Goal: Communication & Community: Ask a question

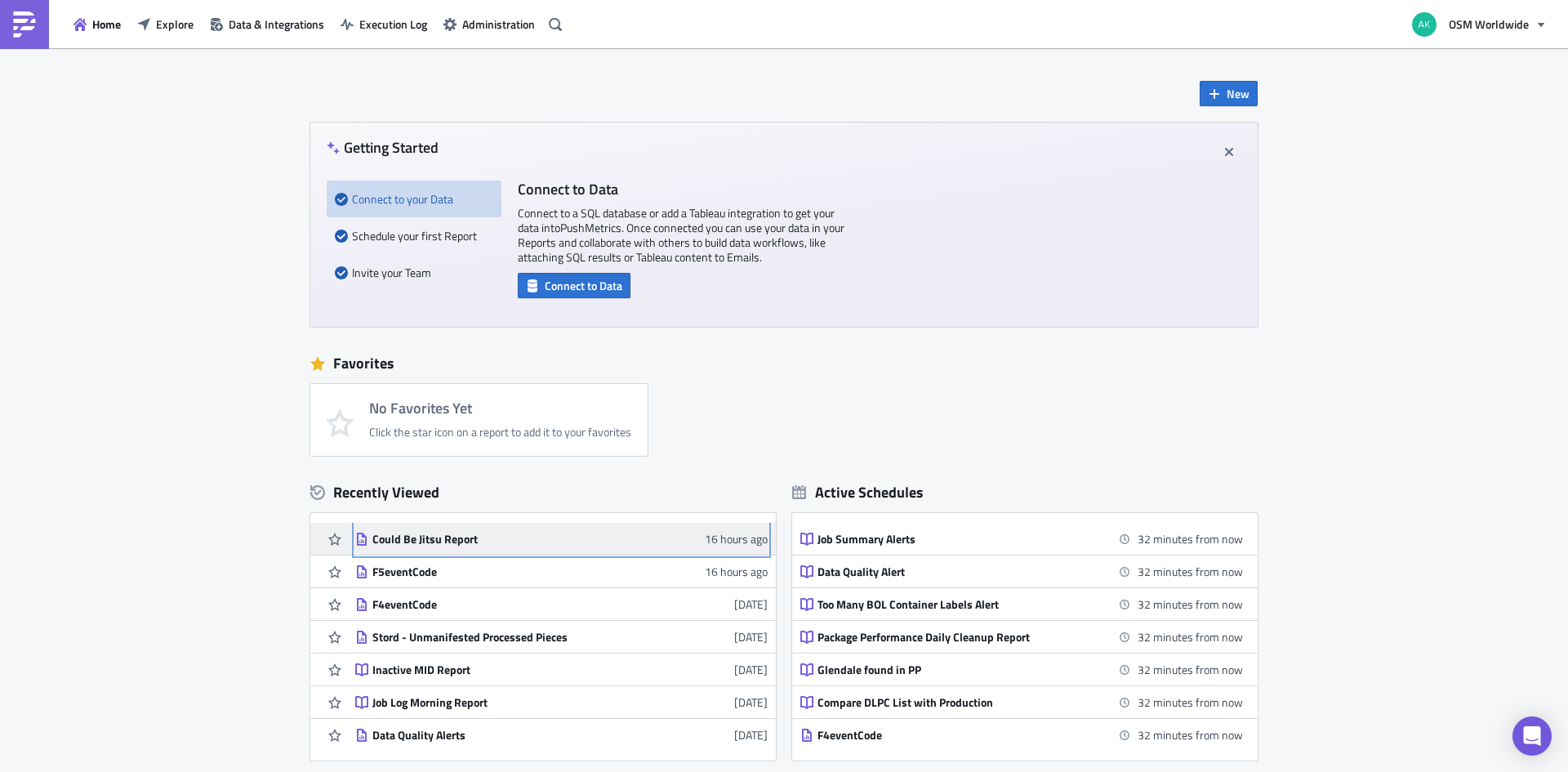
click at [460, 542] on div "Could Be Jitsu Report" at bounding box center [515, 539] width 286 height 15
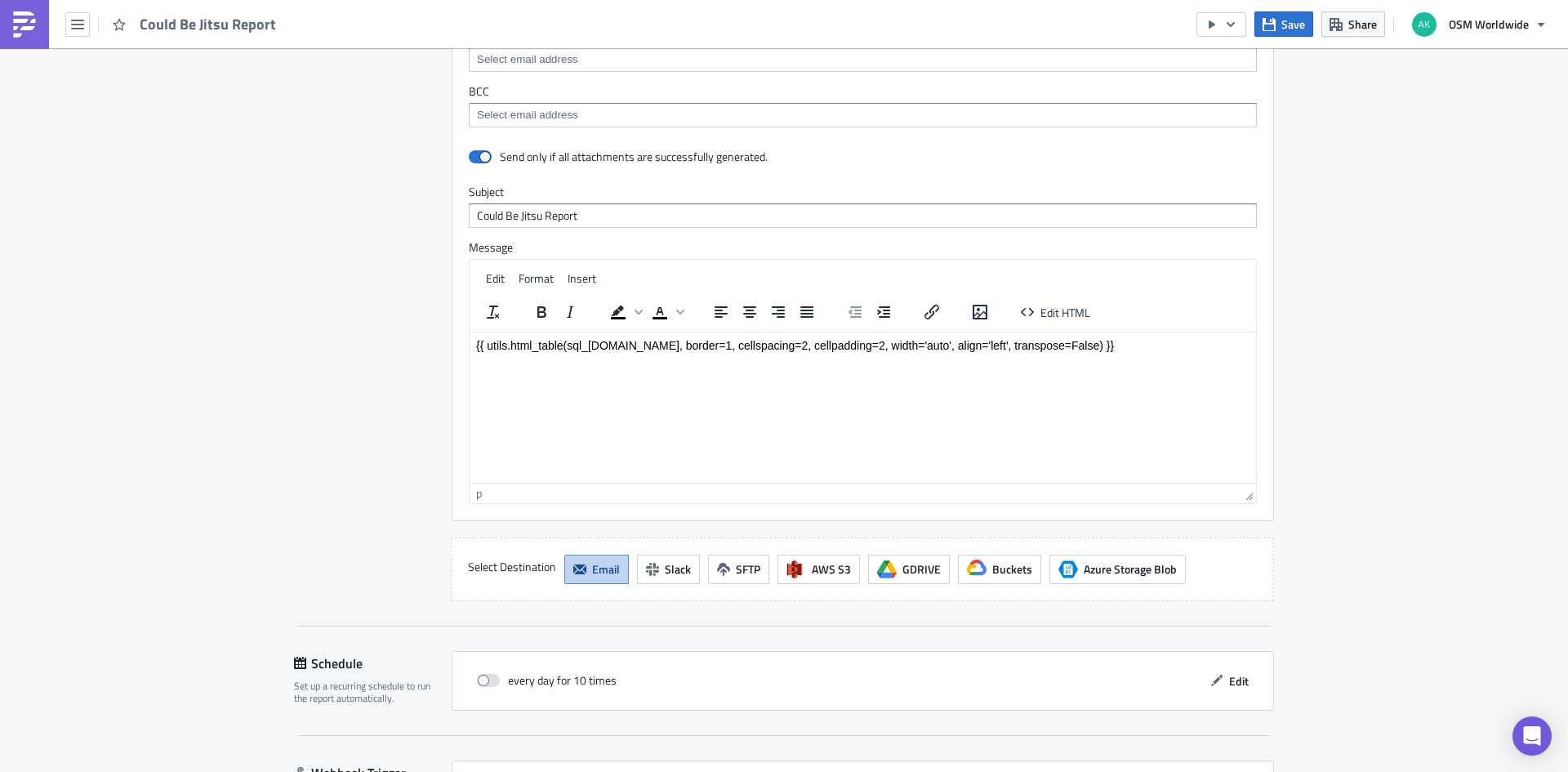
scroll to position [1797, 0]
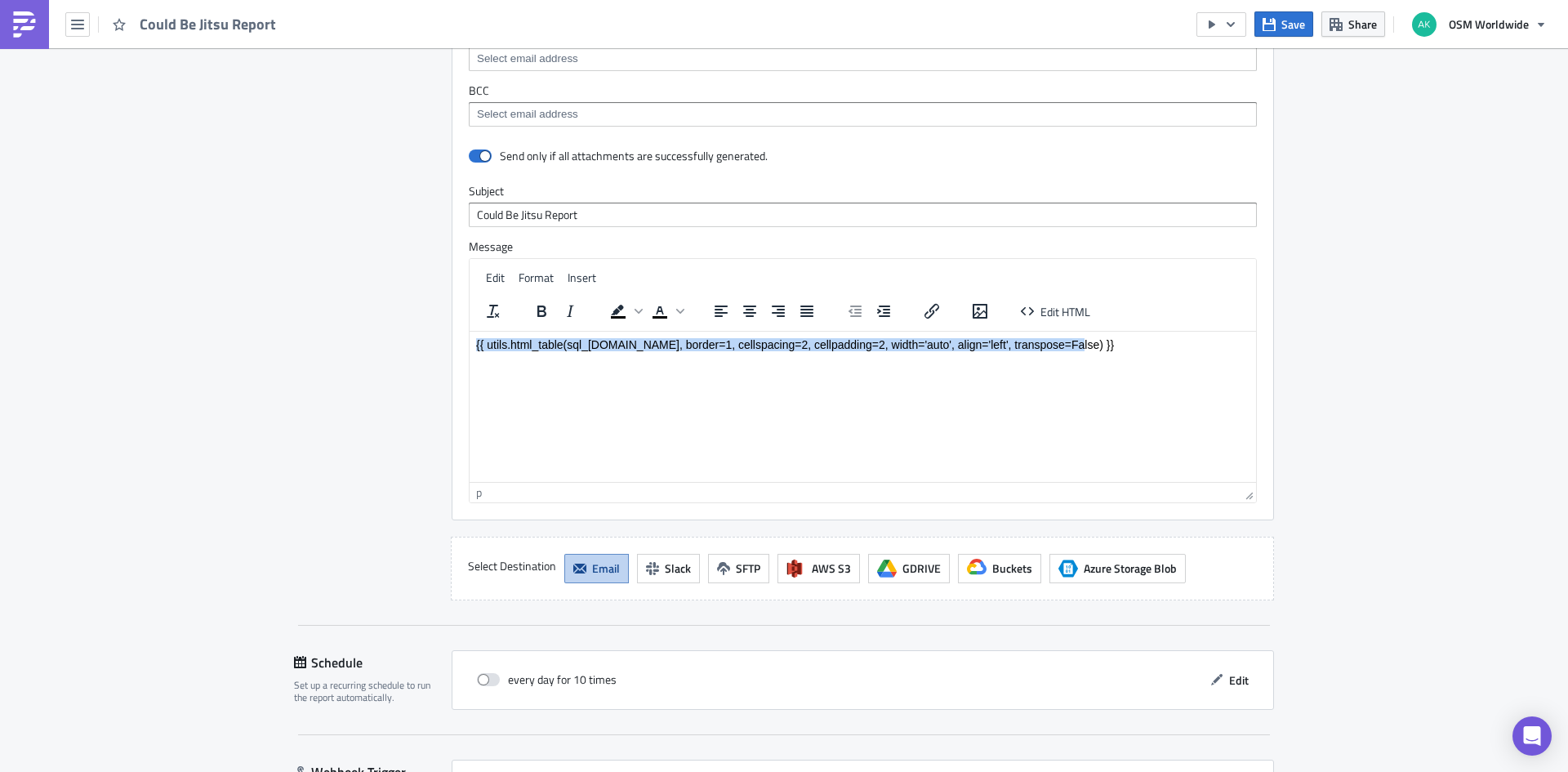
drag, startPoint x: 1070, startPoint y: 343, endPoint x: 415, endPoint y: 341, distance: 655.0
click at [470, 341] on html "{{ utils.html_table(sql_[DOMAIN_NAME], border=1, cellspacing=2, cellpadding=2, …" at bounding box center [863, 344] width 787 height 26
copy p "{{ utils.html_table(sql_[DOMAIN_NAME], border=1, cellspacing=2, cellpadding=2, …"
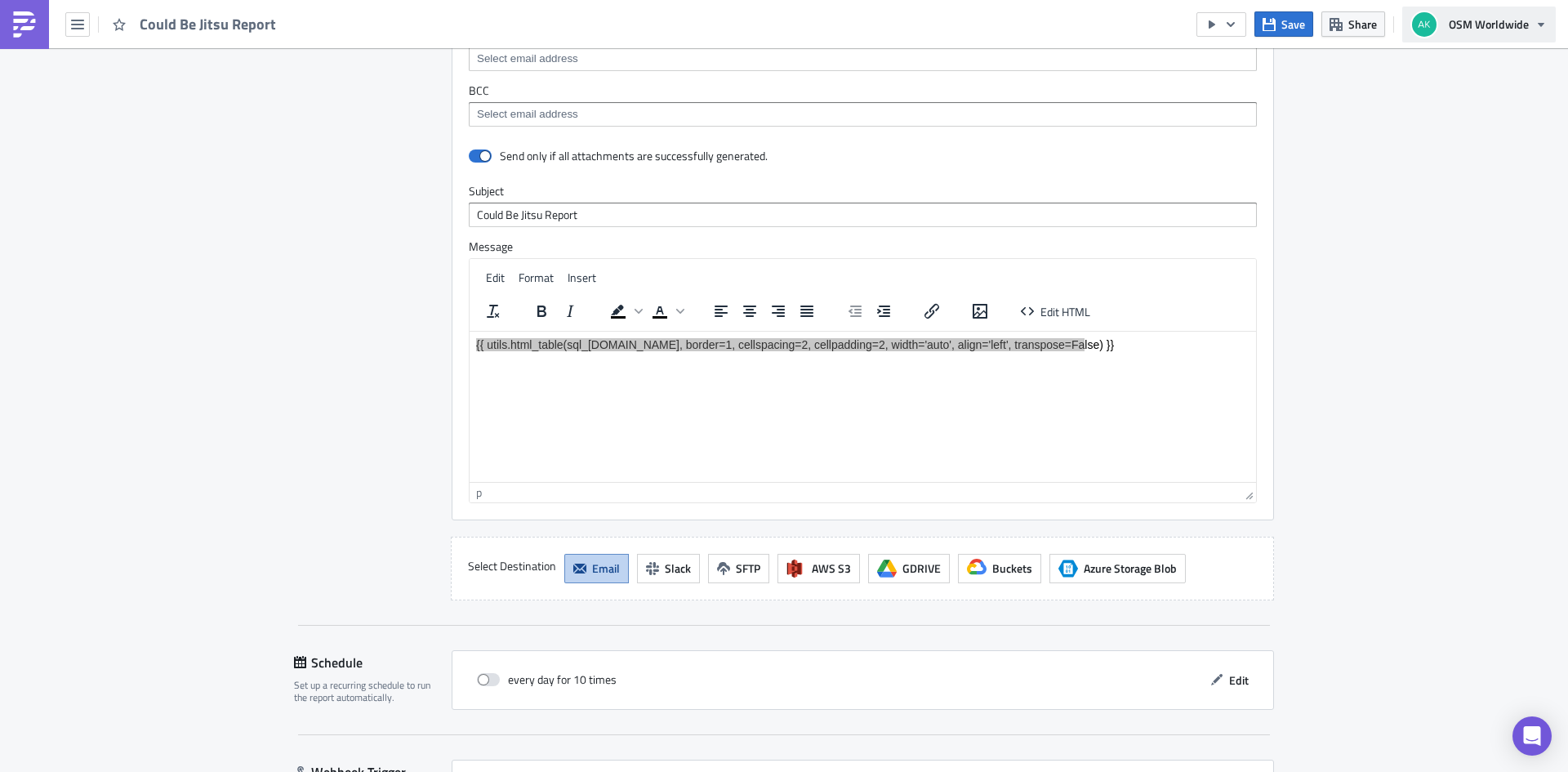
click at [1473, 31] on span "OSM Worldwide" at bounding box center [1488, 24] width 80 height 17
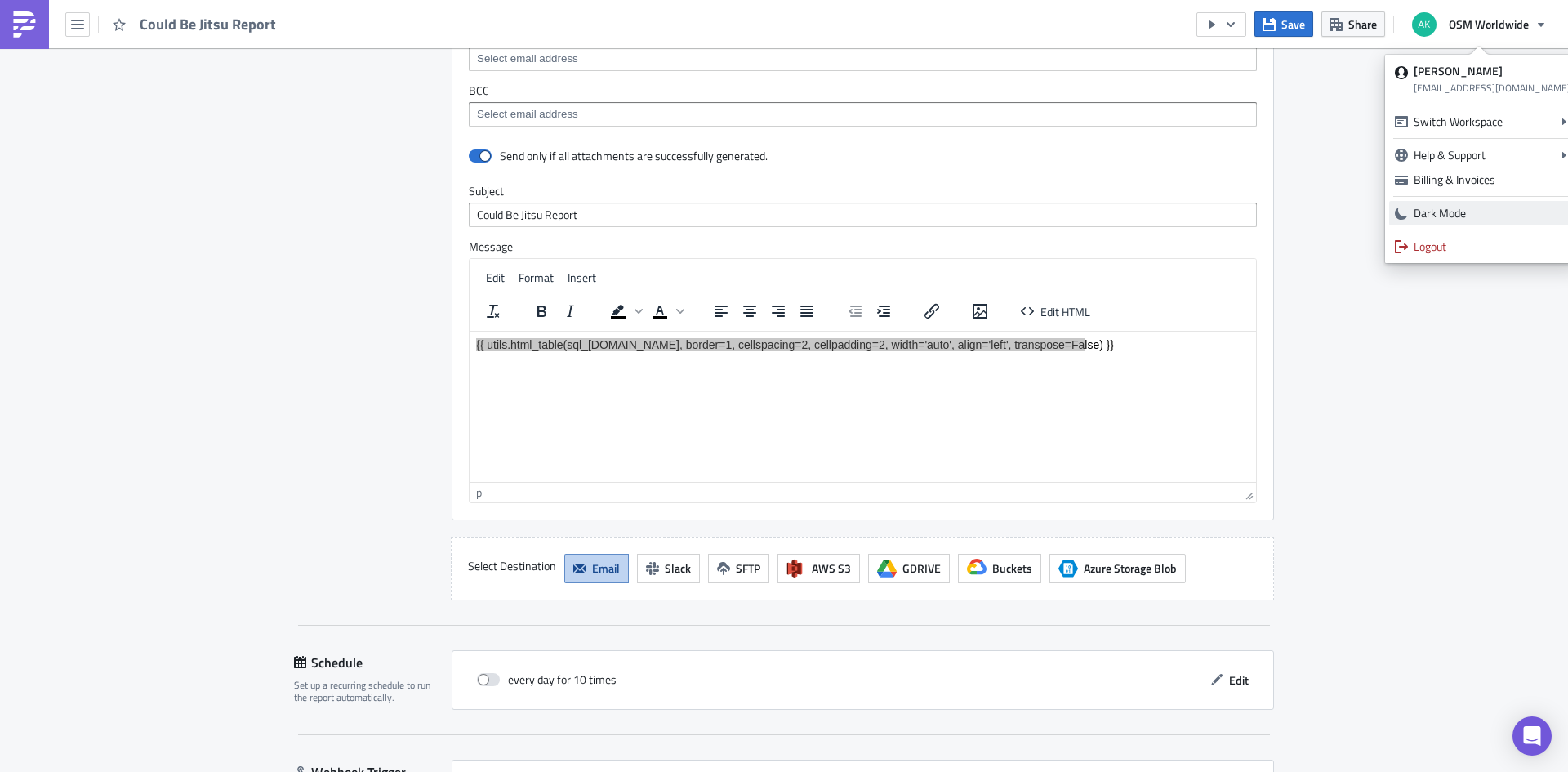
click at [1440, 213] on div "Dark Mode" at bounding box center [1492, 213] width 157 height 16
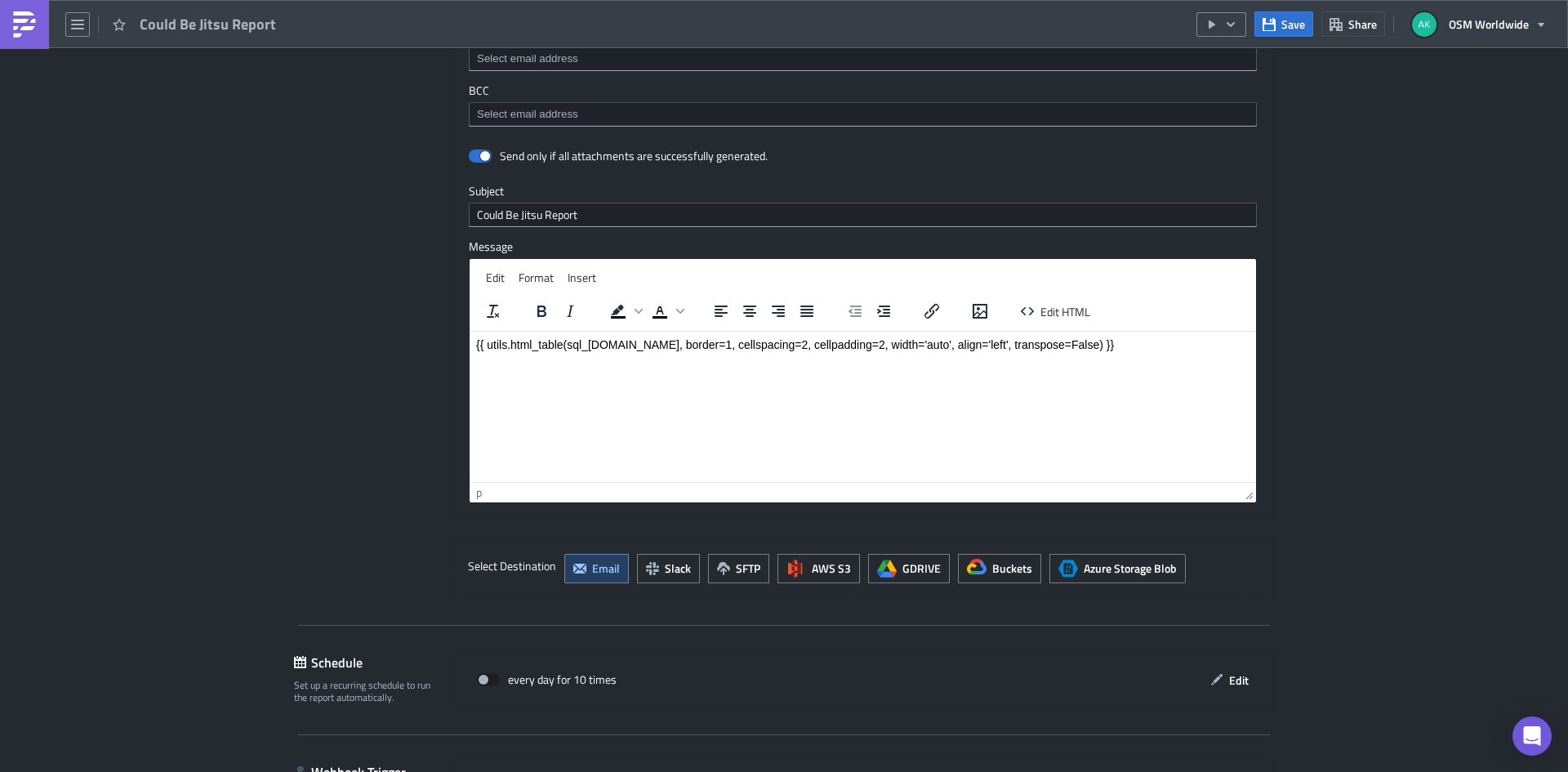
click at [1155, 357] on html "{{ utils.html_table(sql_[DOMAIN_NAME], border=1, cellspacing=2, cellpadding=2, …" at bounding box center [863, 344] width 787 height 26
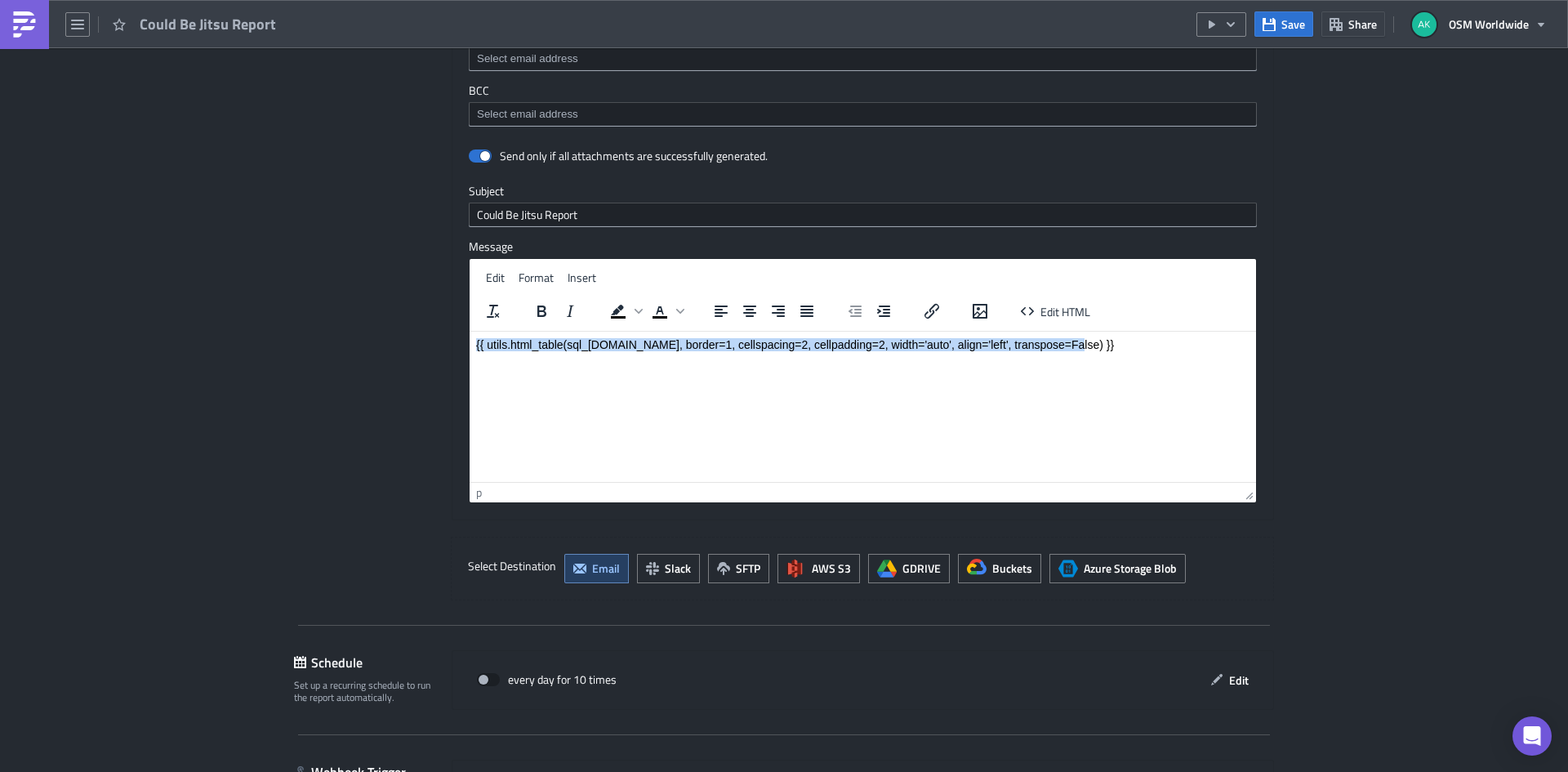
drag, startPoint x: 1063, startPoint y: 340, endPoint x: 800, endPoint y: 683, distance: 432.2
click at [470, 352] on html "{{ utils.html_table(sql_[DOMAIN_NAME], border=1, cellspacing=2, cellpadding=2, …" at bounding box center [863, 344] width 787 height 26
copy p "{{ utils.html_table(sql_[DOMAIN_NAME], border=1, cellspacing=2, cellpadding=2, …"
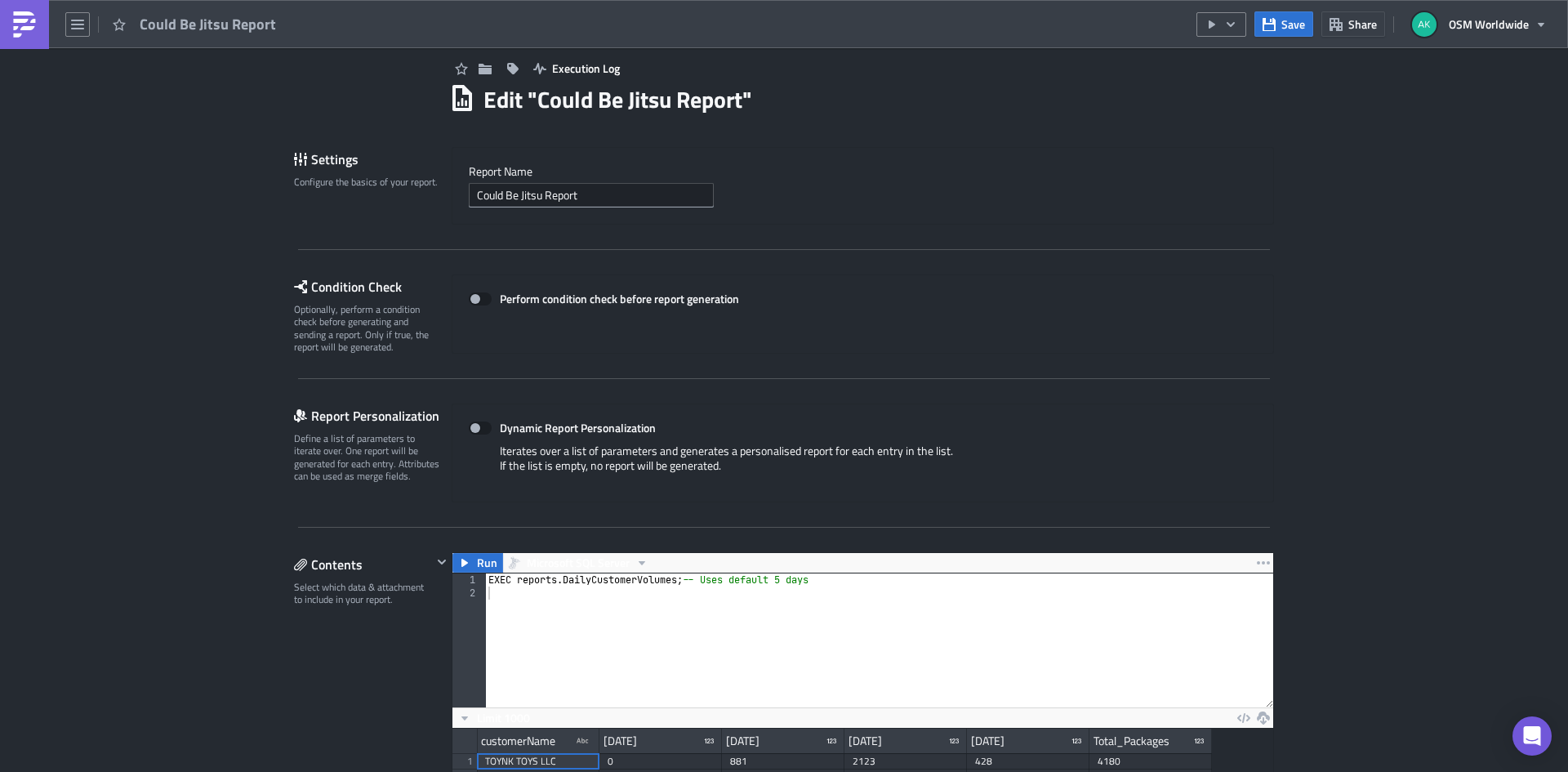
scroll to position [0, 0]
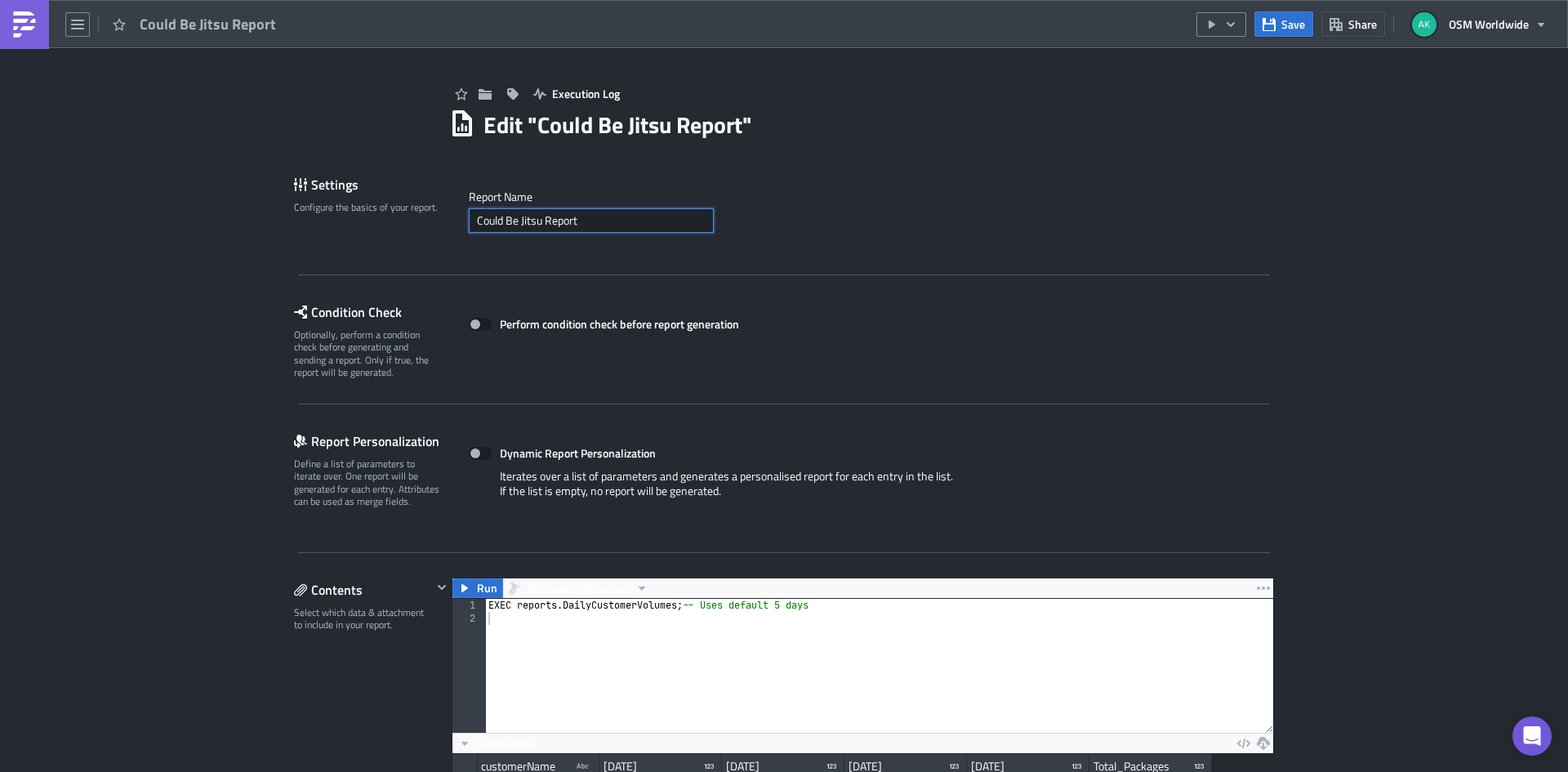
click at [539, 225] on input "Could Be Jitsu Report" at bounding box center [591, 220] width 245 height 24
type input "Failed DSP Processing Report"
click at [686, 248] on div "Report Nam﻿e Failed DSP Processing Report" at bounding box center [863, 211] width 822 height 78
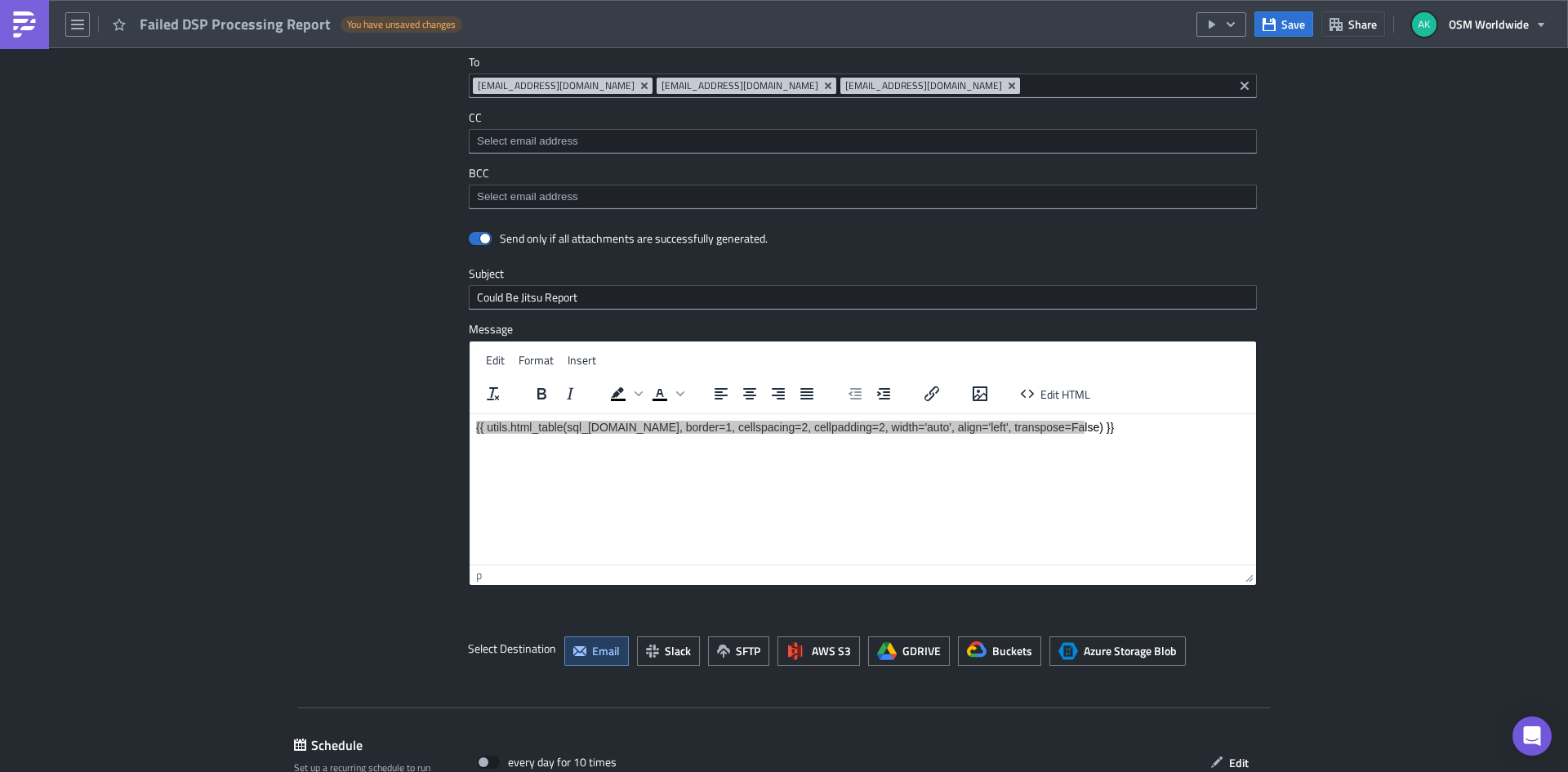
scroll to position [1716, 0]
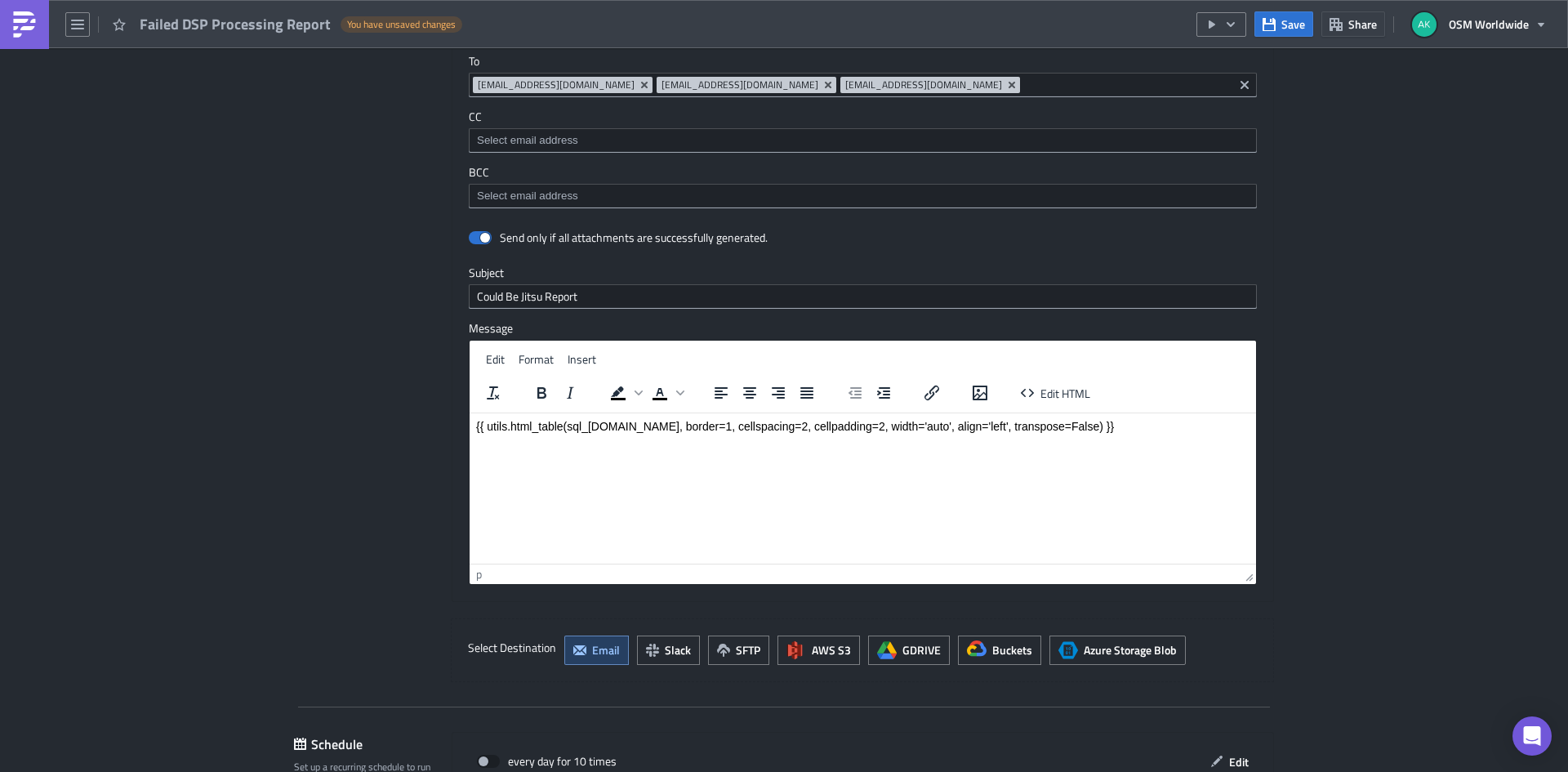
click at [826, 439] on html "{{ utils.html_table(sql_[DOMAIN_NAME], border=1, cellspacing=2, cellpadding=2, …" at bounding box center [863, 426] width 787 height 26
click at [822, 425] on p "{{ utils.html_table(sql_[DOMAIN_NAME], border=1, cellspacing=2, cellpadding=2, …" at bounding box center [863, 426] width 774 height 13
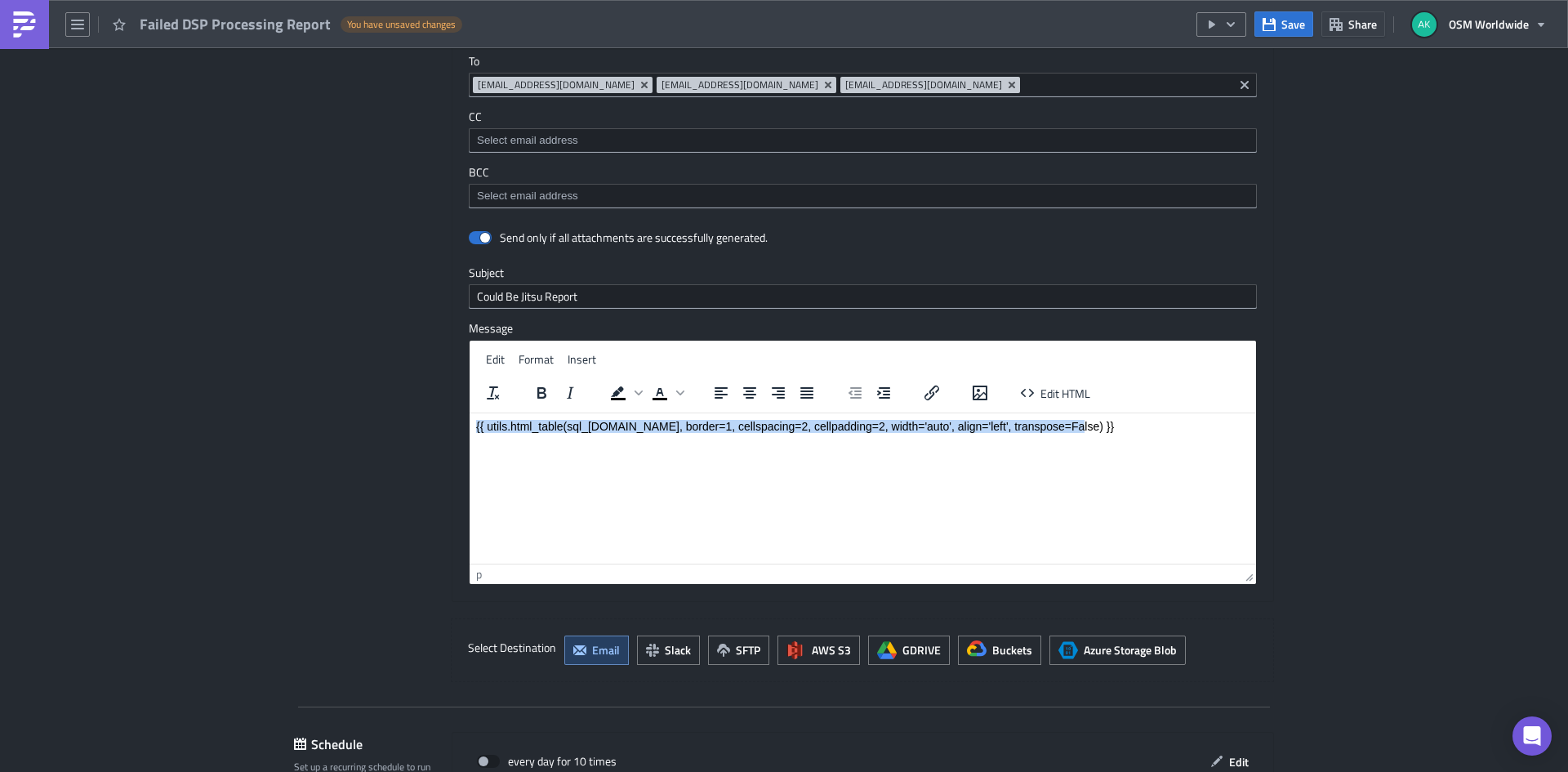
click at [822, 425] on p "{{ utils.html_table(sql_[DOMAIN_NAME], border=1, cellspacing=2, cellpadding=2, …" at bounding box center [863, 426] width 774 height 13
copy p "{{ utils.html_table(sql_[DOMAIN_NAME], border=1, cellspacing=2, cellpadding=2, …"
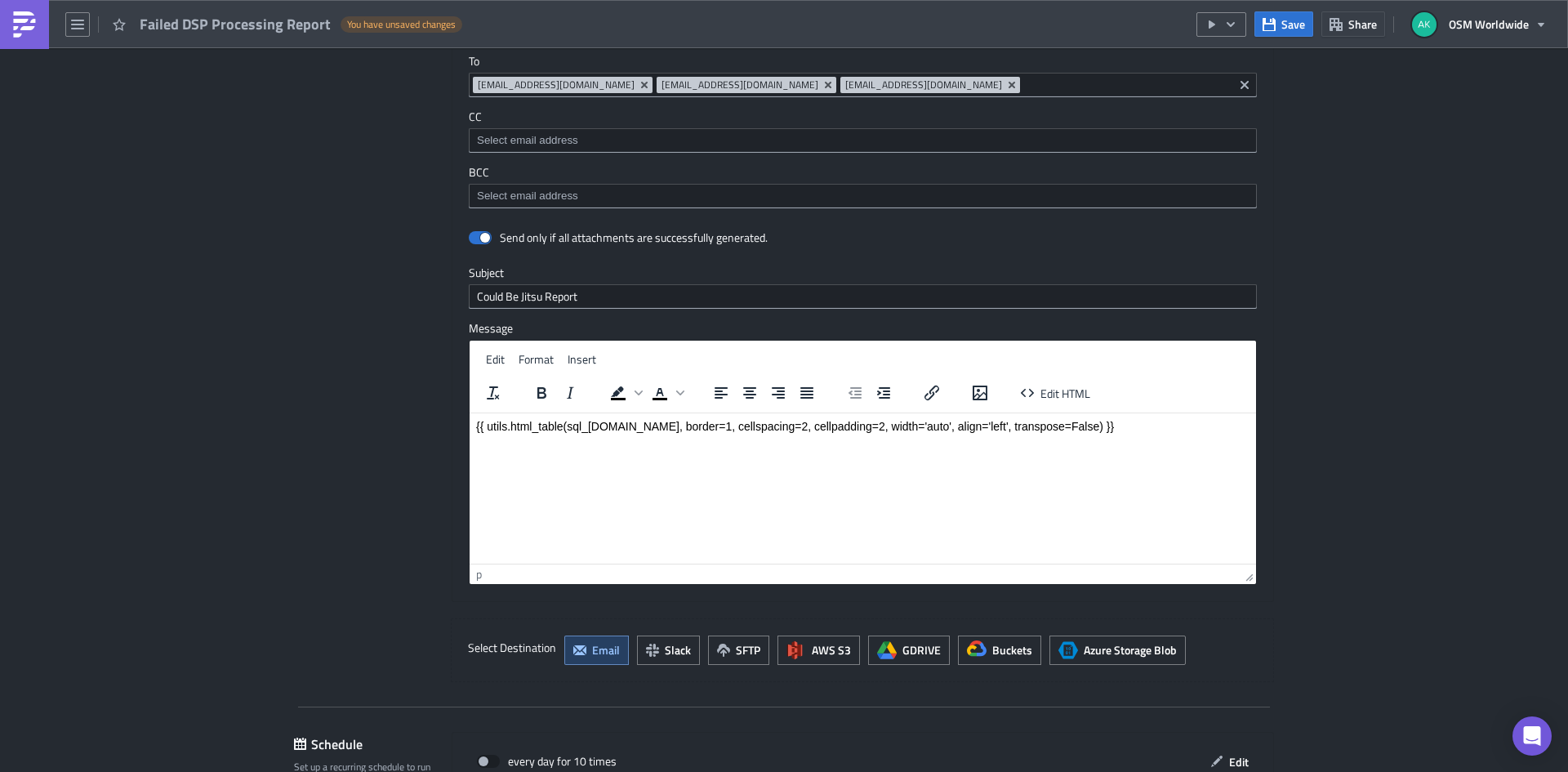
click at [1236, 439] on html "{{ utils.html_table(sql_[DOMAIN_NAME], border=1, cellspacing=2, cellpadding=2, …" at bounding box center [863, 426] width 787 height 26
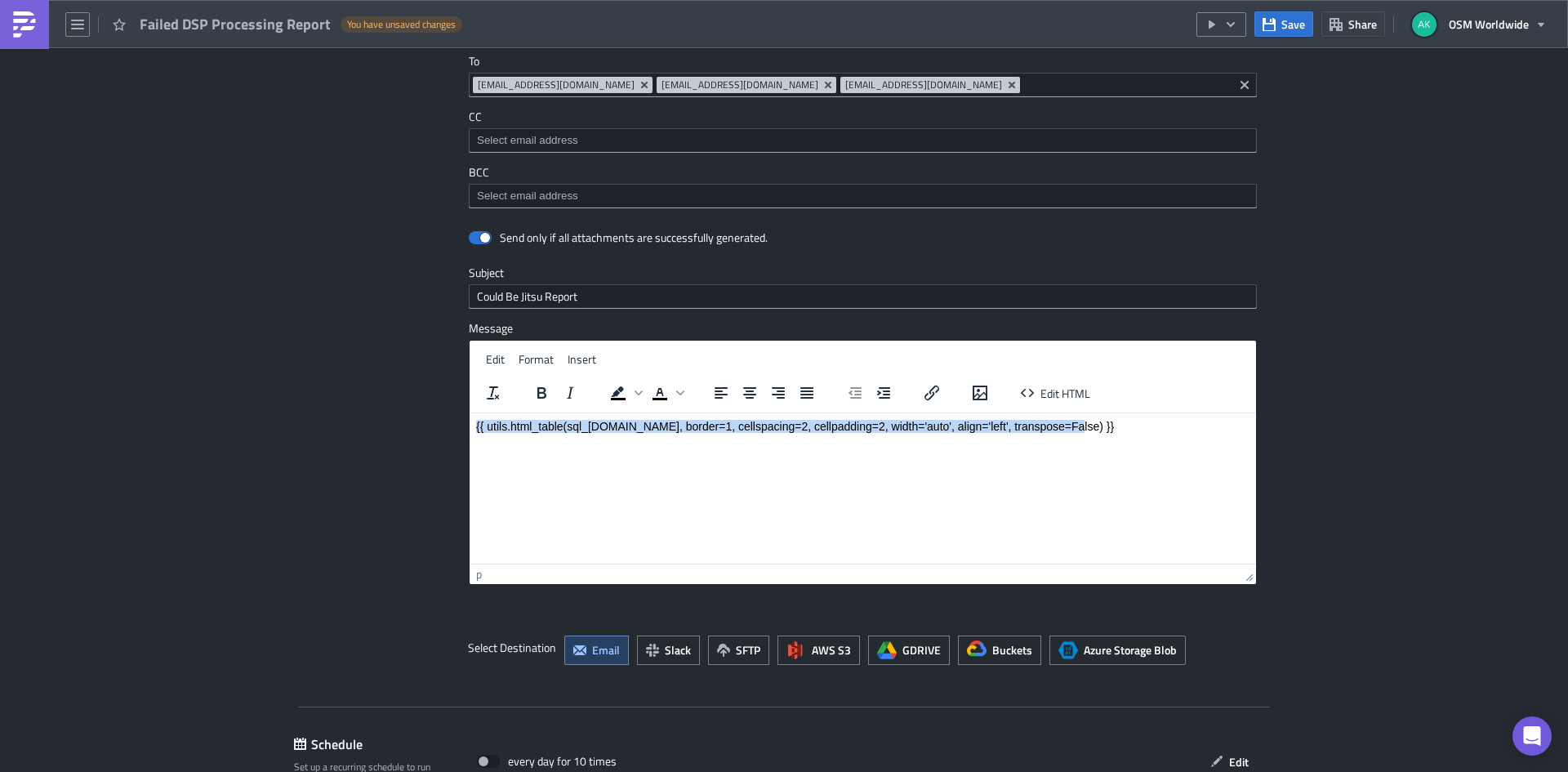
drag, startPoint x: 1067, startPoint y: 427, endPoint x: 415, endPoint y: 431, distance: 652.0
click at [470, 431] on html "{{ utils.html_table(sql_[DOMAIN_NAME], border=1, cellspacing=2, cellpadding=2, …" at bounding box center [863, 426] width 787 height 26
paste body "Rich Text Area. Press ALT-0 for help."
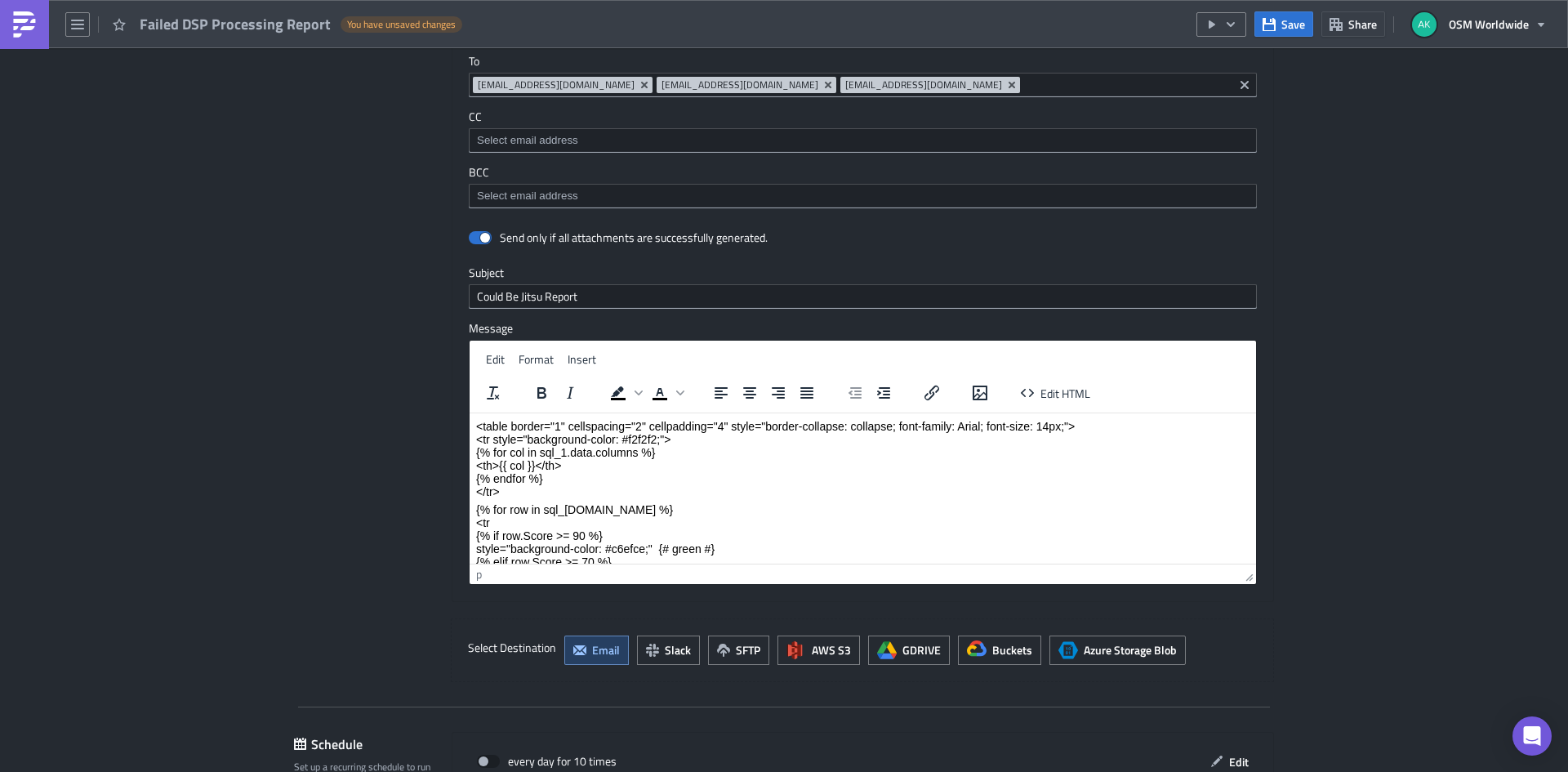
scroll to position [149, 0]
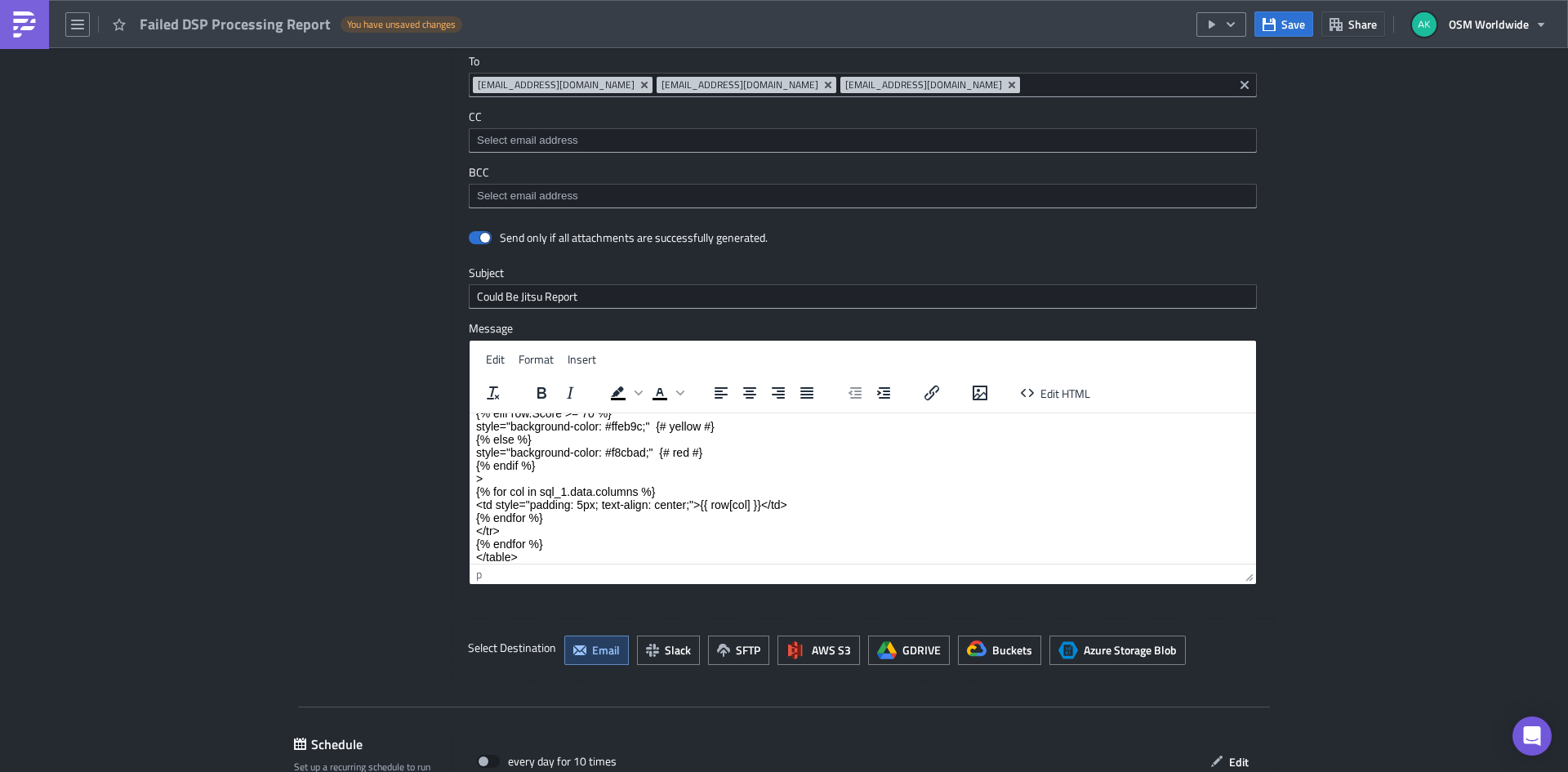
click at [432, 510] on div at bounding box center [442, 281] width 20 height 641
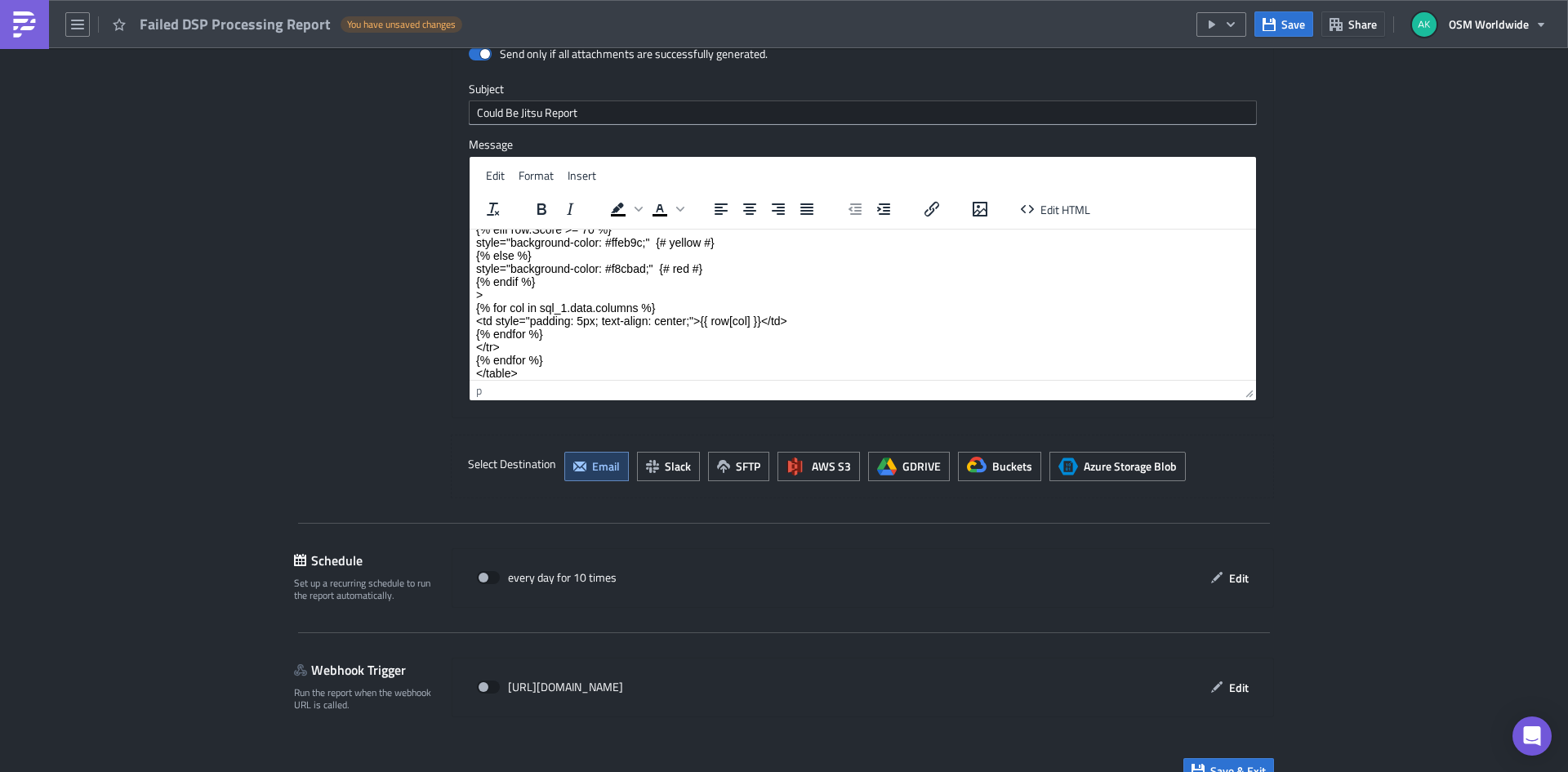
scroll to position [1925, 0]
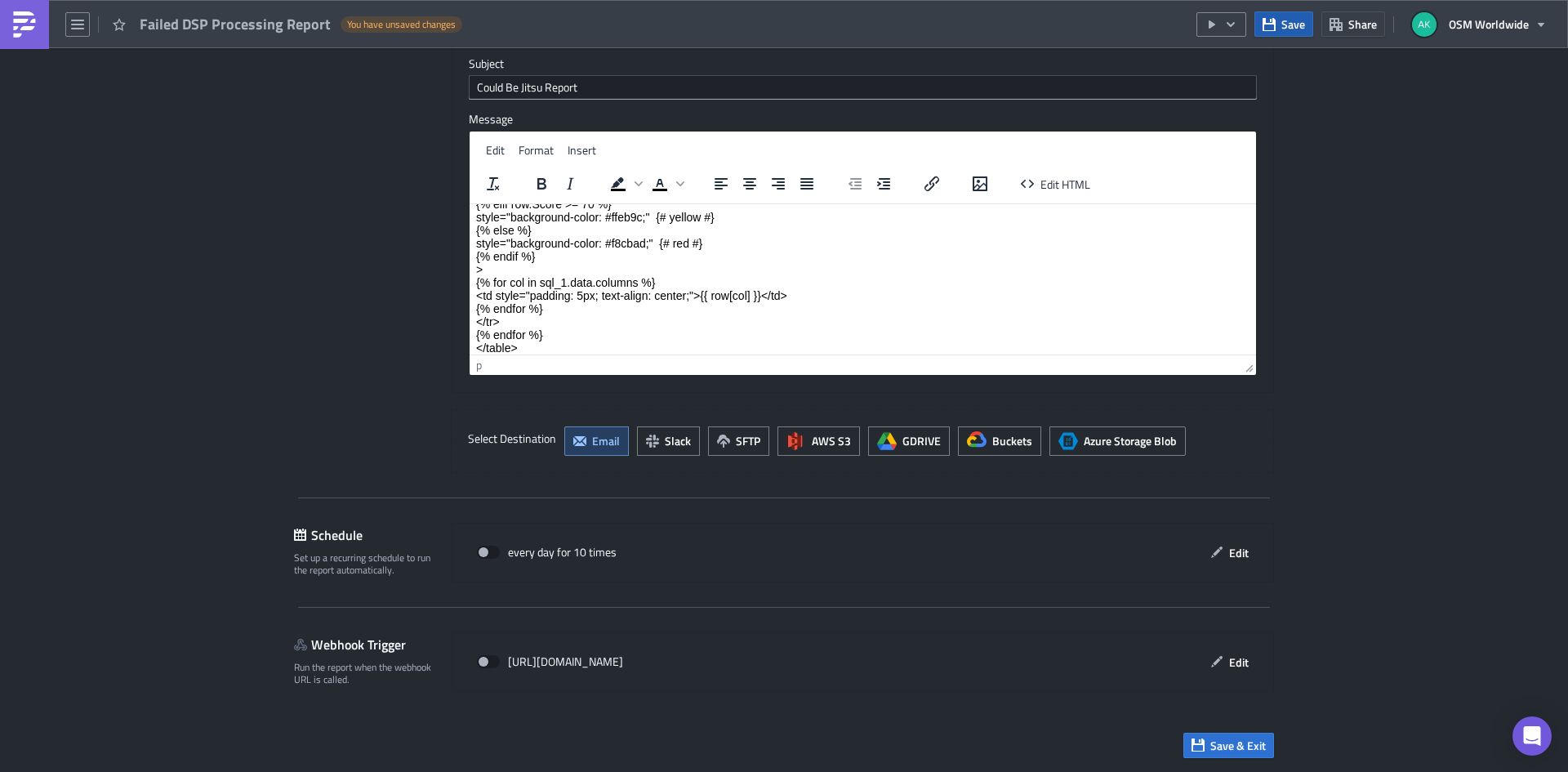
click at [1299, 20] on span "Save" at bounding box center [1293, 24] width 23 height 17
click at [1215, 23] on icon "button" at bounding box center [1212, 24] width 7 height 8
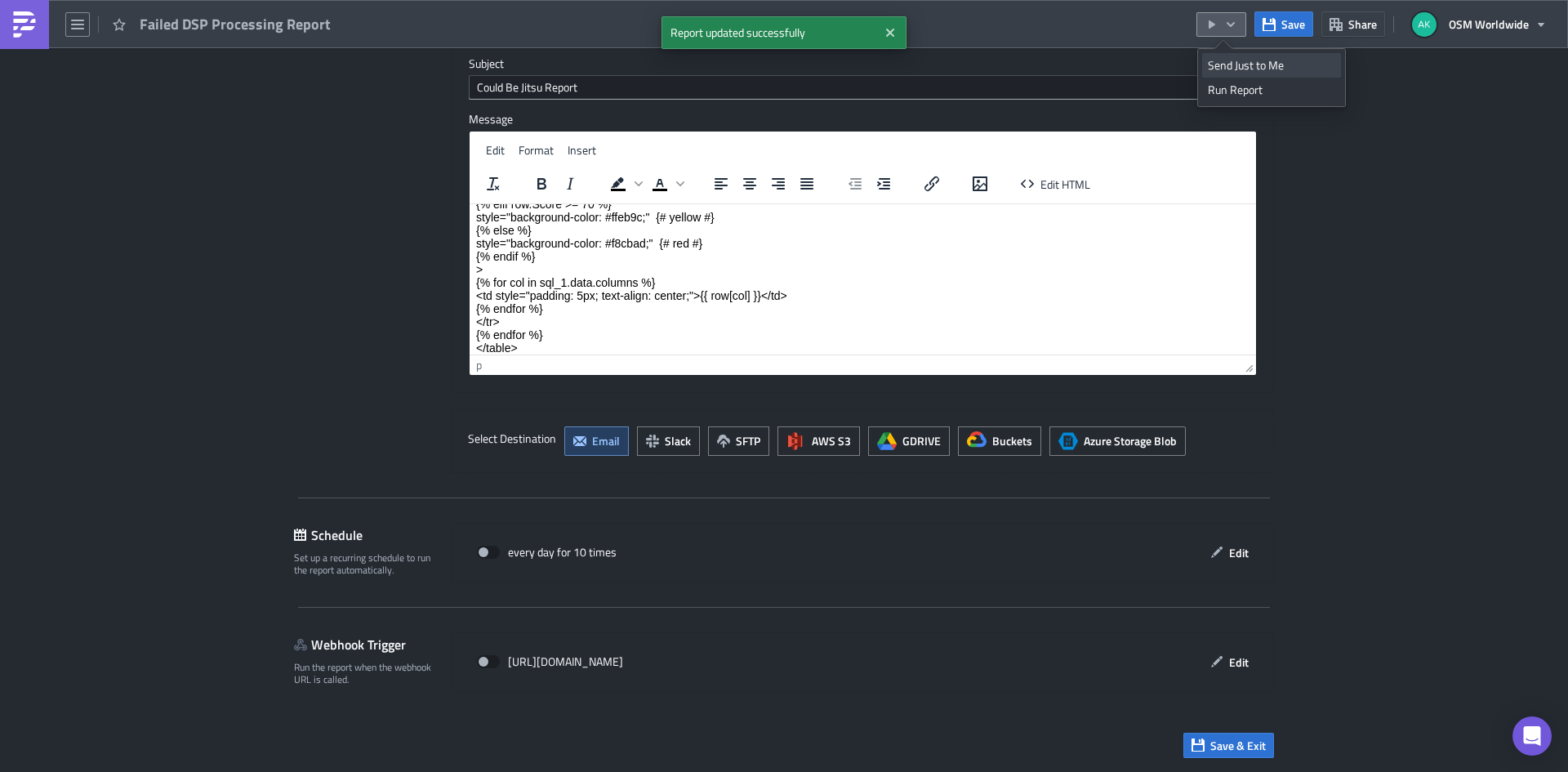
click at [1230, 60] on div "Send Just to Me" at bounding box center [1272, 65] width 128 height 16
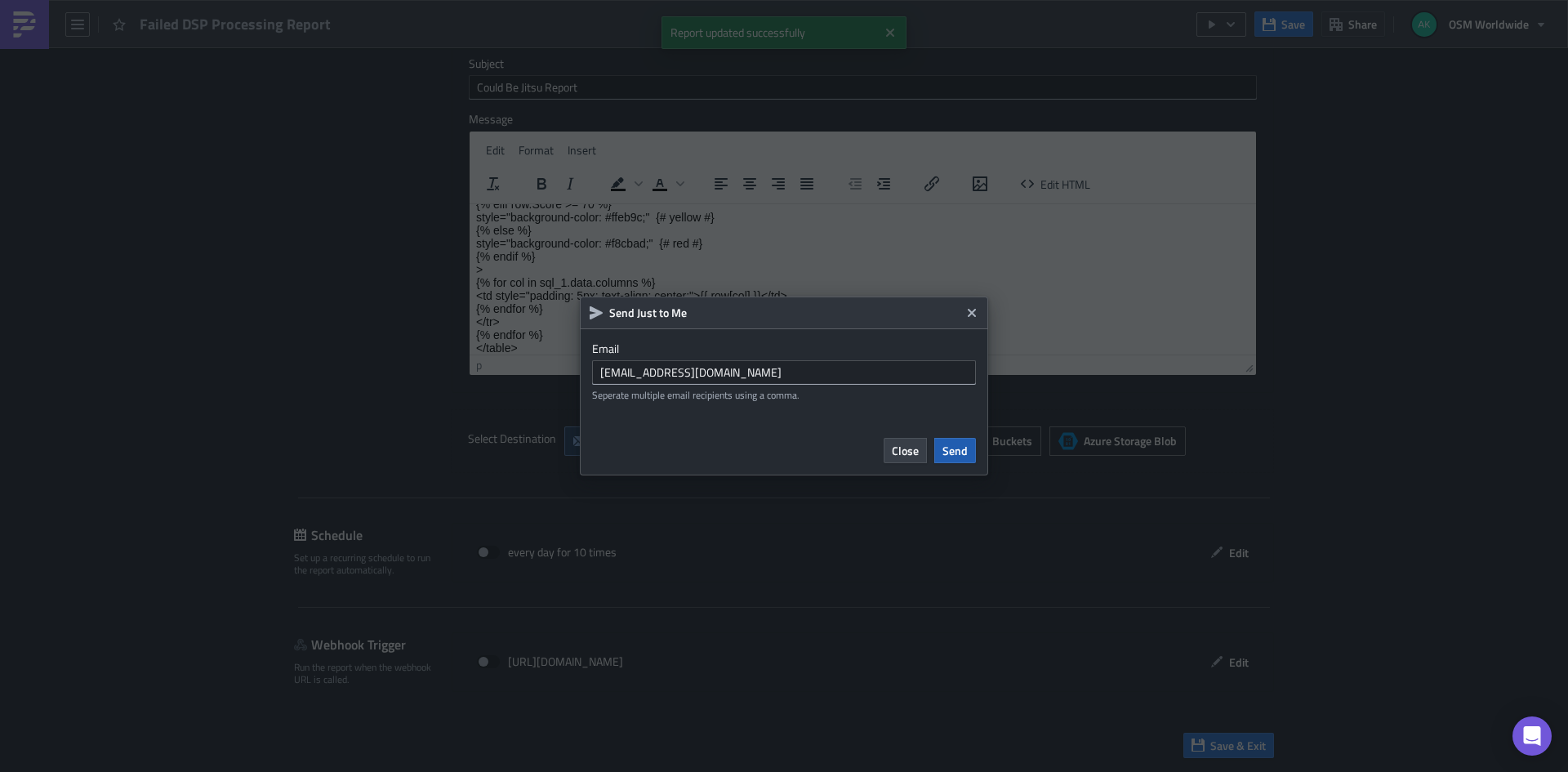
click at [953, 453] on span "Send" at bounding box center [955, 450] width 25 height 17
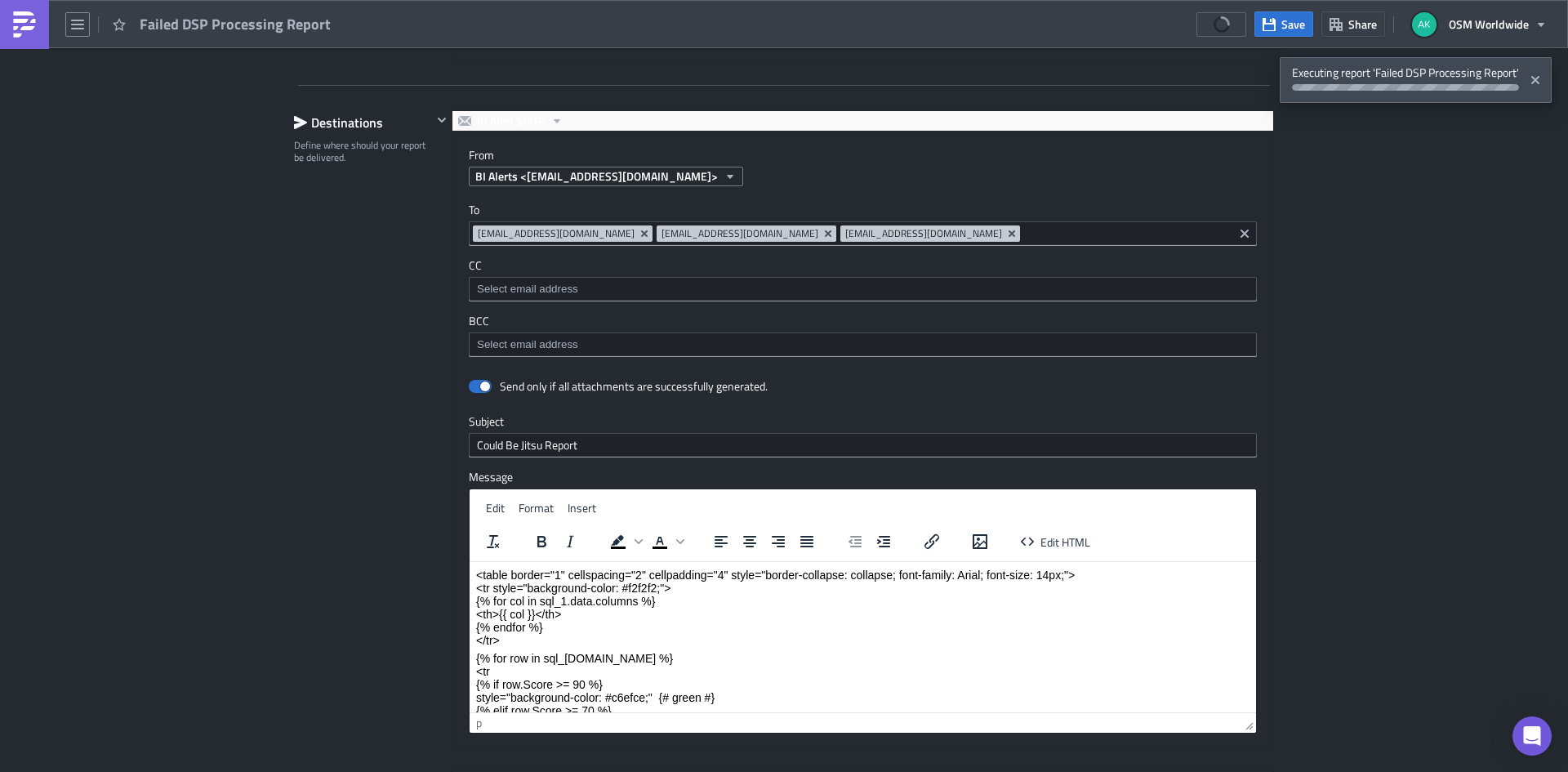
scroll to position [1634, 0]
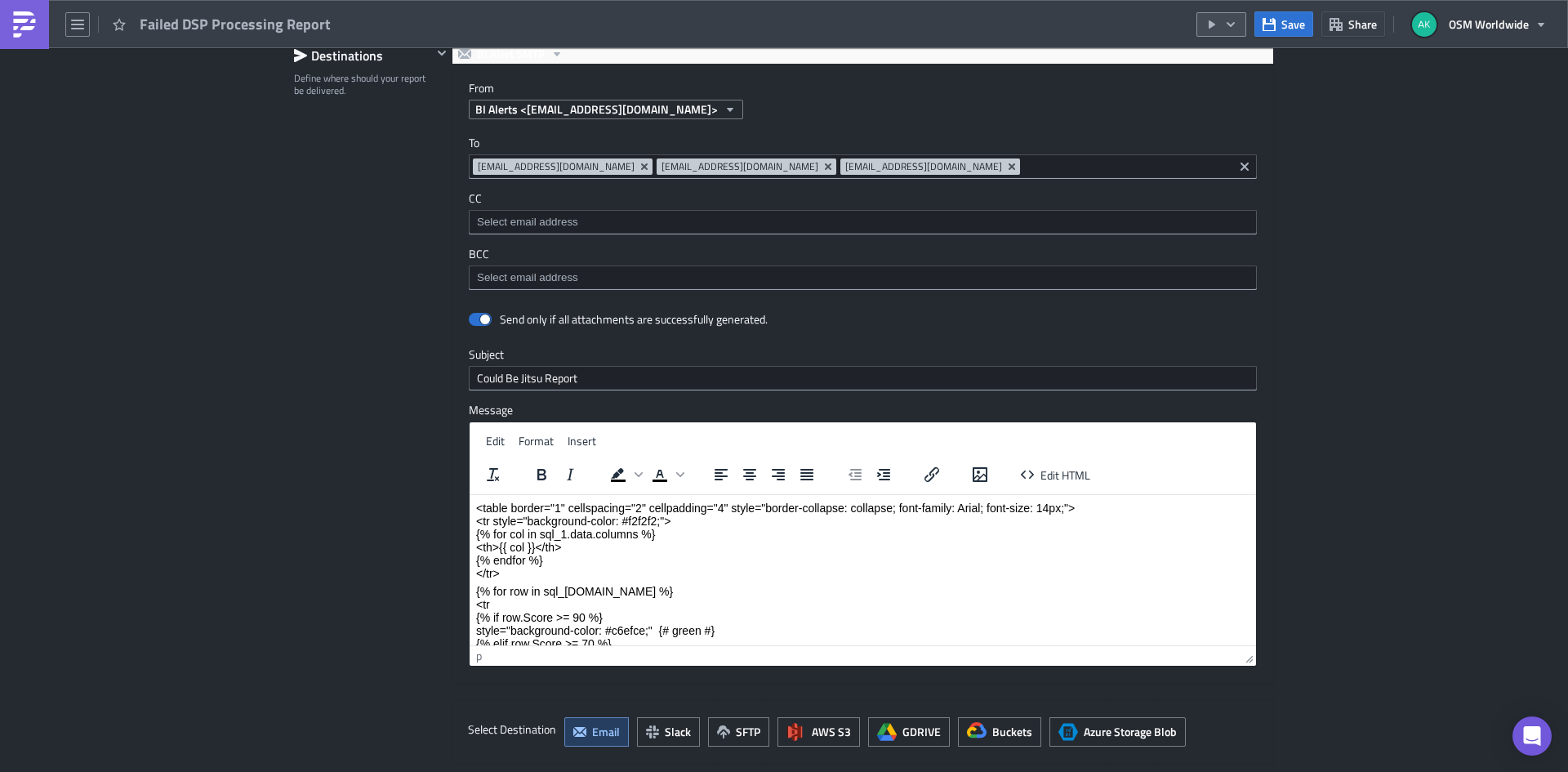
click at [1230, 26] on icon "button" at bounding box center [1231, 24] width 13 height 13
click at [1267, 66] on div "Send Just to Me" at bounding box center [1272, 65] width 128 height 16
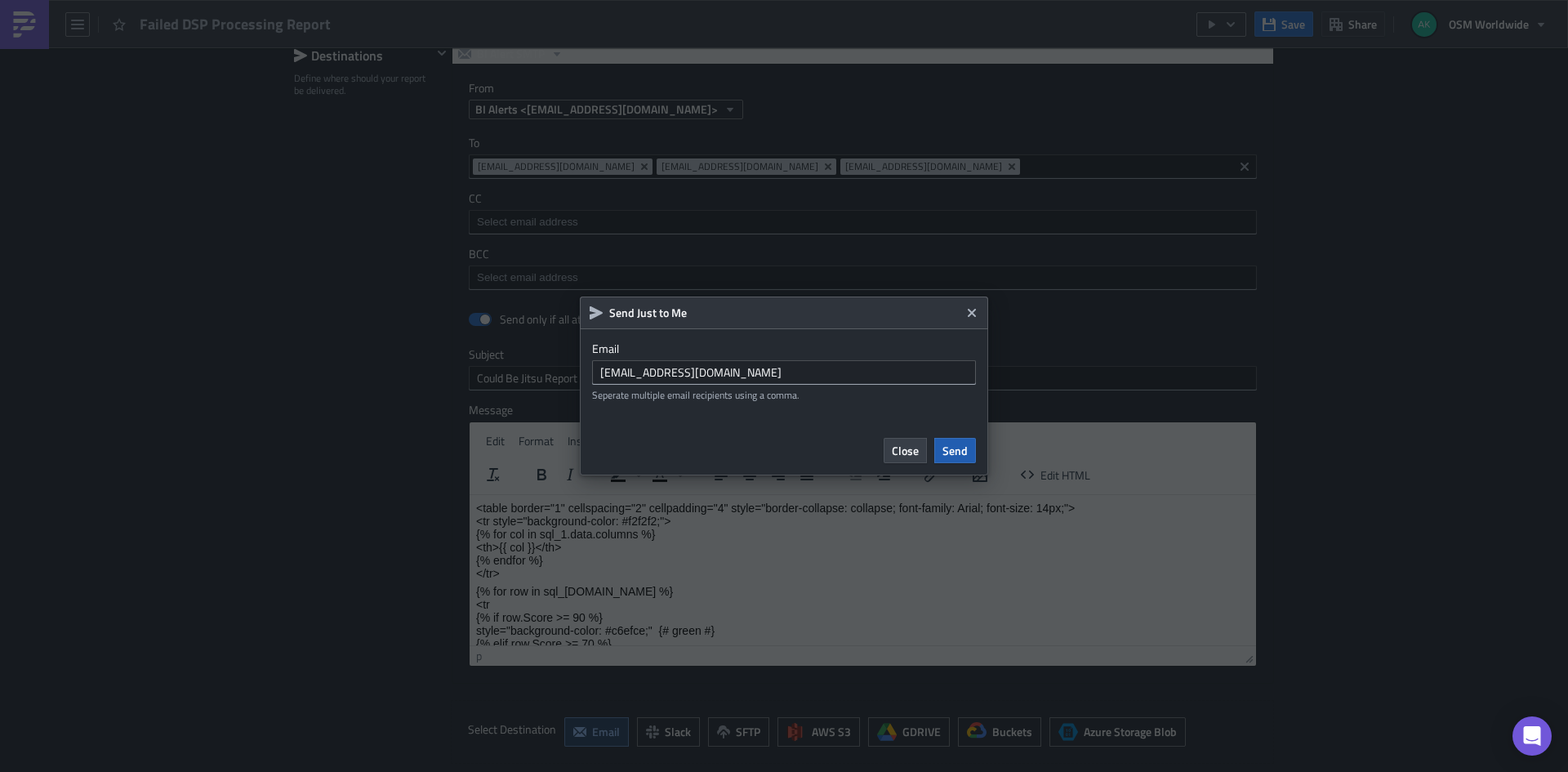
click at [961, 449] on span "Send" at bounding box center [955, 450] width 25 height 17
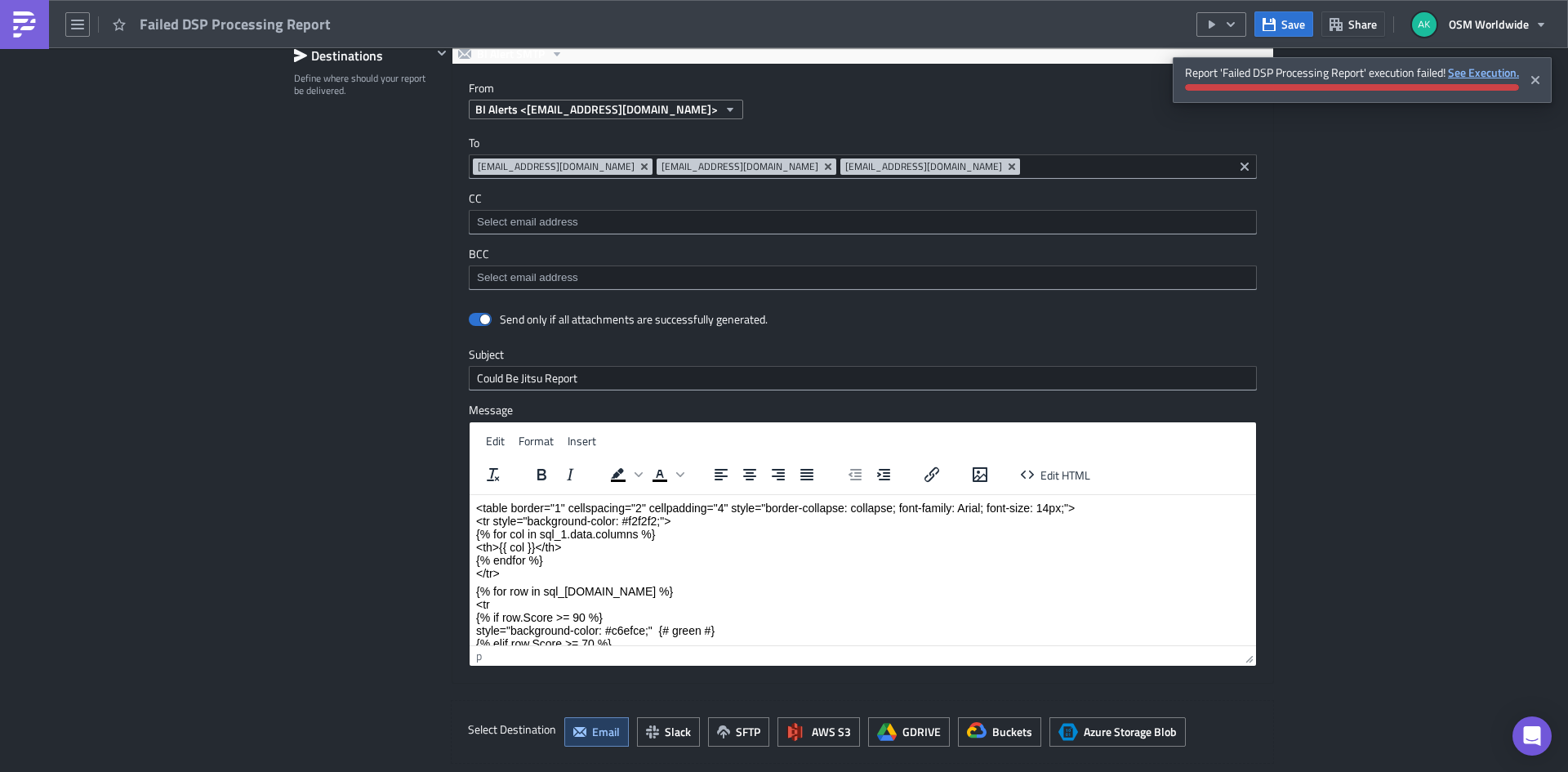
click at [1470, 73] on strong "See Execution." at bounding box center [1484, 72] width 71 height 17
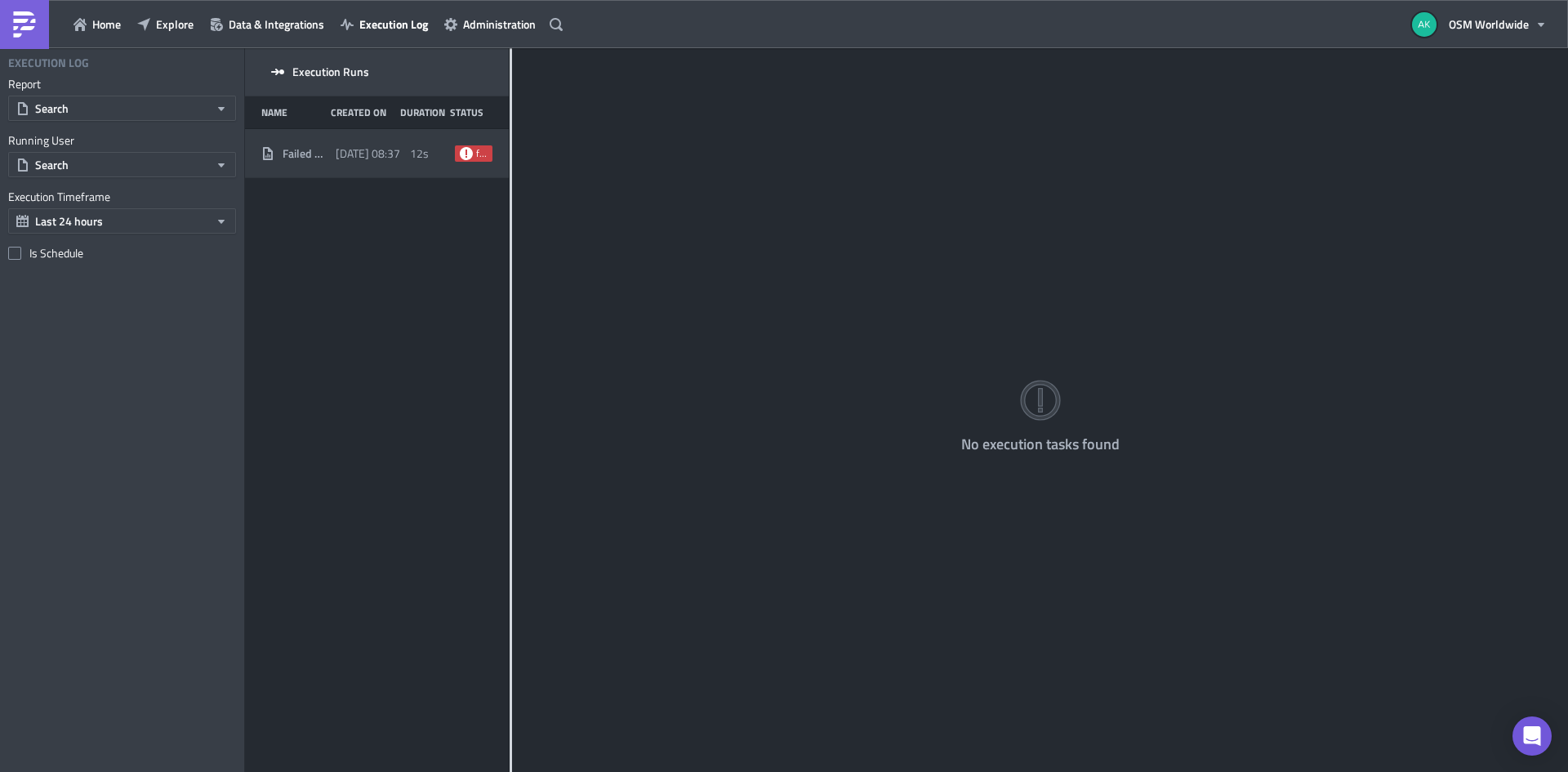
click at [381, 165] on div "[DATE] 08:37" at bounding box center [369, 153] width 67 height 29
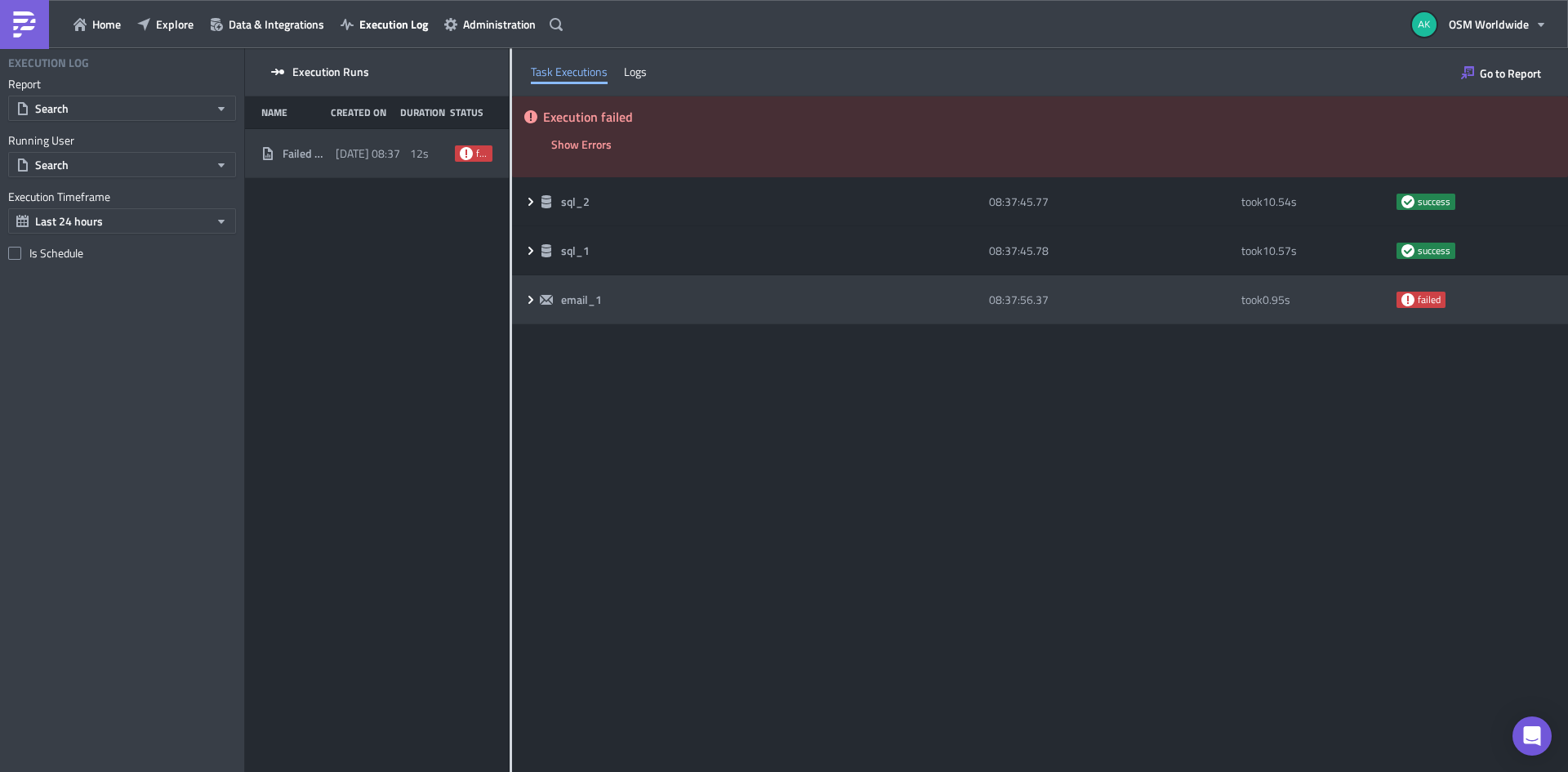
click at [719, 299] on div "email_1" at bounding box center [761, 300] width 441 height 15
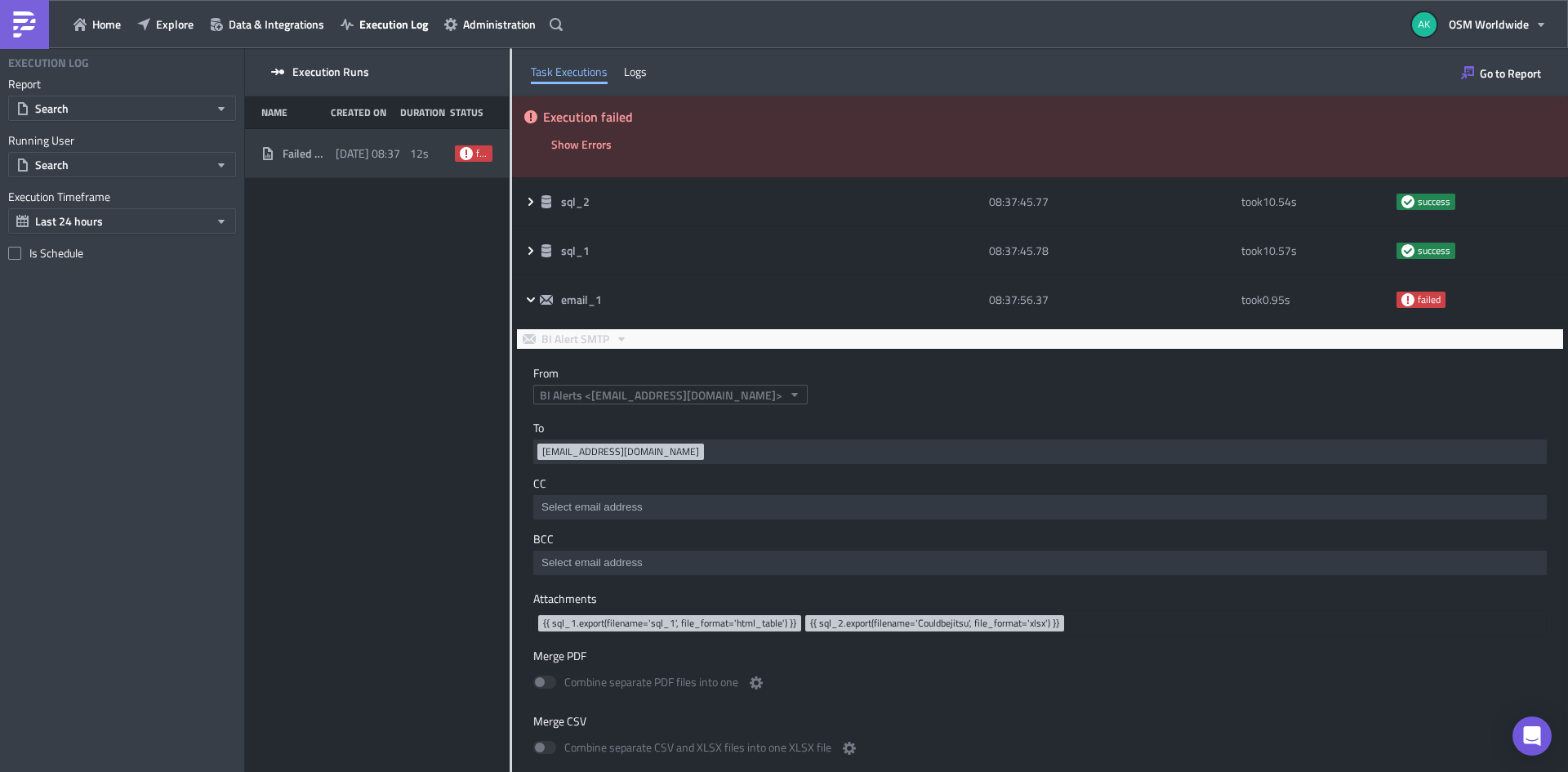
click at [1552, 68] on div "Task Executions Logs" at bounding box center [1040, 71] width 1056 height 48
click at [1515, 69] on span "Go to Report" at bounding box center [1510, 73] width 61 height 17
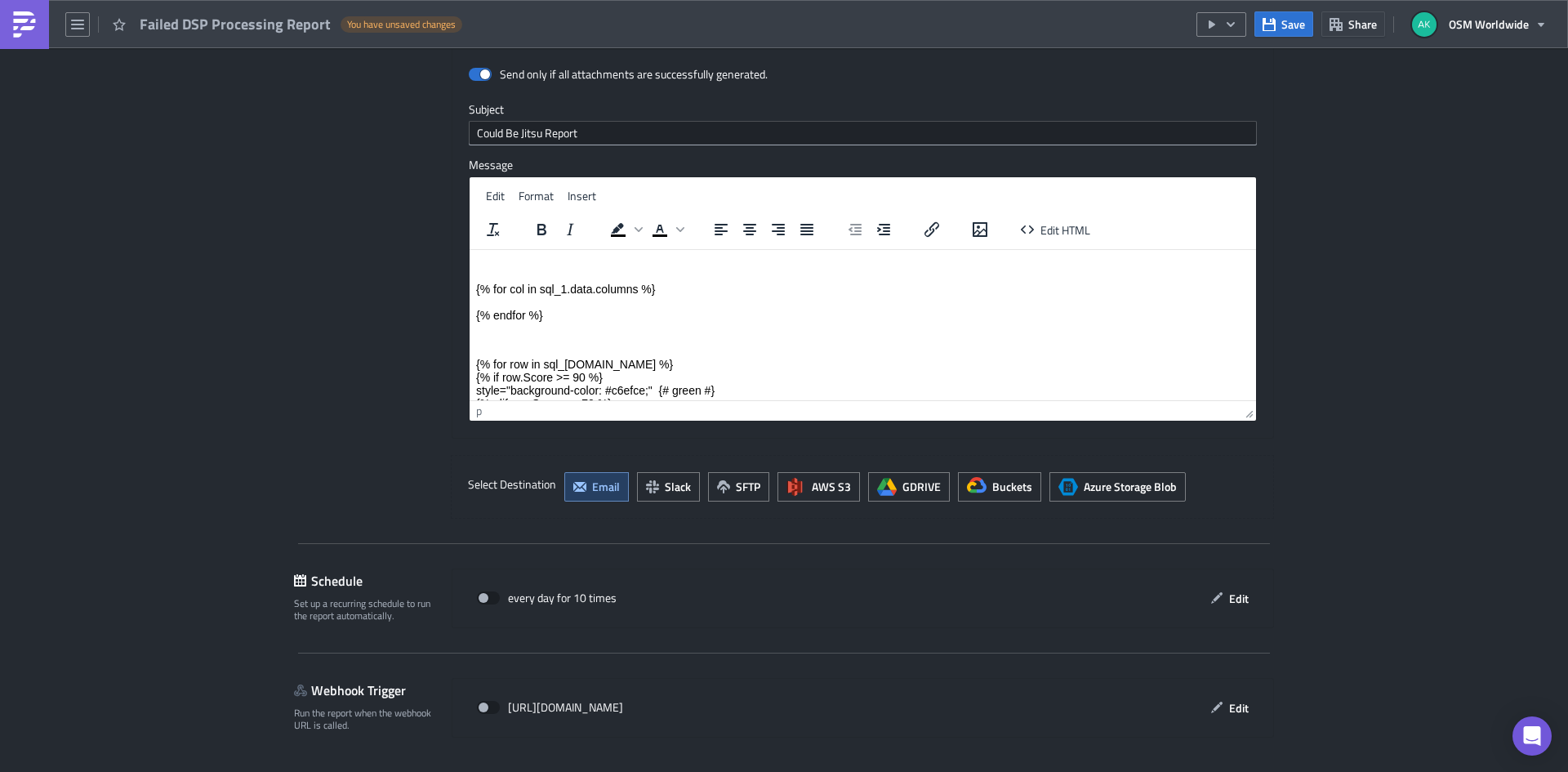
scroll to position [213, 0]
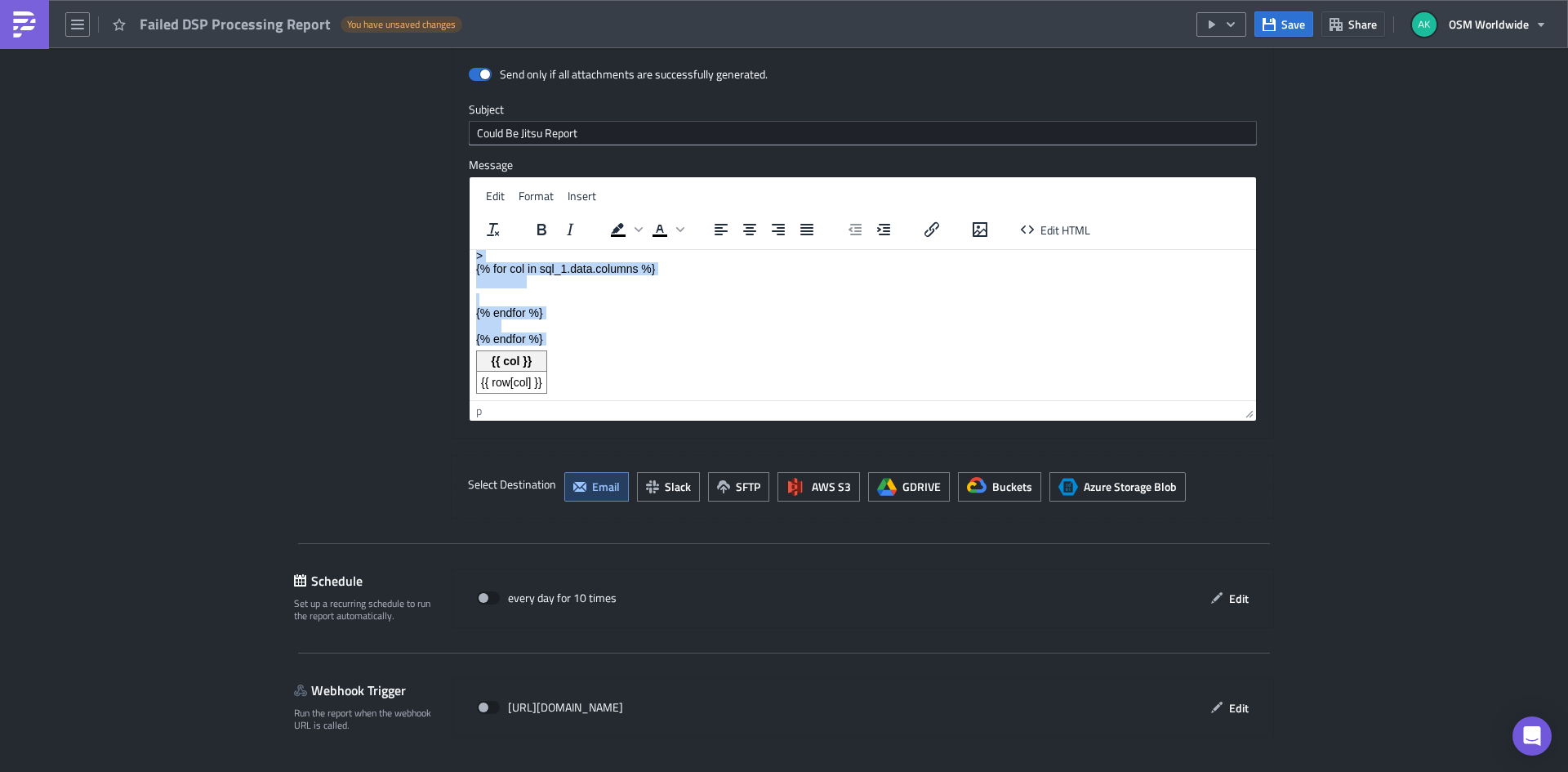
drag, startPoint x: 498, startPoint y: 265, endPoint x: 737, endPoint y: 580, distance: 395.4
click at [737, 400] on html "{% for col in sql_1.data.columns %} {% endfor %} {% for row in sql_[DOMAIN_NAME…" at bounding box center [863, 218] width 787 height 364
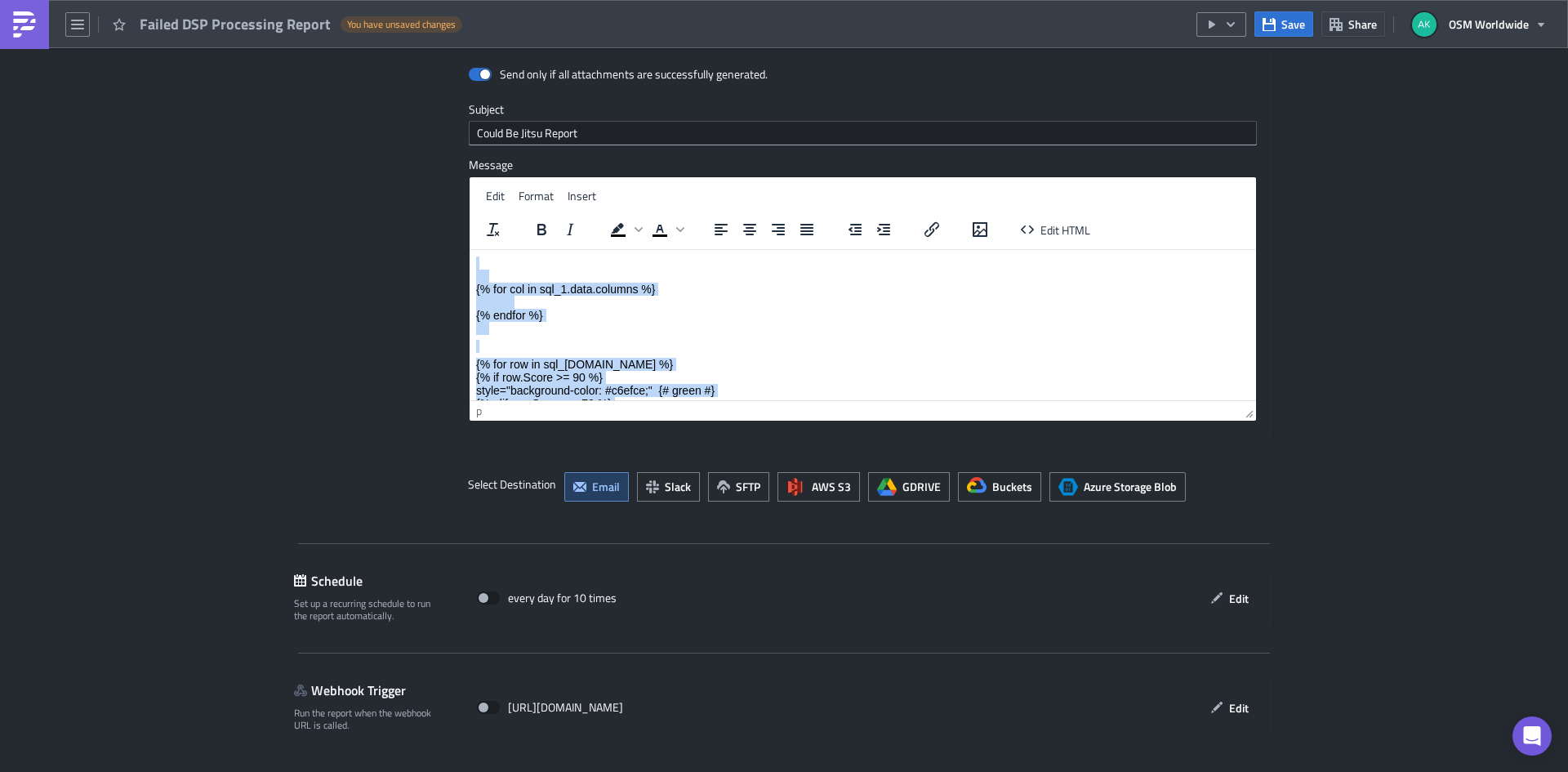
paste body "Rich Text Area. Press ALT-0 for help."
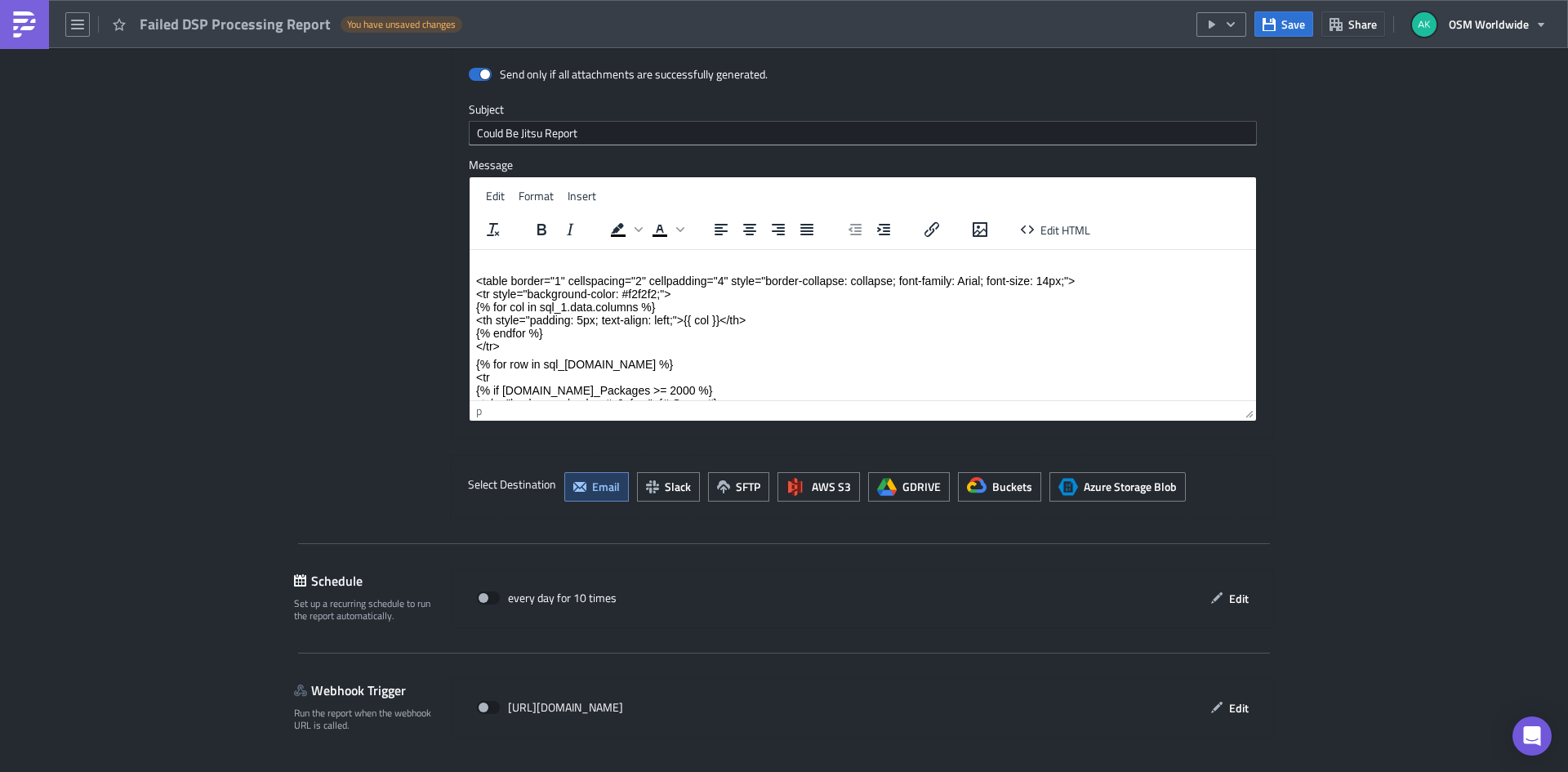
click at [433, 344] on div at bounding box center [442, 118] width 20 height 641
click at [1281, 23] on button "Save" at bounding box center [1284, 23] width 59 height 25
click at [1236, 27] on icon "button" at bounding box center [1231, 24] width 13 height 13
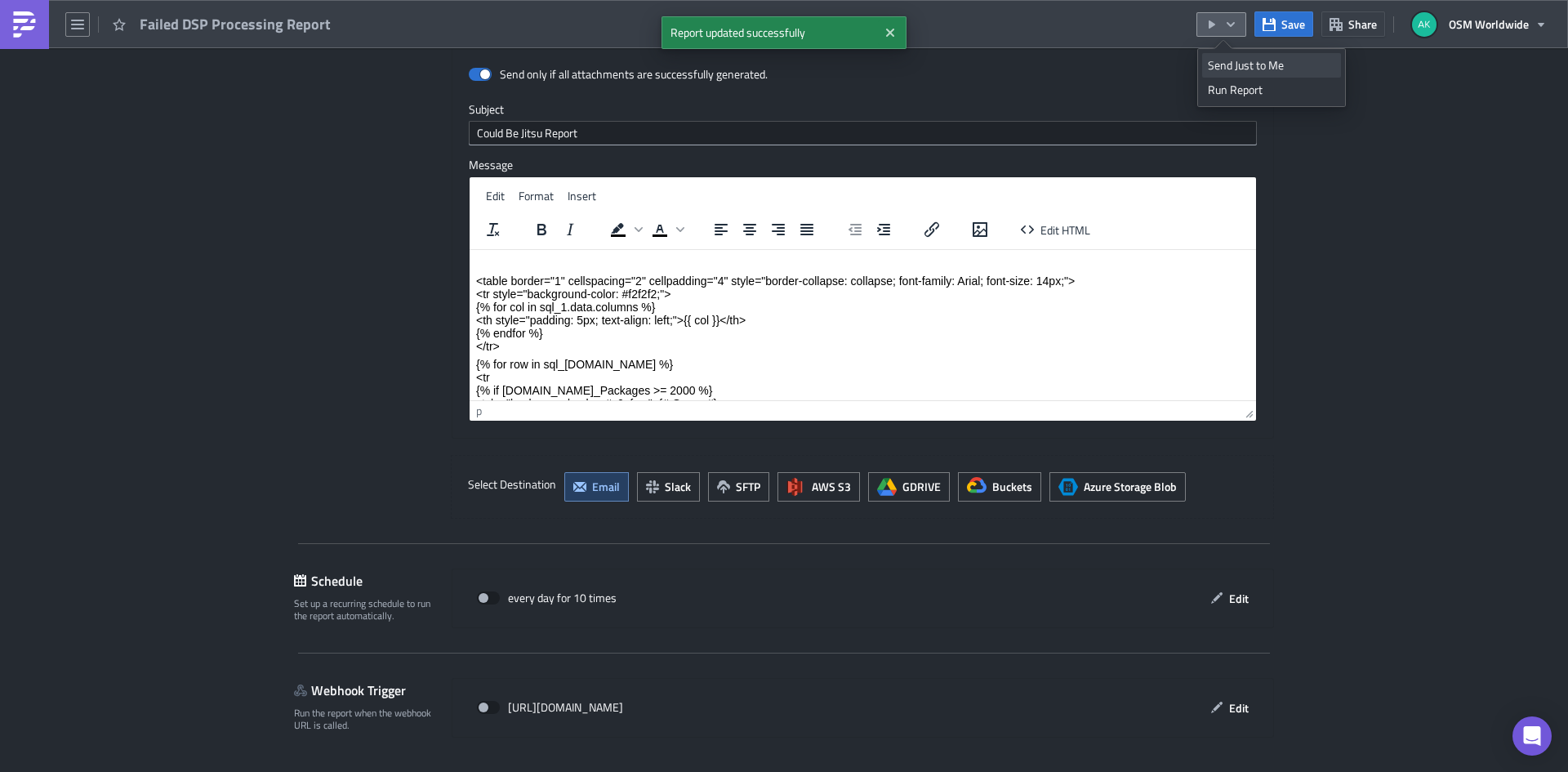
click at [1219, 60] on div "Send Just to Me" at bounding box center [1272, 65] width 128 height 16
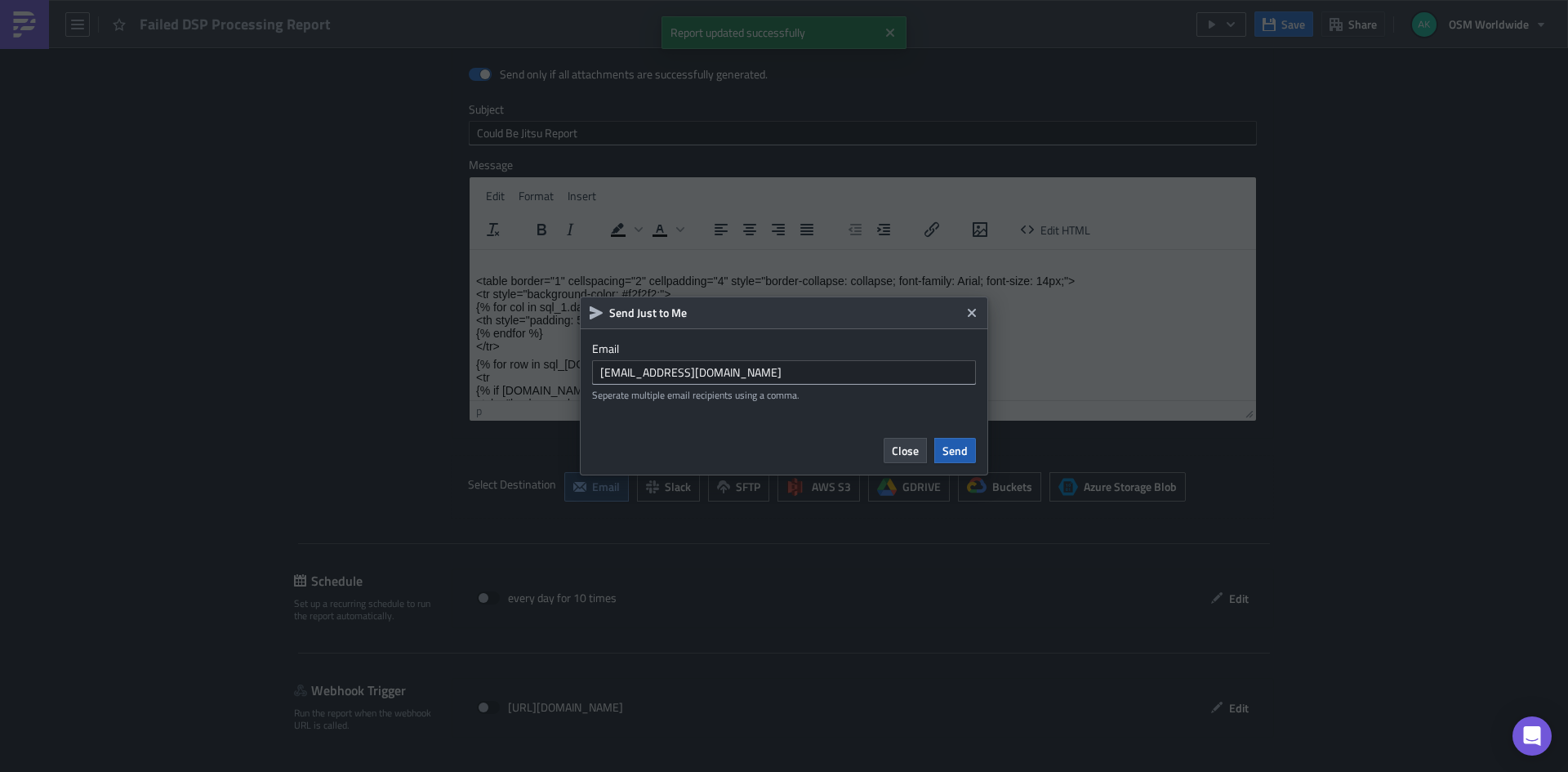
click at [965, 448] on span "Send" at bounding box center [955, 450] width 25 height 17
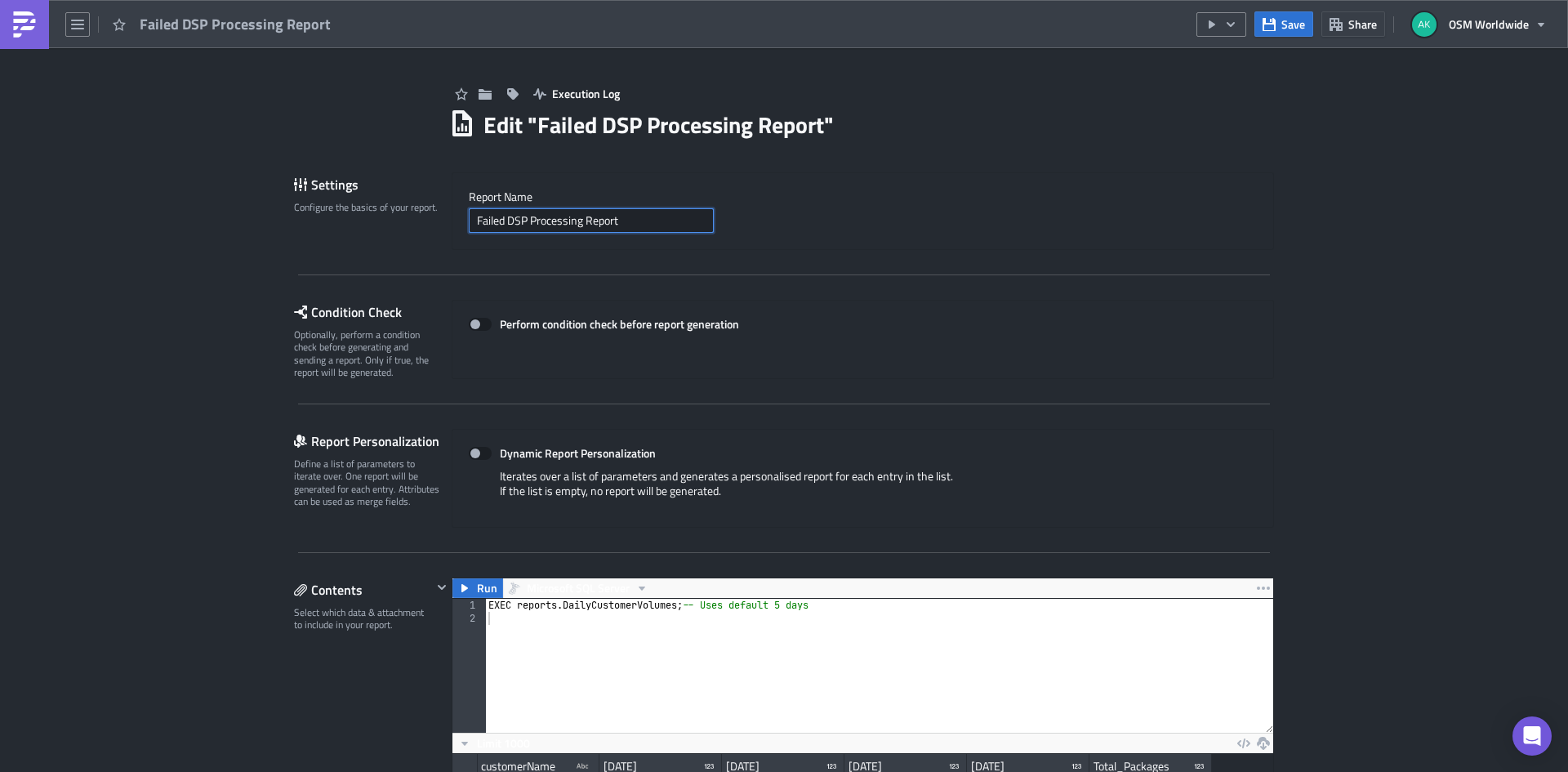
click at [541, 224] on input "Failed DSP Processing Report" at bounding box center [591, 220] width 245 height 24
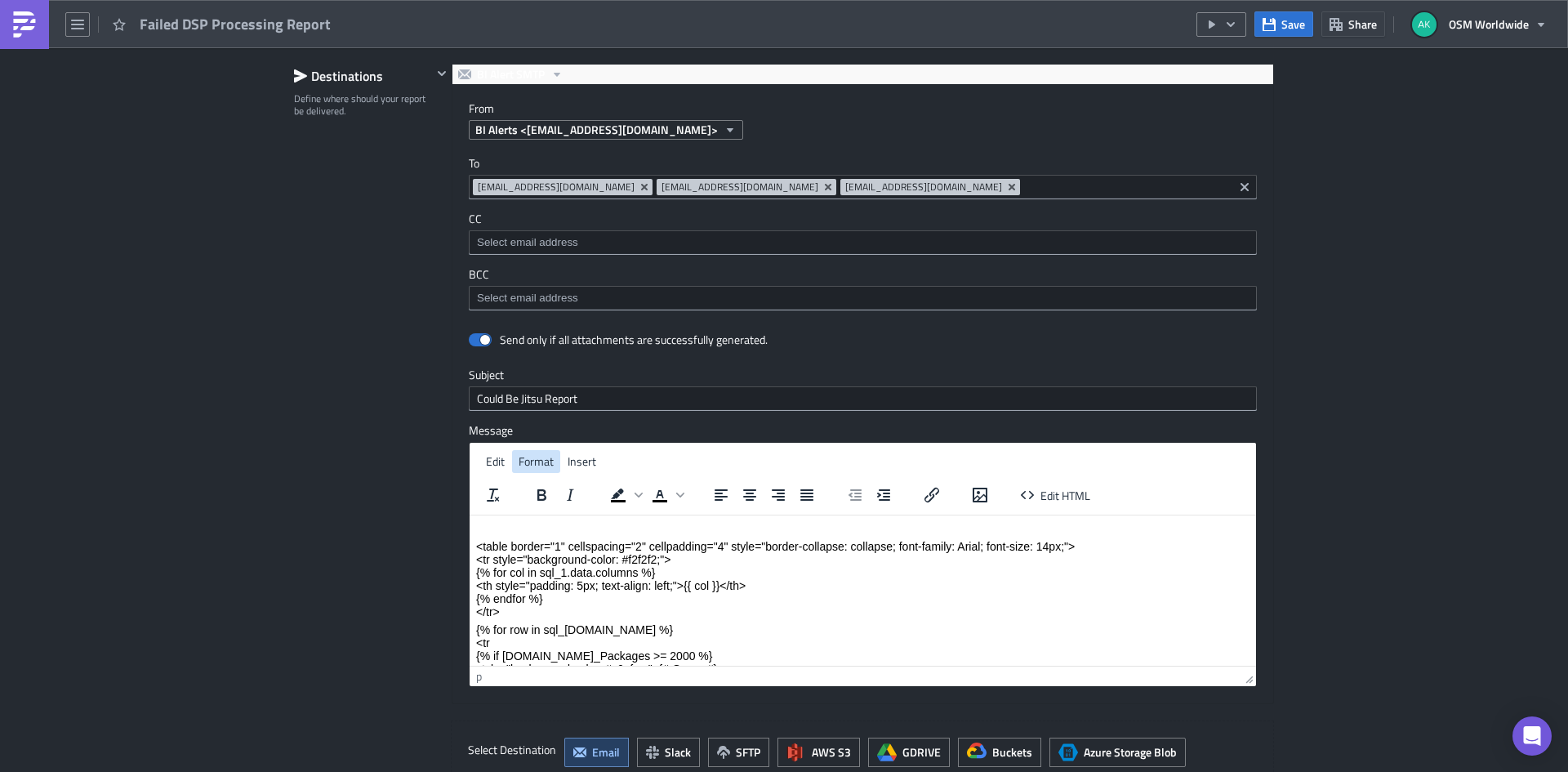
scroll to position [1634, 0]
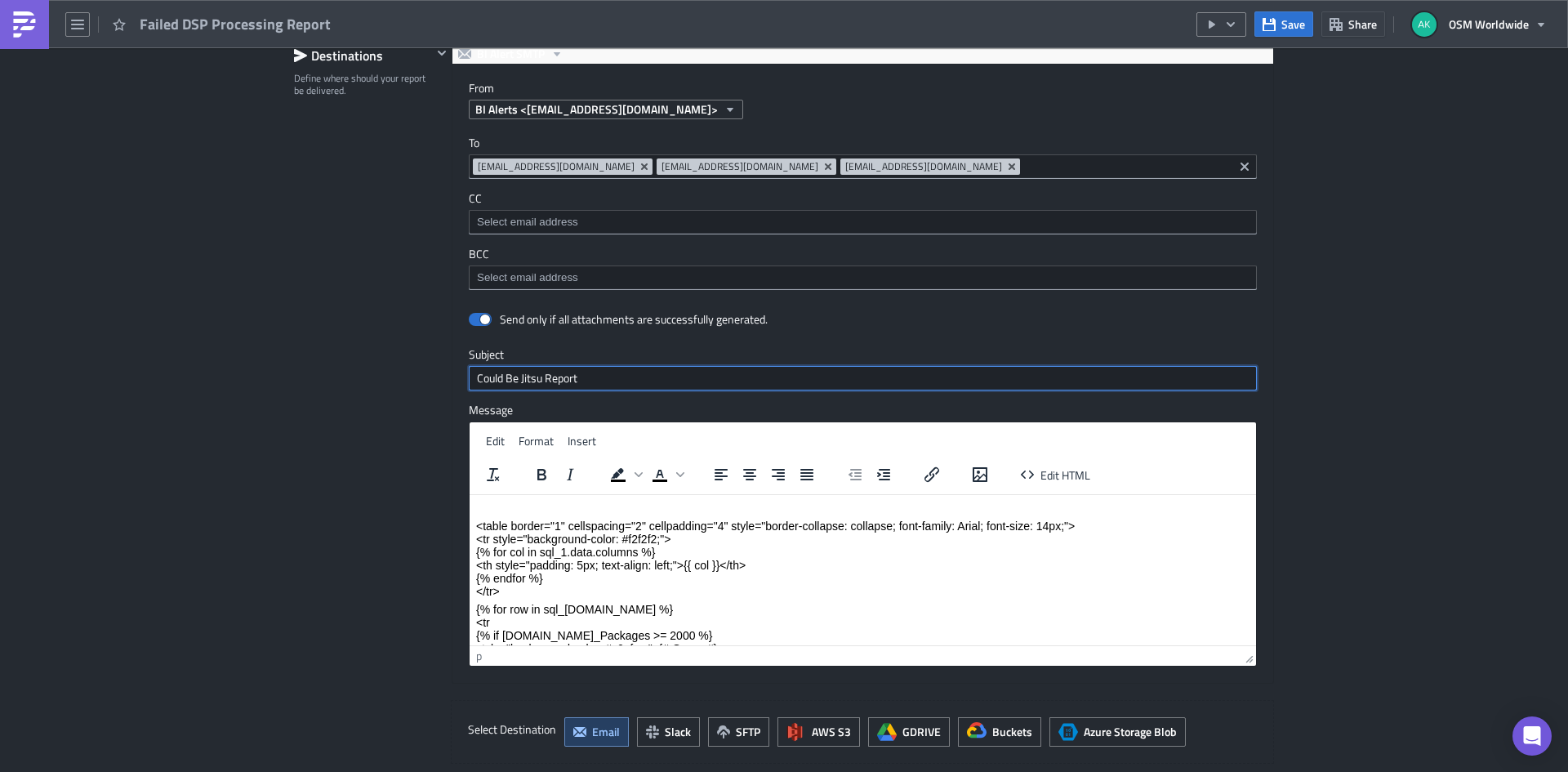
click at [535, 375] on input "Could Be Jitsu Report" at bounding box center [863, 378] width 788 height 24
paste input "Failed DSP Processing"
type input "Failed DSP Processing Report"
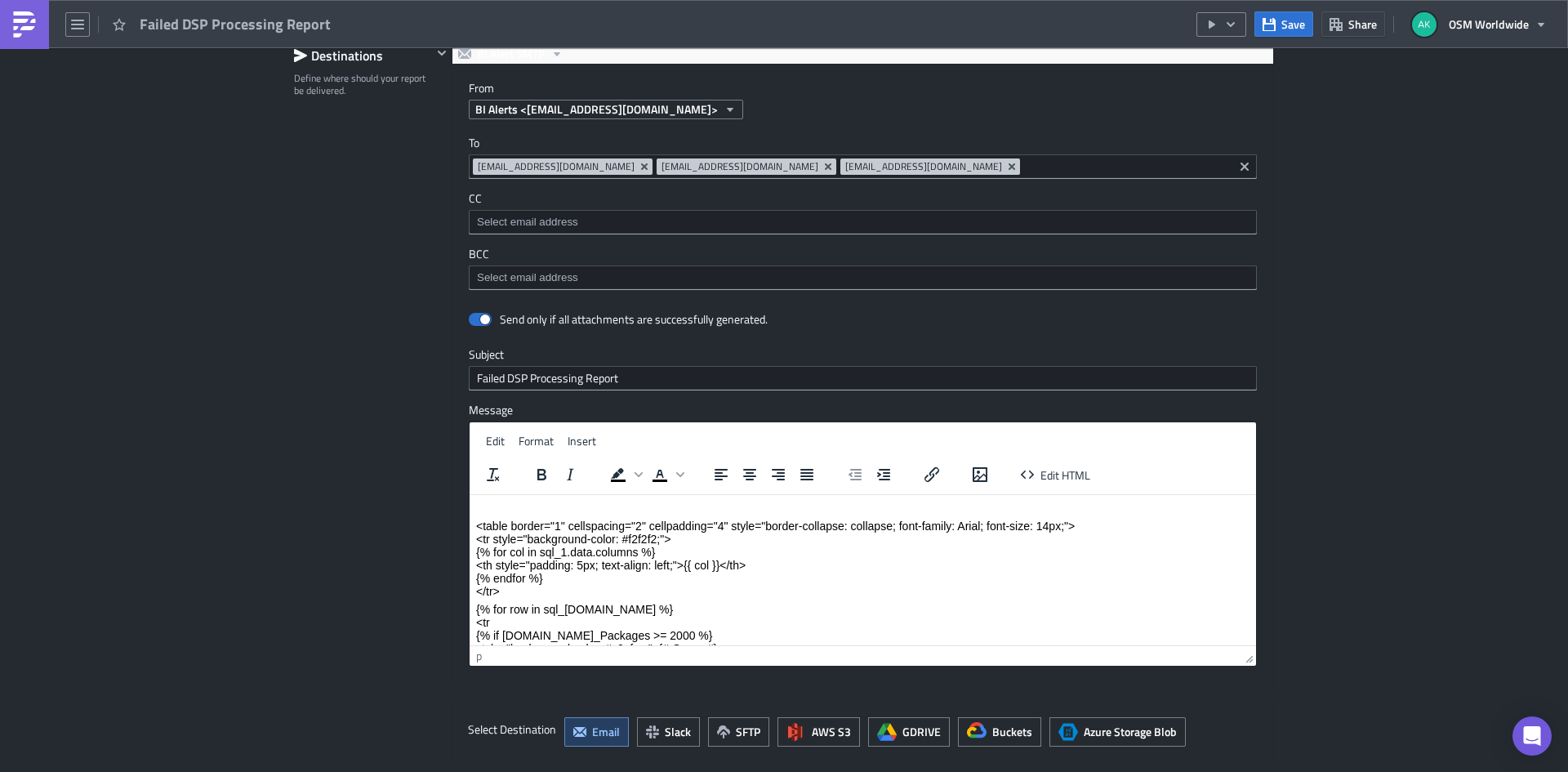
click at [322, 402] on div "Destinations Define where should your report be delivered." at bounding box center [363, 403] width 138 height 720
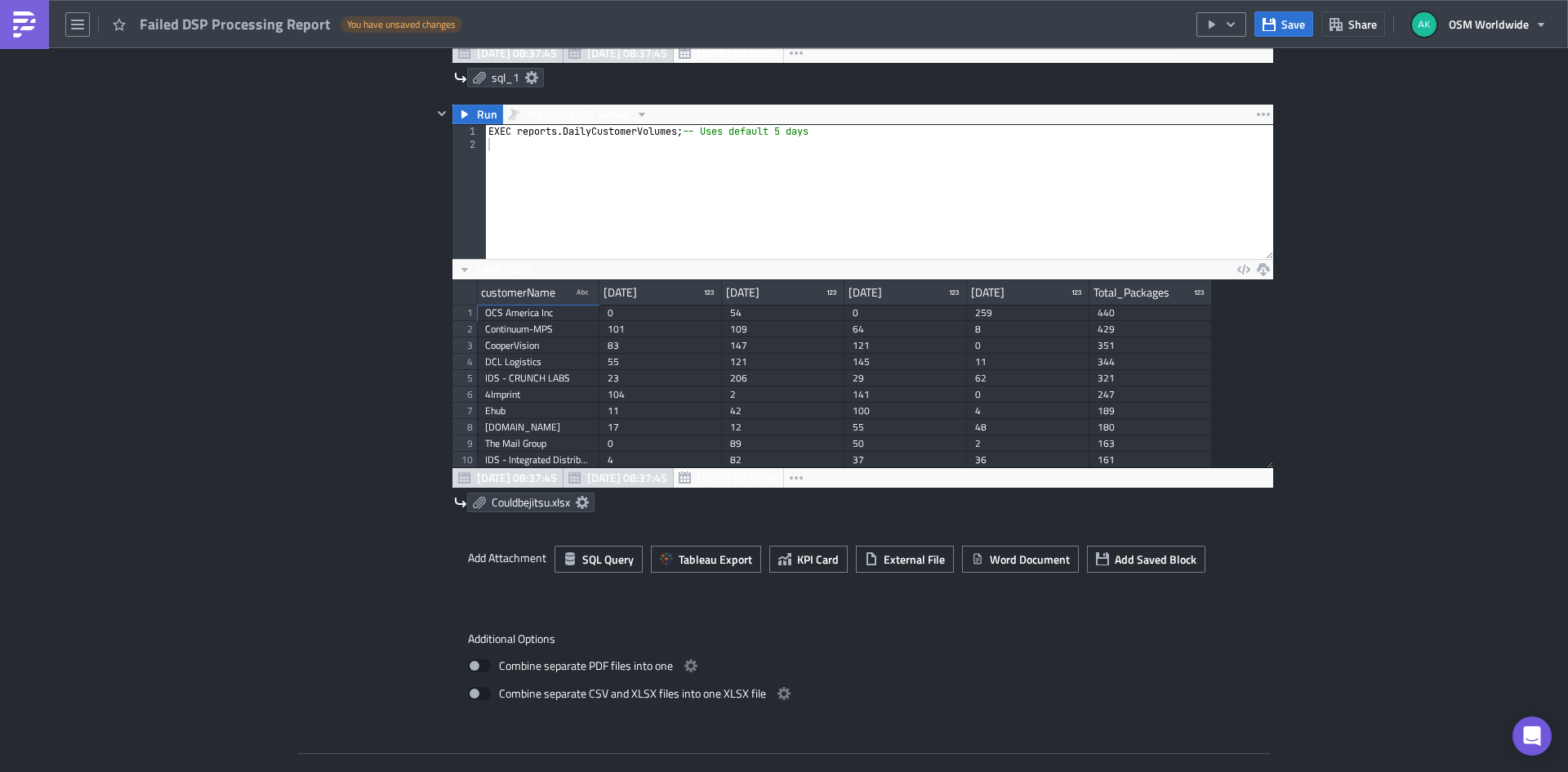
scroll to position [0, 0]
click at [503, 502] on span "Couldbejitsu.xlsx" at bounding box center [531, 503] width 79 height 15
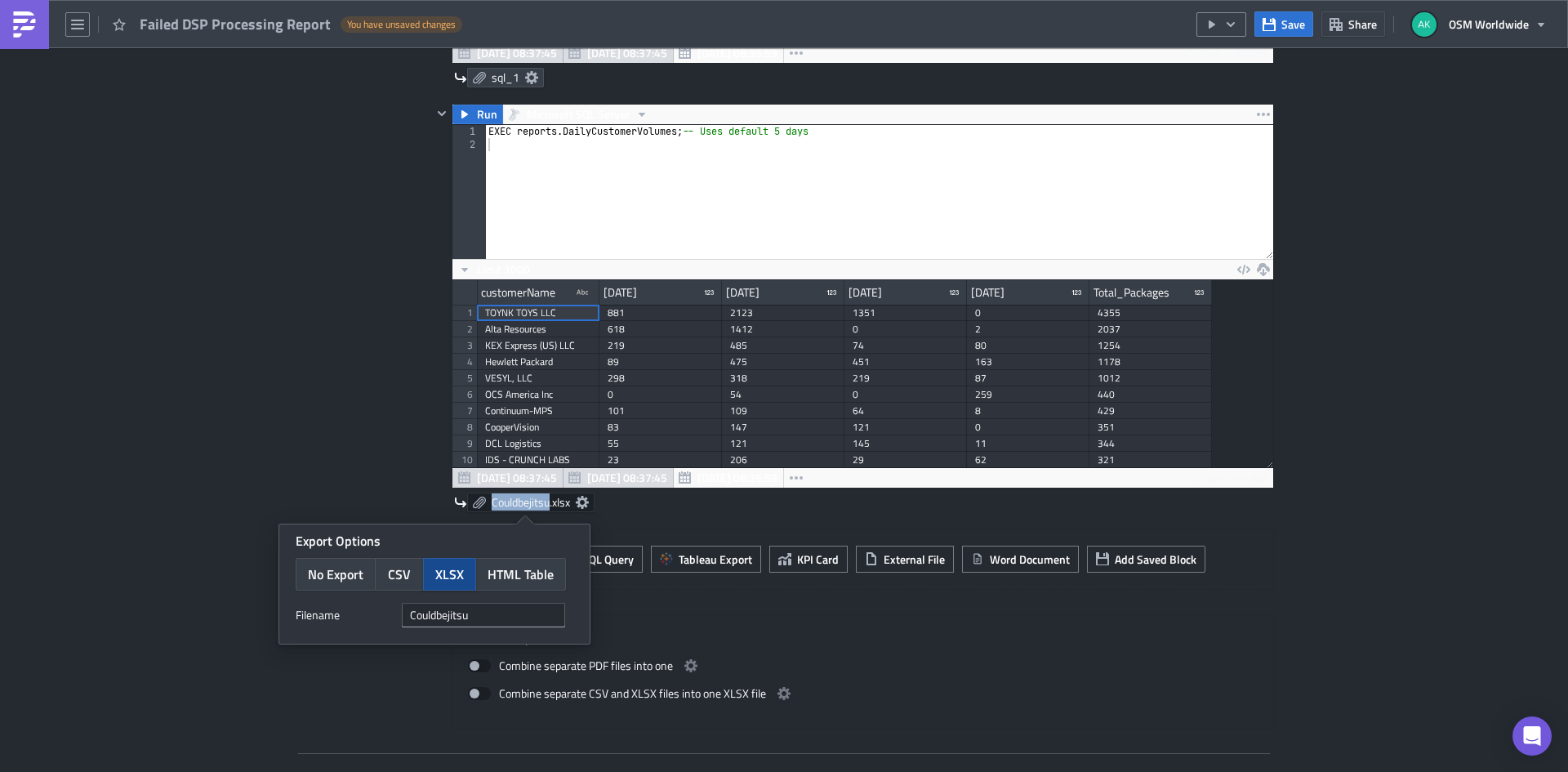
click at [503, 502] on span "Couldbejitsu.xlsx" at bounding box center [531, 503] width 79 height 15
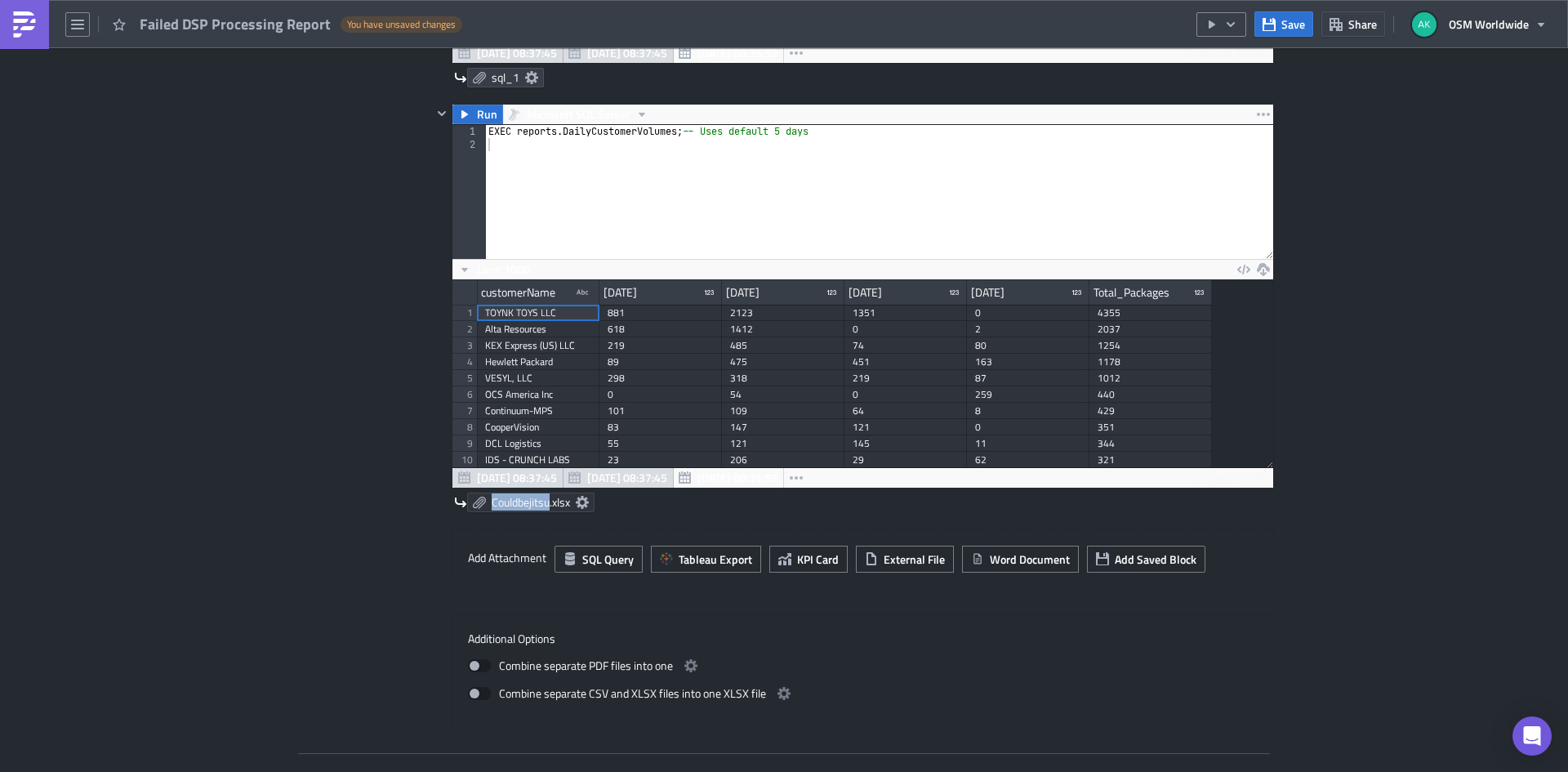
click at [500, 511] on link "Couldbejitsu.xlsx" at bounding box center [531, 502] width 128 height 20
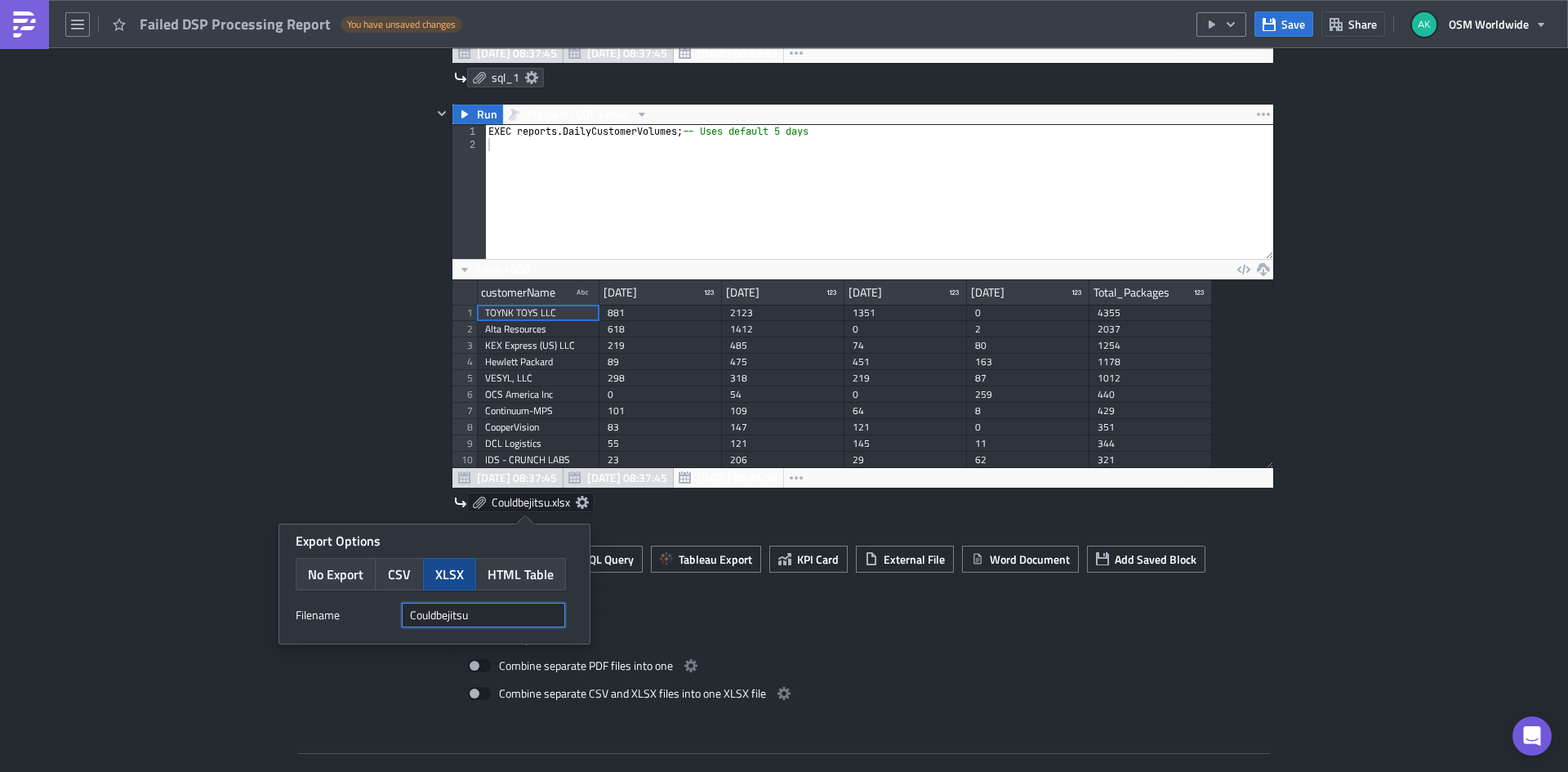
click at [451, 620] on input "Couldbejitsu" at bounding box center [484, 615] width 163 height 24
click at [451, 619] on input "Couldbejitsu" at bounding box center [484, 615] width 163 height 24
click at [452, 617] on input "Couldbejitsu" at bounding box center [484, 615] width 163 height 24
paste input "Failed DSP Processing Report"
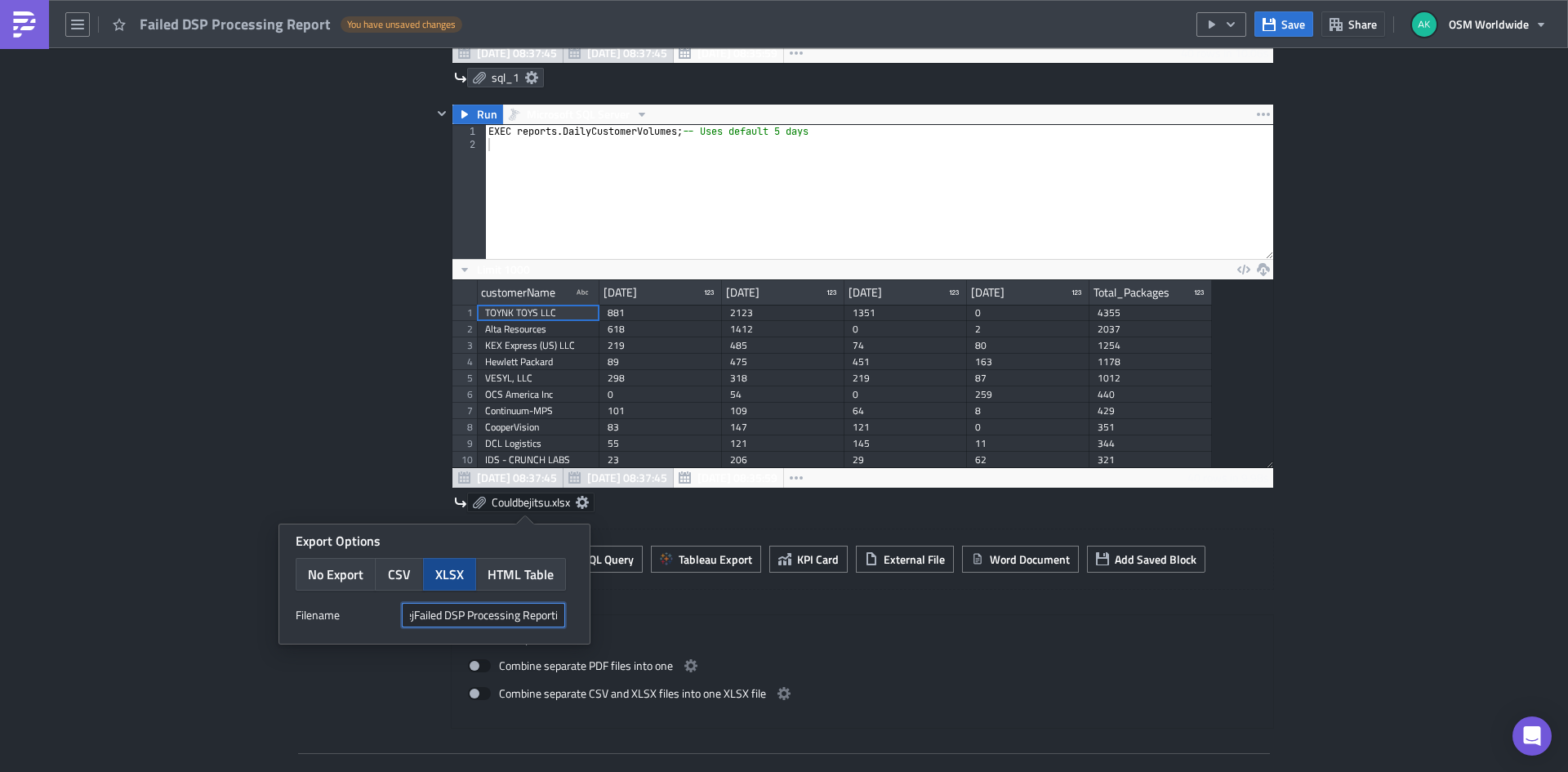
type input "CouldbejFailed DSP Processing Reportitsu"
click at [368, 651] on div "Contents Select which data & attachment to include in your report." at bounding box center [363, 204] width 138 height 1050
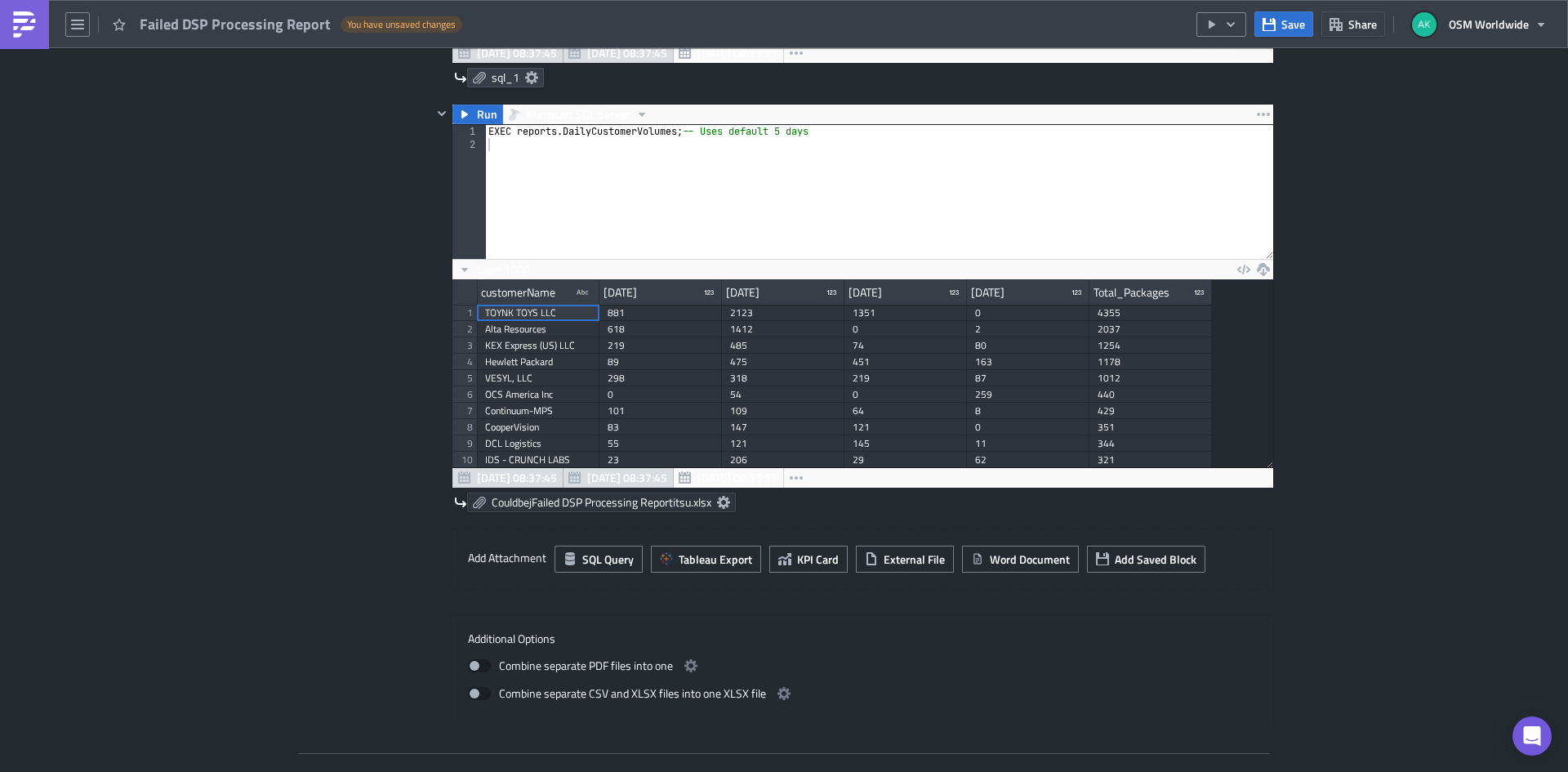
click at [521, 503] on span "CouldbejFailed DSP Processing Reportitsu.xlsx" at bounding box center [601, 503] width 219 height 15
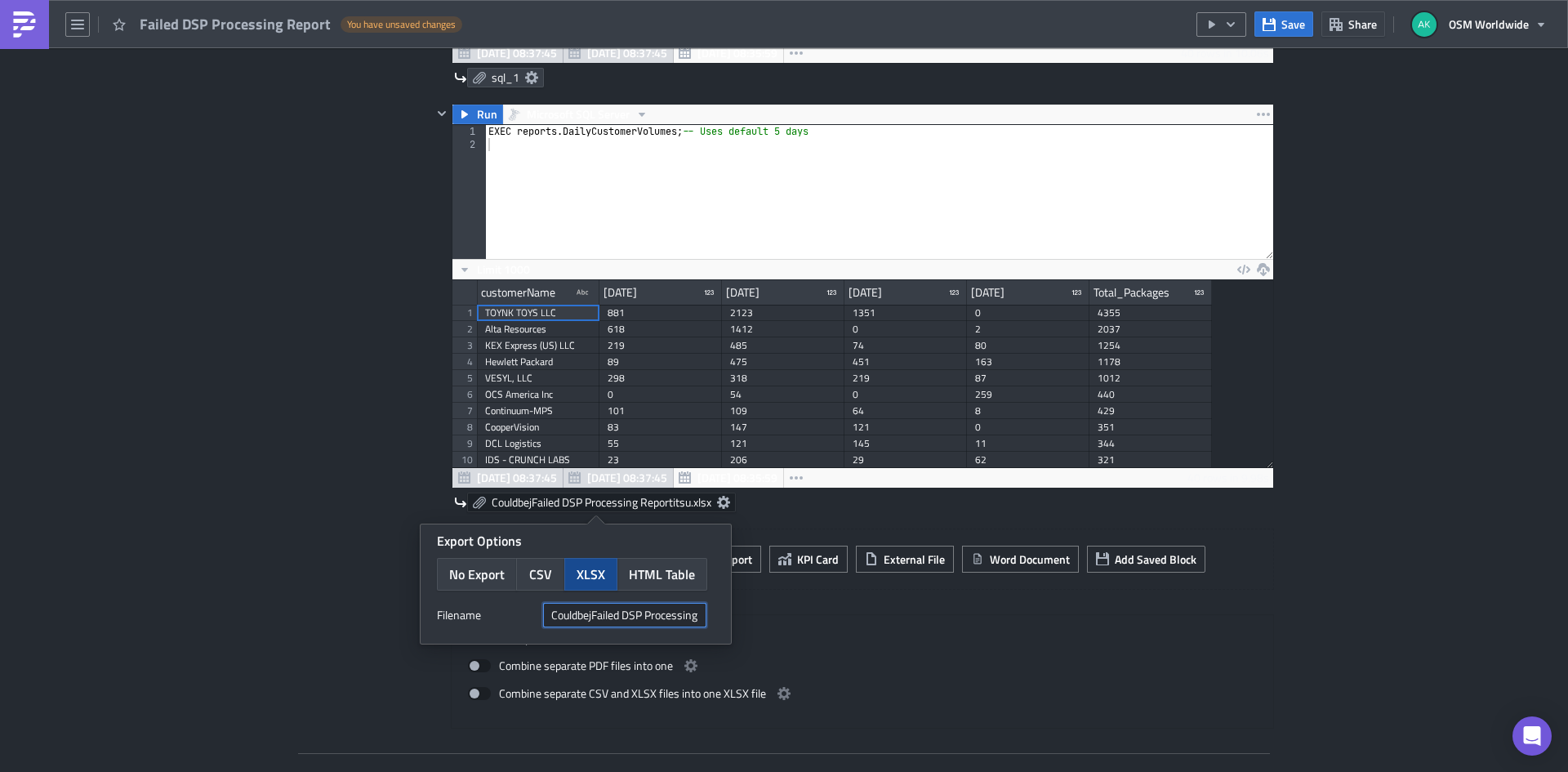
drag, startPoint x: 591, startPoint y: 617, endPoint x: 513, endPoint y: 618, distance: 78.0
click at [513, 618] on div "Filenam﻿e CouldbejFailed DSP Processing Reportitsu" at bounding box center [576, 615] width 278 height 24
type input "Failed DSP Processing Reportitsu"
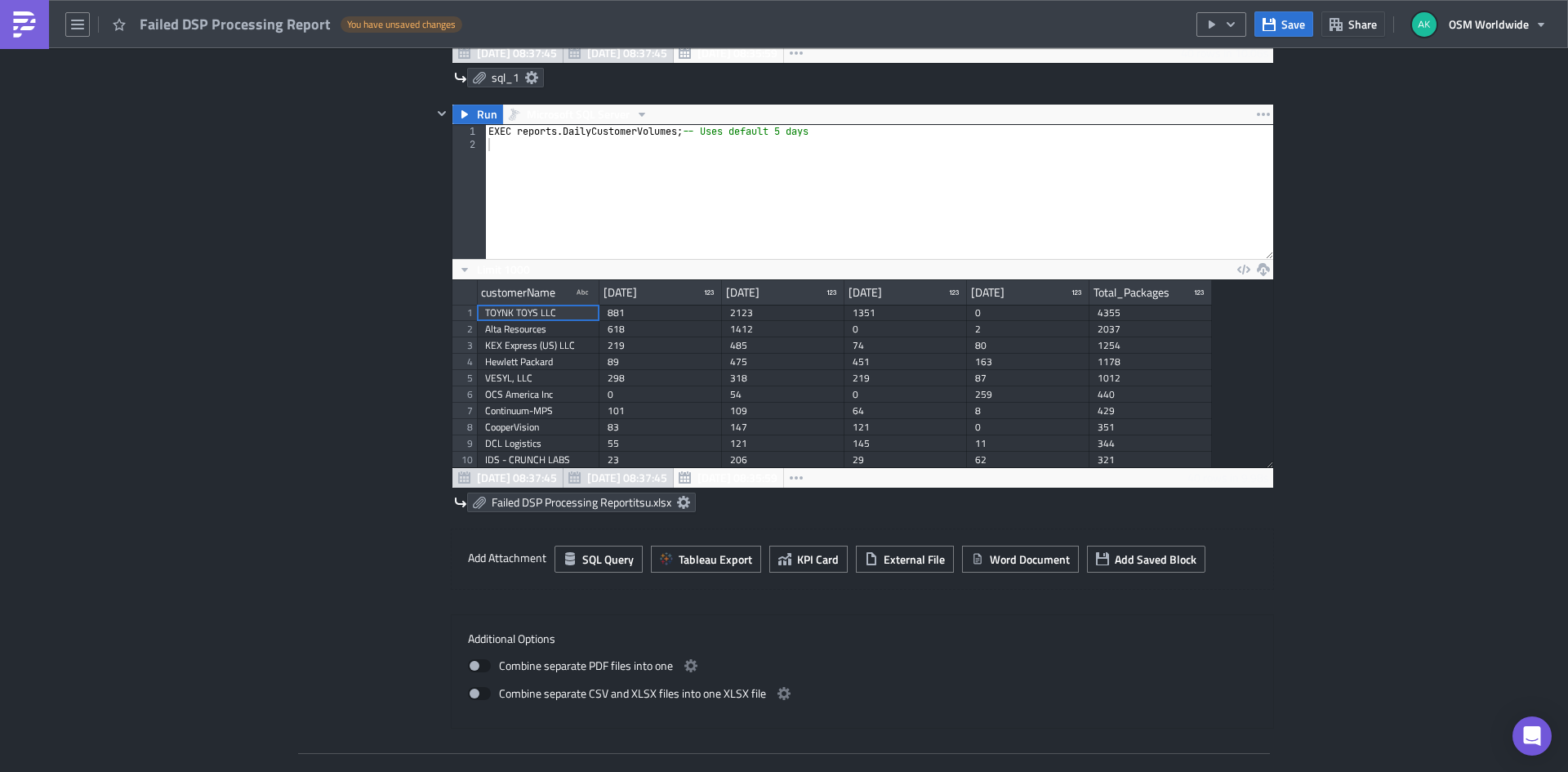
click at [347, 610] on div "Contents Select which data & attachment to include in your report." at bounding box center [363, 204] width 138 height 1050
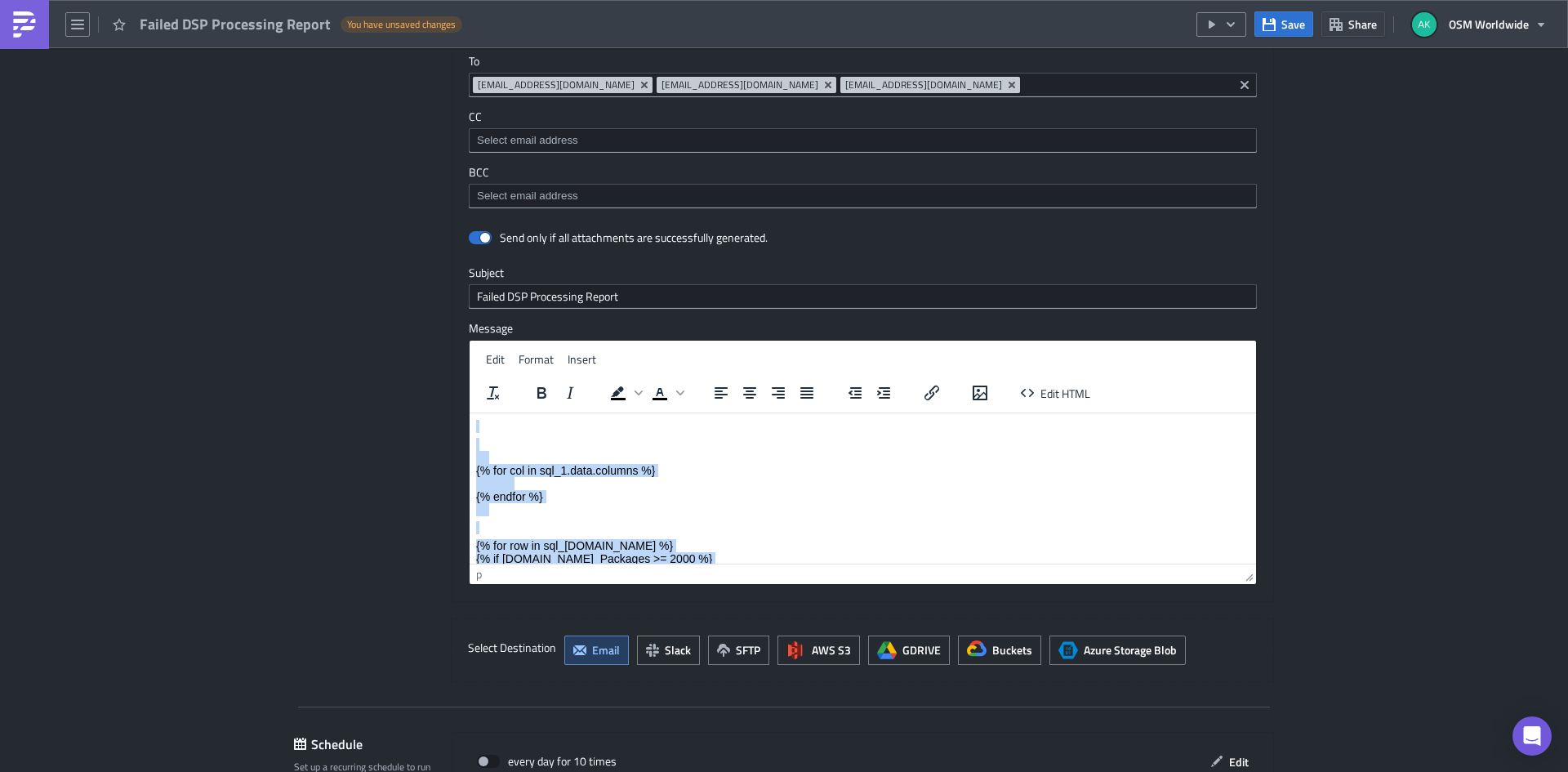
drag, startPoint x: 1102, startPoint y: 554, endPoint x: 465, endPoint y: 379, distance: 660.6
click at [470, 413] on html "{% for col in sql_1.data.columns %} {% endfor %} {% for row in sql_[DOMAIN_NAME…" at bounding box center [863, 622] width 787 height 418
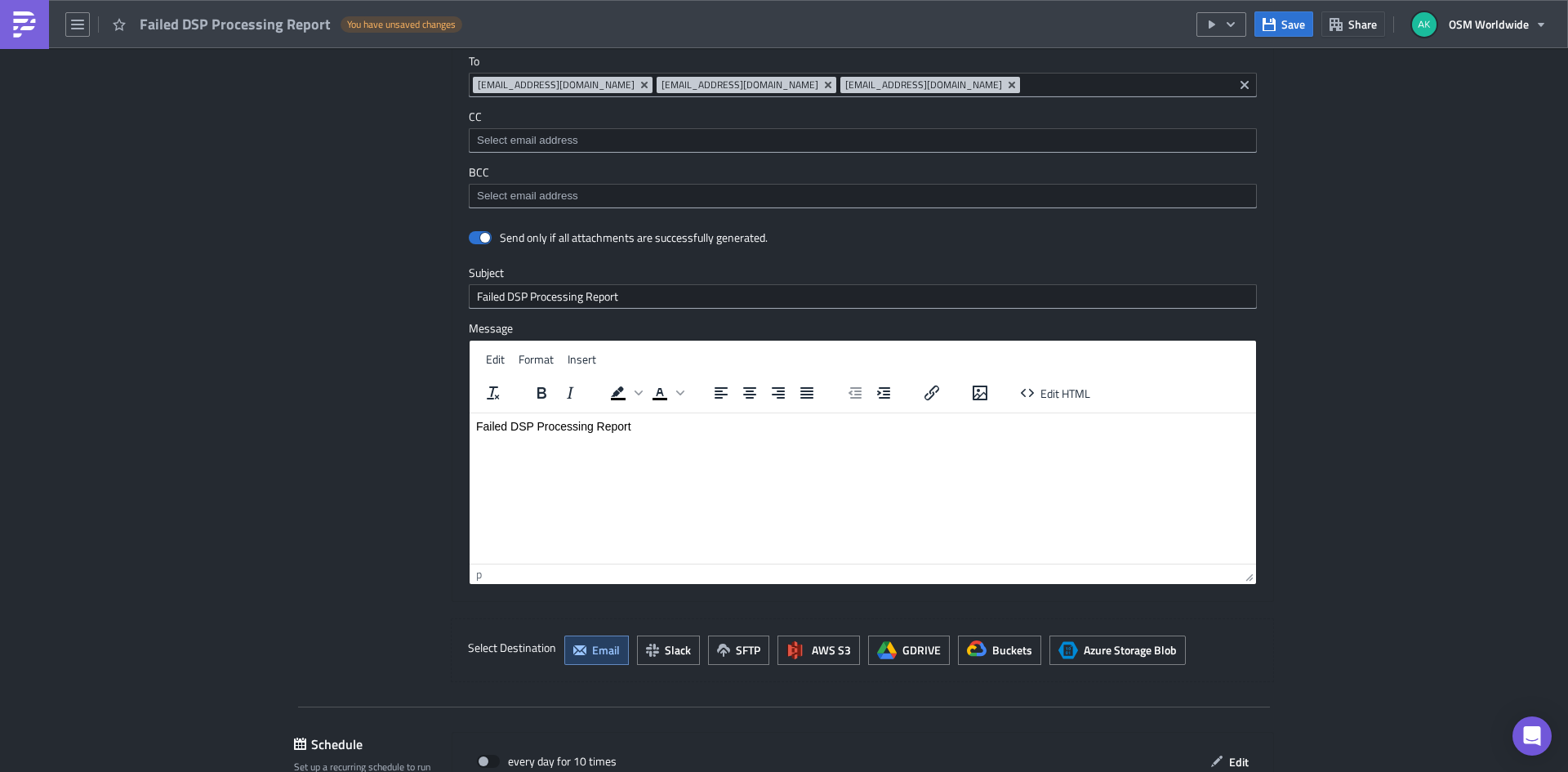
drag, startPoint x: 680, startPoint y: 525, endPoint x: 468, endPoint y: 454, distance: 223.6
click at [470, 439] on html "Failed DSP Processing Report" at bounding box center [863, 426] width 787 height 26
drag, startPoint x: 669, startPoint y: 427, endPoint x: 438, endPoint y: 428, distance: 231.0
click at [470, 428] on html "Failed DSP Processing Report" at bounding box center [863, 426] width 787 height 26
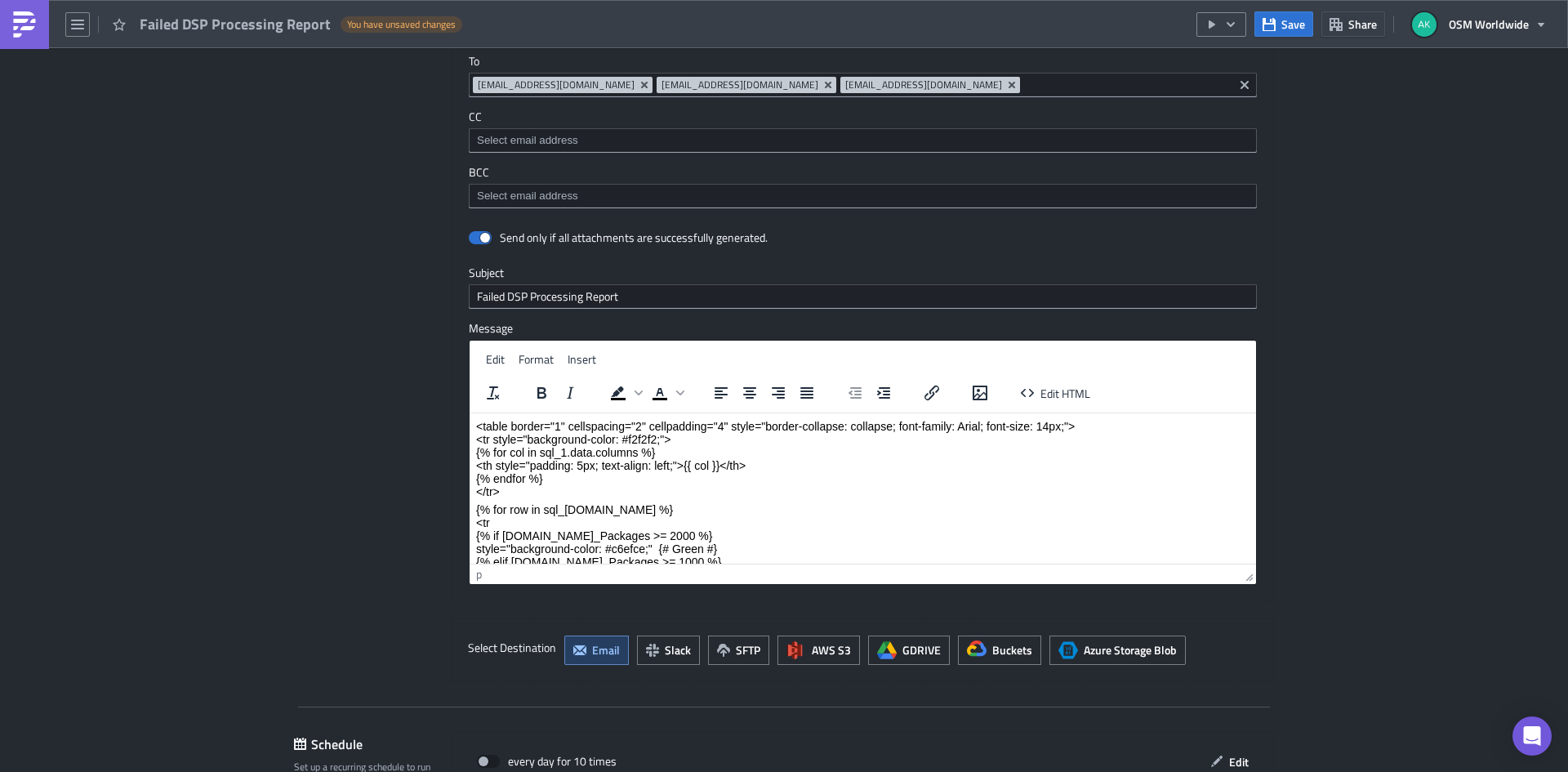
scroll to position [149, 0]
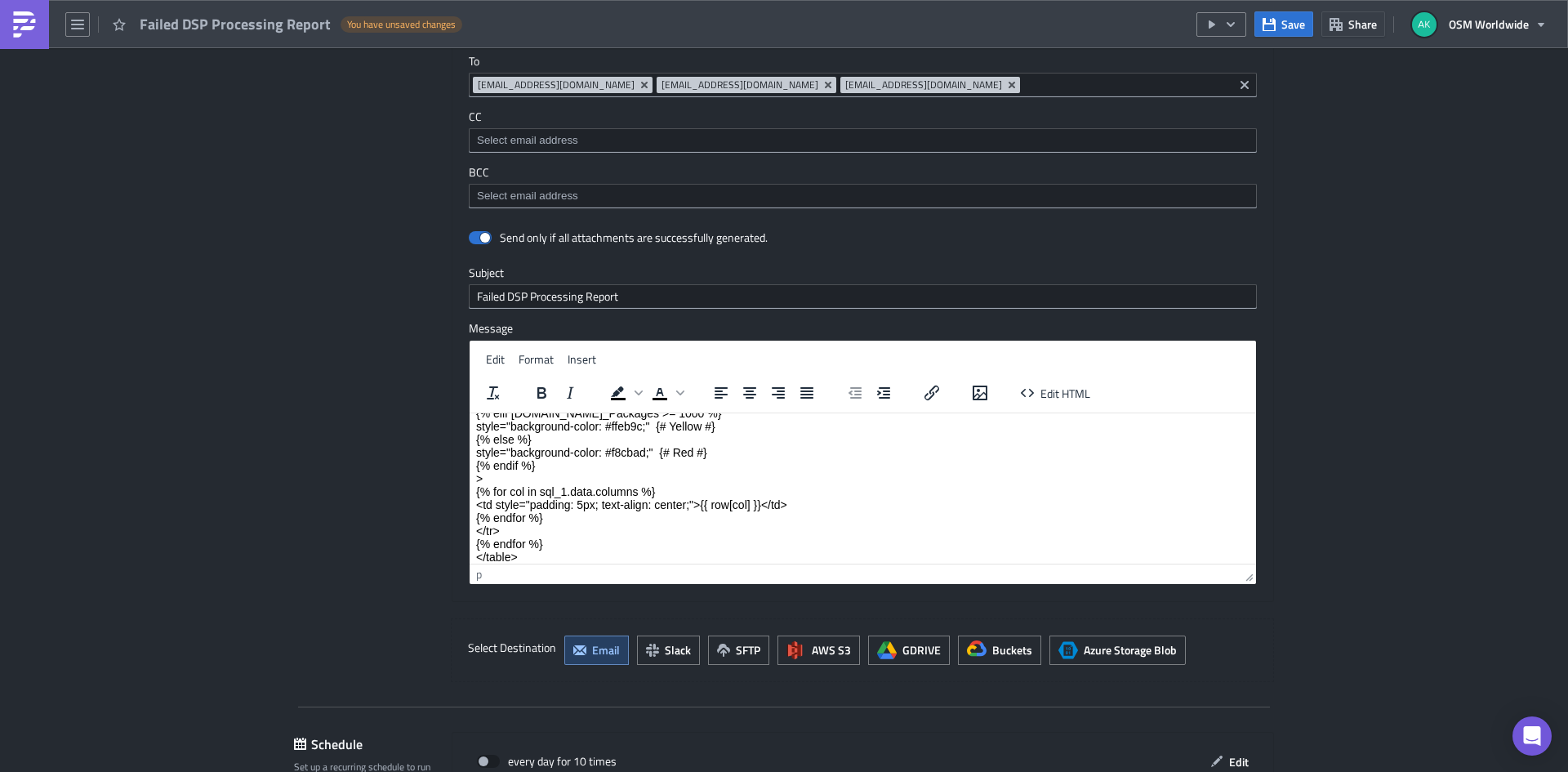
click at [710, 476] on p "{% for row in sql_[DOMAIN_NAME] %} <tr {% if [DOMAIN_NAME]_Packages >= 2000 %} …" at bounding box center [863, 458] width 774 height 209
click at [1297, 16] on span "Save" at bounding box center [1293, 24] width 23 height 17
click at [1233, 27] on icon "button" at bounding box center [1231, 24] width 13 height 13
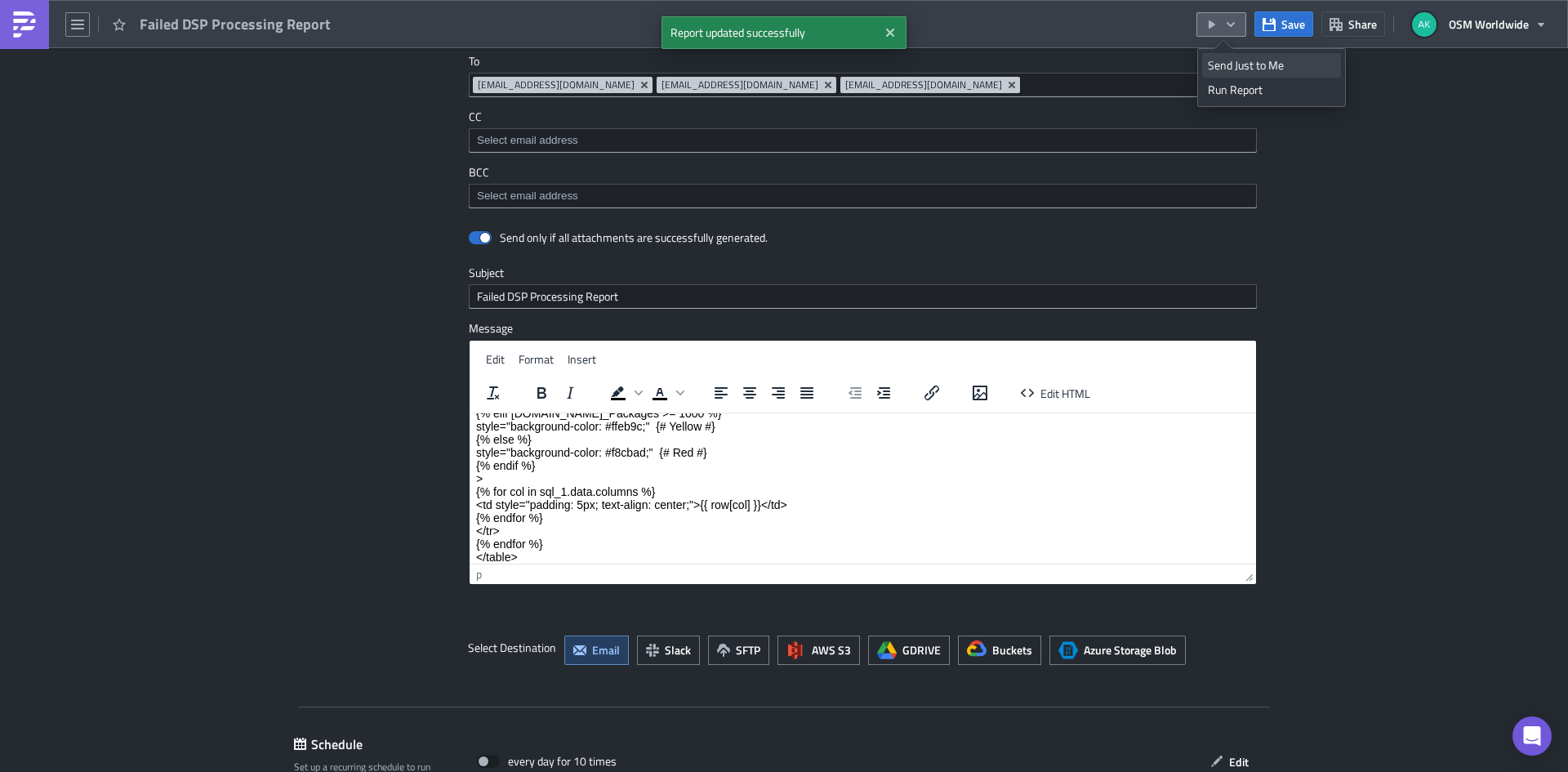
click at [1228, 56] on link "Send Just to Me" at bounding box center [1272, 66] width 139 height 24
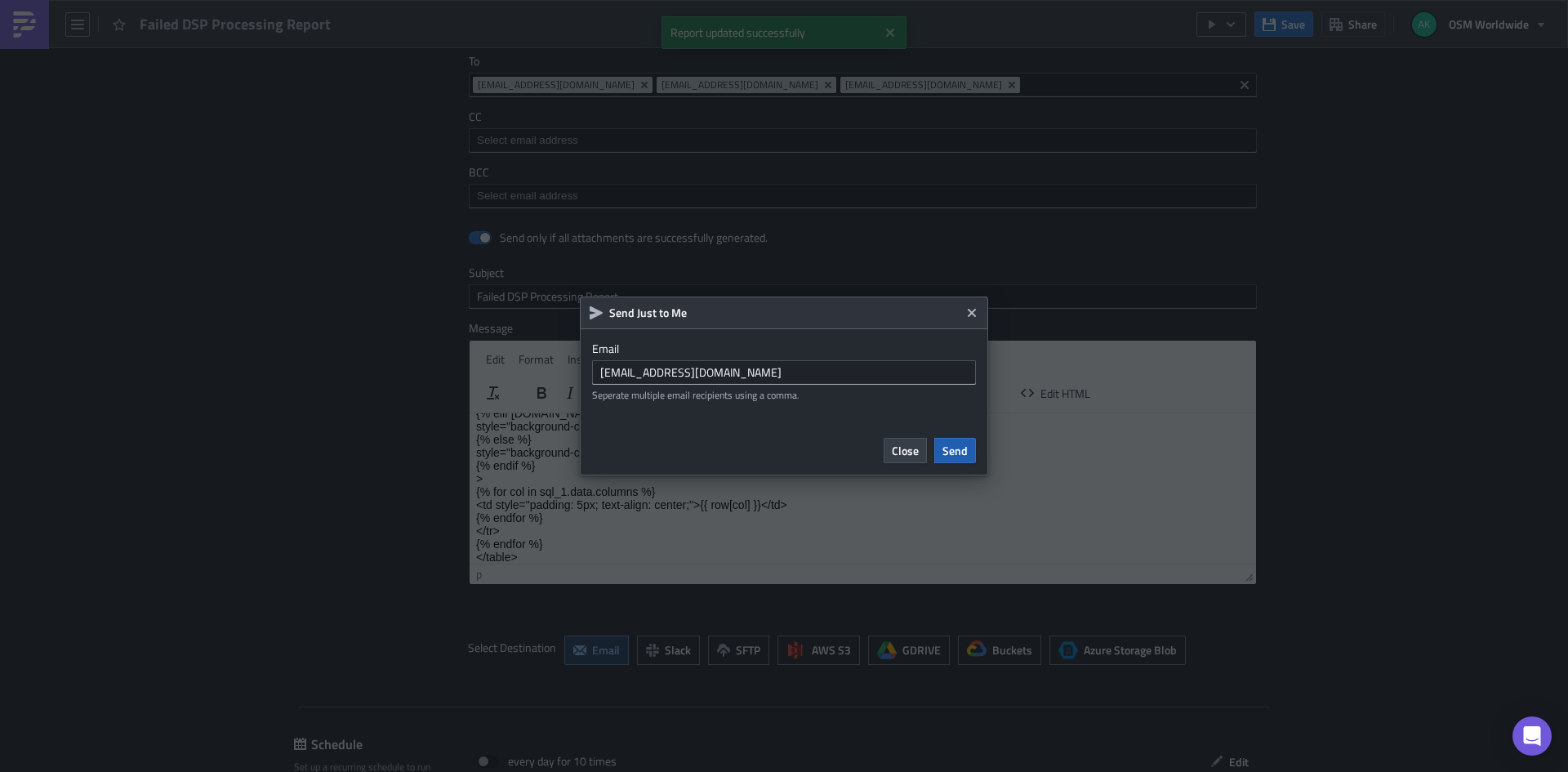
click at [944, 444] on span "Send" at bounding box center [955, 450] width 25 height 17
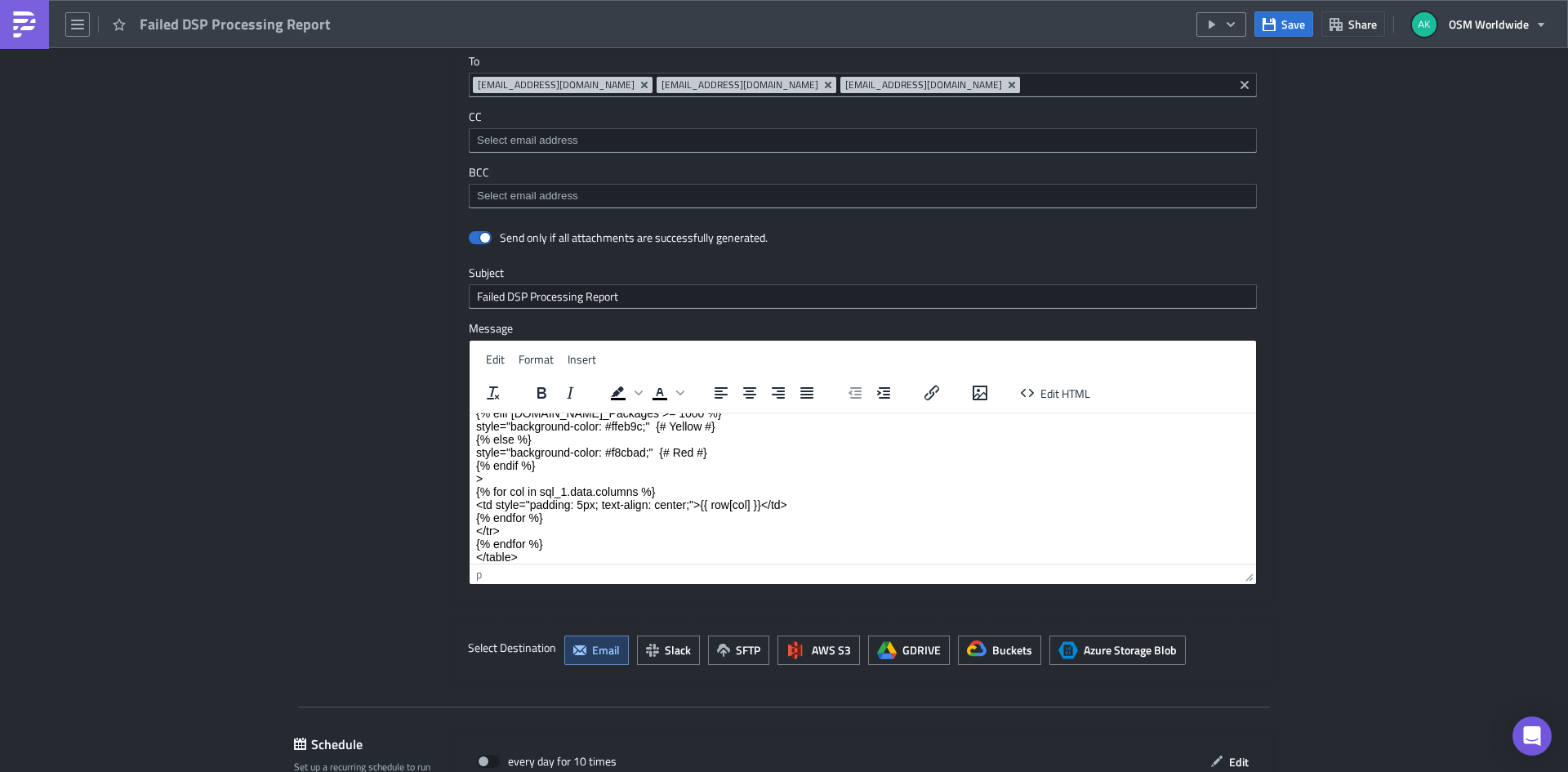
click at [855, 451] on p "{% for row in sql_[DOMAIN_NAME] %} <tr {% if [DOMAIN_NAME]_Packages >= 2000 %} …" at bounding box center [863, 458] width 774 height 209
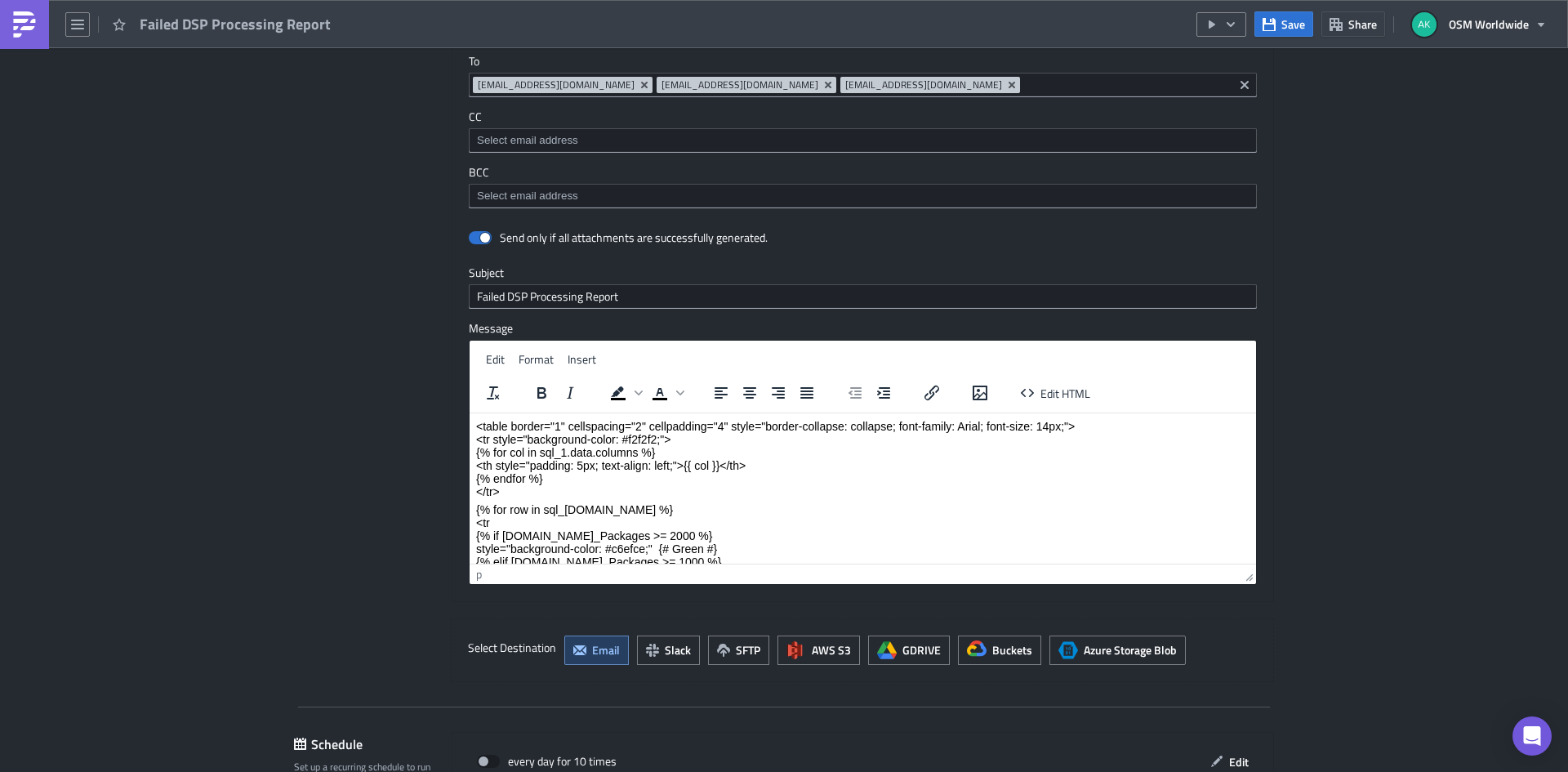
scroll to position [155, 0]
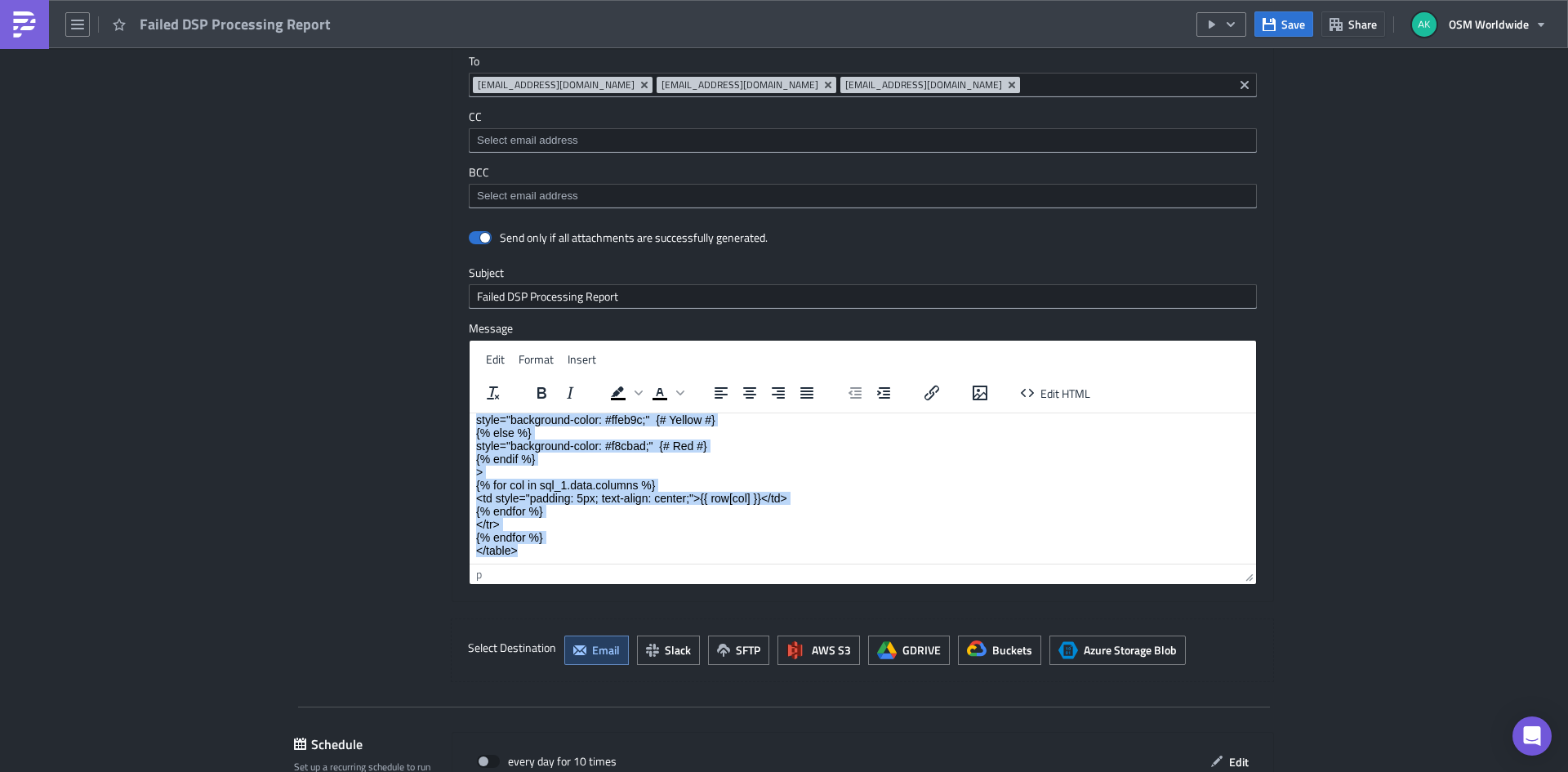
drag, startPoint x: 476, startPoint y: 425, endPoint x: 817, endPoint y: 624, distance: 394.8
click at [817, 563] on html "<table border="1" cellspacing="2" cellpadding="4" style="border-collapse: colla…" at bounding box center [863, 410] width 787 height 306
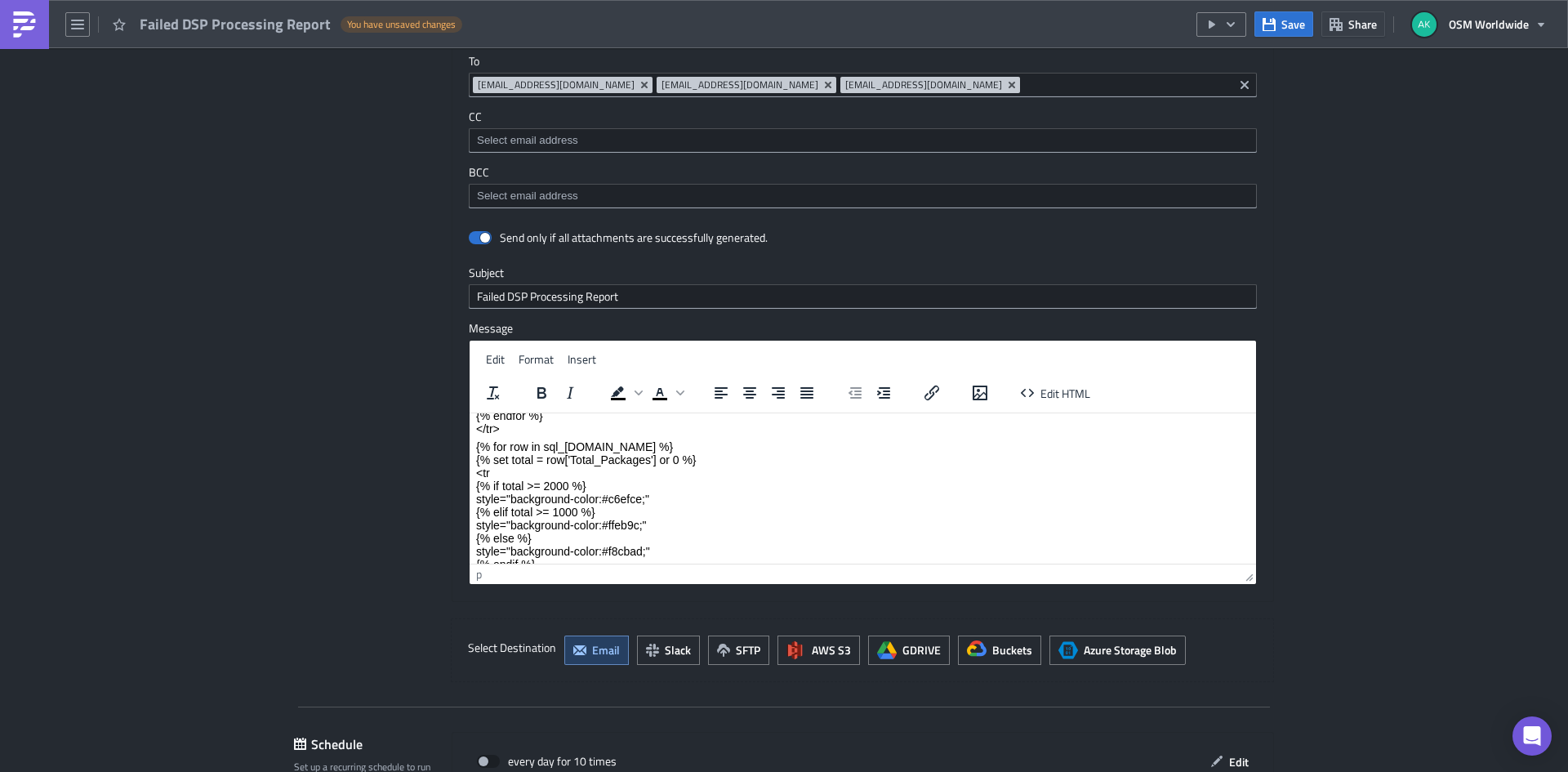
scroll to position [0, 0]
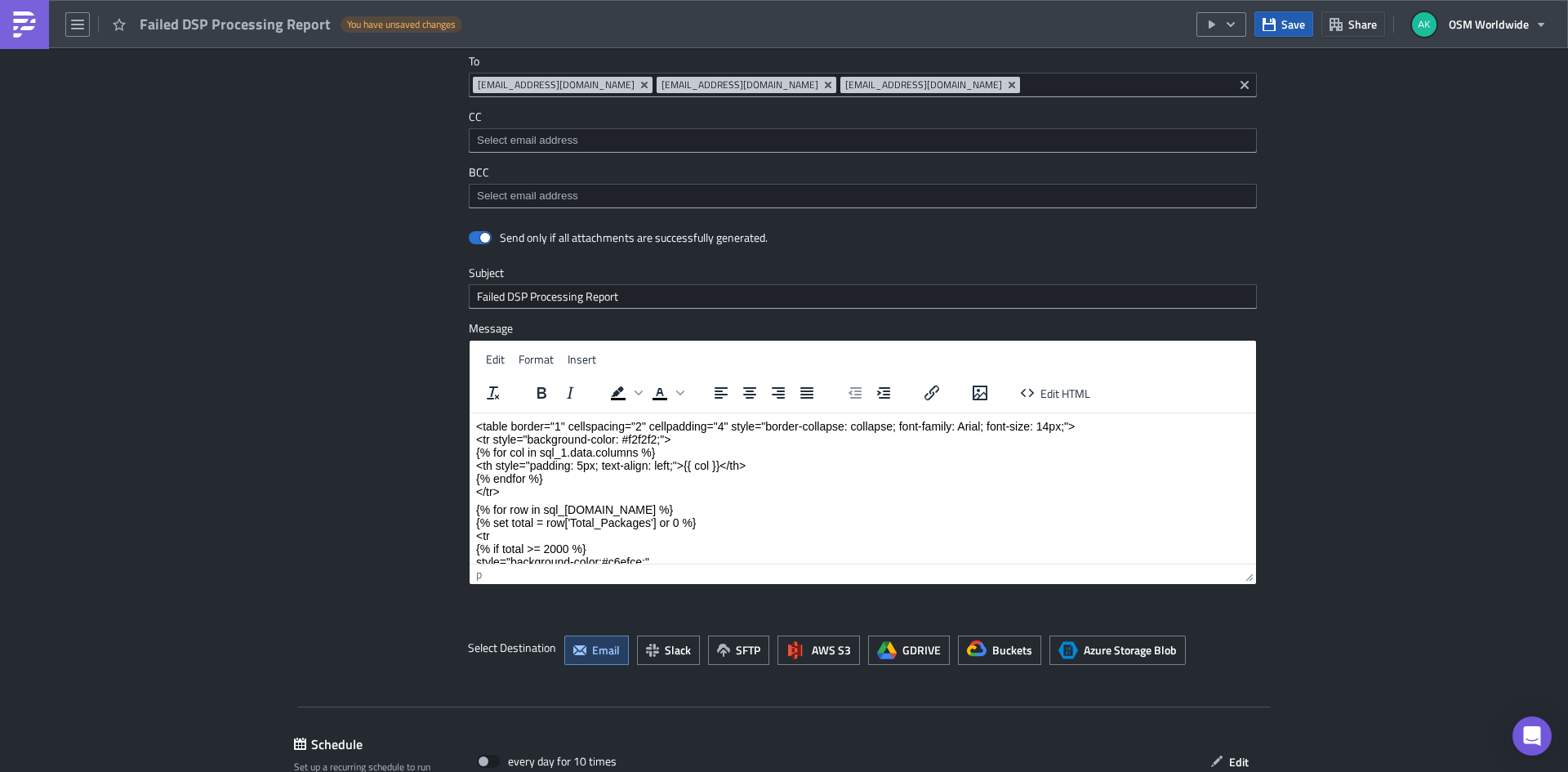
click at [1289, 15] on button "Save" at bounding box center [1284, 23] width 59 height 25
click at [1230, 24] on icon "button" at bounding box center [1231, 24] width 13 height 13
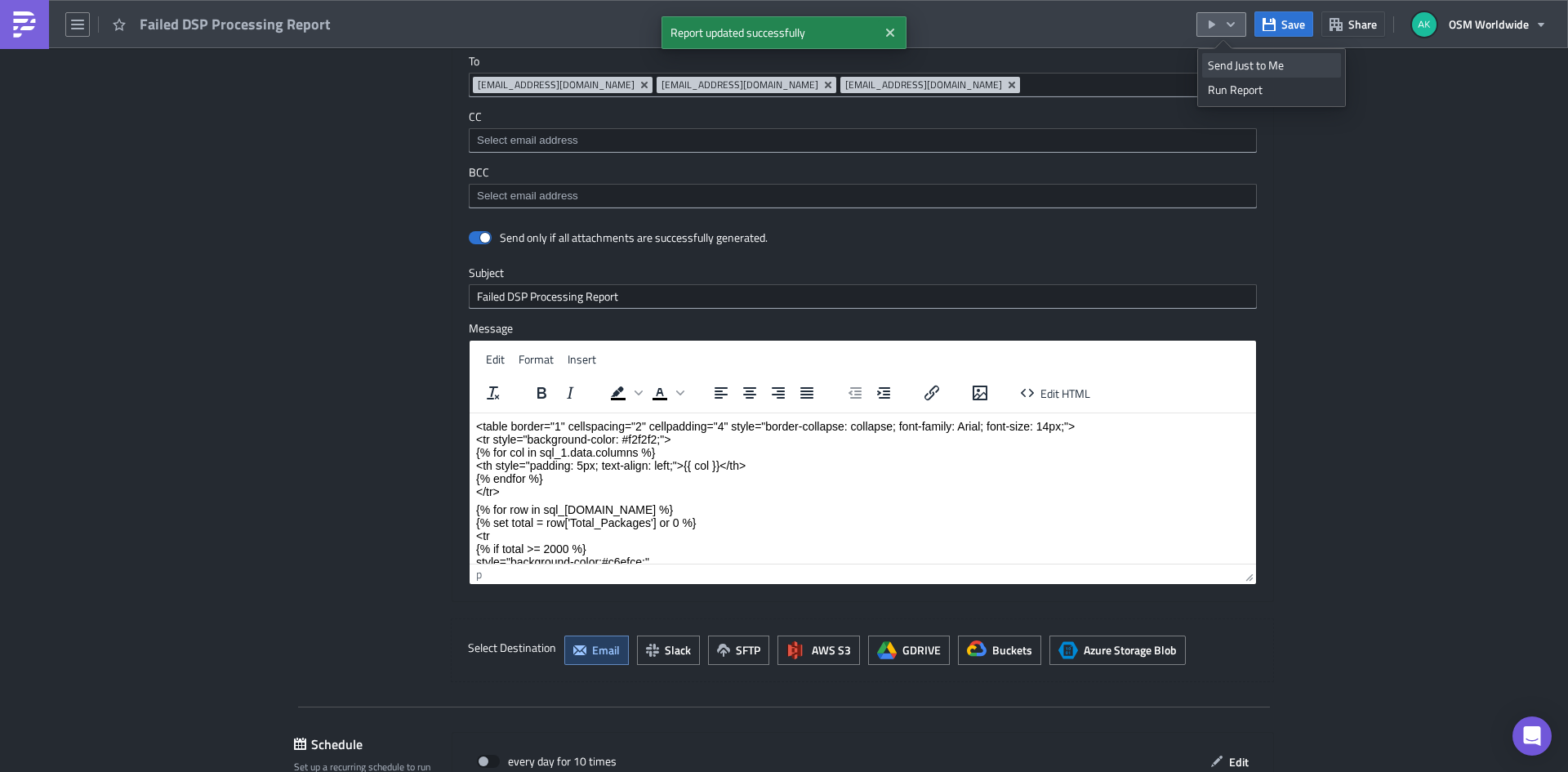
click at [1238, 64] on div "Send Just to Me" at bounding box center [1272, 65] width 128 height 16
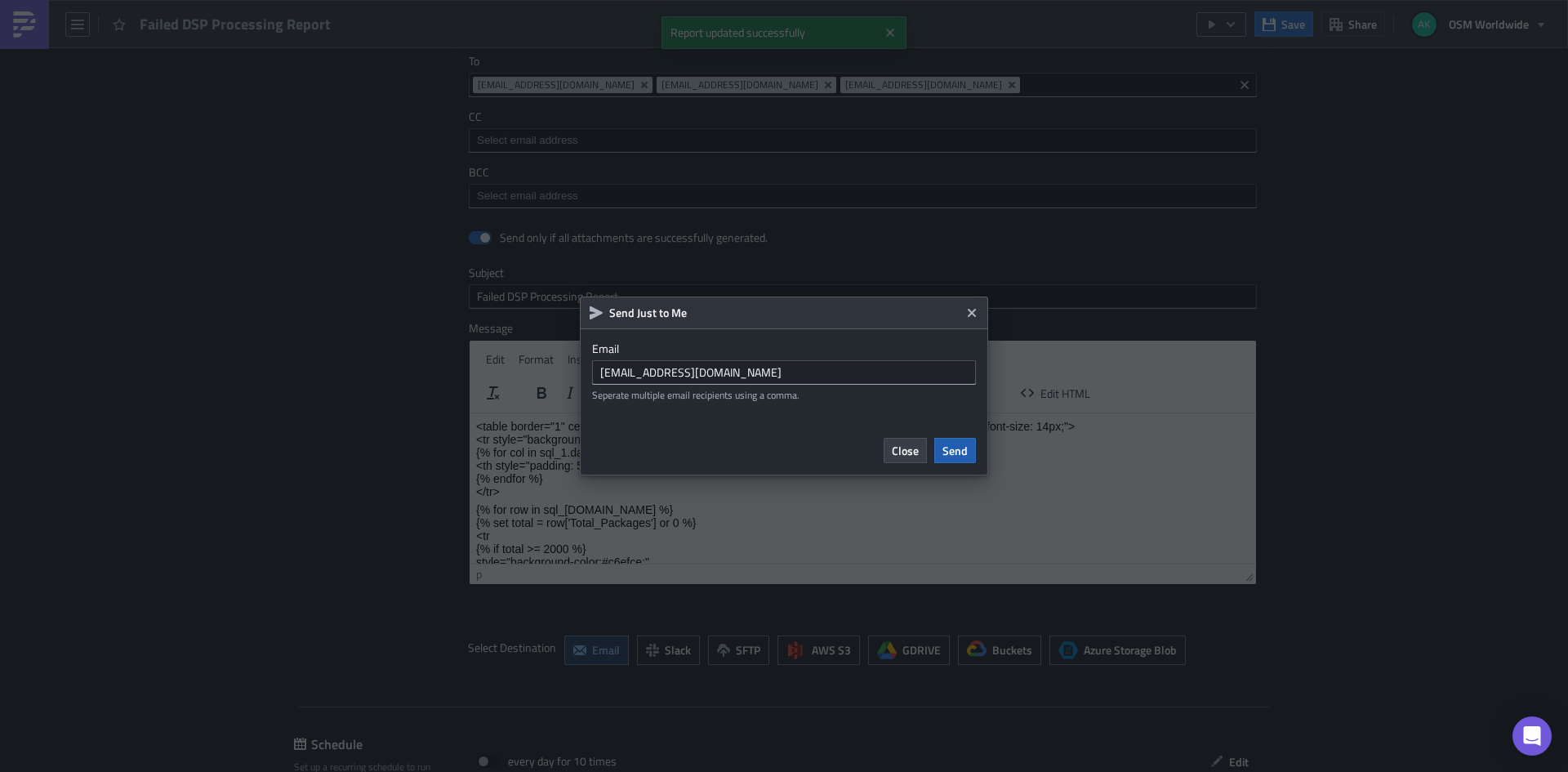
drag, startPoint x: 961, startPoint y: 448, endPoint x: 505, endPoint y: 34, distance: 615.9
click at [961, 448] on span "Send" at bounding box center [955, 450] width 25 height 17
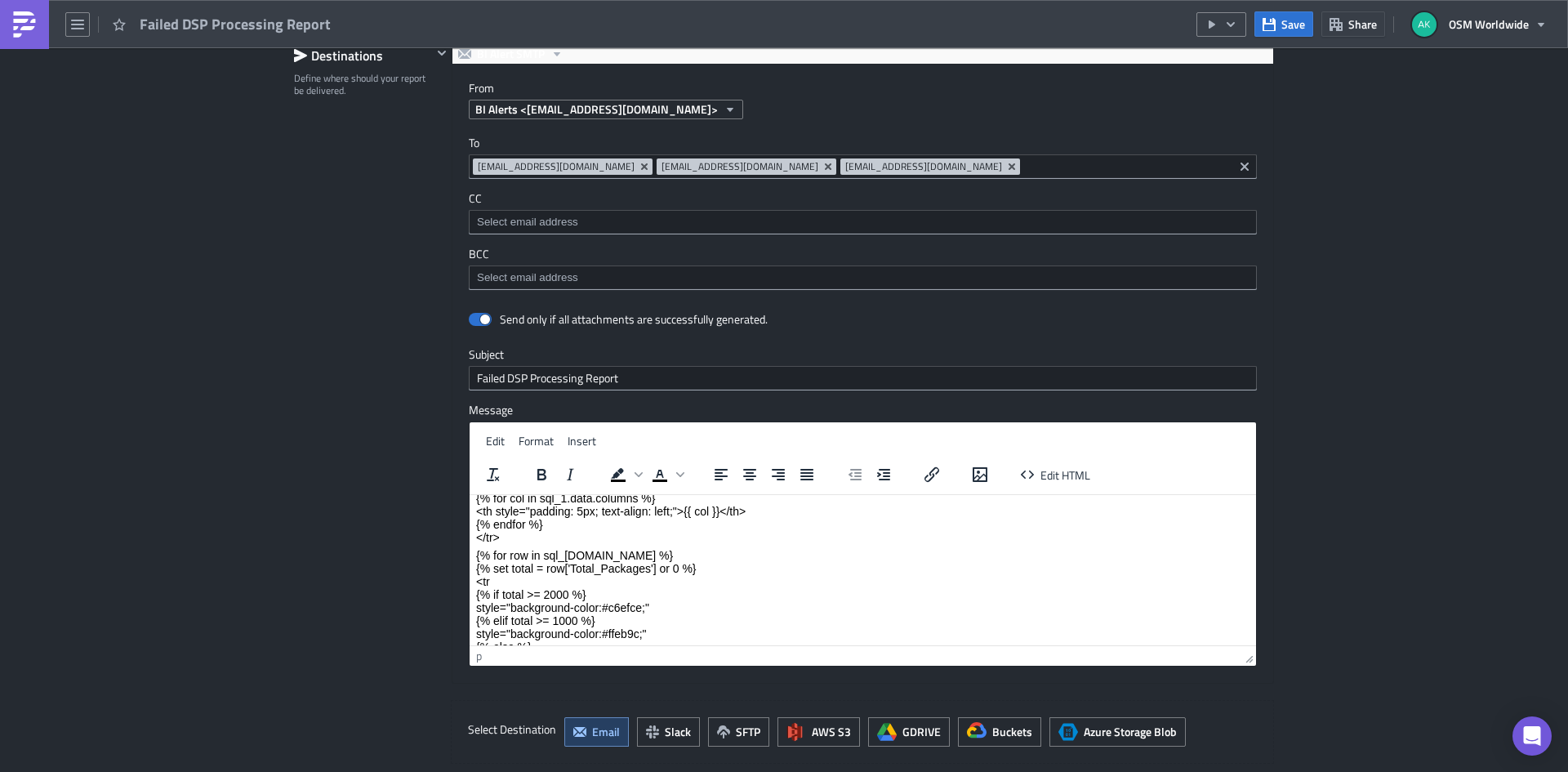
scroll to position [168, 0]
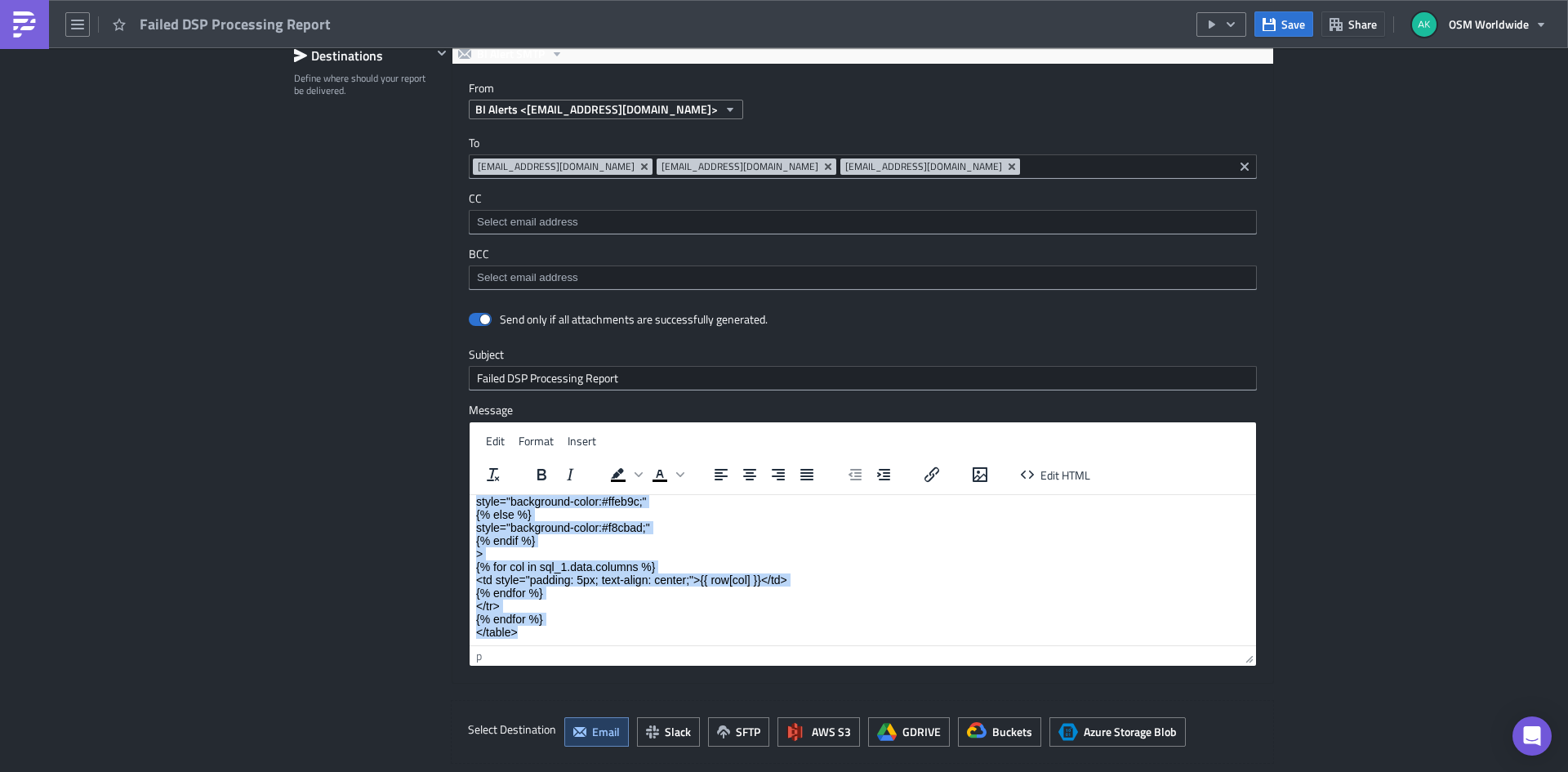
drag, startPoint x: 475, startPoint y: 506, endPoint x: 789, endPoint y: 675, distance: 356.6
click at [789, 644] on html "<table border="1" cellspacing="2" cellpadding="4" style="border-collapse: colla…" at bounding box center [863, 486] width 787 height 319
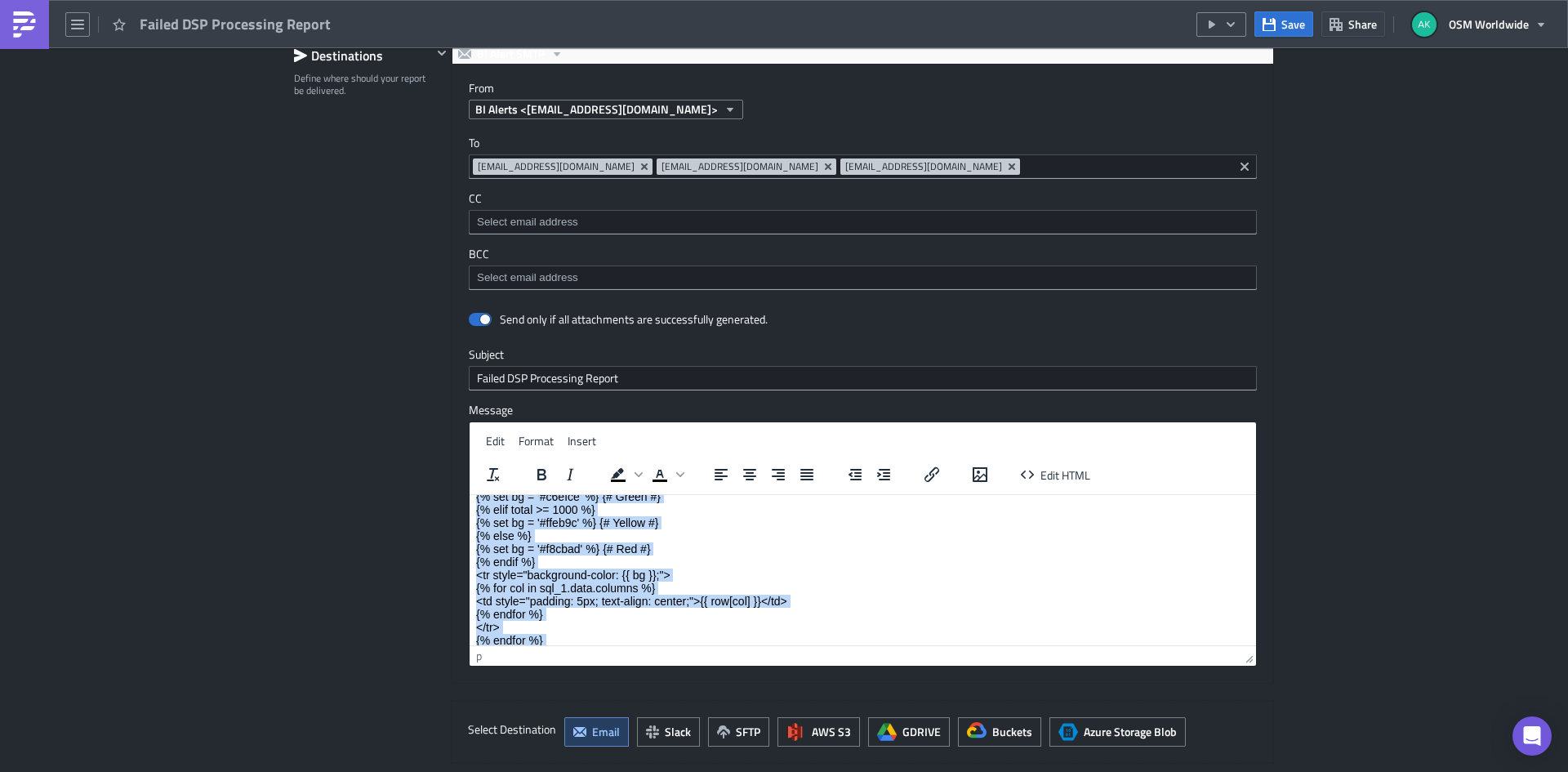
scroll to position [196, 0]
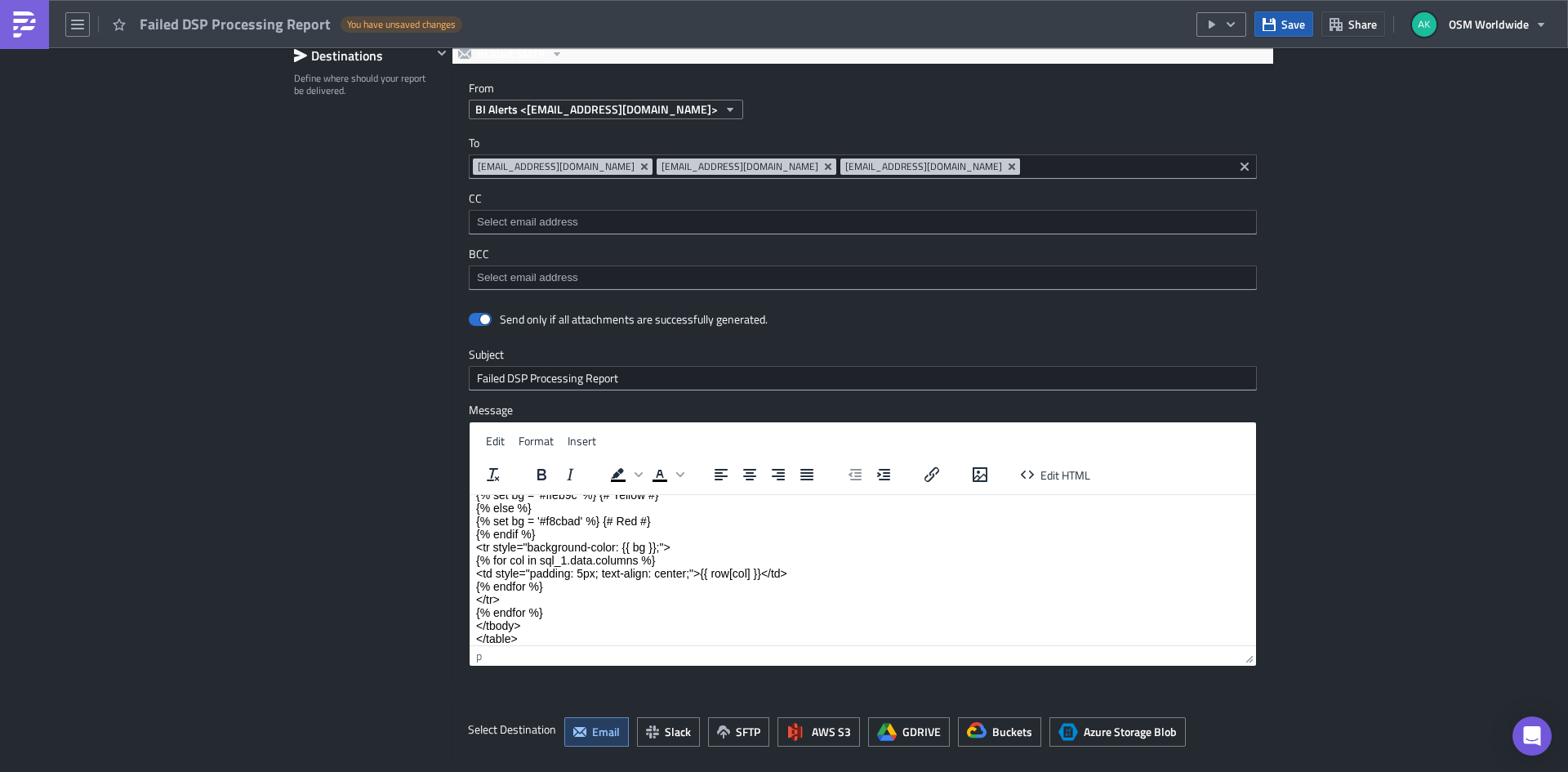
click at [1288, 30] on span "Save" at bounding box center [1293, 24] width 23 height 17
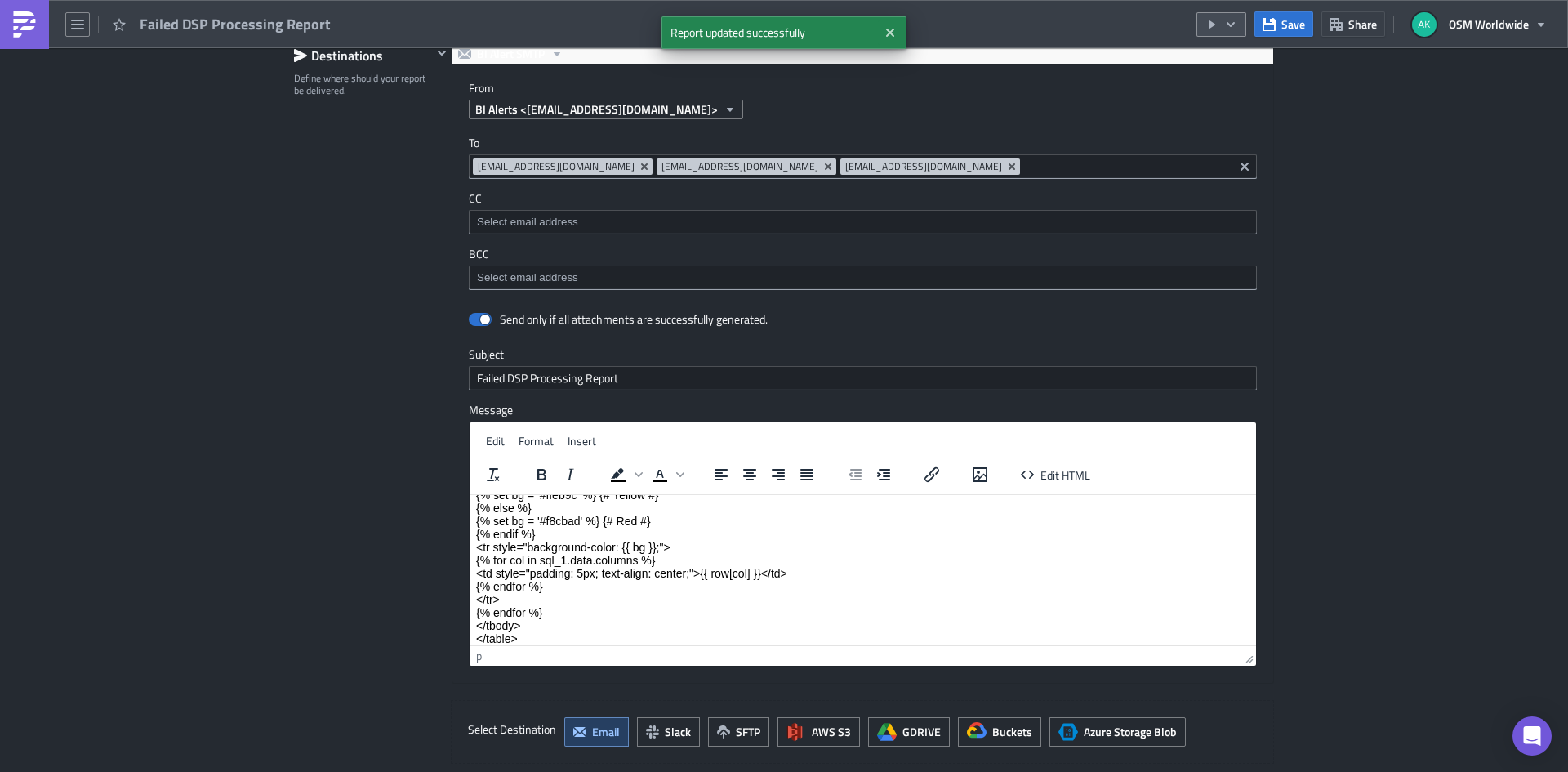
click at [1229, 27] on icon "button" at bounding box center [1231, 24] width 13 height 13
click at [1225, 60] on div "Send Just to Me" at bounding box center [1272, 65] width 128 height 16
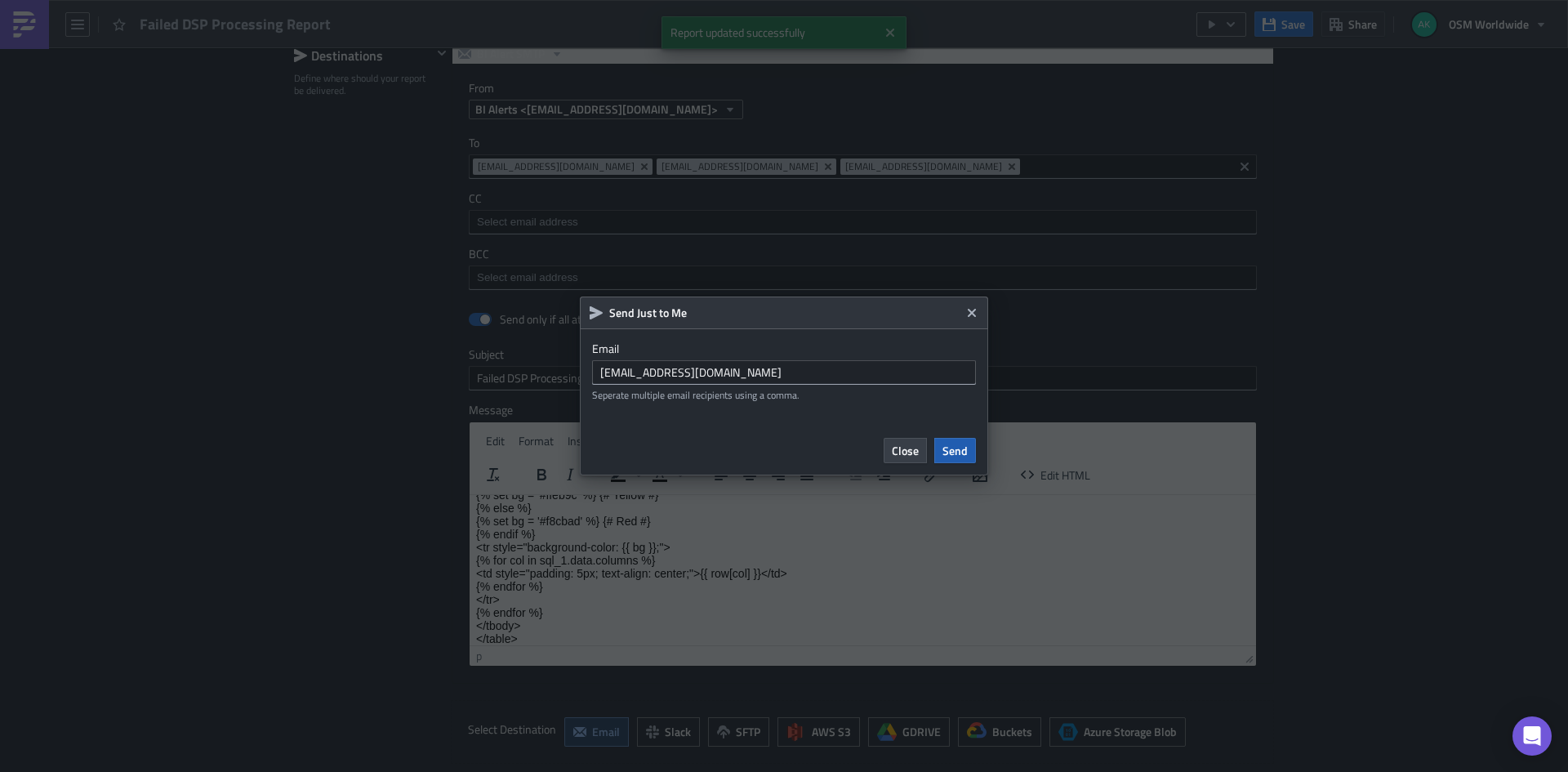
click at [965, 443] on span "Send" at bounding box center [955, 450] width 25 height 17
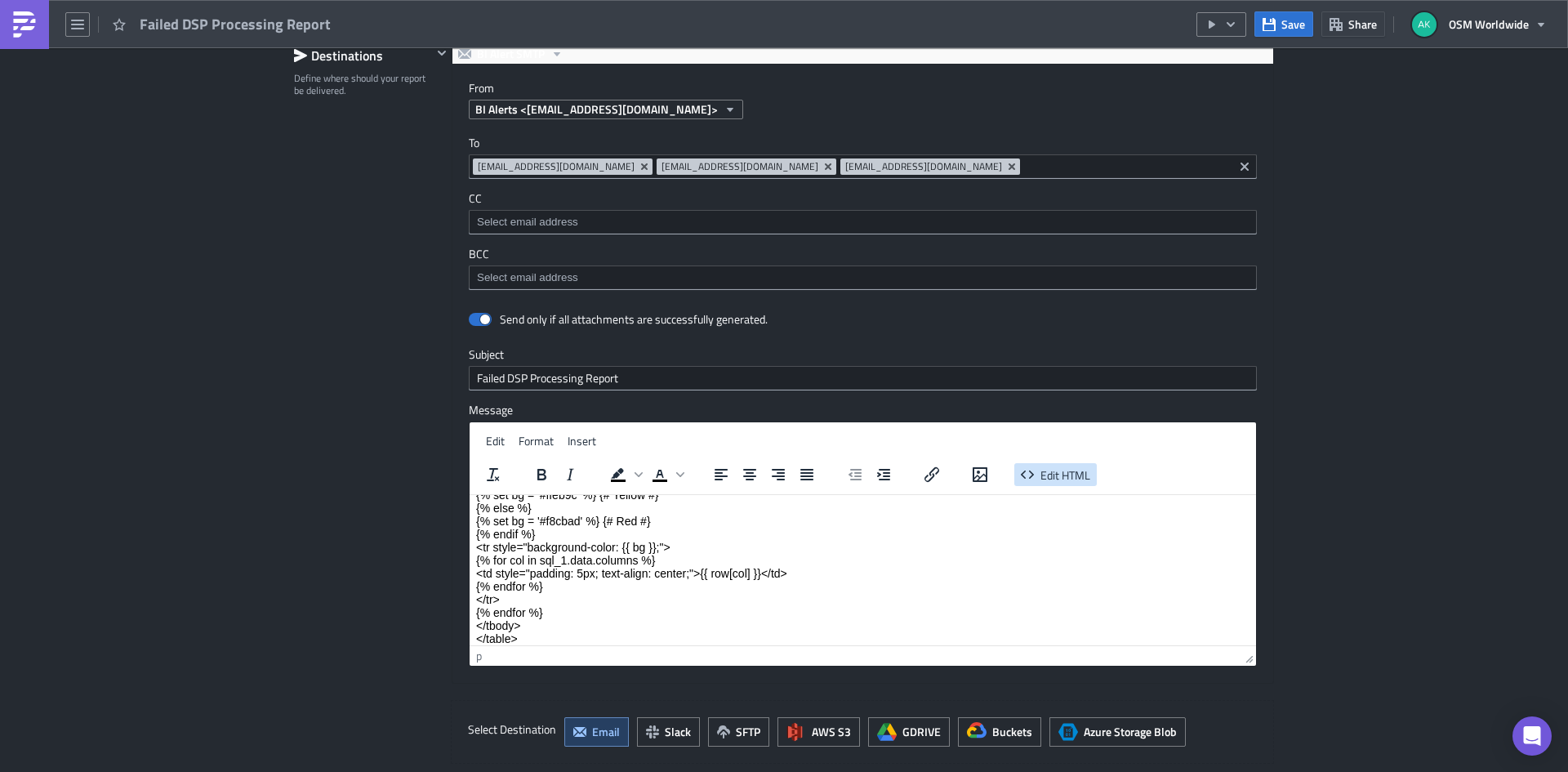
click at [1027, 481] on icon "button" at bounding box center [1027, 475] width 20 height 20
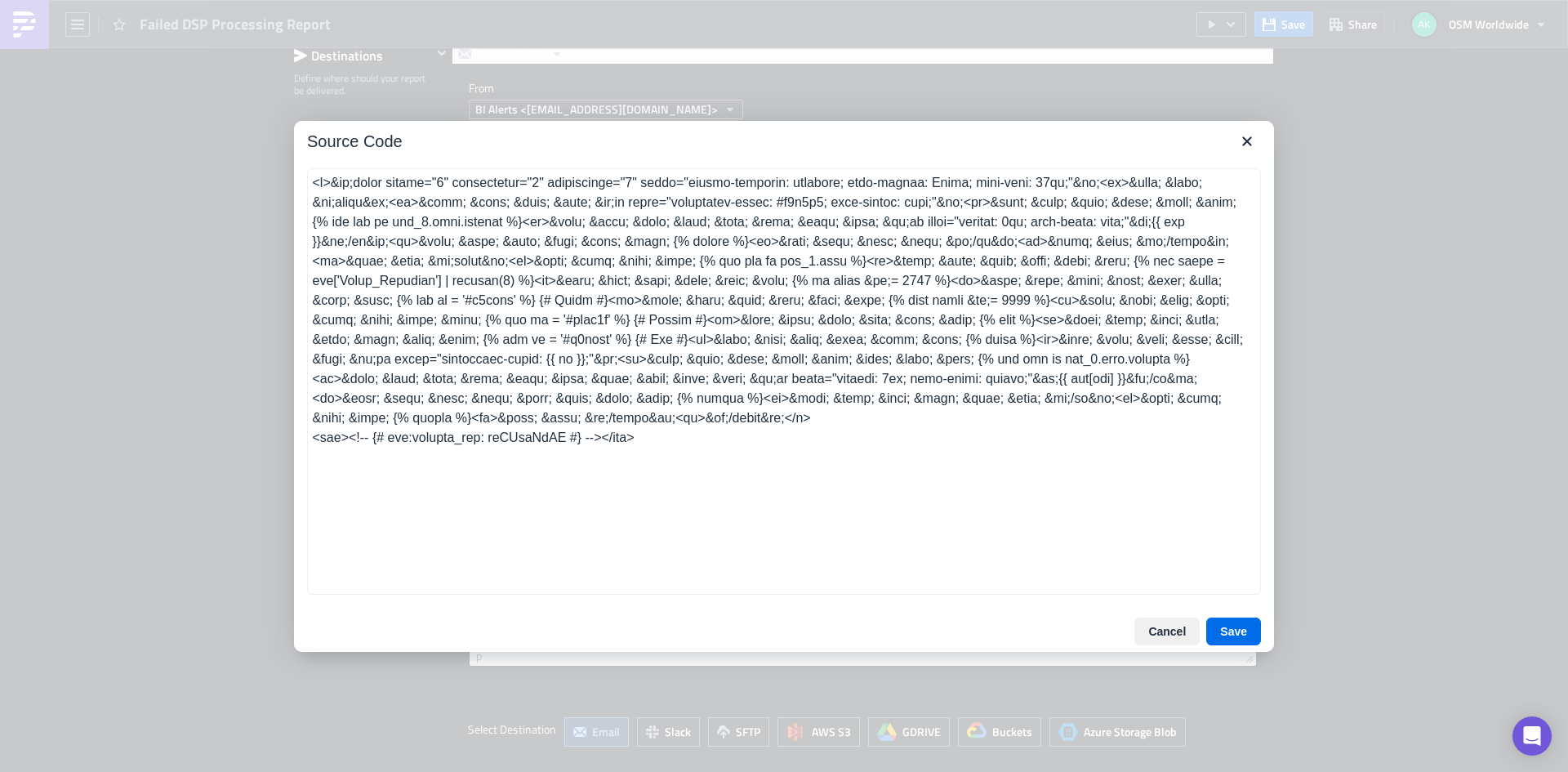
drag, startPoint x: 674, startPoint y: 447, endPoint x: 274, endPoint y: 159, distance: 492.9
click at [279, 161] on div "Source Code Cancel Save" at bounding box center [784, 386] width 1568 height 772
type textarea "<p style="font-family: Arial; font-size: 16px; font-weight: bold; margin-bottom…"
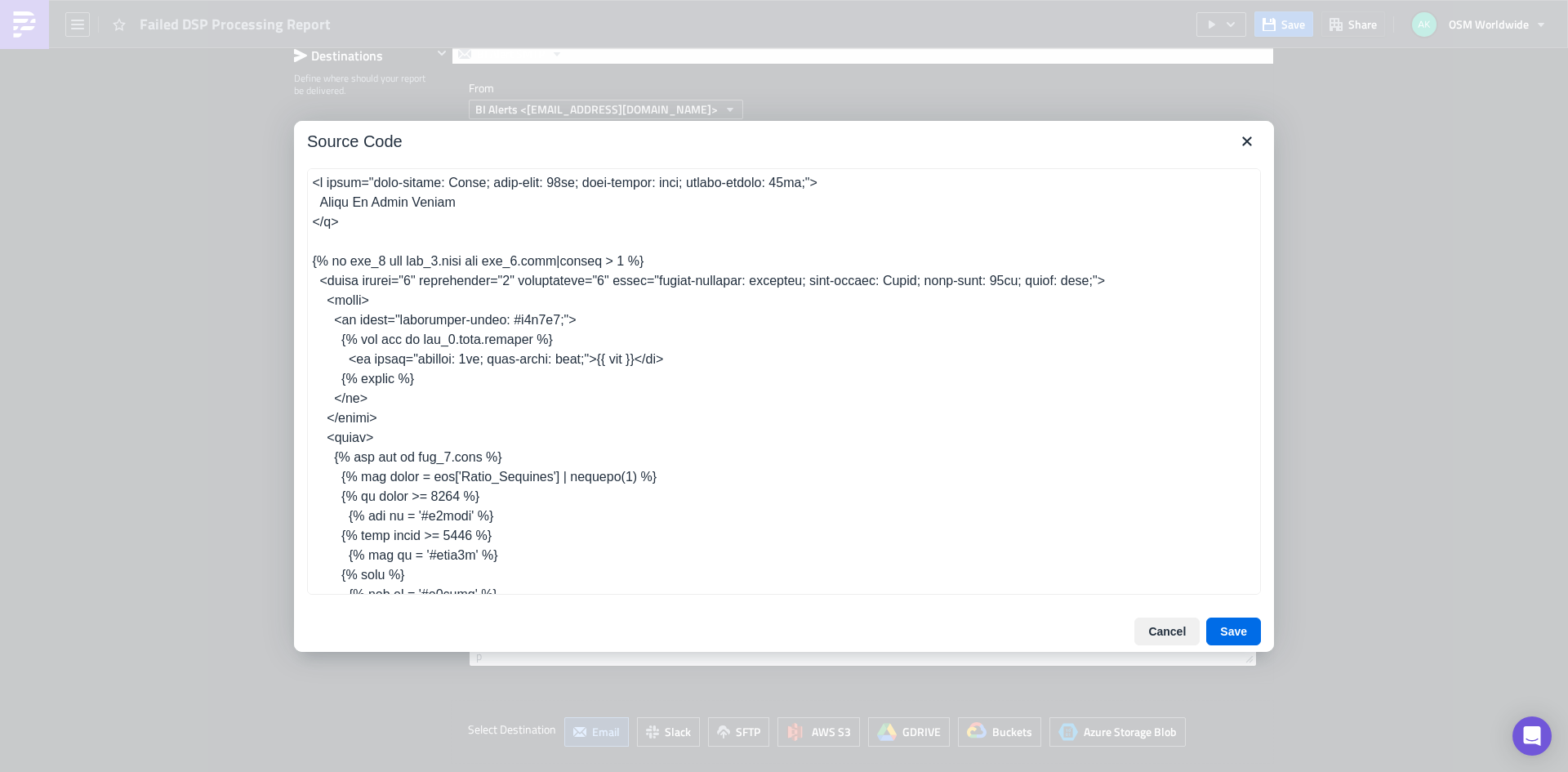
scroll to position [265, 0]
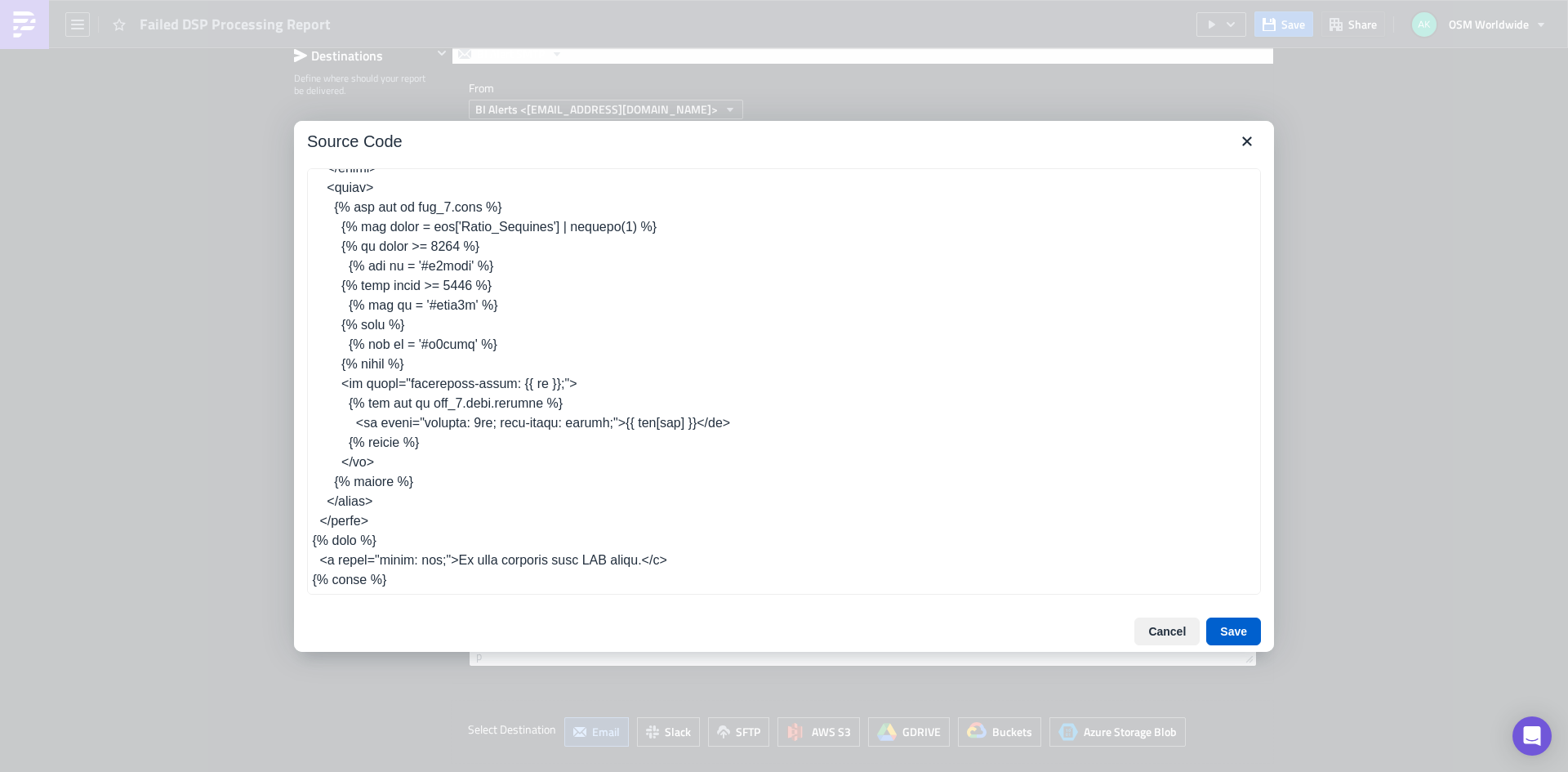
click at [1242, 630] on button "Save" at bounding box center [1233, 631] width 54 height 28
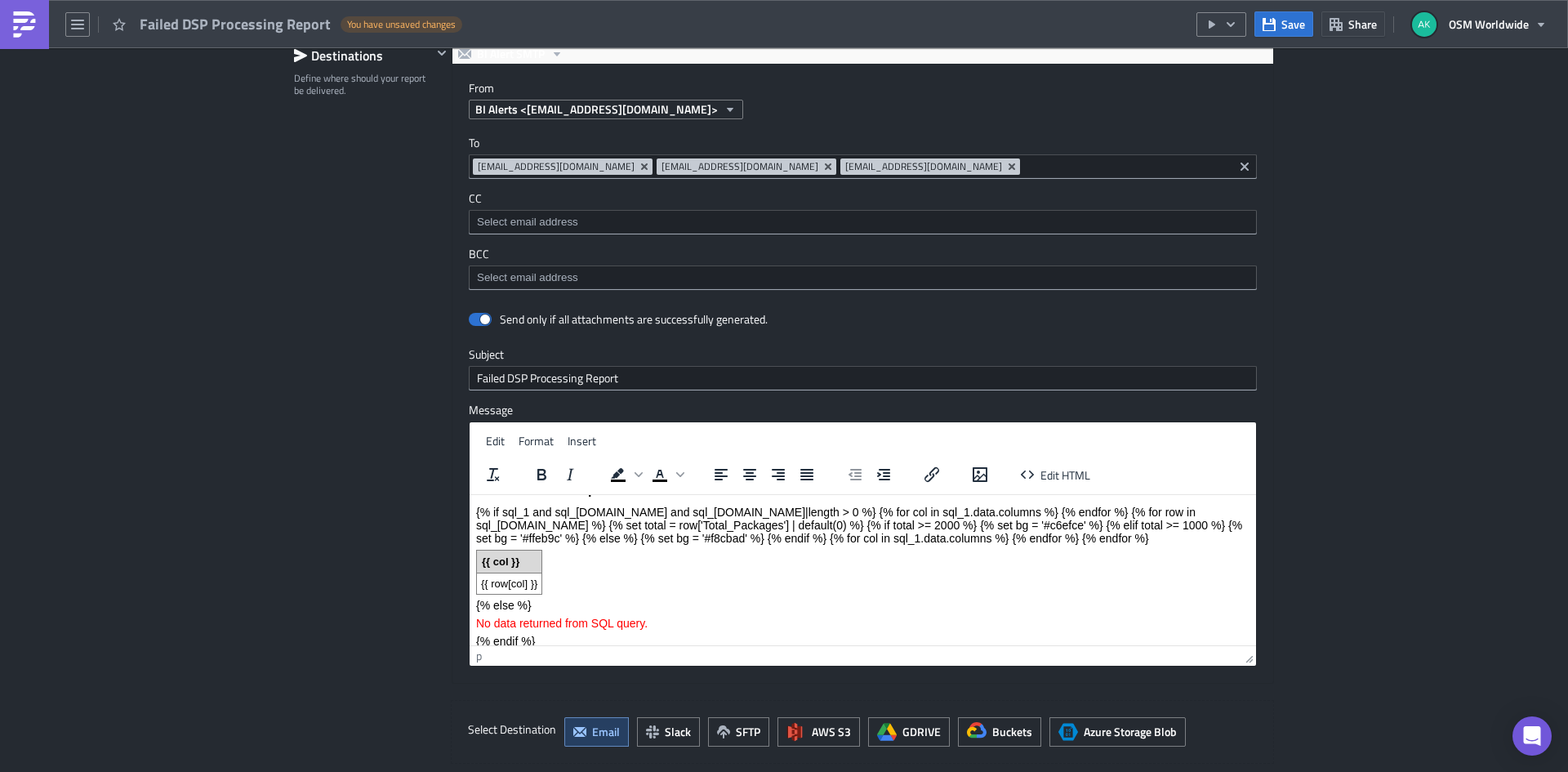
scroll to position [28, 0]
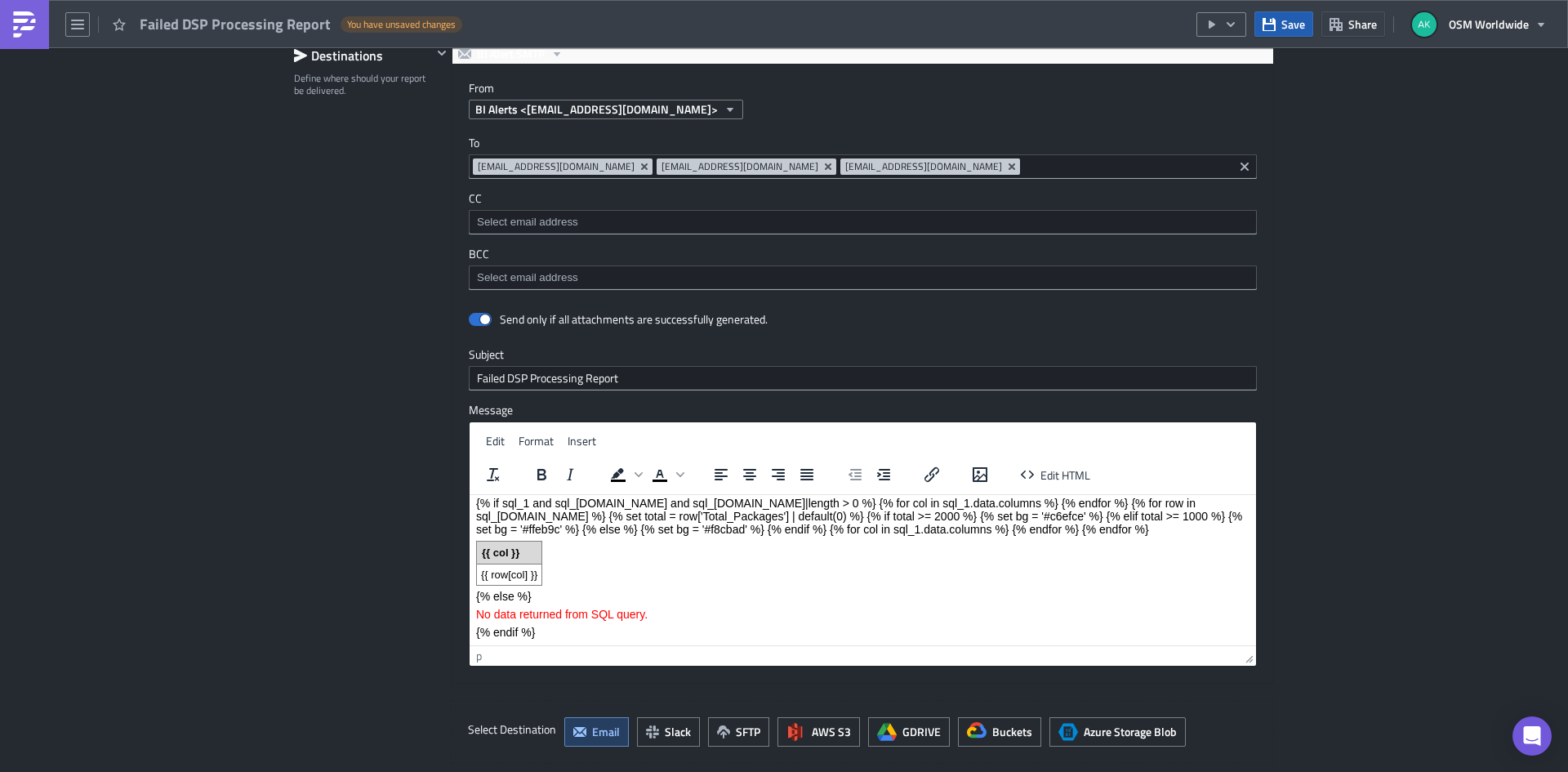
click at [1292, 27] on span "Save" at bounding box center [1293, 24] width 23 height 17
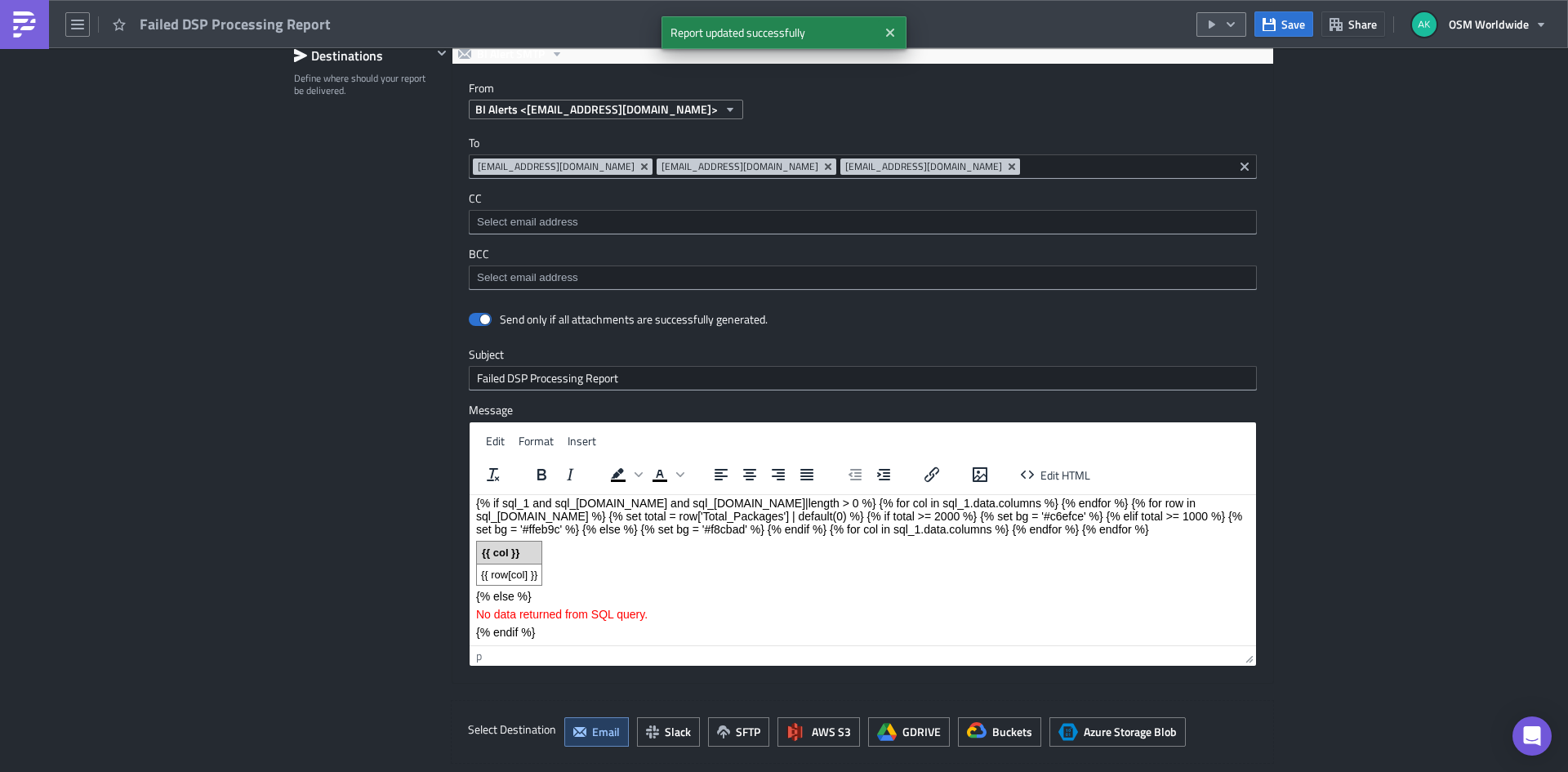
click at [1232, 29] on icon "button" at bounding box center [1231, 24] width 13 height 13
click at [1209, 65] on div "Send Just to Me" at bounding box center [1272, 65] width 128 height 16
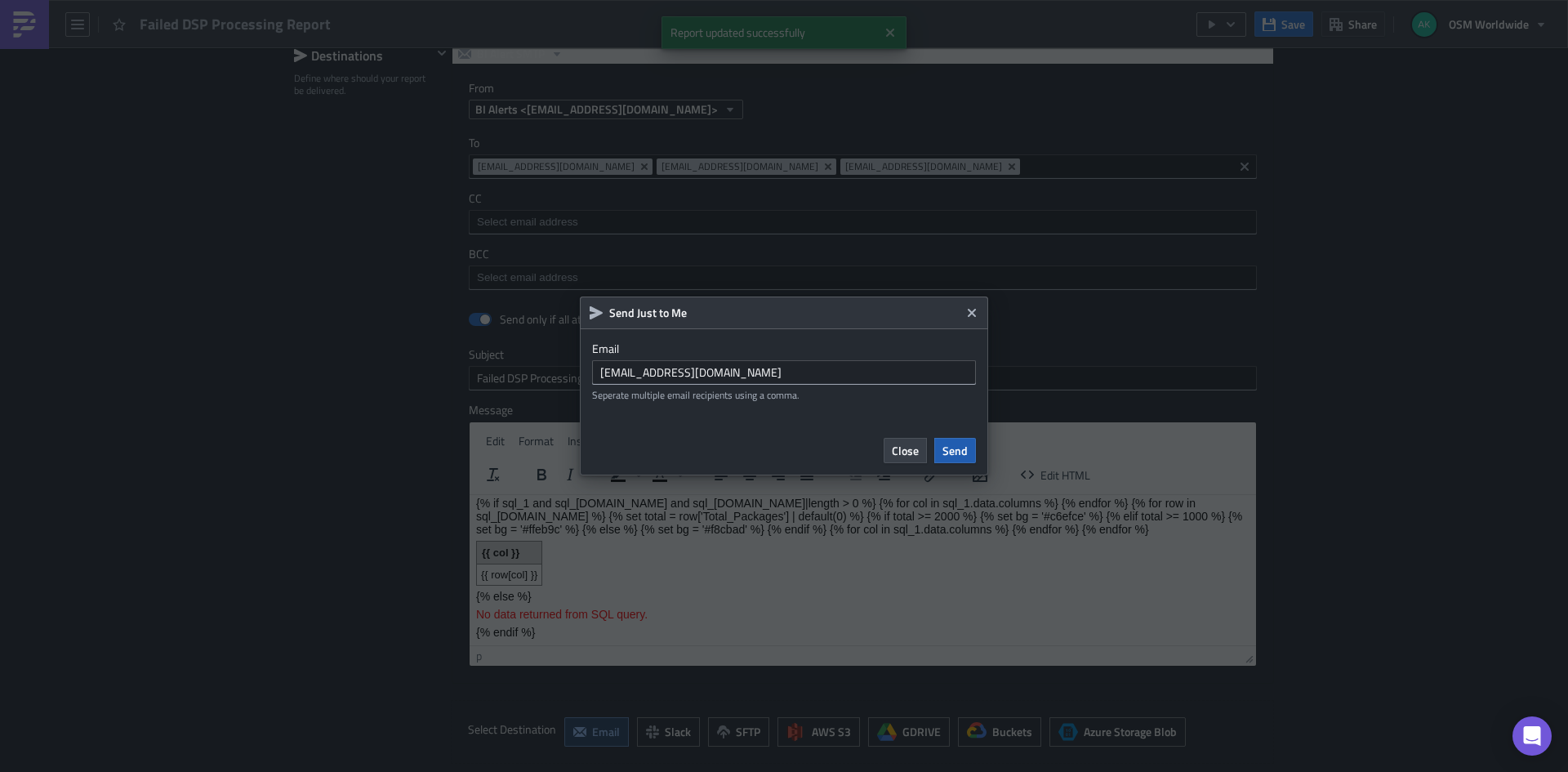
click at [955, 447] on span "Send" at bounding box center [955, 450] width 25 height 17
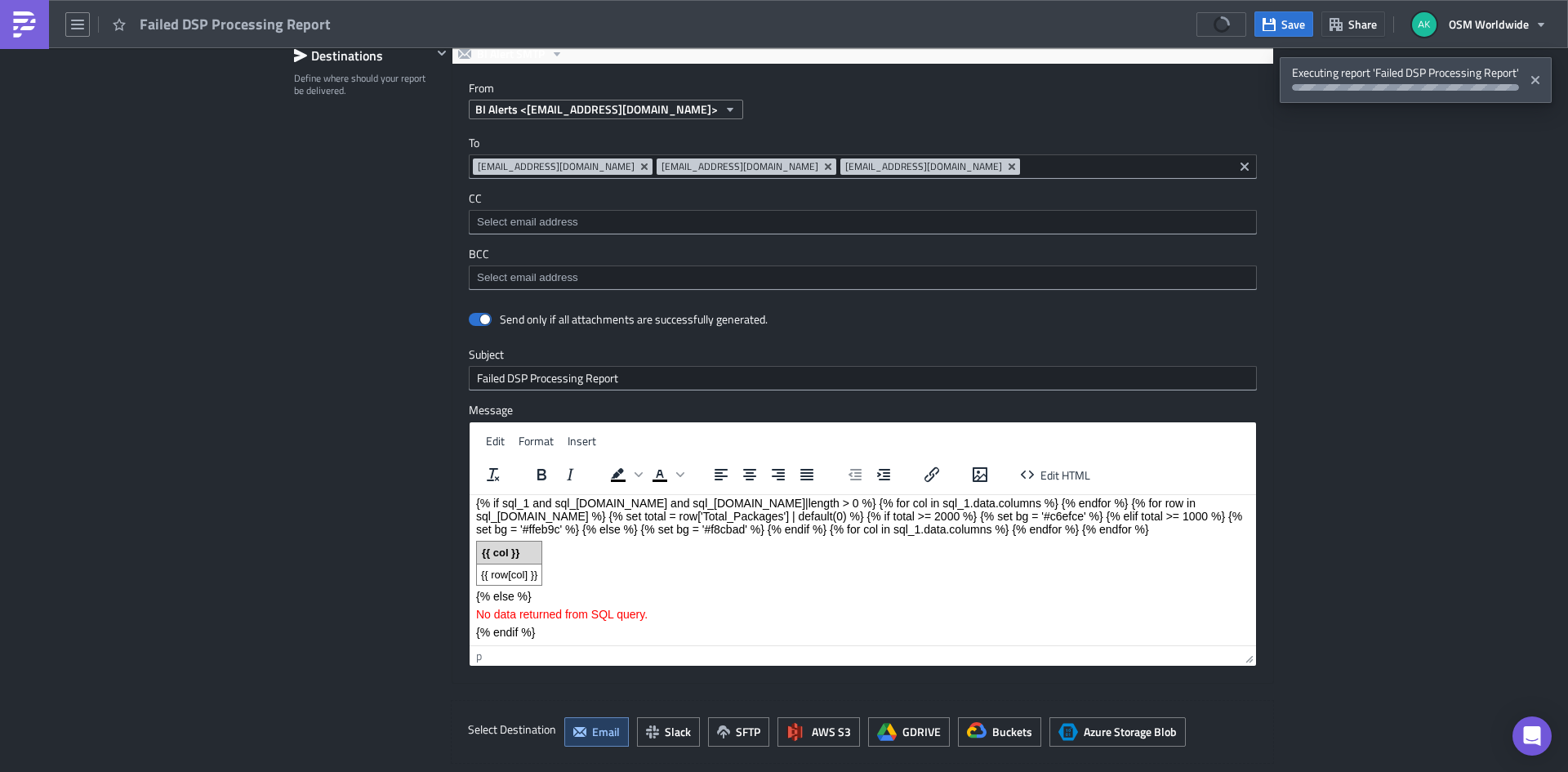
click at [686, 580] on body "Could Be Jitsu Report {% if sql_1 and sql_[DOMAIN_NAME] and sql_[DOMAIN_NAME]|l…" at bounding box center [863, 555] width 774 height 165
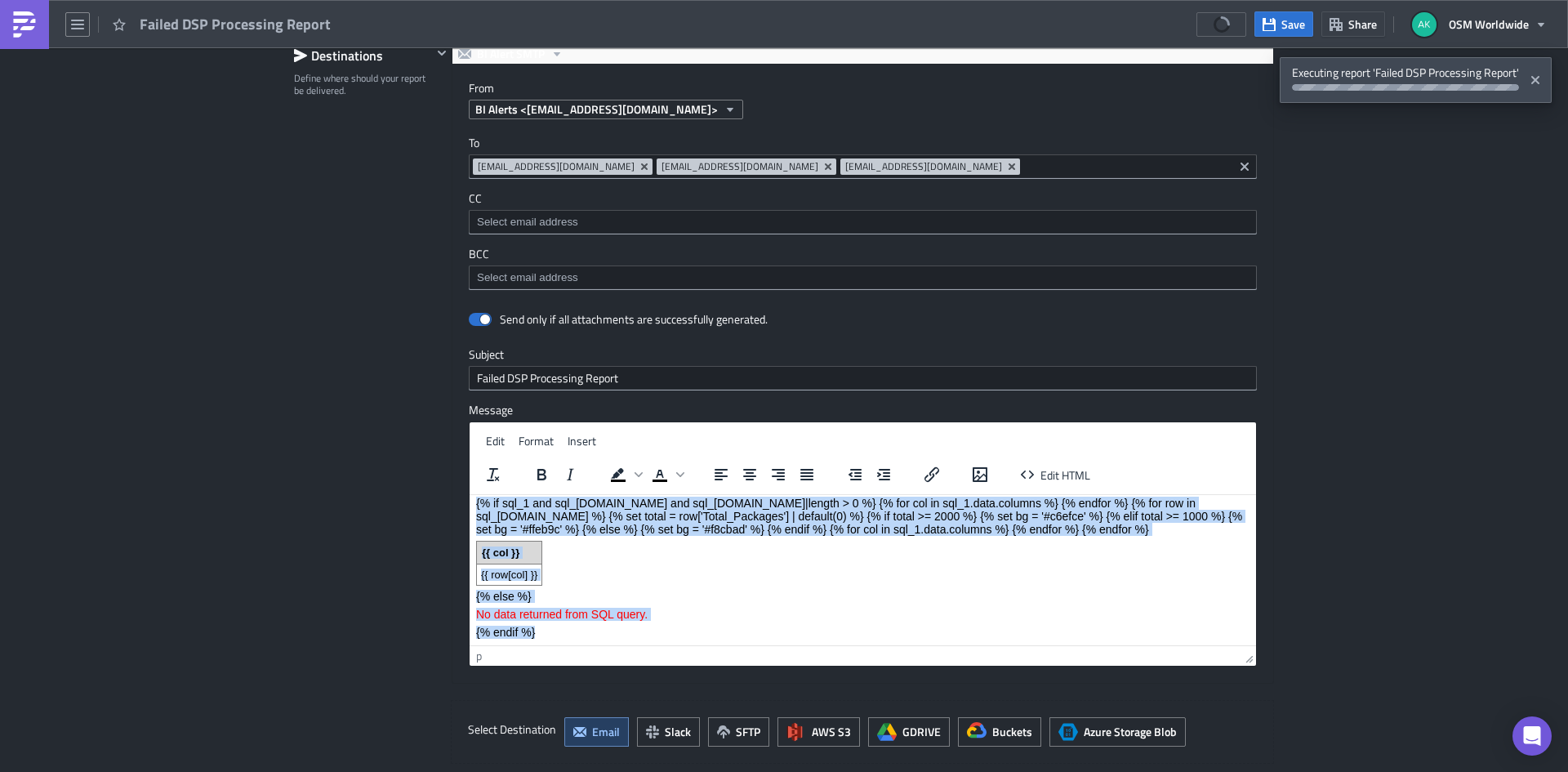
scroll to position [0, 0]
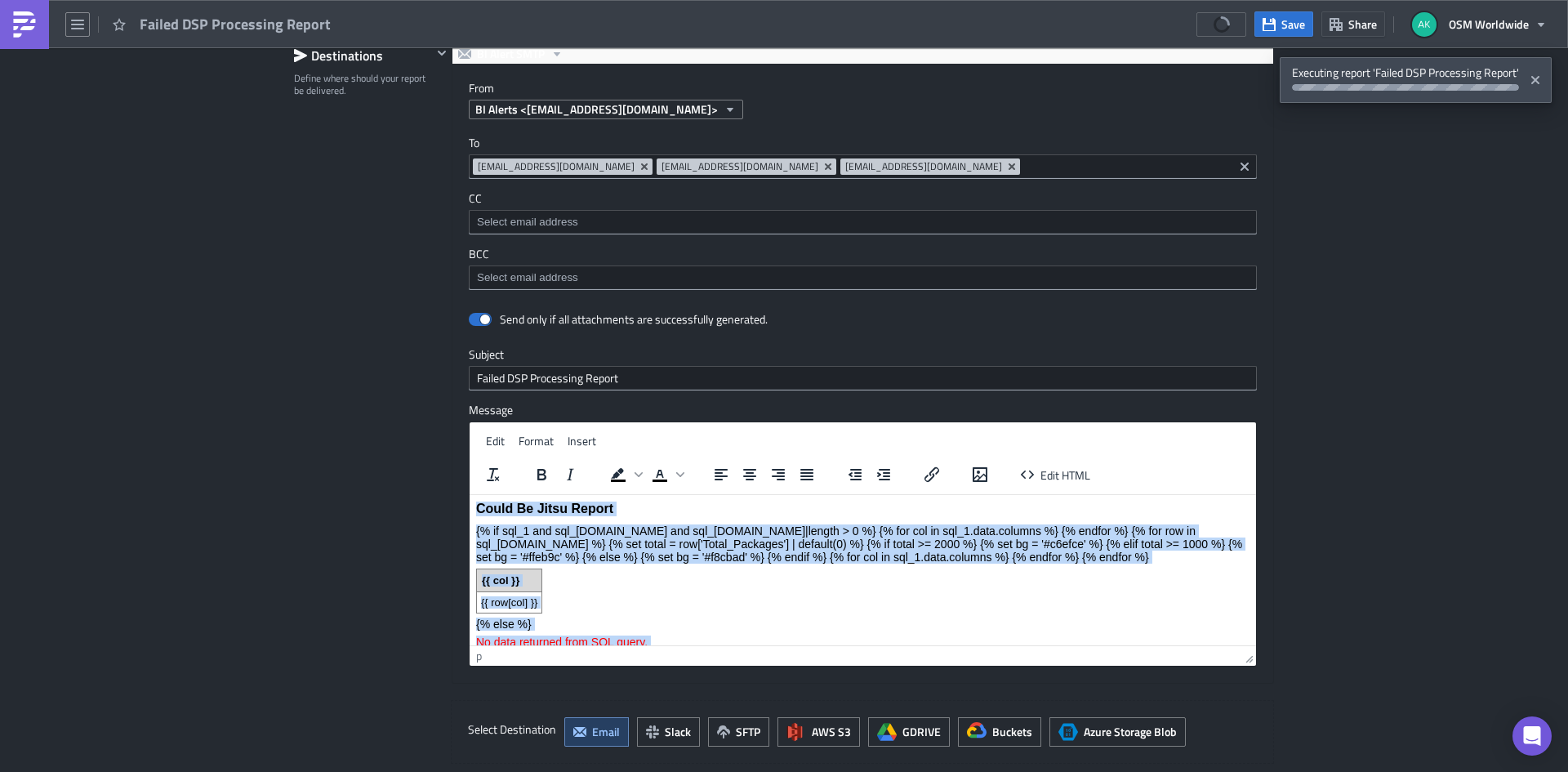
drag, startPoint x: 560, startPoint y: 635, endPoint x: 460, endPoint y: 462, distance: 199.8
click at [470, 494] on html "Could Be Jitsu Report {% if sql_1 and sql_[DOMAIN_NAME] and sql_[DOMAIN_NAME]|l…" at bounding box center [863, 583] width 787 height 178
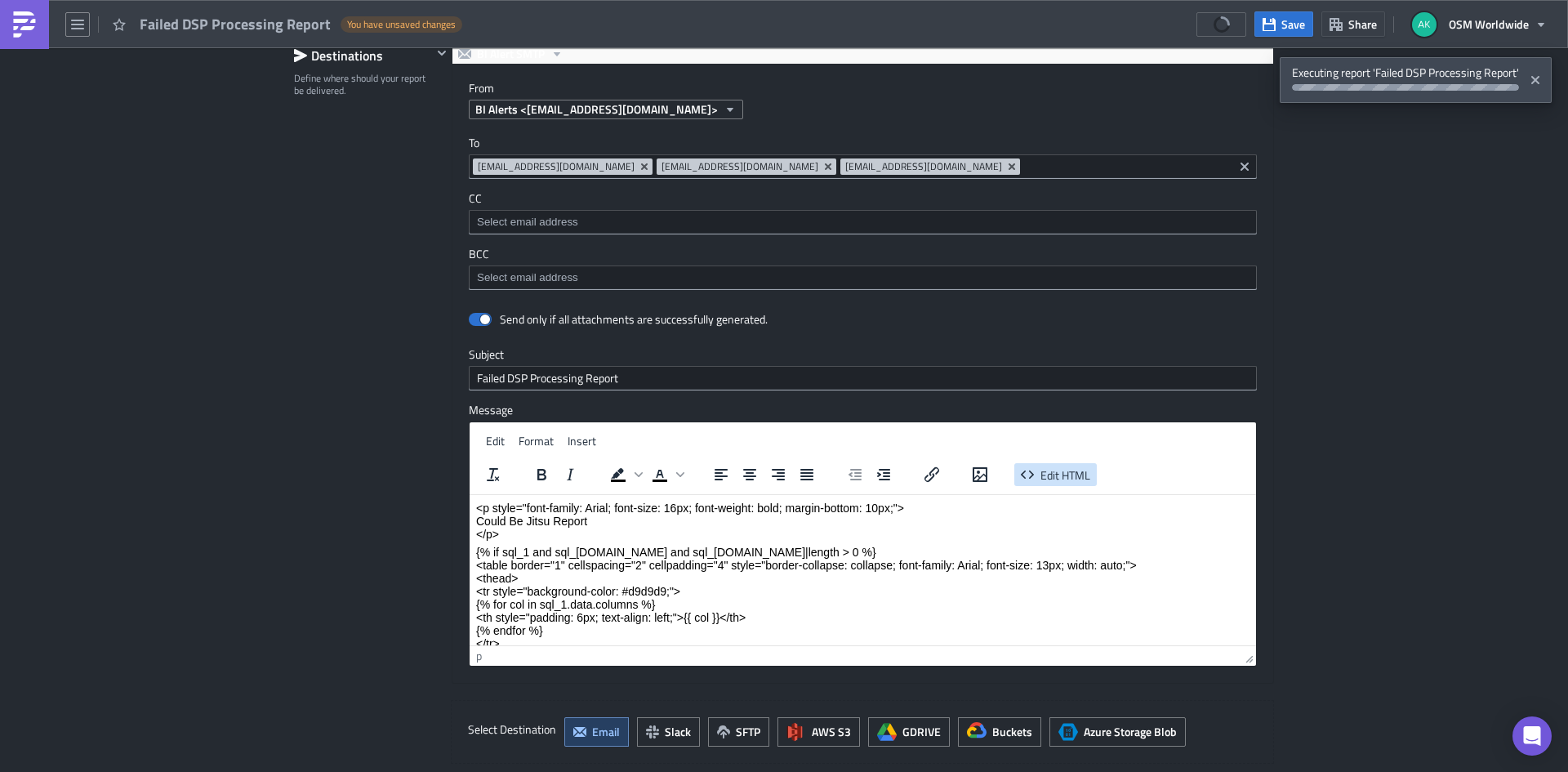
click at [1052, 478] on span "Edit HTML" at bounding box center [1065, 474] width 50 height 17
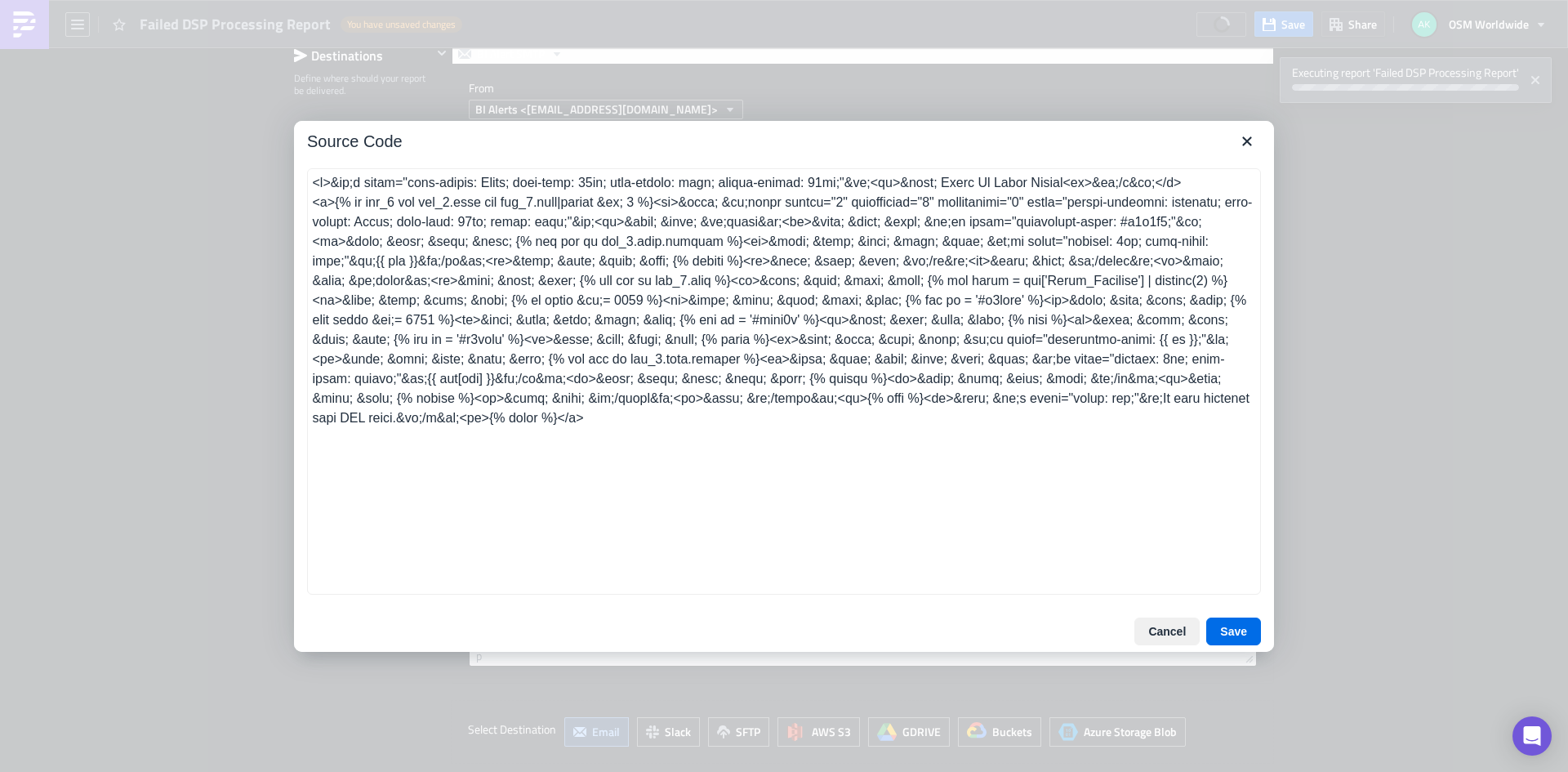
scroll to position [299, 0]
click at [1252, 135] on icon "Close" at bounding box center [1246, 141] width 20 height 20
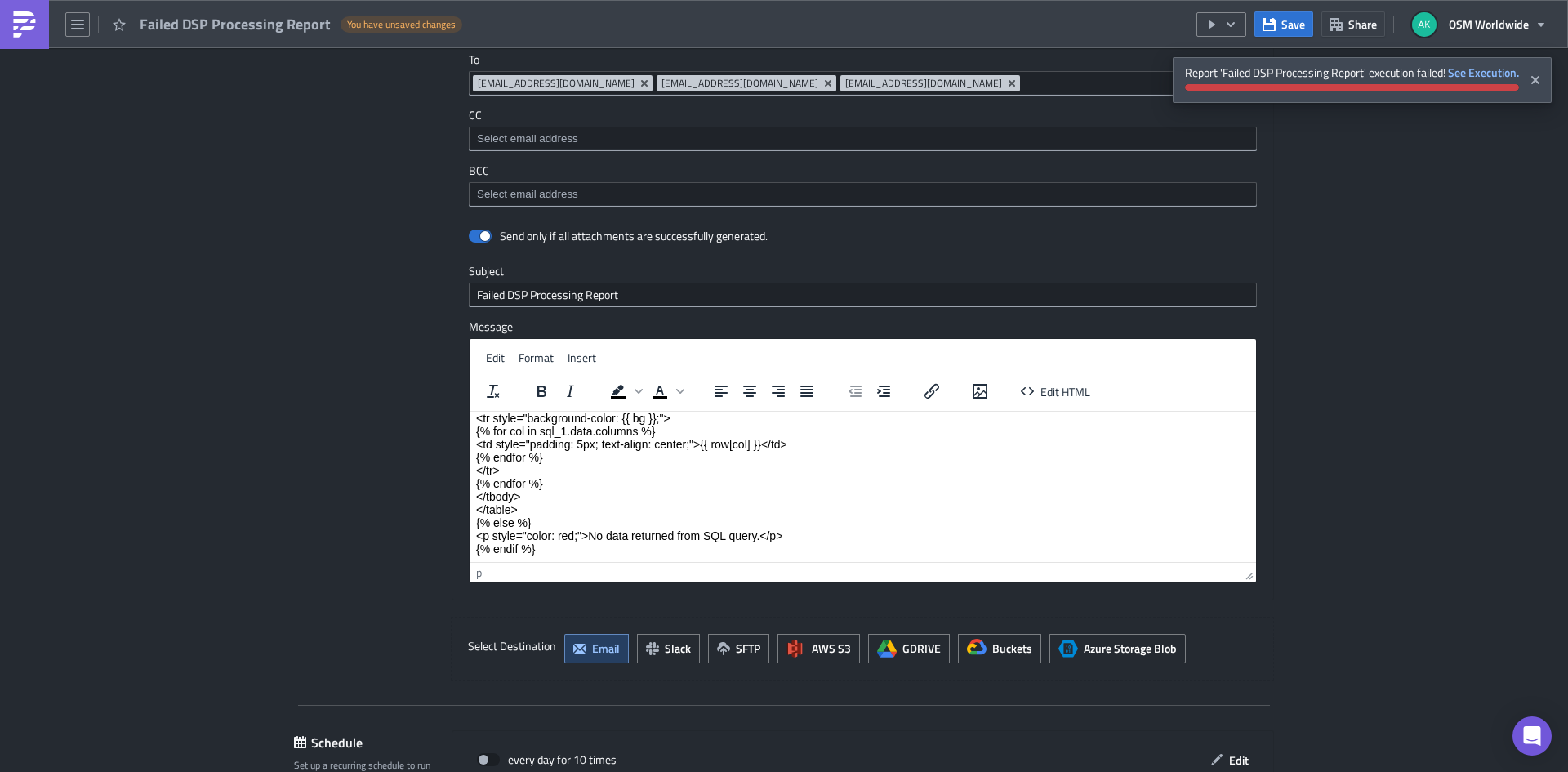
scroll to position [1680, 0]
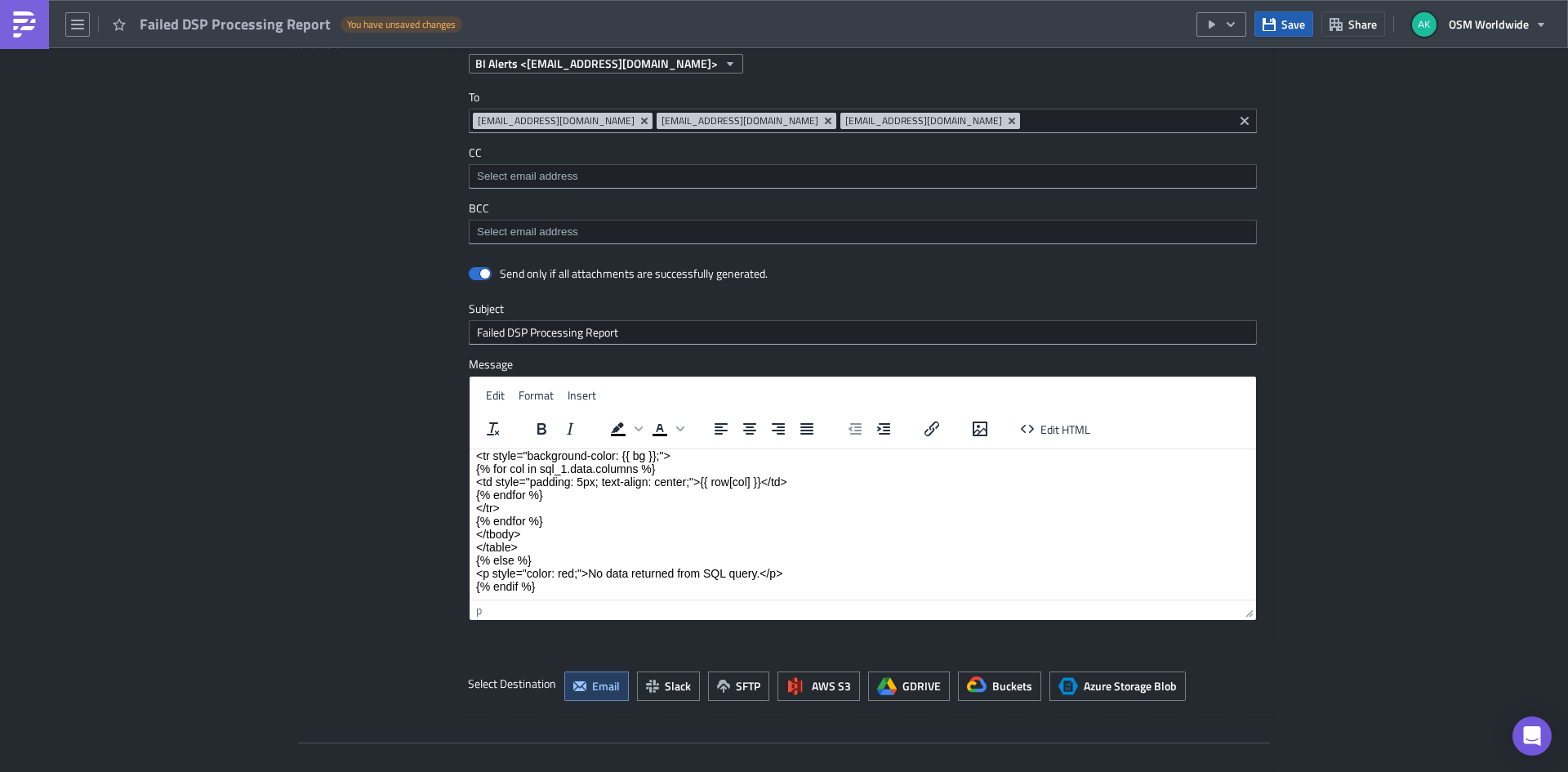
click at [1293, 29] on span "Save" at bounding box center [1293, 24] width 23 height 17
click at [1243, 28] on button "button" at bounding box center [1221, 24] width 50 height 24
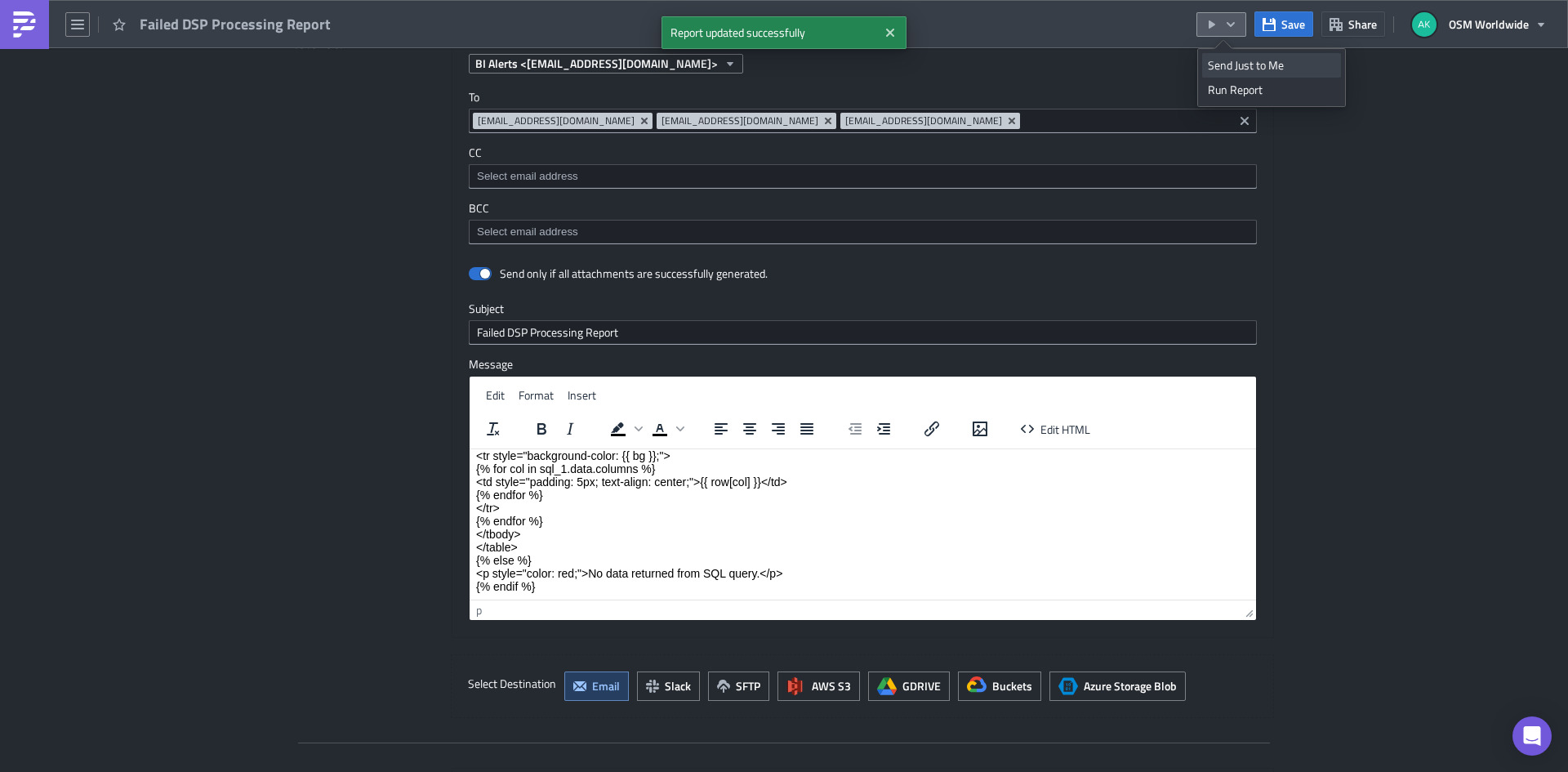
click at [1244, 53] on link "Send Just to Me" at bounding box center [1272, 66] width 139 height 24
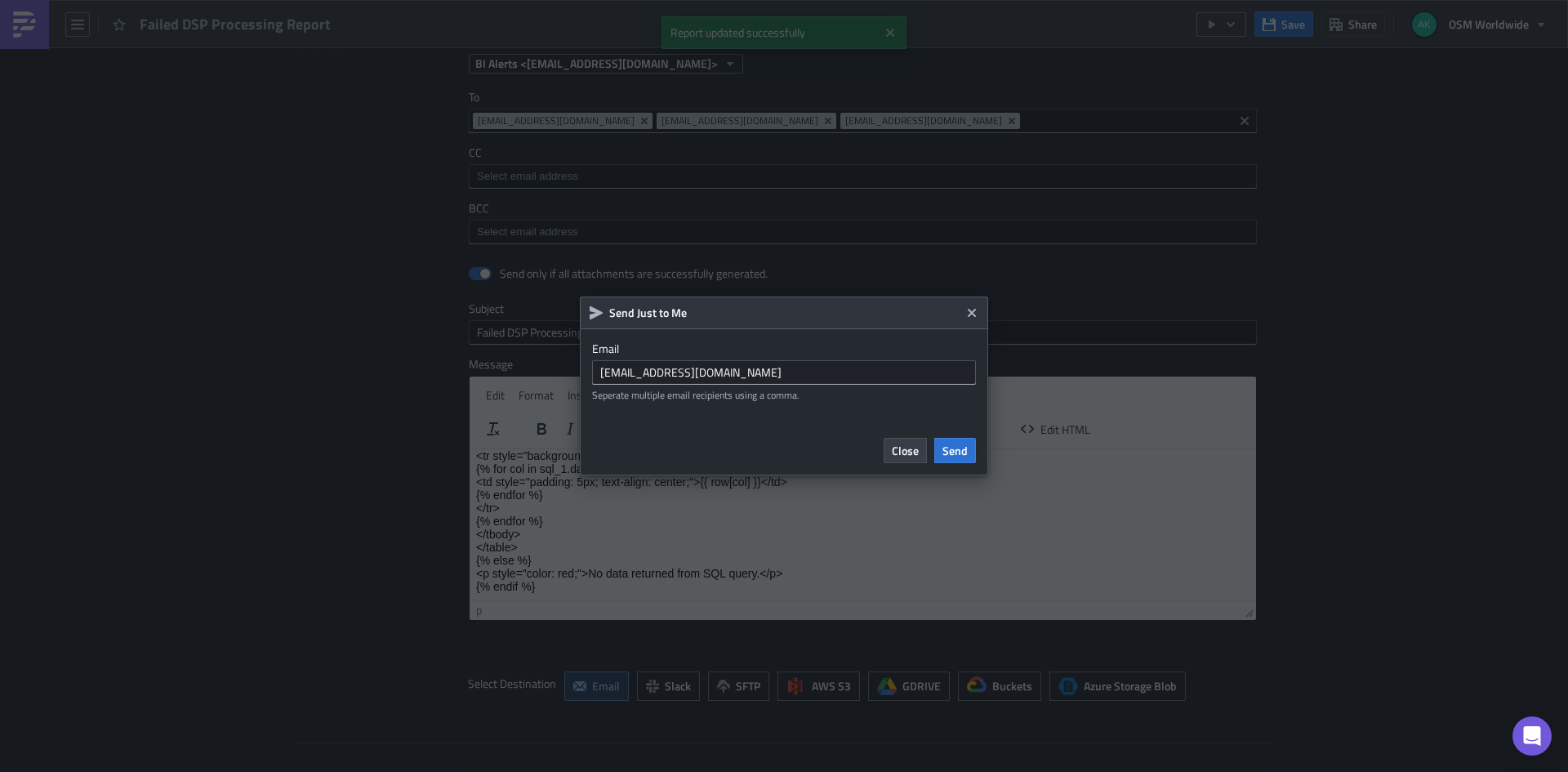
click at [960, 431] on div "Close Send" at bounding box center [783, 450] width 408 height 50
click at [959, 446] on span "Send" at bounding box center [955, 450] width 25 height 17
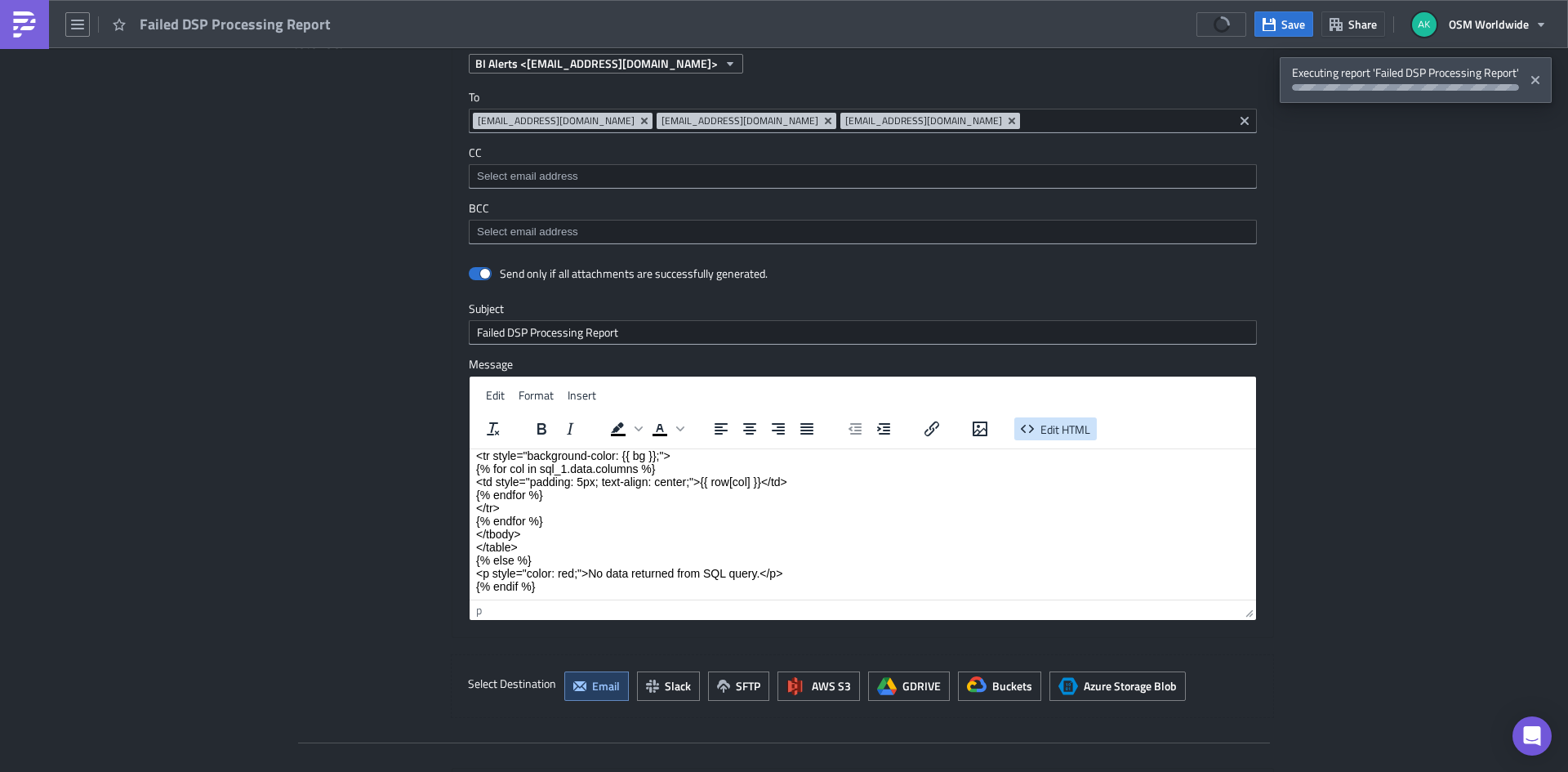
click at [1060, 431] on span "Edit HTML" at bounding box center [1065, 429] width 50 height 17
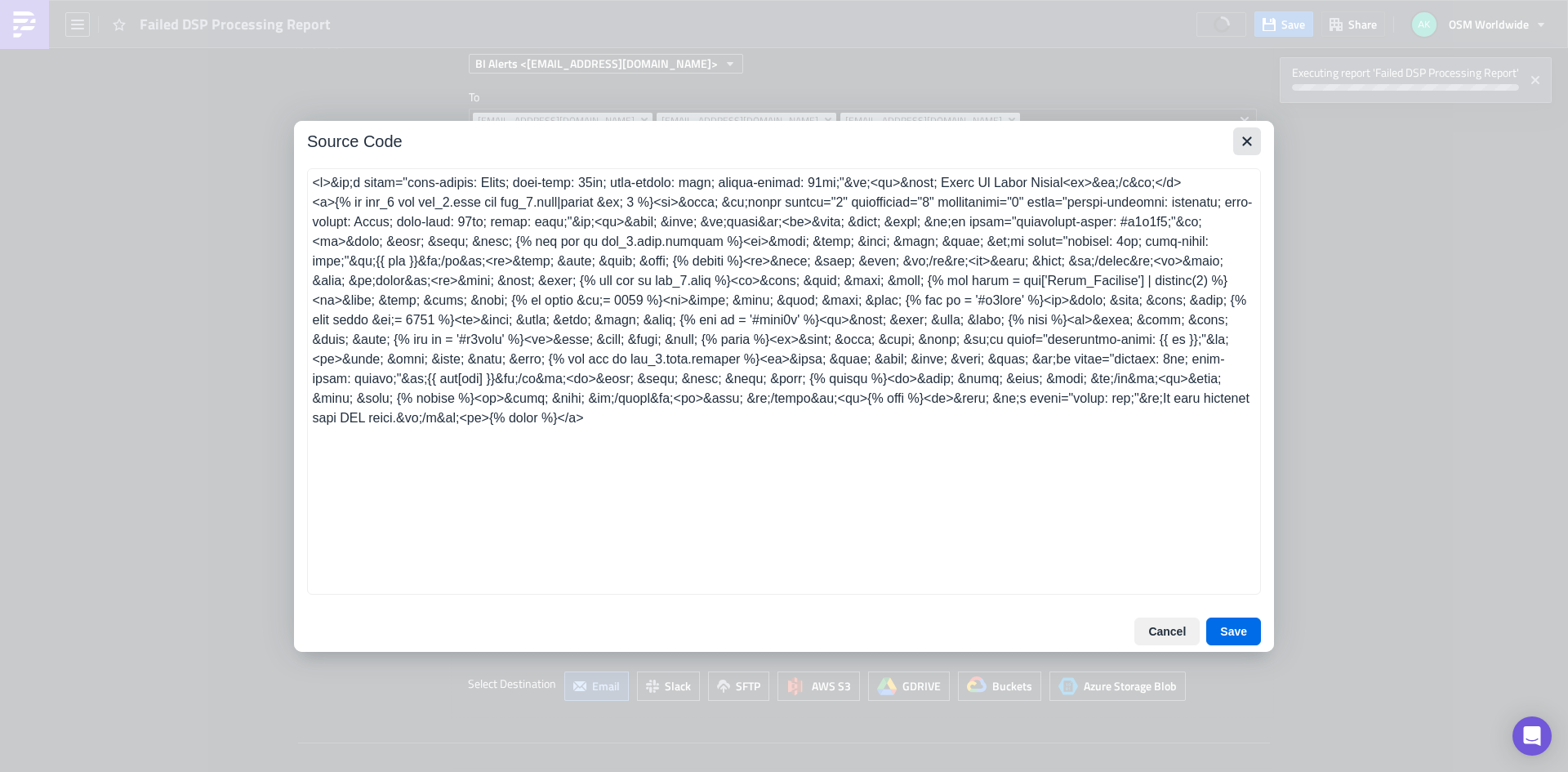
click at [1249, 134] on icon "Close" at bounding box center [1246, 141] width 20 height 20
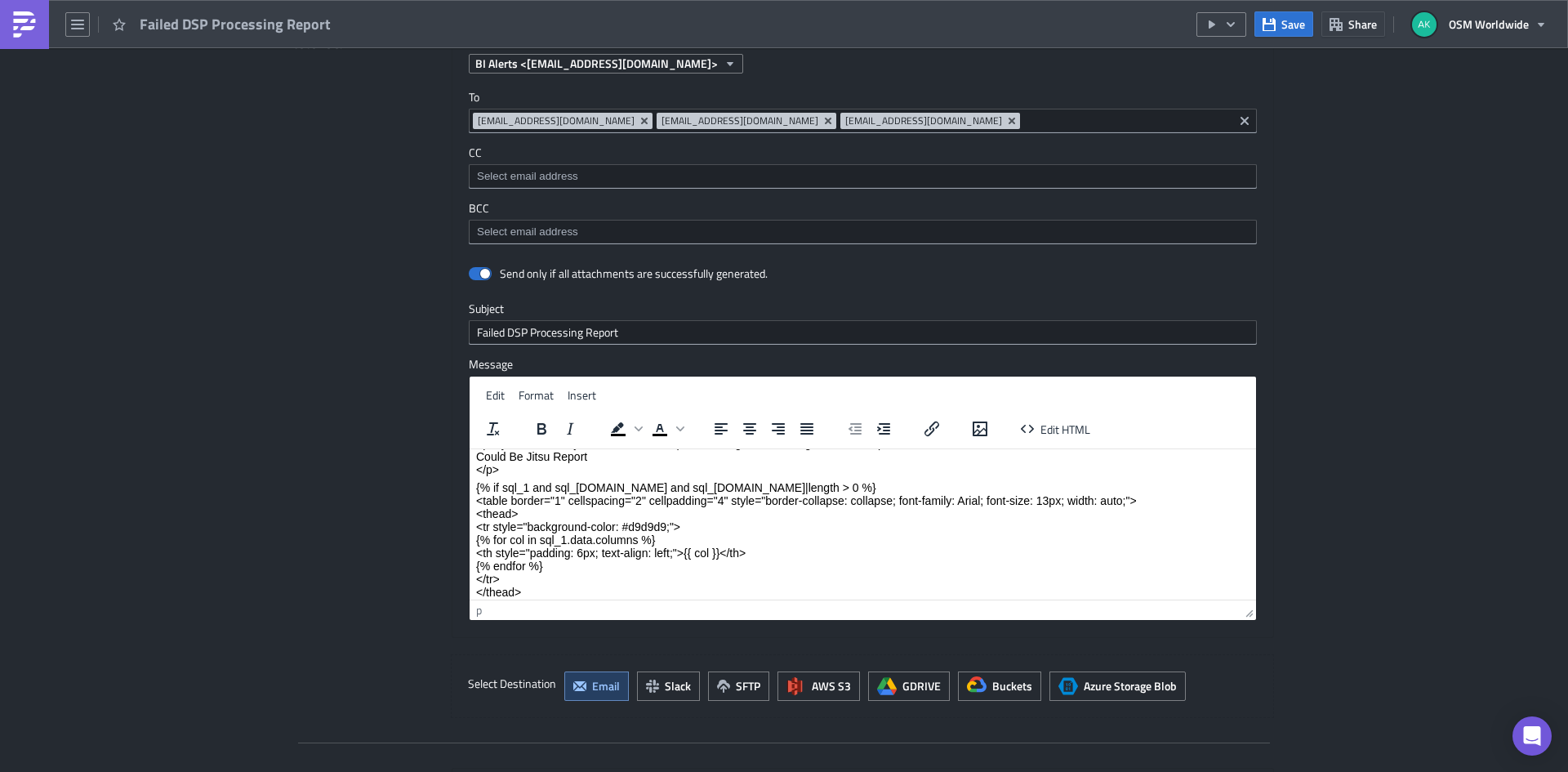
scroll to position [0, 0]
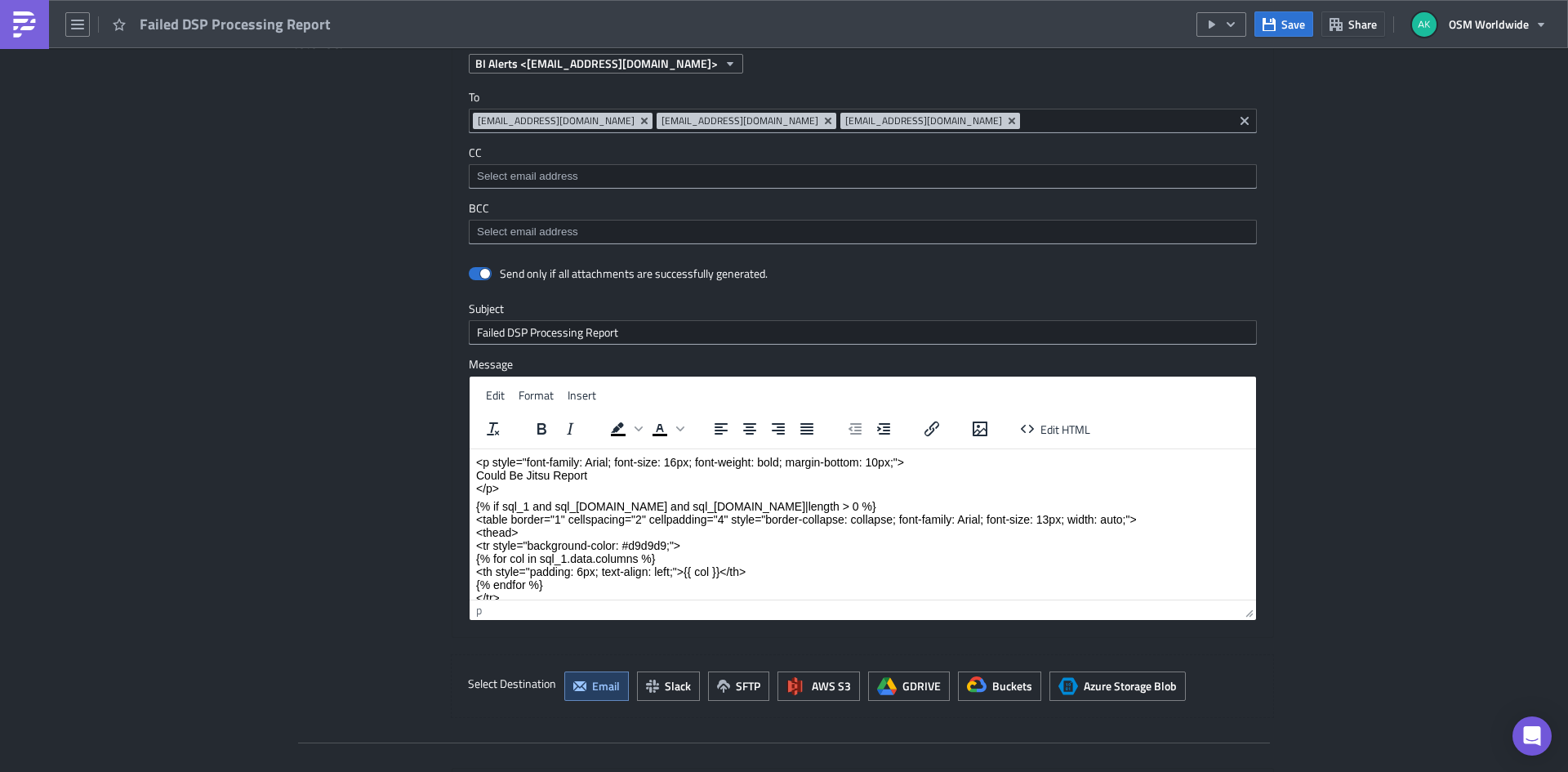
drag, startPoint x: 595, startPoint y: 475, endPoint x: 556, endPoint y: 480, distance: 39.3
click at [556, 480] on p "<p style="font-family: Arial; font-size: 16px; font-weight: bold; margin-bottom…" at bounding box center [863, 475] width 774 height 39
click at [510, 326] on input "Failed DSP Processing Report" at bounding box center [863, 332] width 788 height 24
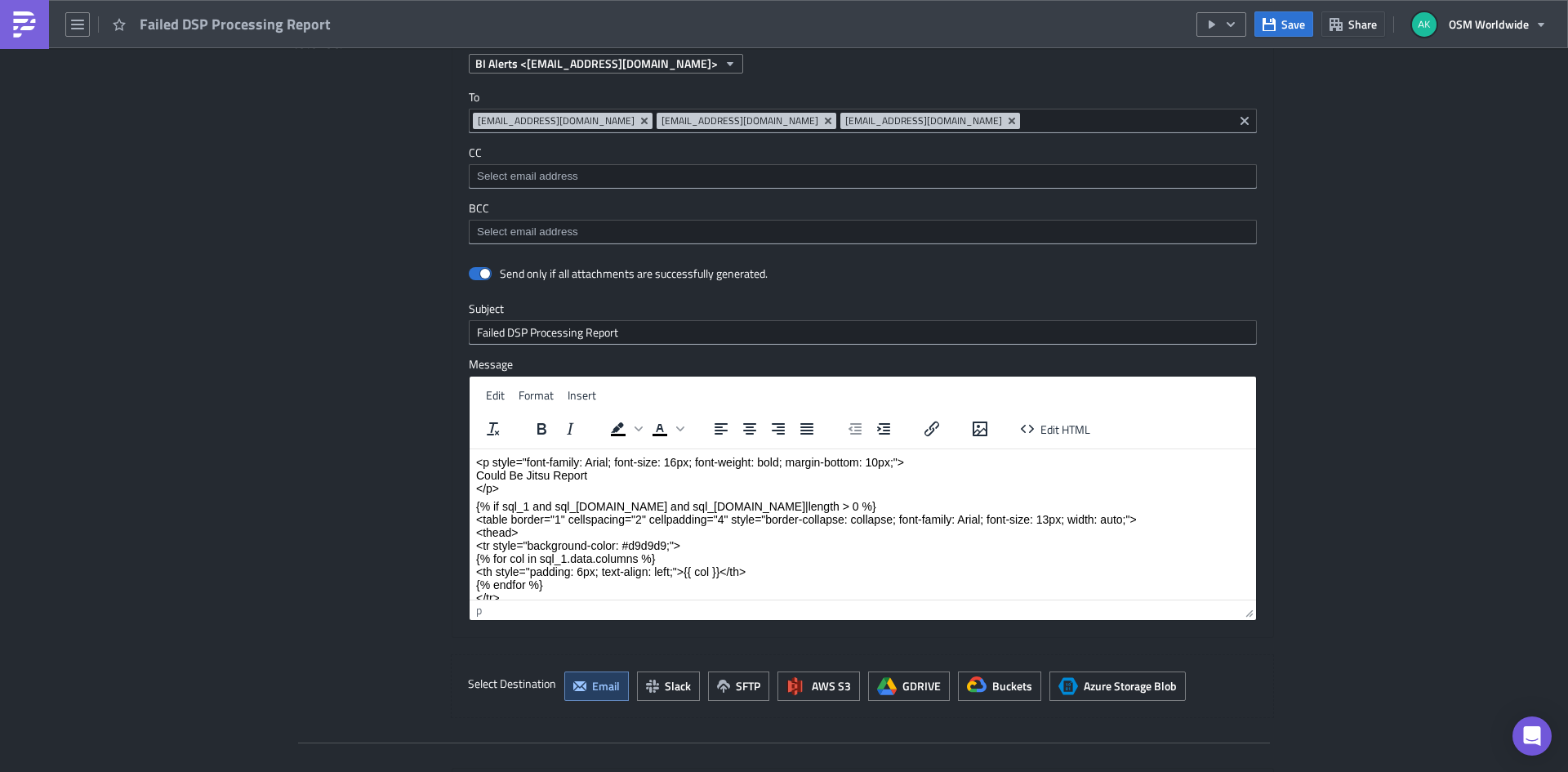
click at [557, 479] on p "<p style="font-family: Arial; font-size: 16px; font-weight: bold; margin-bottom…" at bounding box center [863, 475] width 774 height 39
click at [552, 474] on p "<p style="font-family: Arial; font-size: 16px; font-weight: bold; margin-bottom…" at bounding box center [863, 475] width 774 height 39
click at [478, 472] on p "<p style="font-family: Arial; font-size: 16px; font-weight: bold; margin-bottom…" at bounding box center [863, 475] width 774 height 39
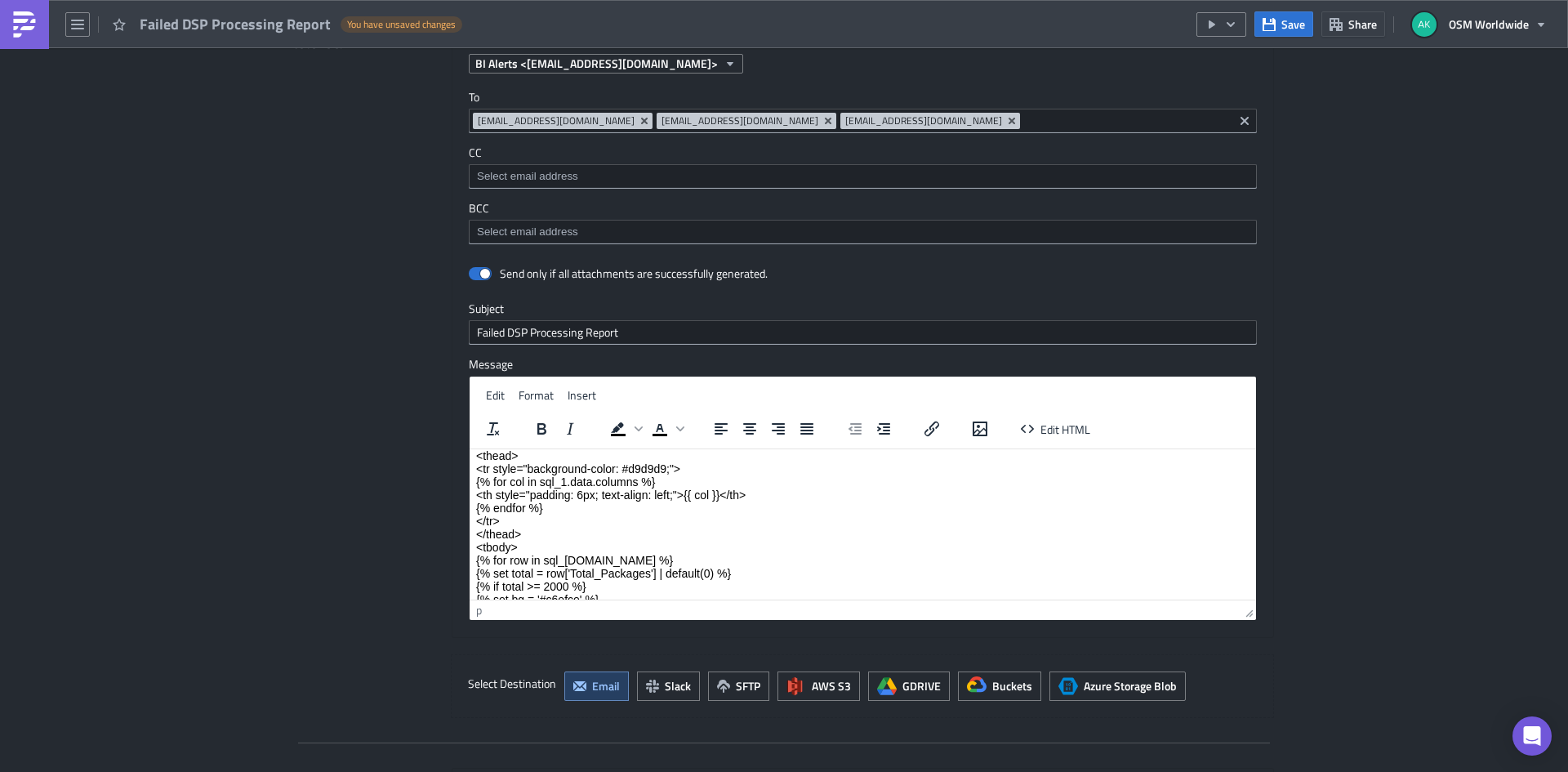
scroll to position [299, 0]
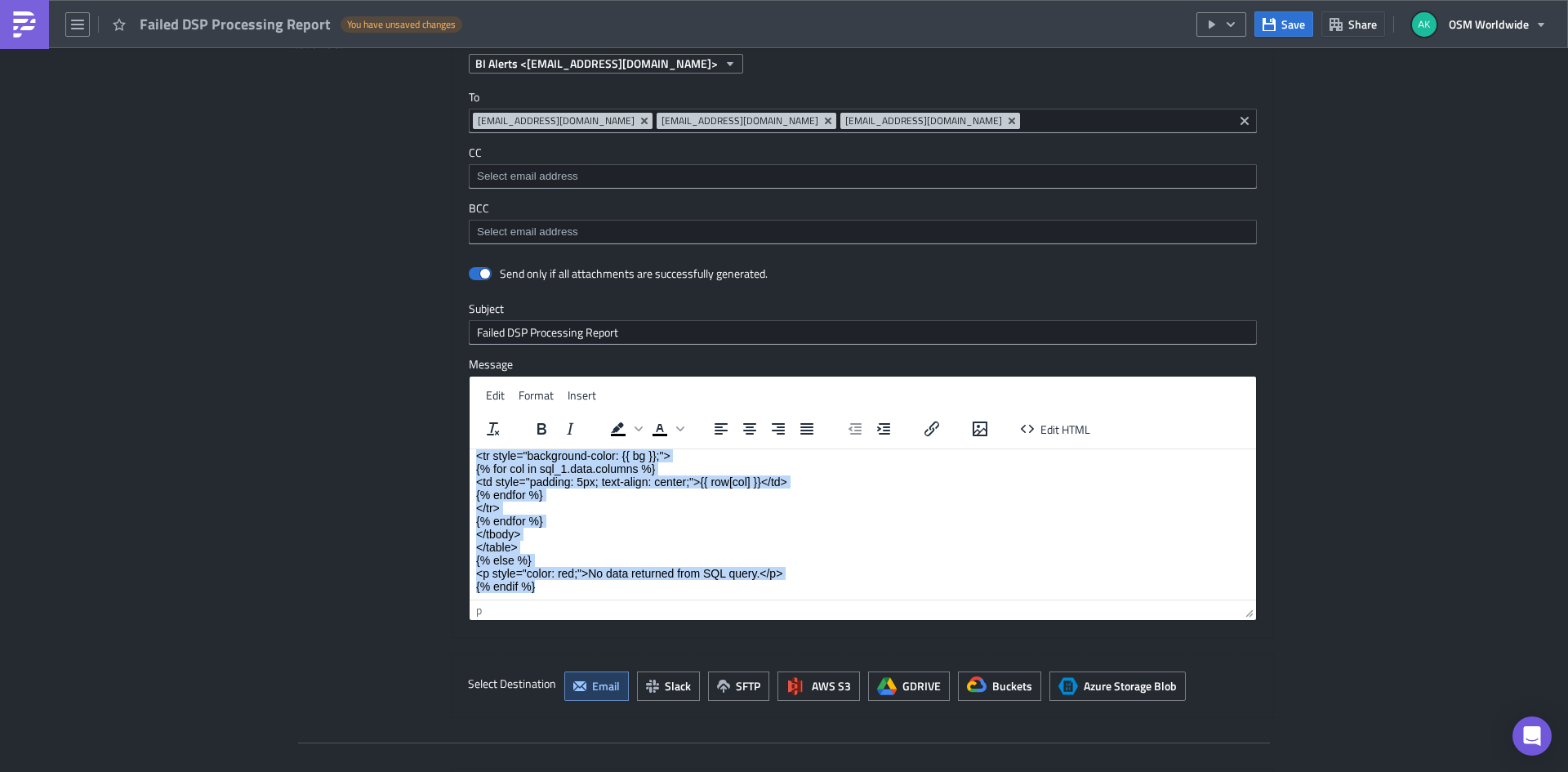
drag, startPoint x: 476, startPoint y: 462, endPoint x: 1208, endPoint y: 1110, distance: 977.6
click at [744, 598] on html "<p style="font-family: Arial; font-size: 16px; font-weight: bold; margin-bottom…" at bounding box center [863, 373] width 787 height 449
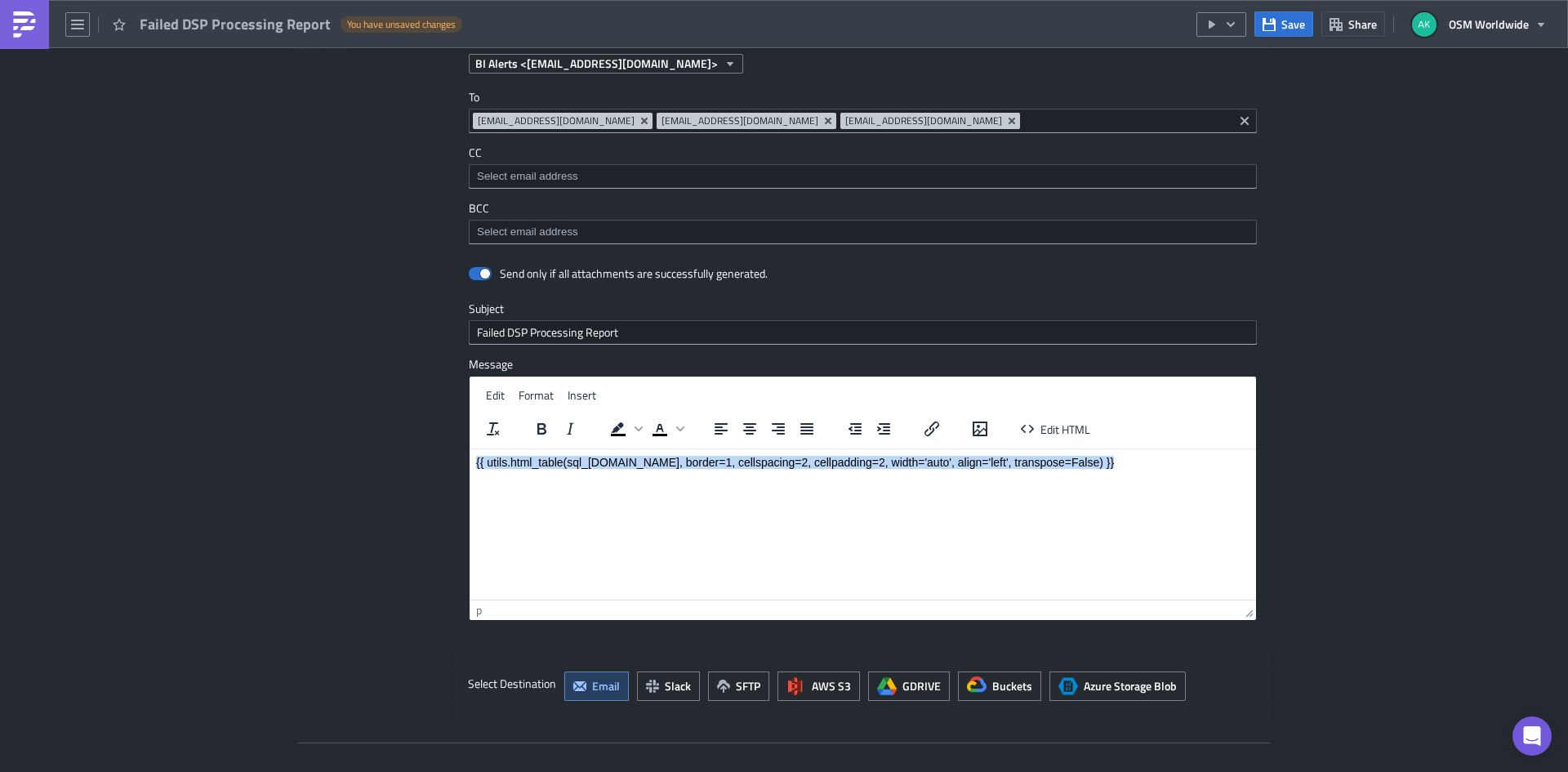
scroll to position [0, 0]
drag, startPoint x: 1077, startPoint y: 455, endPoint x: 471, endPoint y: 466, distance: 606.1
click at [472, 467] on html "{{ utils.html_table(sql_[DOMAIN_NAME], border=1, cellspacing=2, cellpadding=2, …" at bounding box center [863, 462] width 787 height 26
copy p "{{ utils.html_table(sql_[DOMAIN_NAME], border=1, cellspacing=2, cellpadding=2, …"
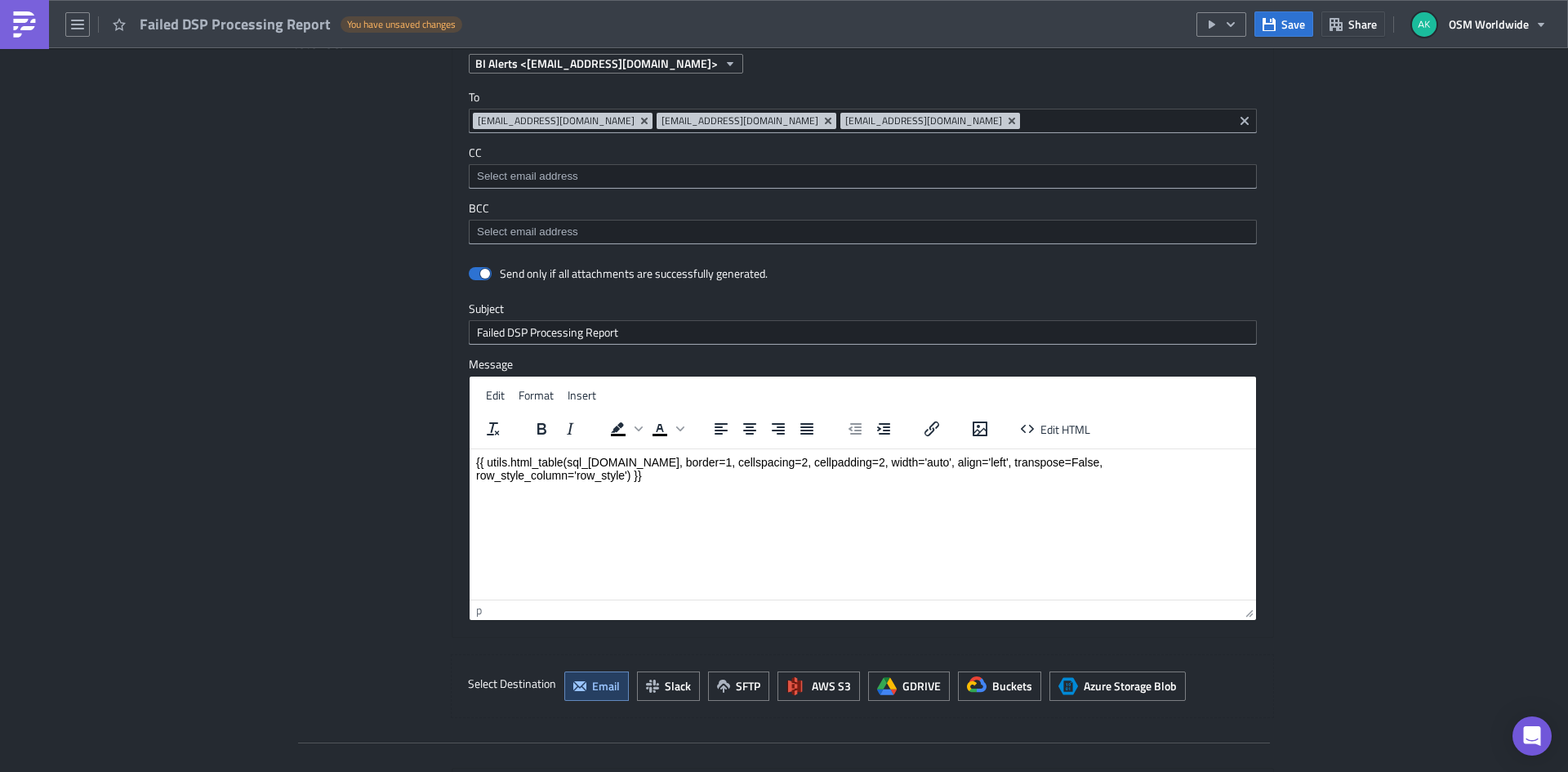
click at [779, 484] on html "{{ utils.html_table(sql_[DOMAIN_NAME], border=1, cellspacing=2, cellpadding=2, …" at bounding box center [863, 468] width 787 height 39
click at [1280, 23] on button "Save" at bounding box center [1284, 23] width 59 height 25
click at [1218, 21] on icon "button" at bounding box center [1213, 24] width 13 height 13
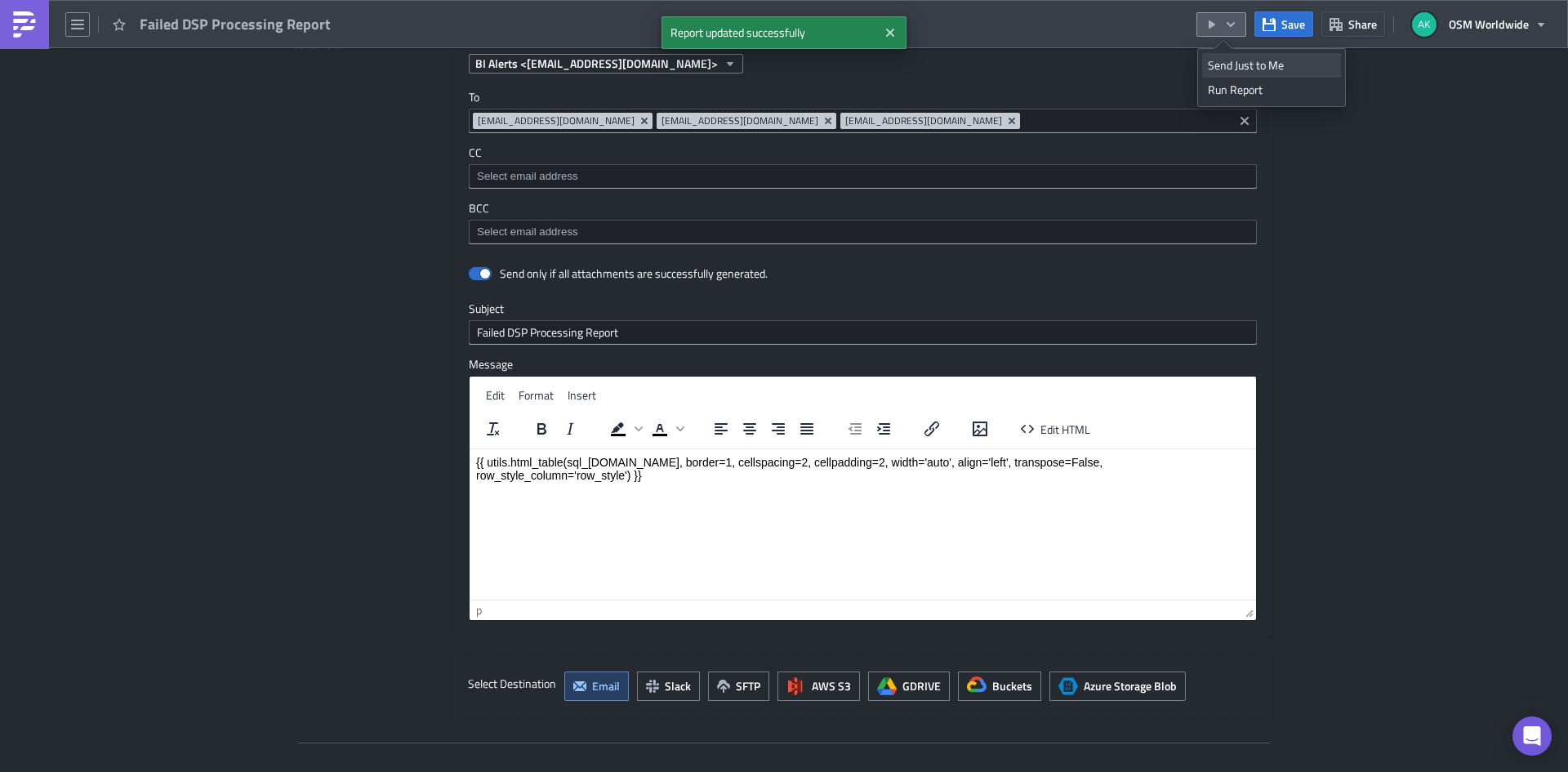
click at [1228, 64] on div "Send Just to Me" at bounding box center [1272, 65] width 128 height 16
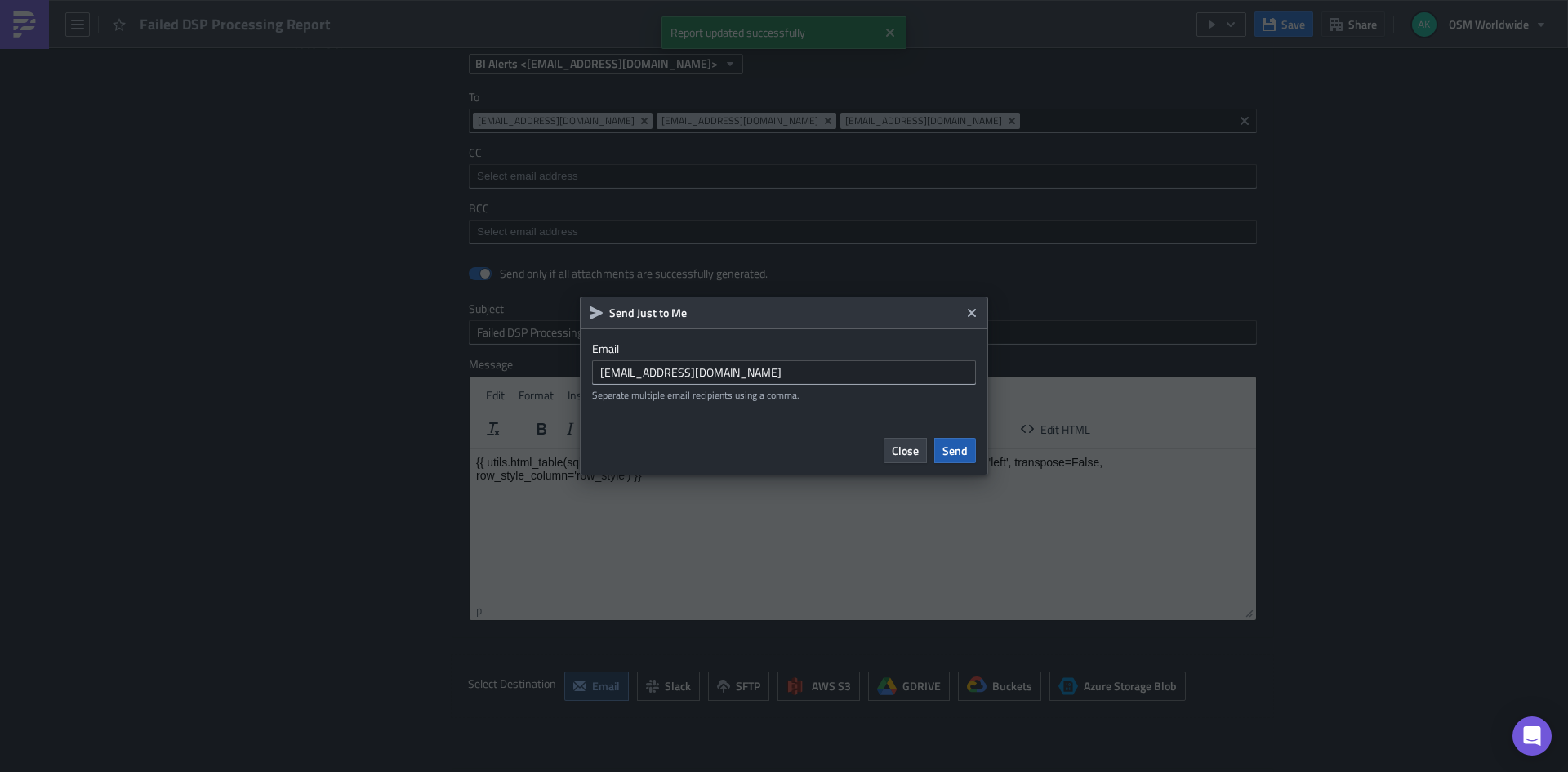
click at [948, 447] on span "Send" at bounding box center [955, 450] width 25 height 17
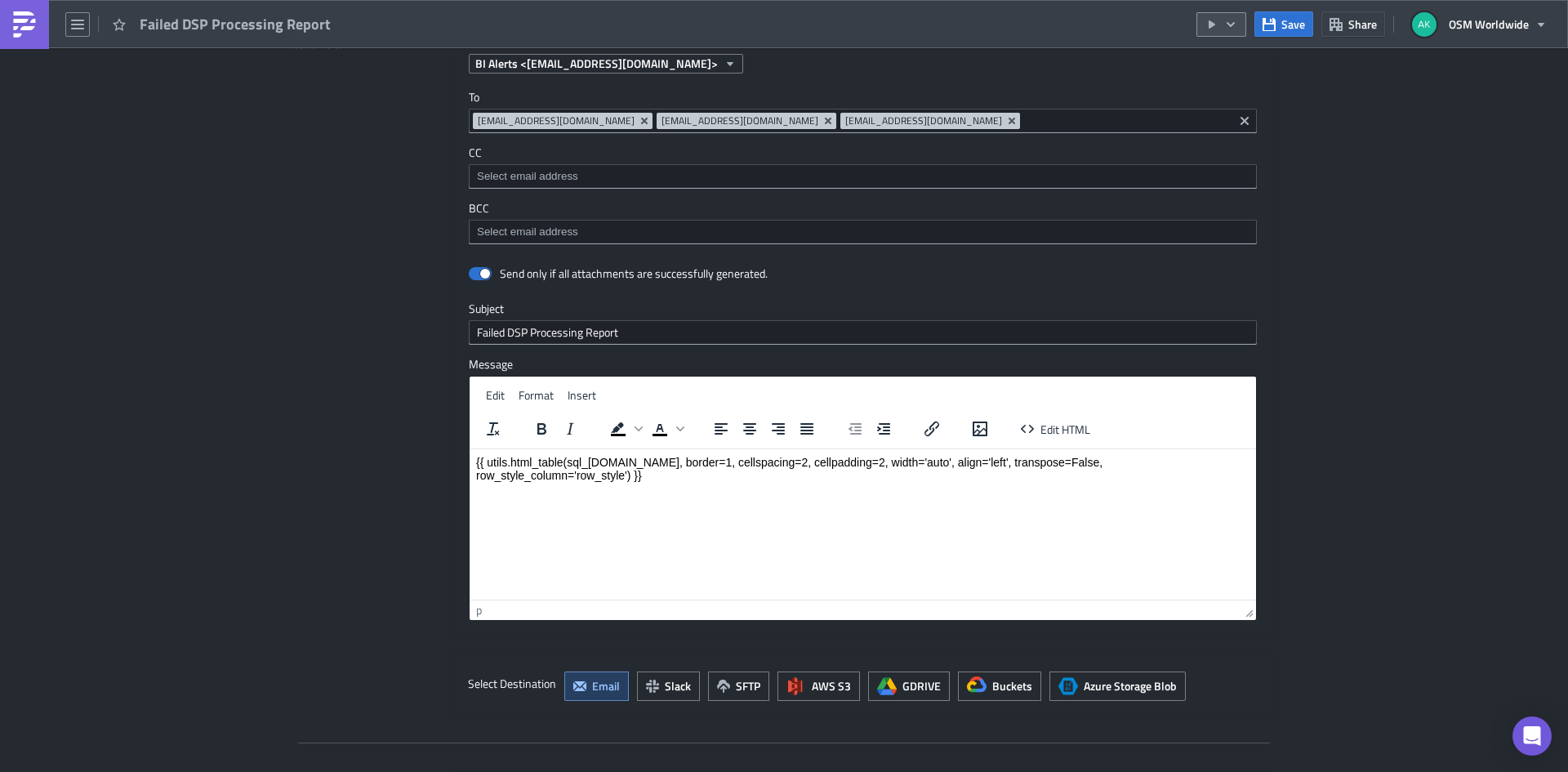
click at [1234, 28] on icon "button" at bounding box center [1231, 24] width 13 height 13
click at [1238, 60] on div "Send Just to Me" at bounding box center [1272, 65] width 128 height 16
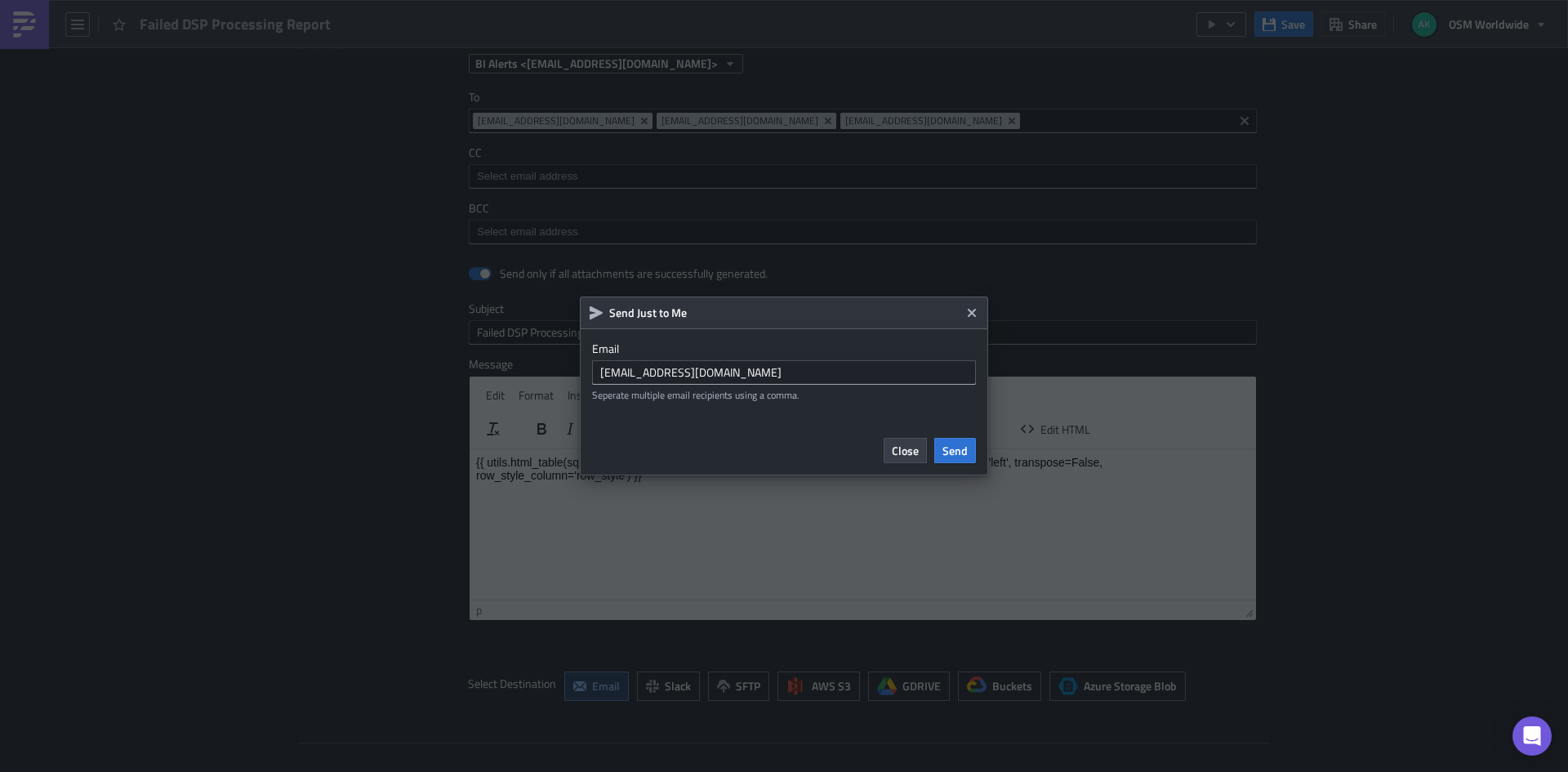
click at [956, 437] on div "Close Send" at bounding box center [783, 450] width 408 height 50
click at [953, 442] on span "Send" at bounding box center [955, 450] width 25 height 17
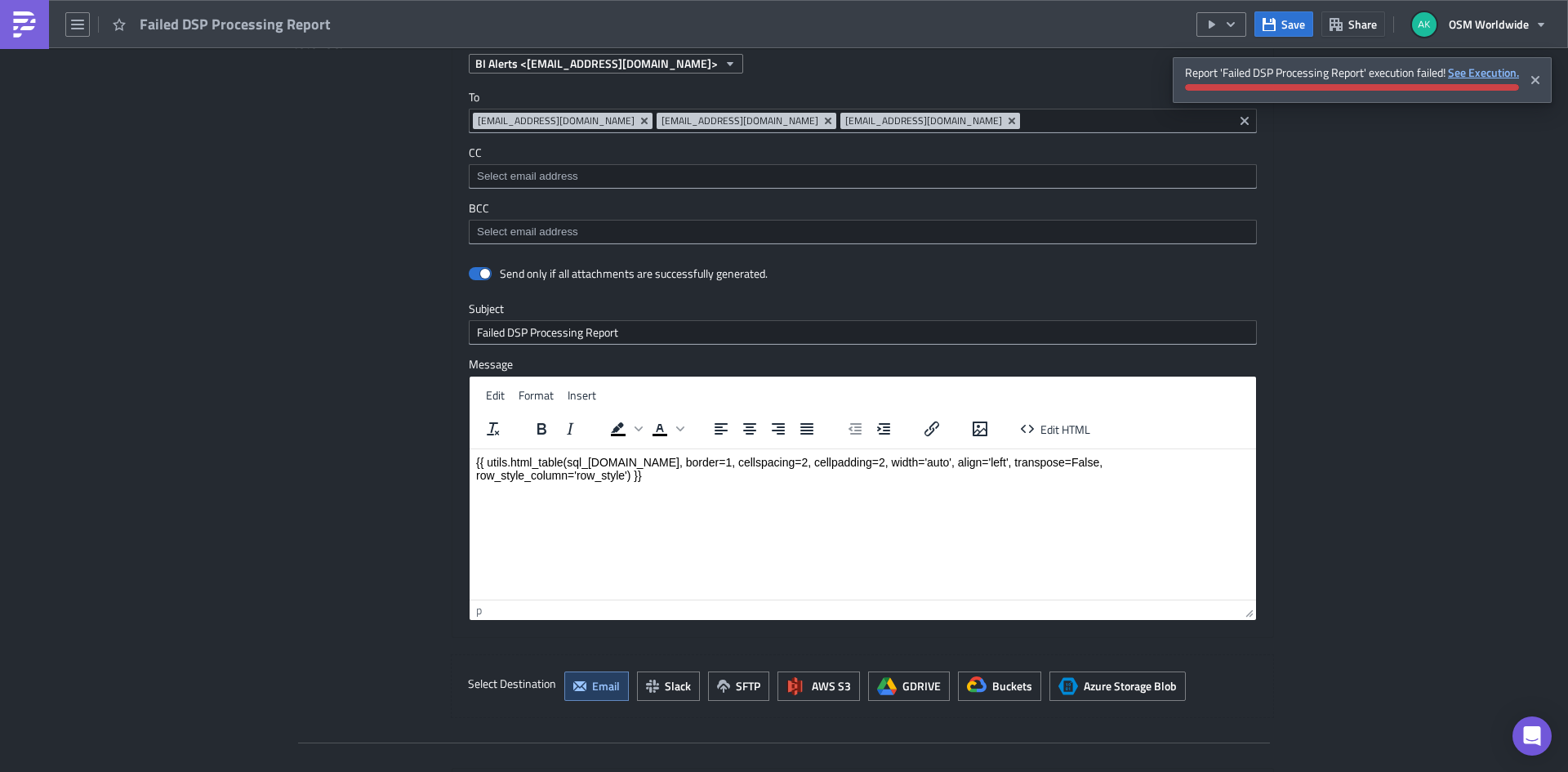
click at [1454, 68] on strong "See Execution." at bounding box center [1484, 72] width 71 height 17
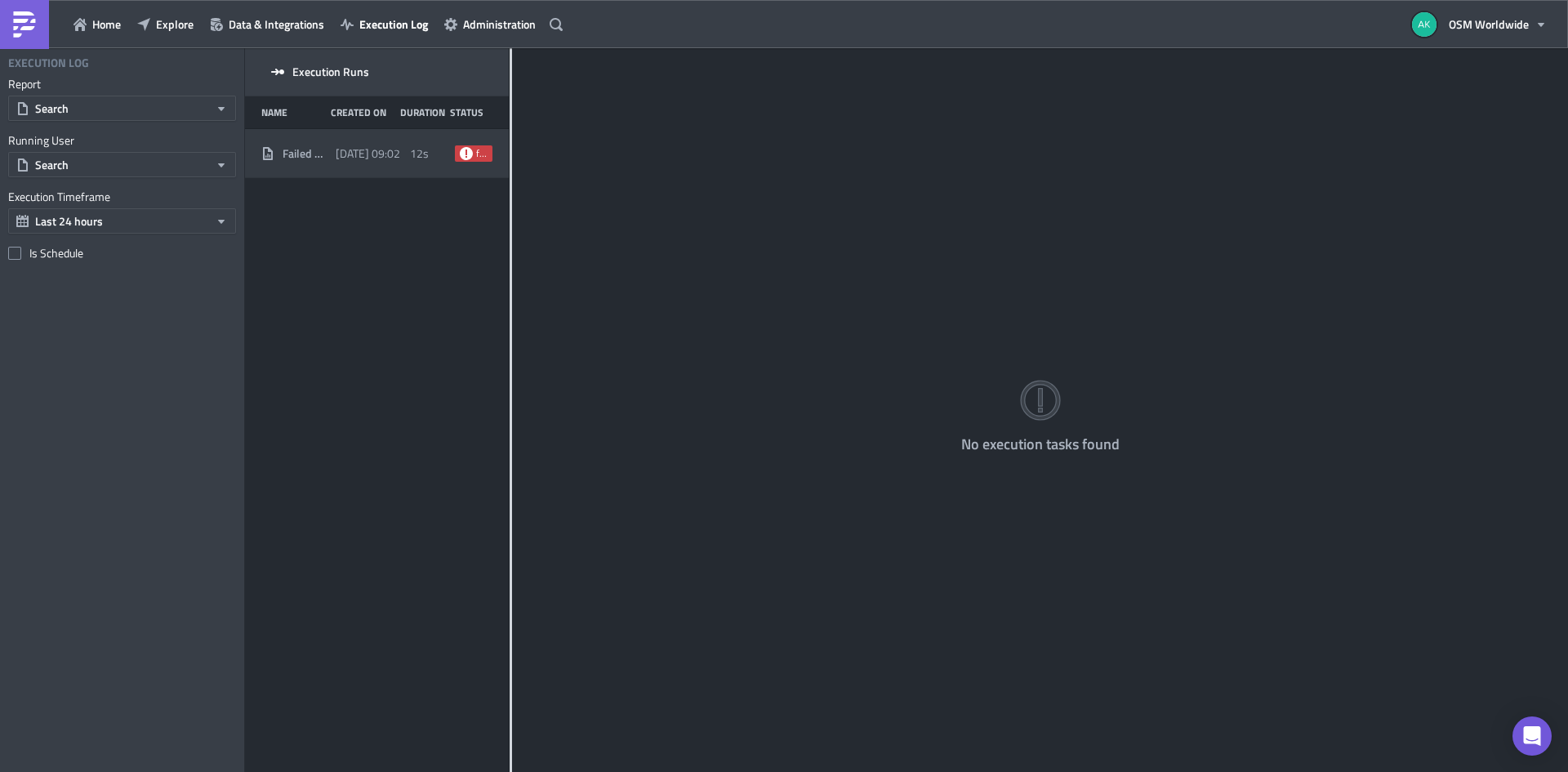
click at [332, 155] on div "Failed DSP Processing Report [DATE] 09:02 12s failed" at bounding box center [376, 154] width 264 height 49
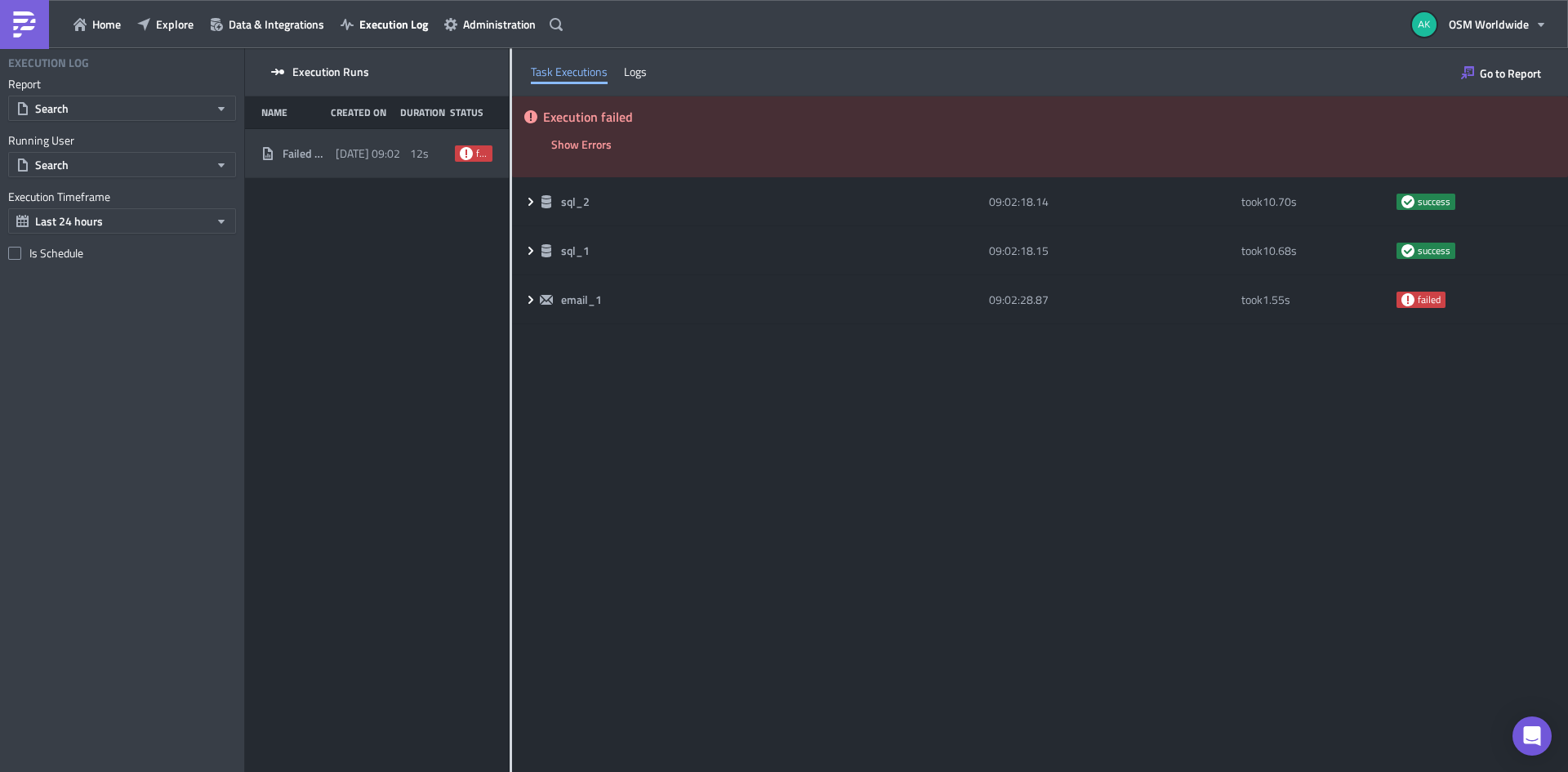
click at [1069, 740] on div "Execution failed Show Errors 2025-10-09 09:02:30.34 FAIL signal raised: FAIL("F…" at bounding box center [1040, 433] width 1056 height 674
click at [1123, 719] on div "Execution failed Show Errors 2025-10-09 09:02:30.34 FAIL signal raised: FAIL("F…" at bounding box center [1040, 433] width 1056 height 674
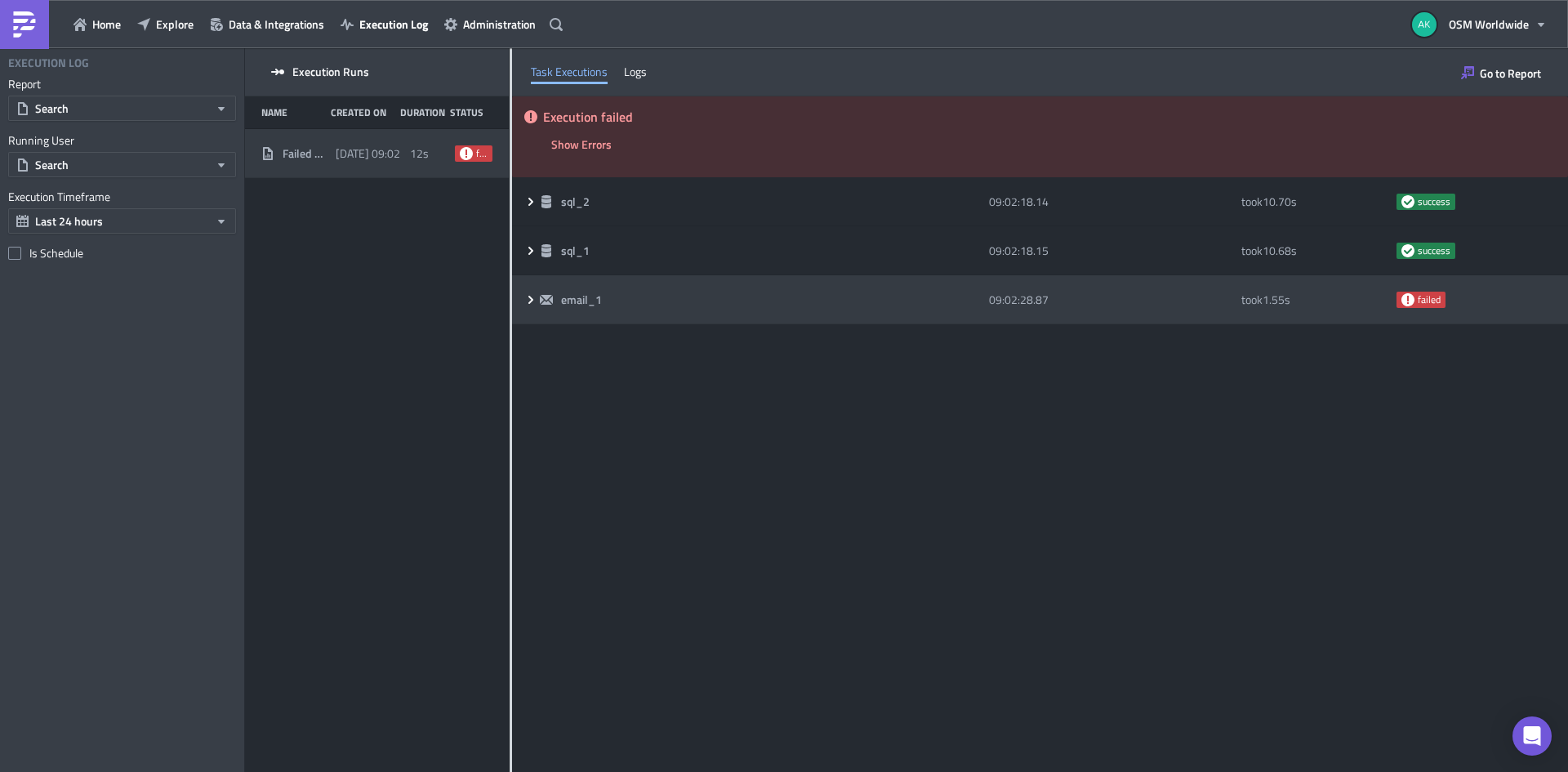
click at [963, 296] on div "email_1" at bounding box center [761, 300] width 441 height 15
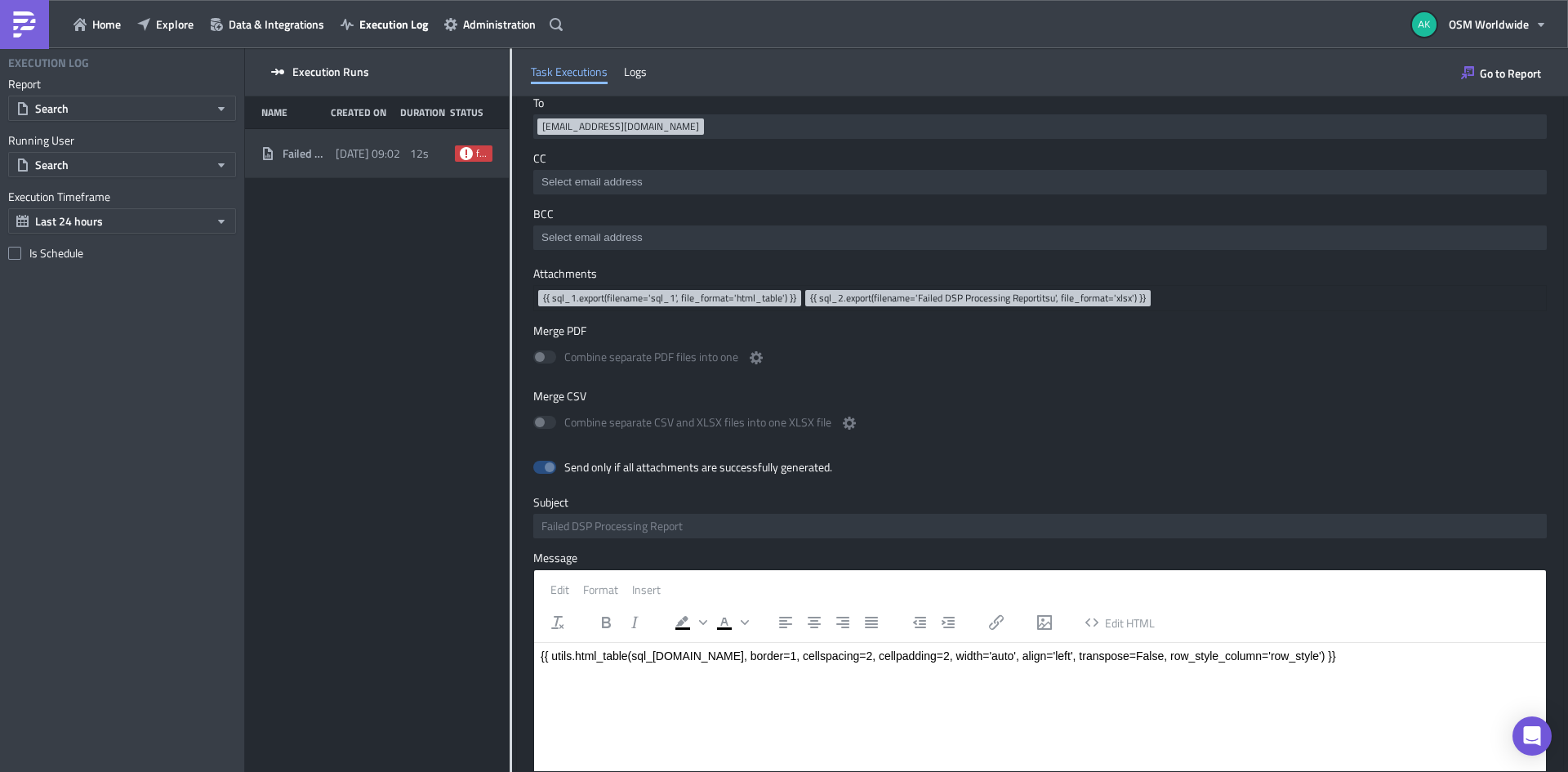
scroll to position [326, 0]
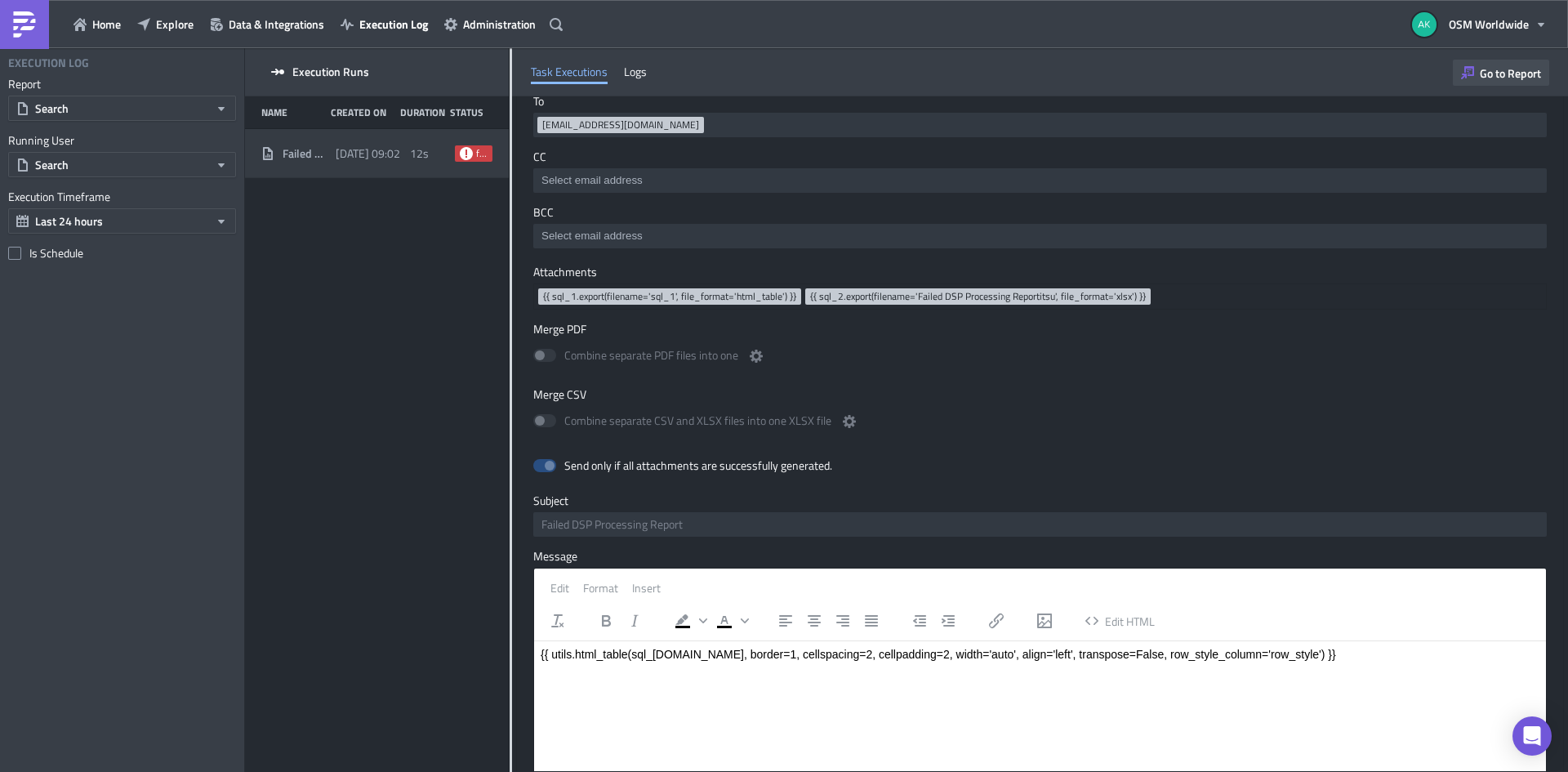
click at [1477, 67] on button "Go to Report" at bounding box center [1500, 73] width 97 height 26
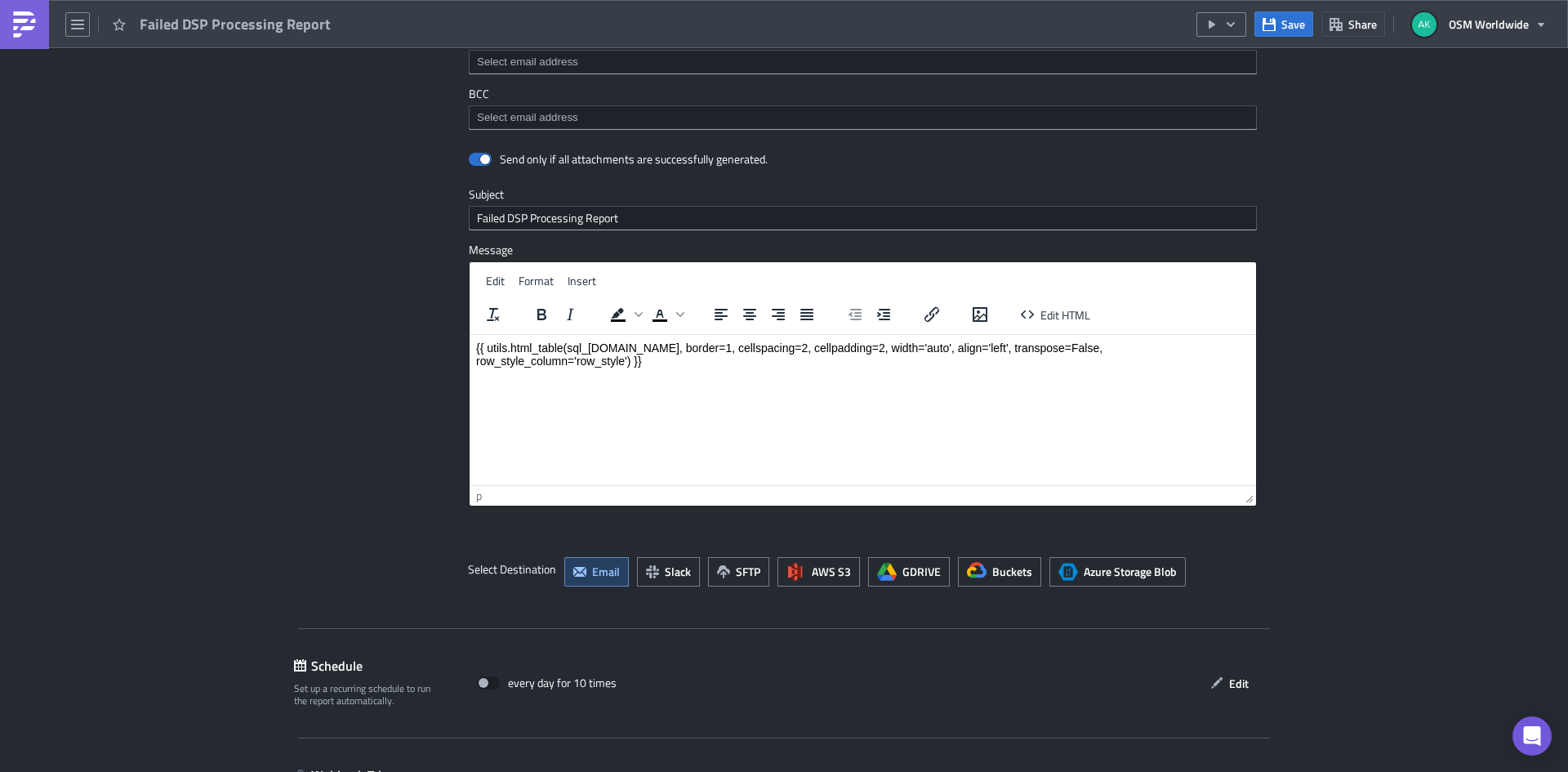
scroll to position [1797, 0]
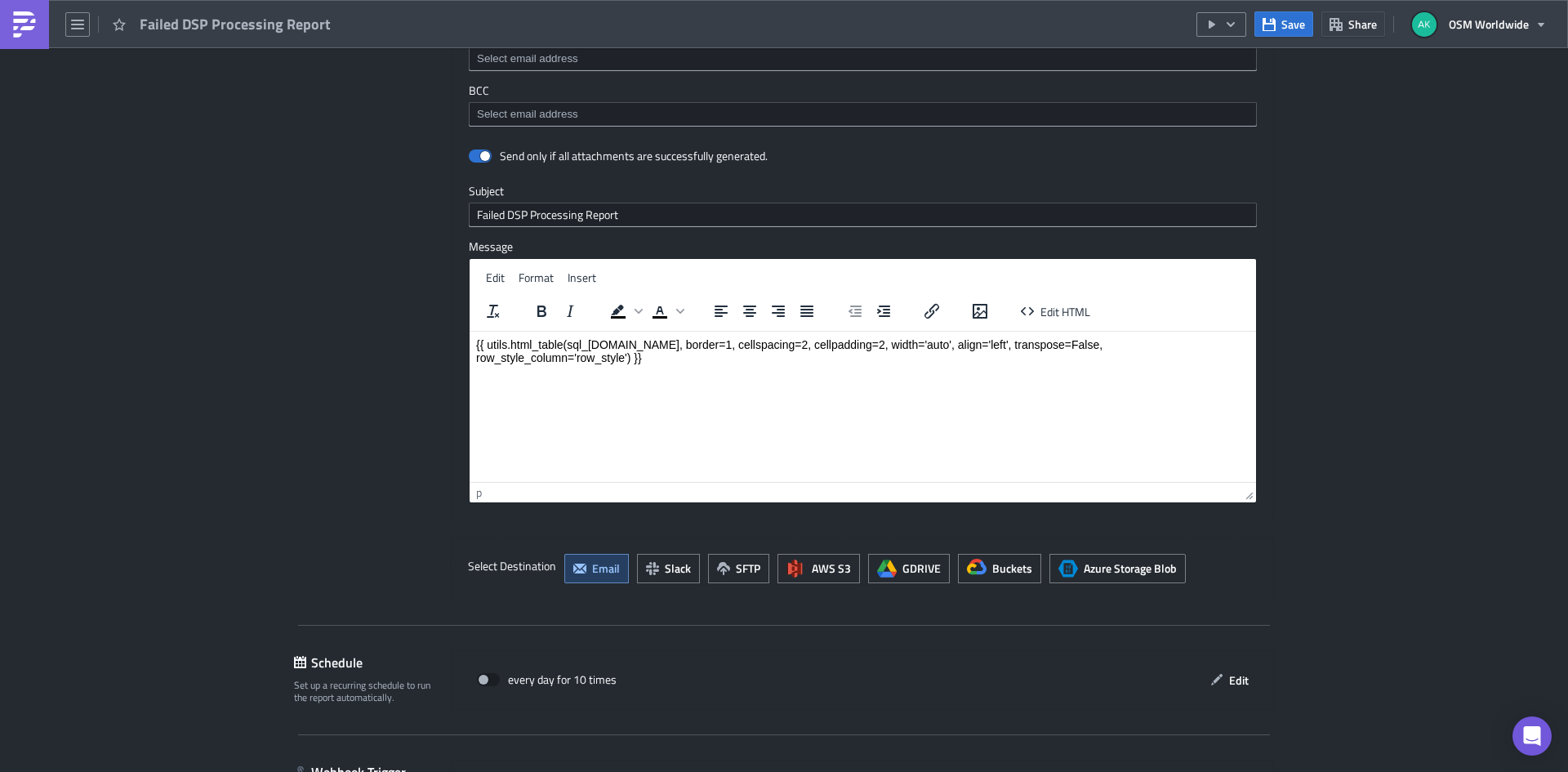
click at [625, 345] on p "{{ utils.html_table(sql_[DOMAIN_NAME], border=1, cellspacing=2, cellpadding=2, …" at bounding box center [863, 351] width 774 height 26
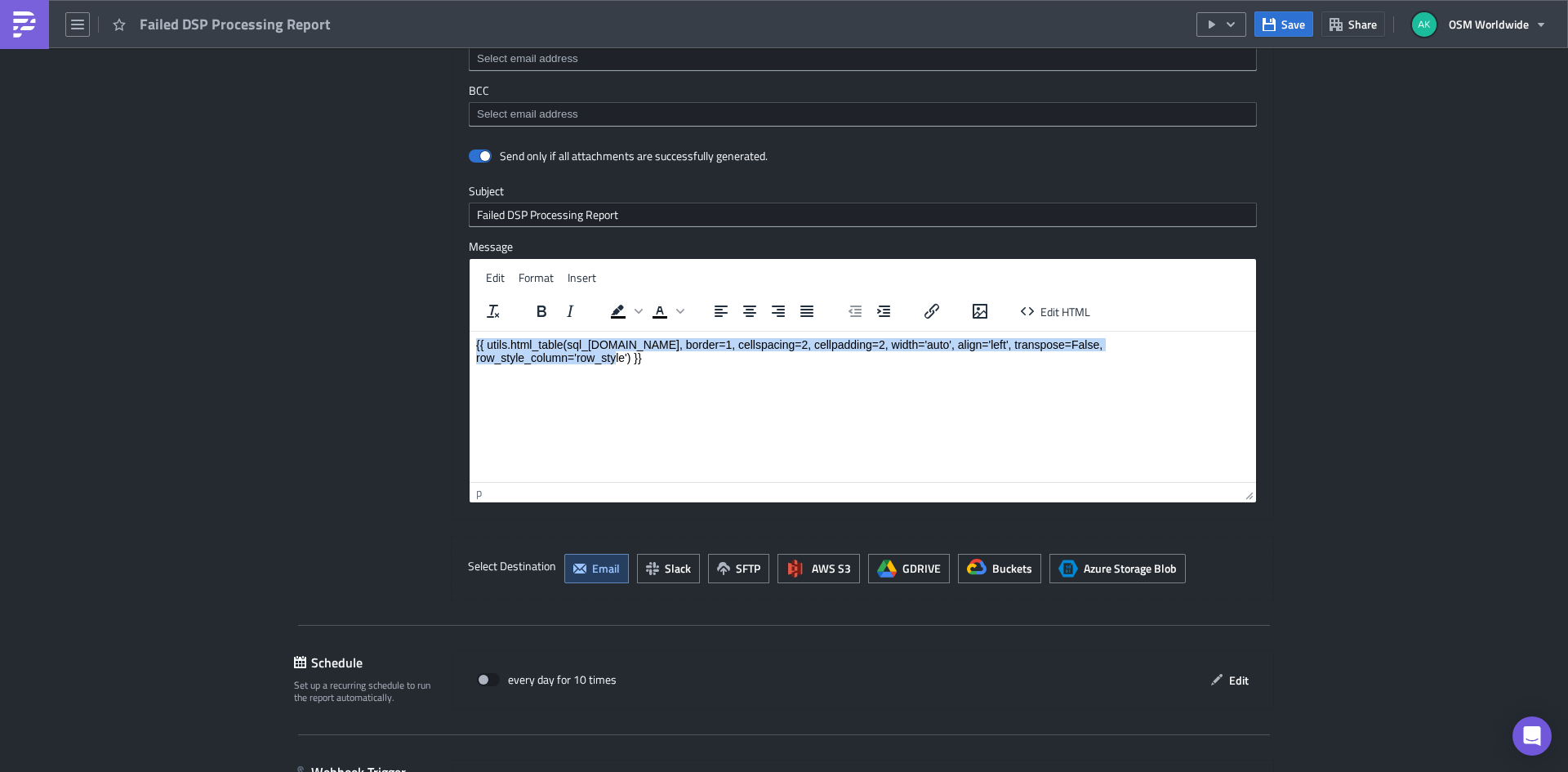
click at [625, 345] on p "{{ utils.html_table(sql_[DOMAIN_NAME], border=1, cellspacing=2, cellpadding=2, …" at bounding box center [863, 351] width 774 height 26
paste body "Rich Text Area. Press ALT-0 for help."
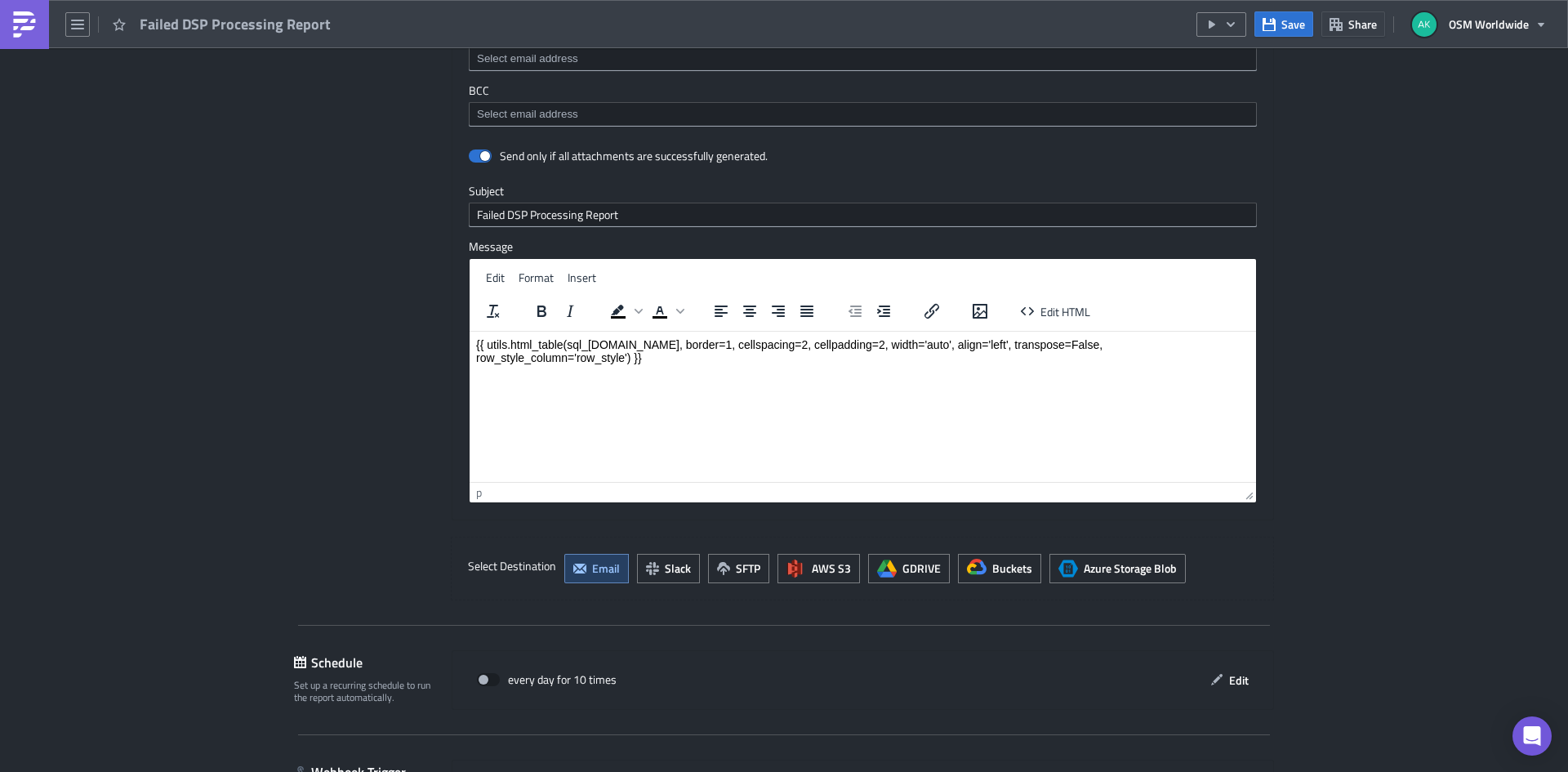
click at [1296, 23] on span "Save" at bounding box center [1293, 24] width 23 height 17
click at [1227, 23] on icon "button" at bounding box center [1231, 24] width 13 height 13
click at [1222, 58] on div "Send Just to Me" at bounding box center [1272, 65] width 128 height 16
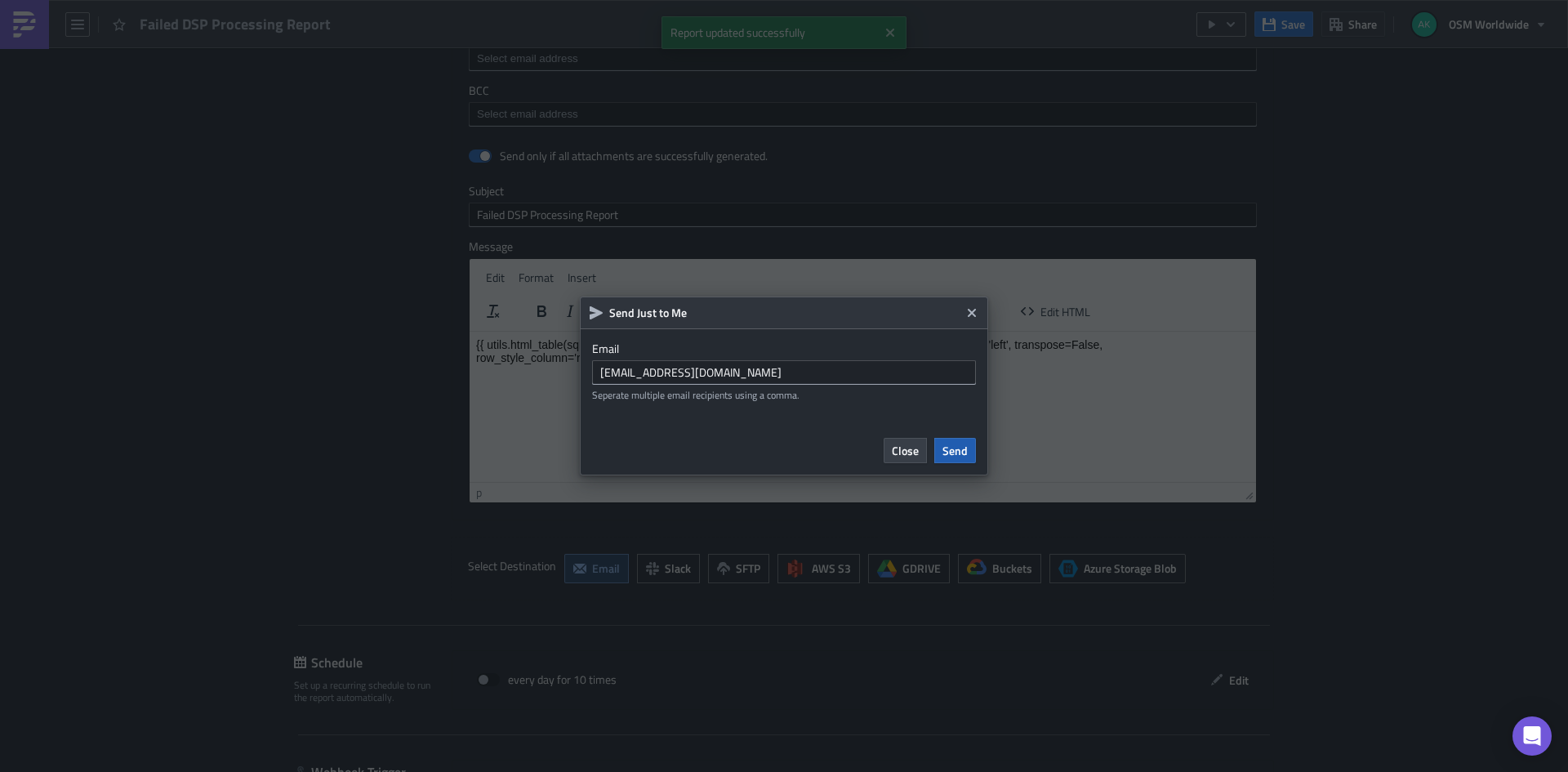
click at [952, 450] on span "Send" at bounding box center [955, 450] width 25 height 17
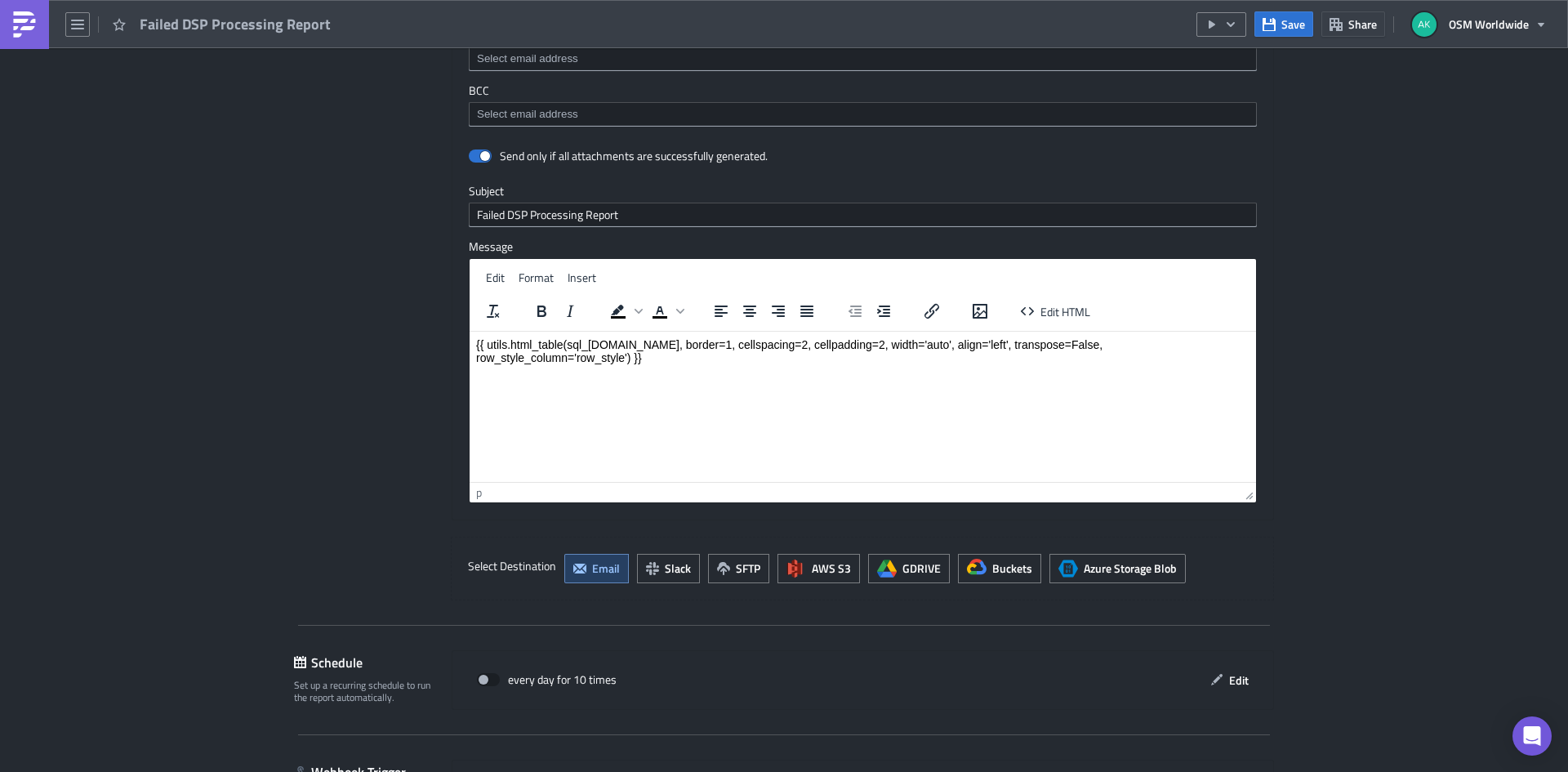
click at [636, 339] on p "{{ utils.html_table(sql_[DOMAIN_NAME], border=1, cellspacing=2, cellpadding=2, …" at bounding box center [863, 351] width 774 height 26
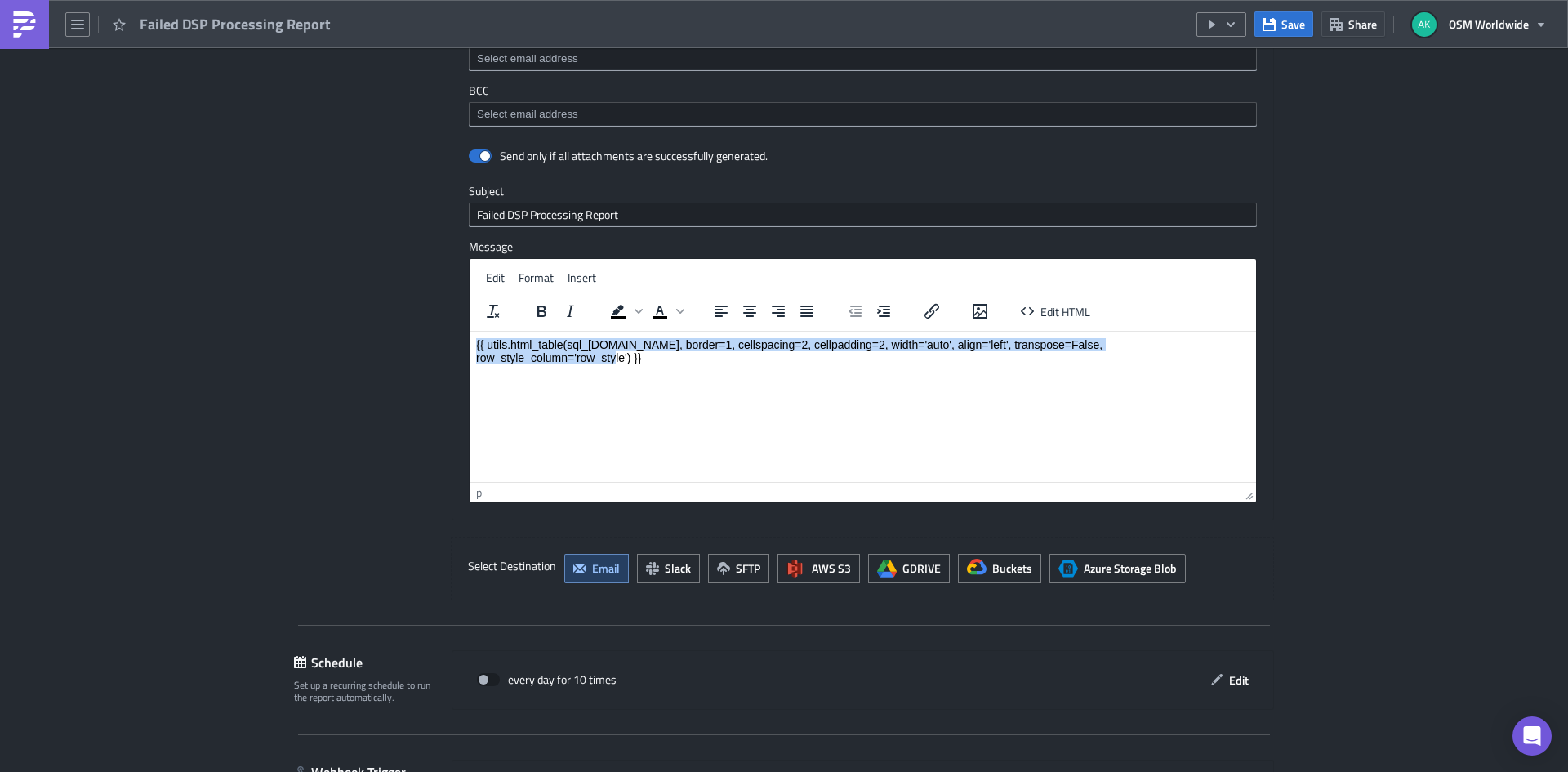
click at [636, 339] on p "{{ utils.html_table(sql_[DOMAIN_NAME], border=1, cellspacing=2, cellpadding=2, …" at bounding box center [863, 351] width 774 height 26
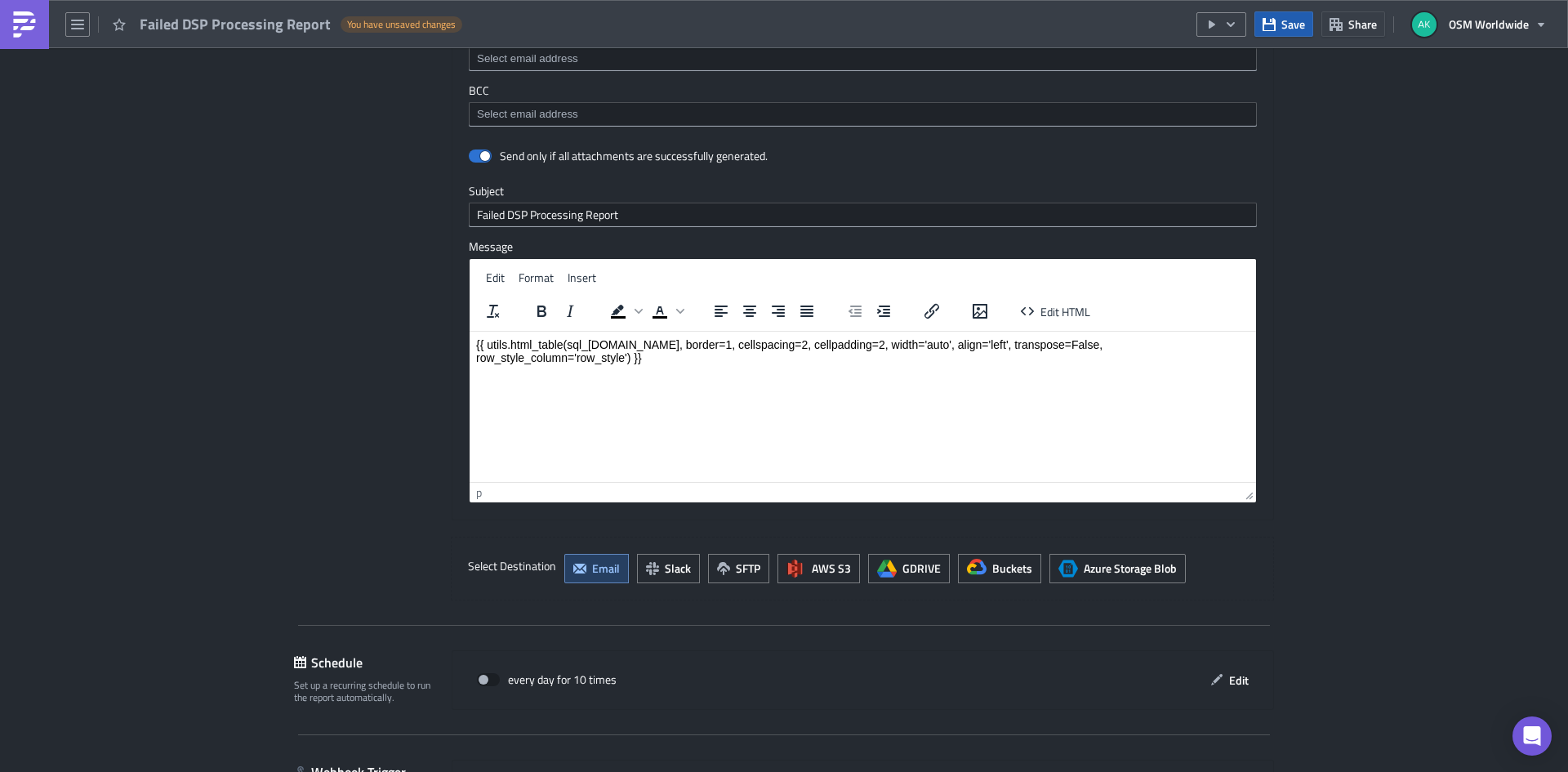
click at [1279, 29] on button "Save" at bounding box center [1284, 23] width 59 height 25
click at [1231, 23] on icon "button" at bounding box center [1230, 23] width 8 height 5
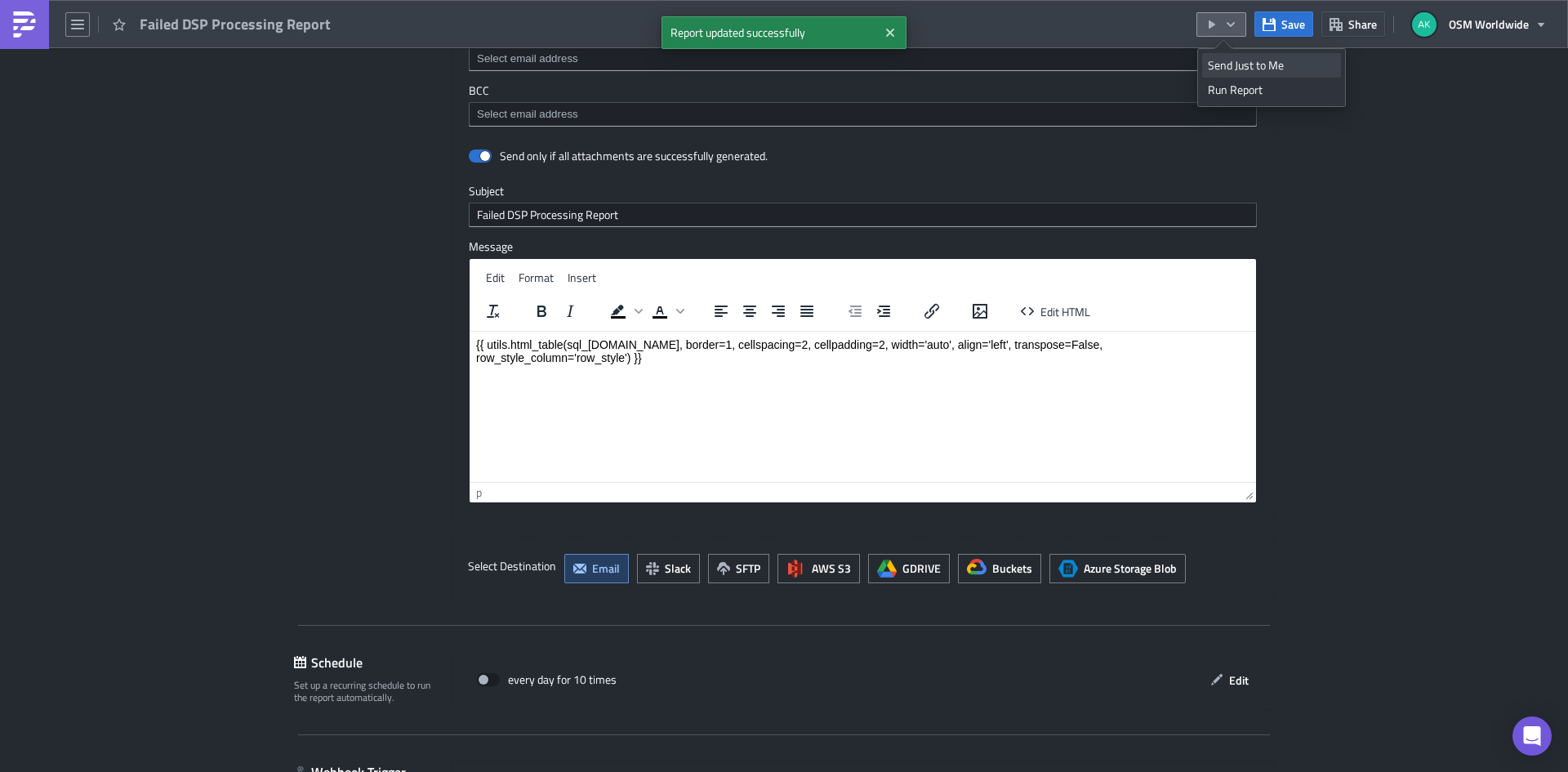
click at [1217, 56] on link "Send Just to Me" at bounding box center [1272, 66] width 139 height 24
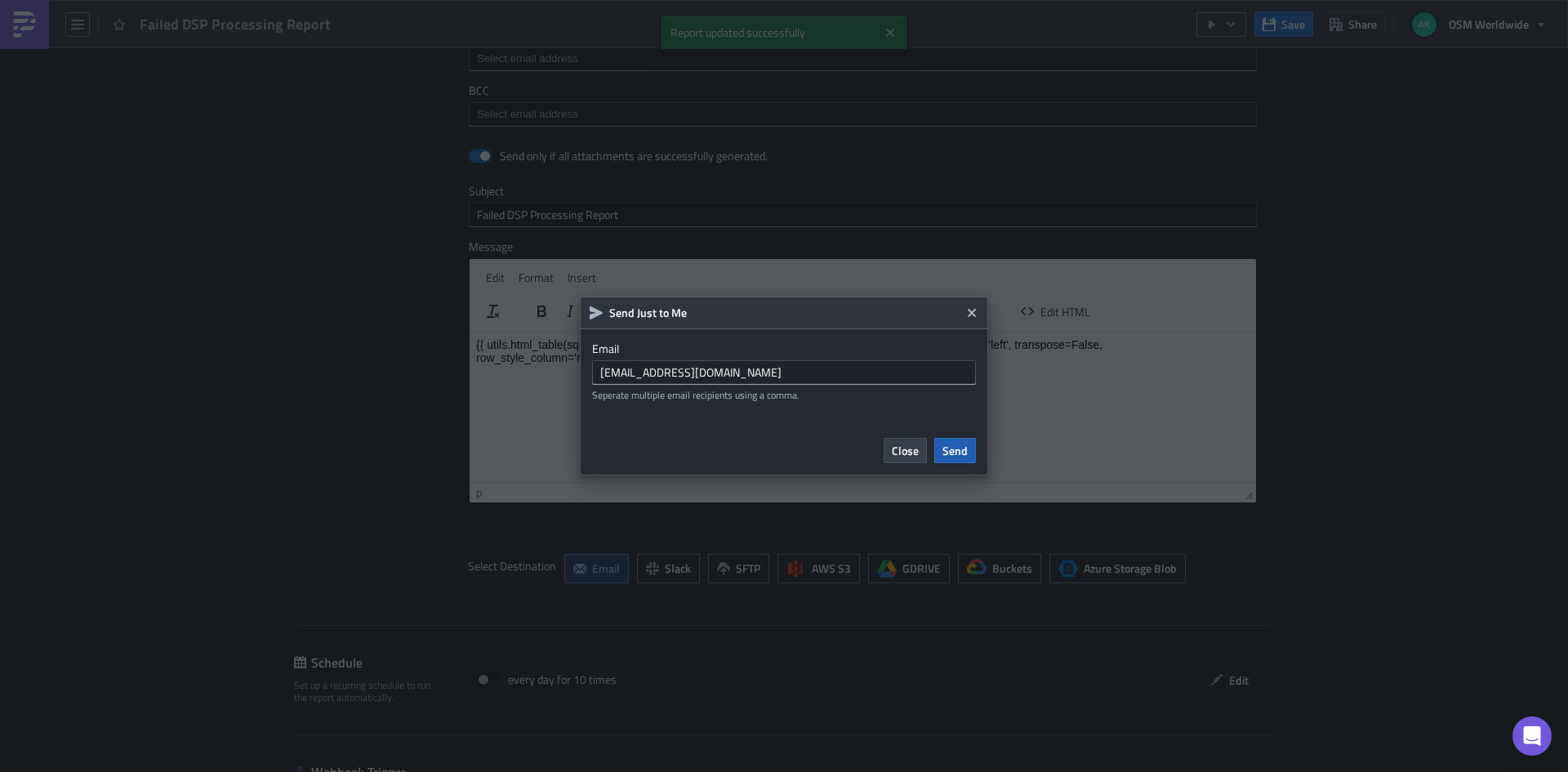
click at [957, 447] on span "Send" at bounding box center [955, 450] width 25 height 17
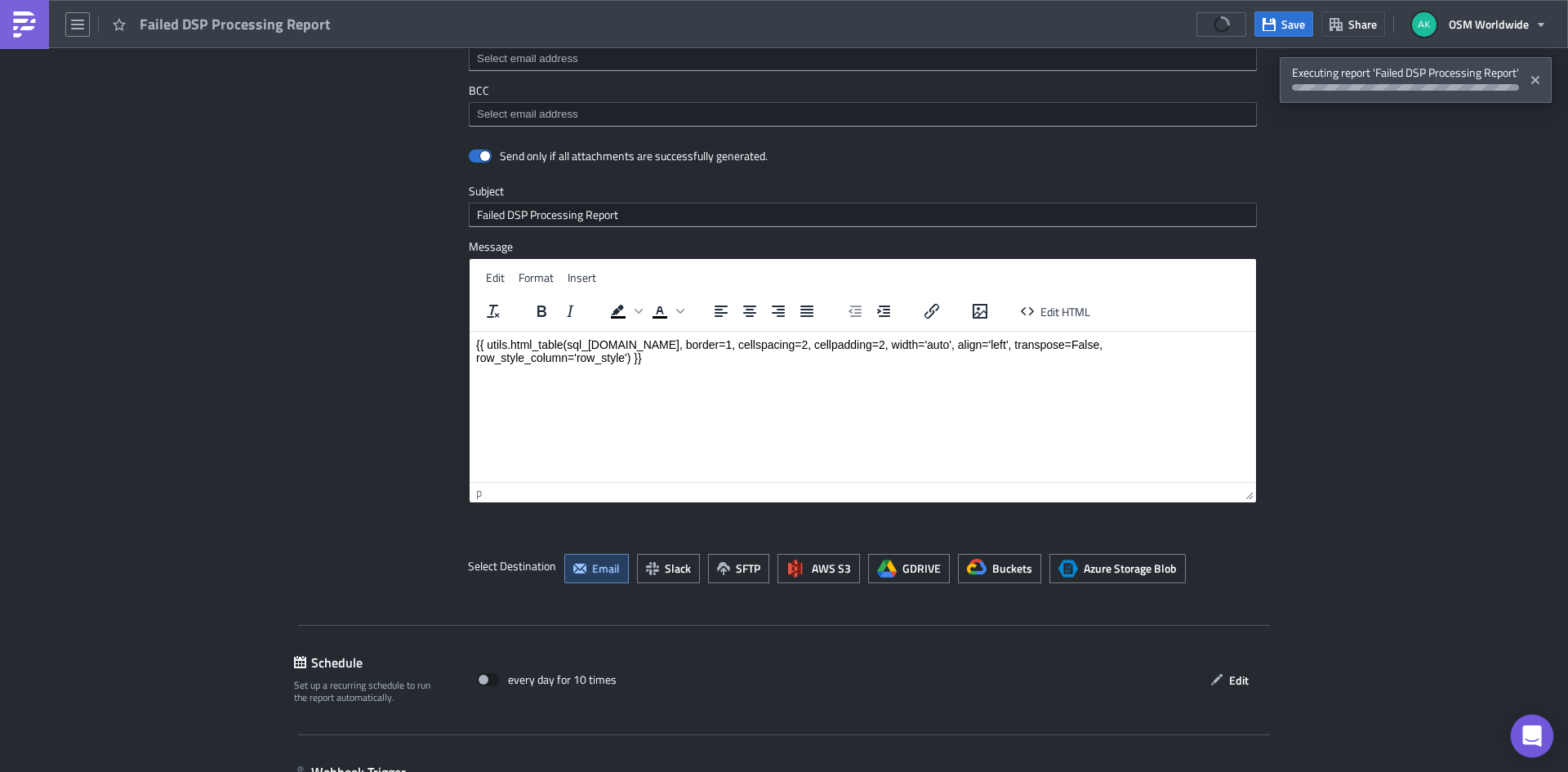
click at [1526, 735] on icon "Open Intercom Messenger" at bounding box center [1531, 735] width 19 height 22
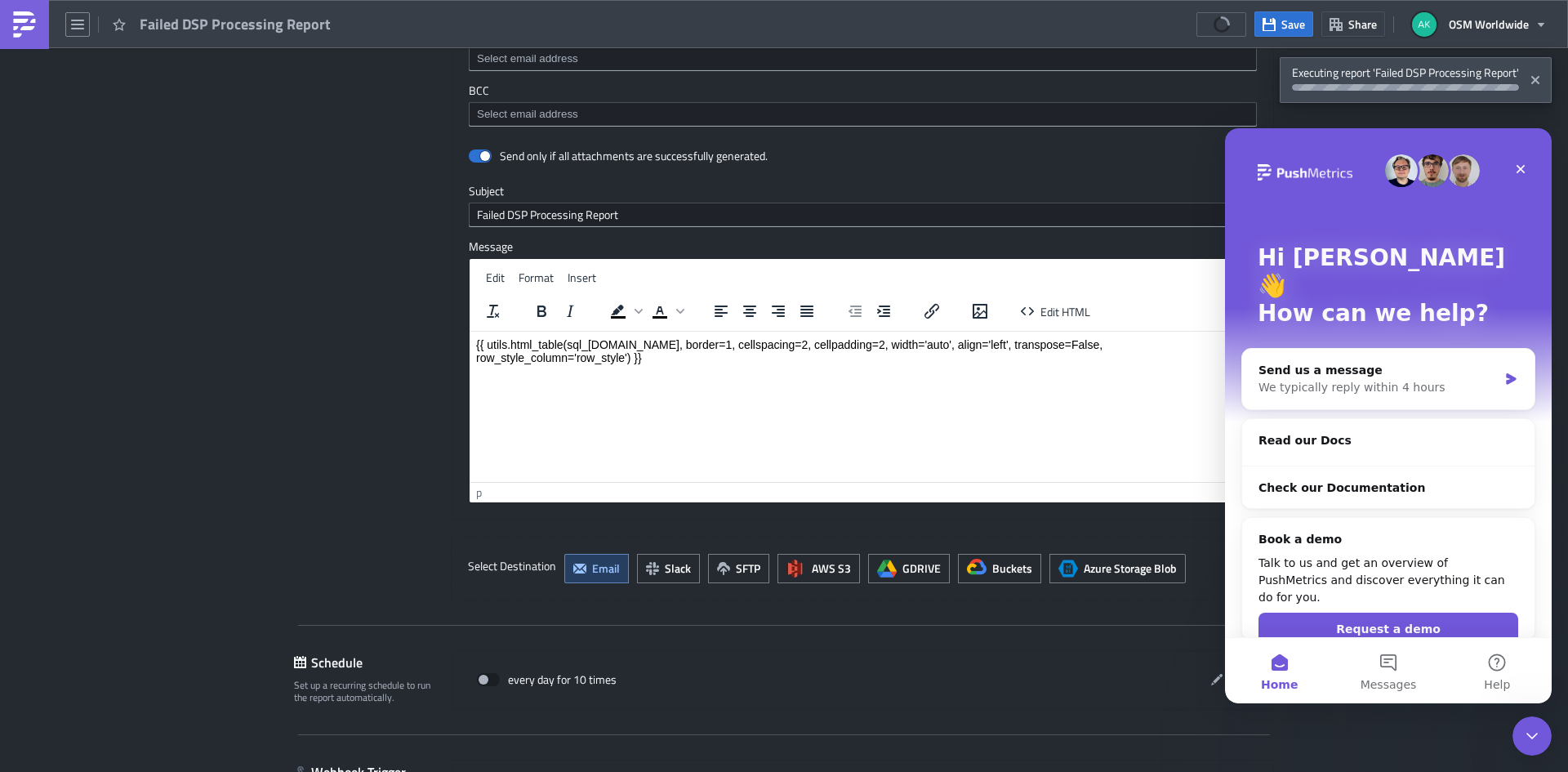
scroll to position [0, 0]
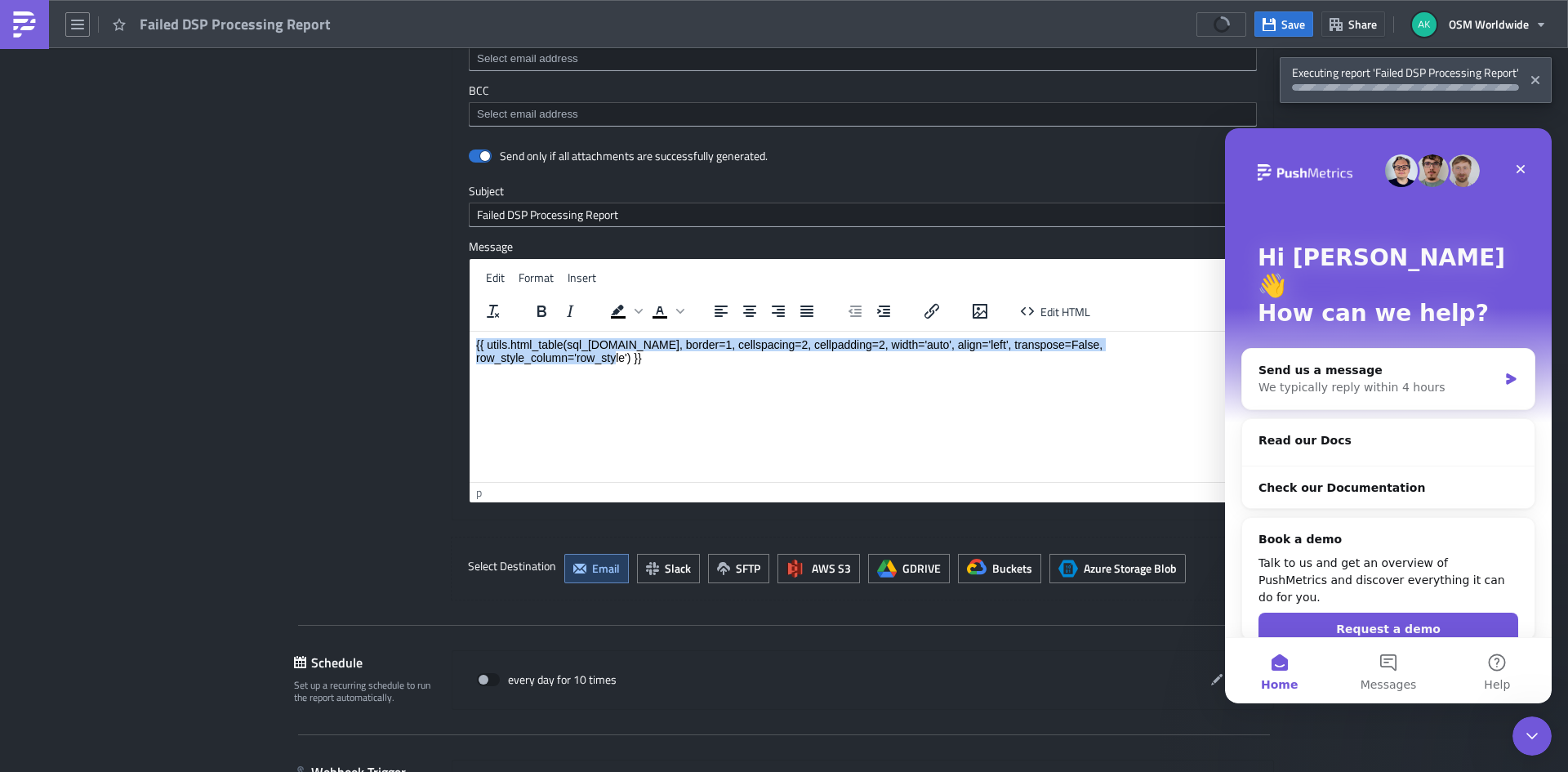
drag, startPoint x: 1216, startPoint y: 342, endPoint x: 455, endPoint y: 274, distance: 764.0
click at [470, 331] on html "{{ utils.html_table(sql_[DOMAIN_NAME], border=1, cellspacing=2, cellpadding=2, …" at bounding box center [863, 351] width 787 height 39
copy p "{{ utils.html_table(sql_[DOMAIN_NAME], border=1, cellspacing=2, cellpadding=2, …"
click at [1119, 347] on p "{{ utils.html_table(sql_[DOMAIN_NAME], border=1, cellspacing=2, cellpadding=2, …" at bounding box center [863, 351] width 774 height 26
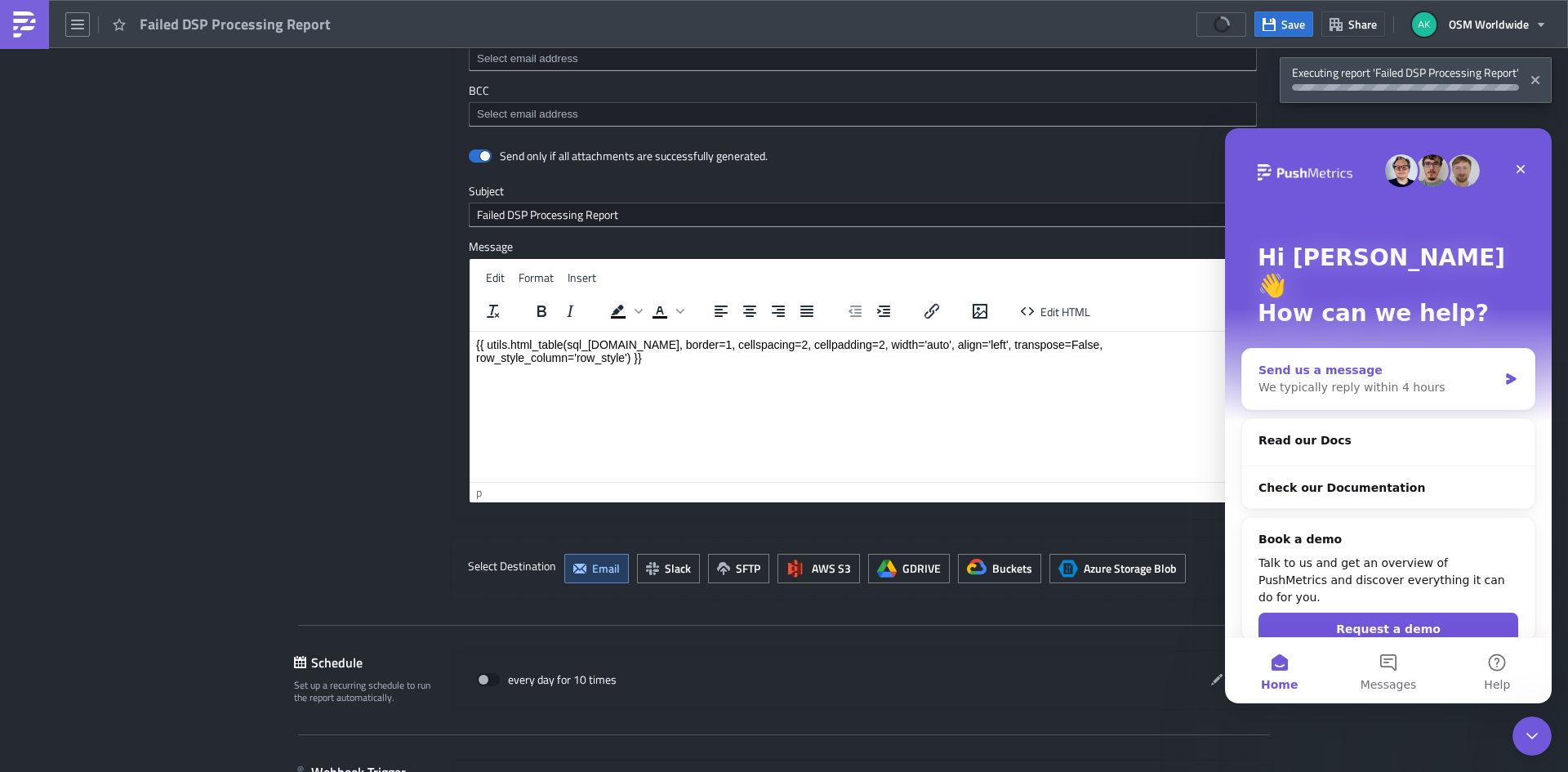
click at [1311, 379] on div "We typically reply within 4 hours" at bounding box center [1378, 387] width 239 height 17
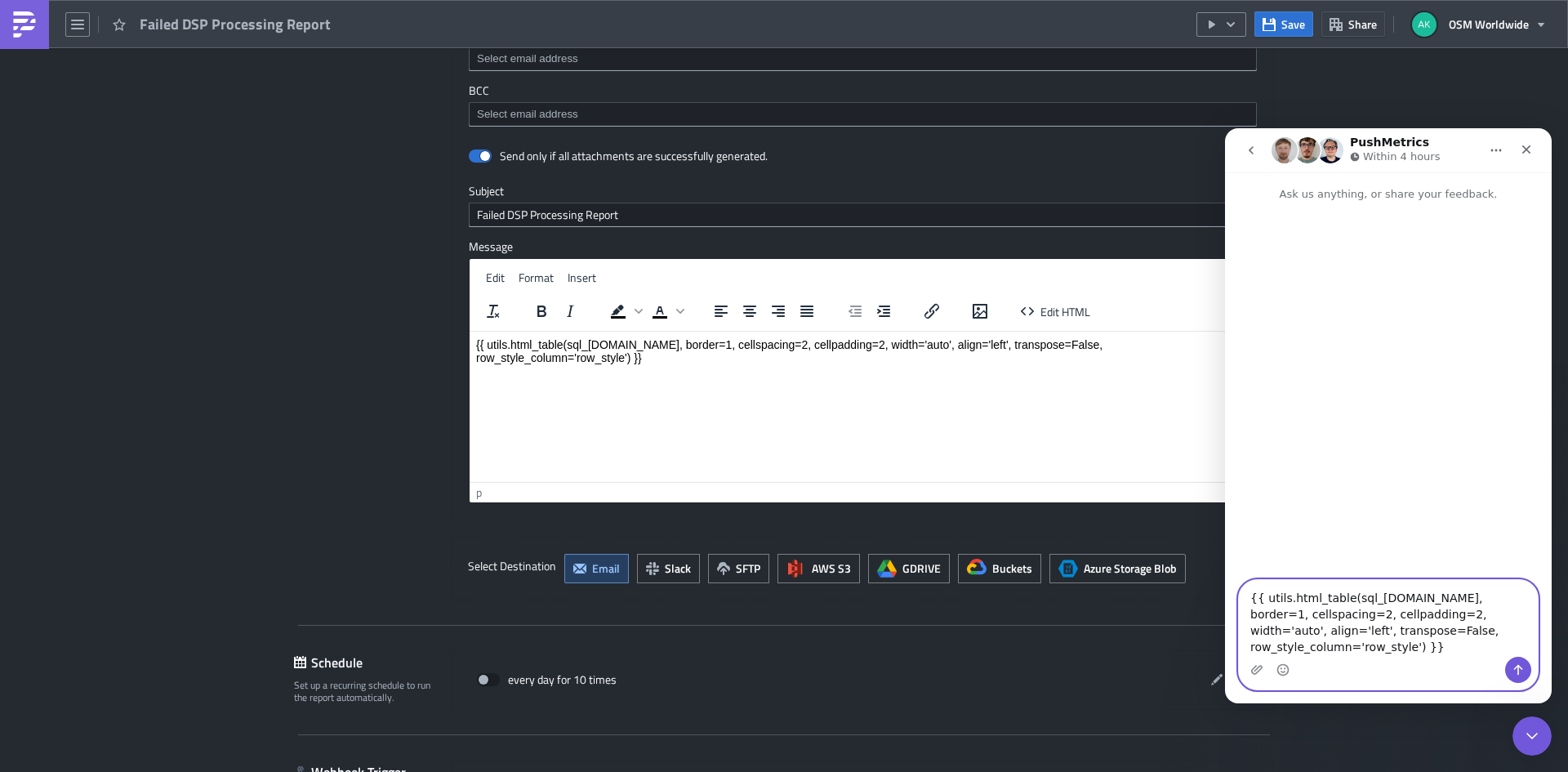
drag, startPoint x: 1443, startPoint y: 653, endPoint x: 1129, endPoint y: 589, distance: 320.5
click at [1225, 589] on html "PushMetrics Within 4 hours Ask us anything, or share your feedback. {{ utils.ht…" at bounding box center [1388, 416] width 326 height 575
paste textarea "Message…"
type textarea "{{ utils.html_table(sql_[DOMAIN_NAME], border=1, cellspacing=2, cellpadding=2, …"
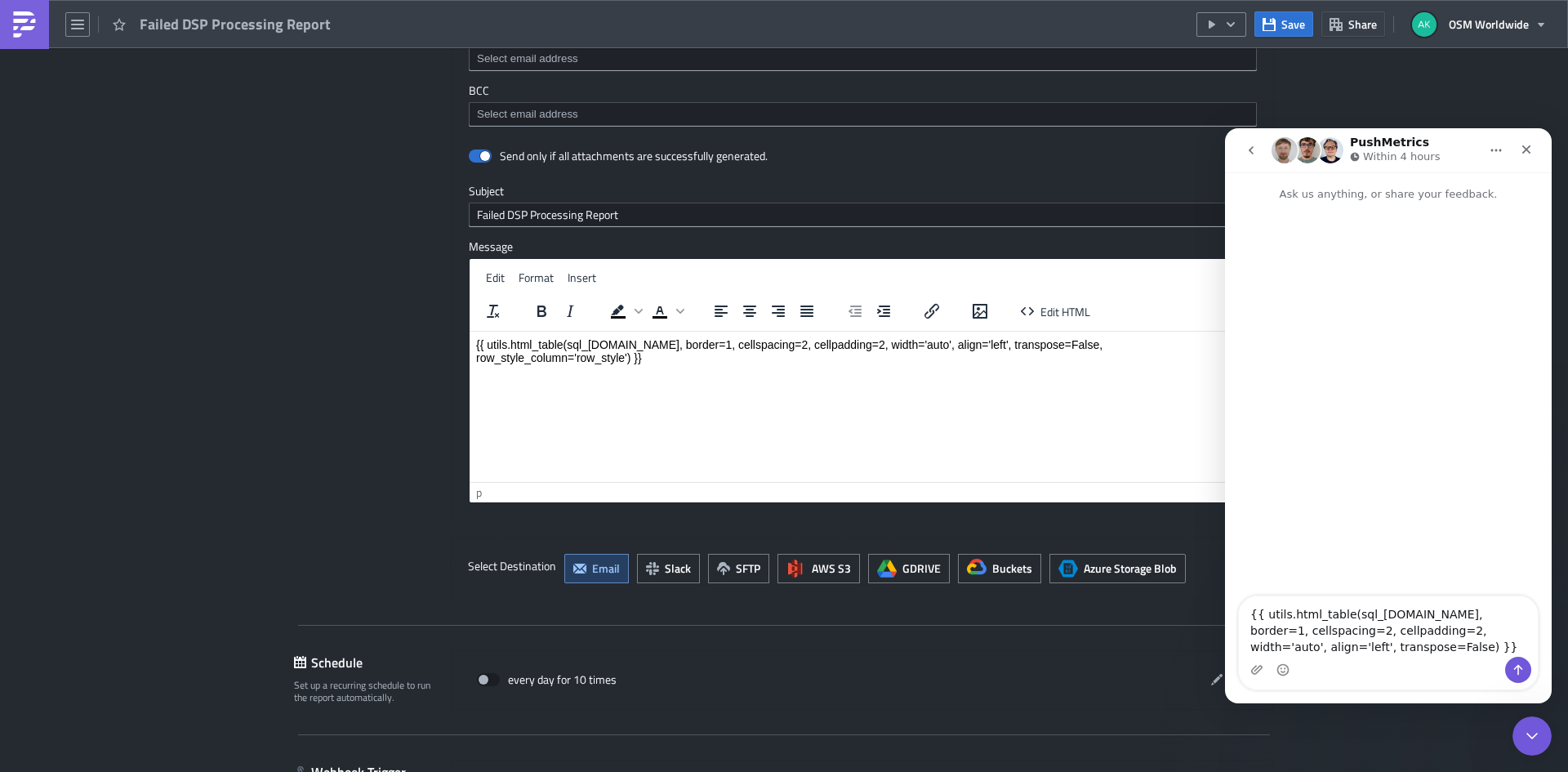
click at [898, 343] on p "{{ utils.html_table(sql_[DOMAIN_NAME], border=1, cellspacing=2, cellpadding=2, …" at bounding box center [863, 351] width 774 height 26
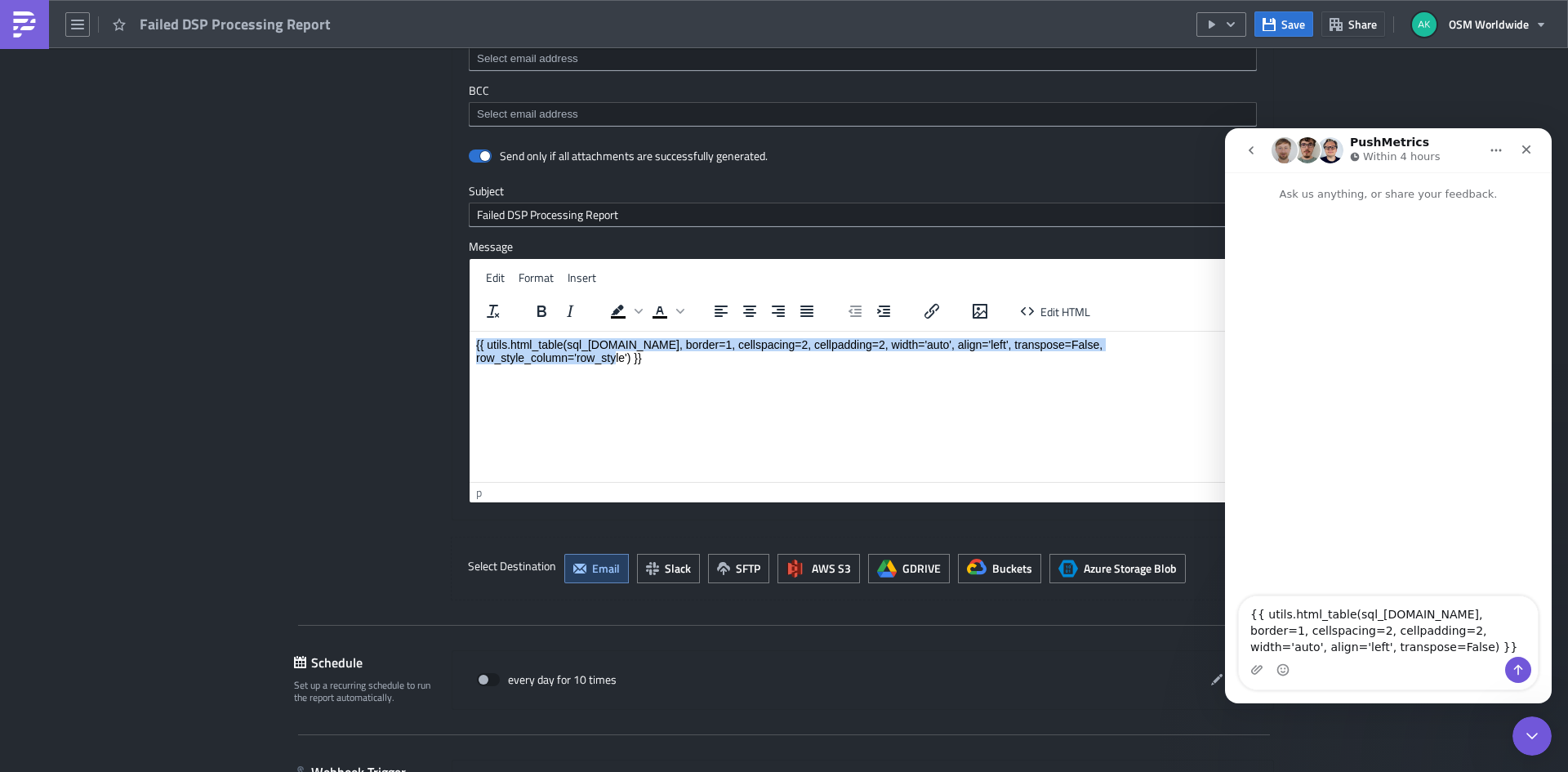
click at [898, 343] on p "{{ utils.html_table(sql_[DOMAIN_NAME], border=1, cellspacing=2, cellpadding=2, …" at bounding box center [863, 351] width 774 height 26
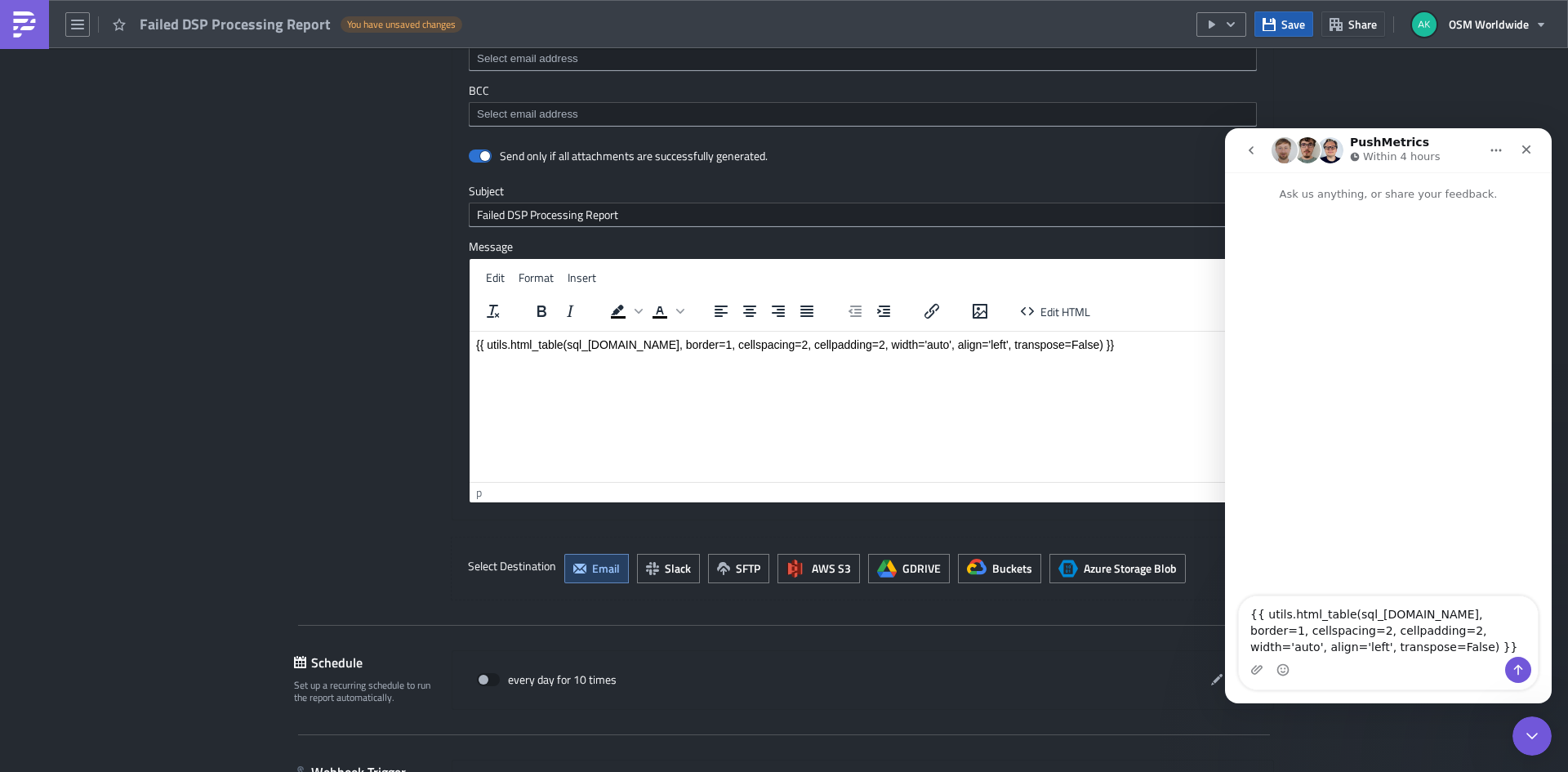
click at [1269, 35] on button "Save" at bounding box center [1284, 23] width 59 height 25
click at [1215, 19] on icon "button" at bounding box center [1213, 24] width 13 height 13
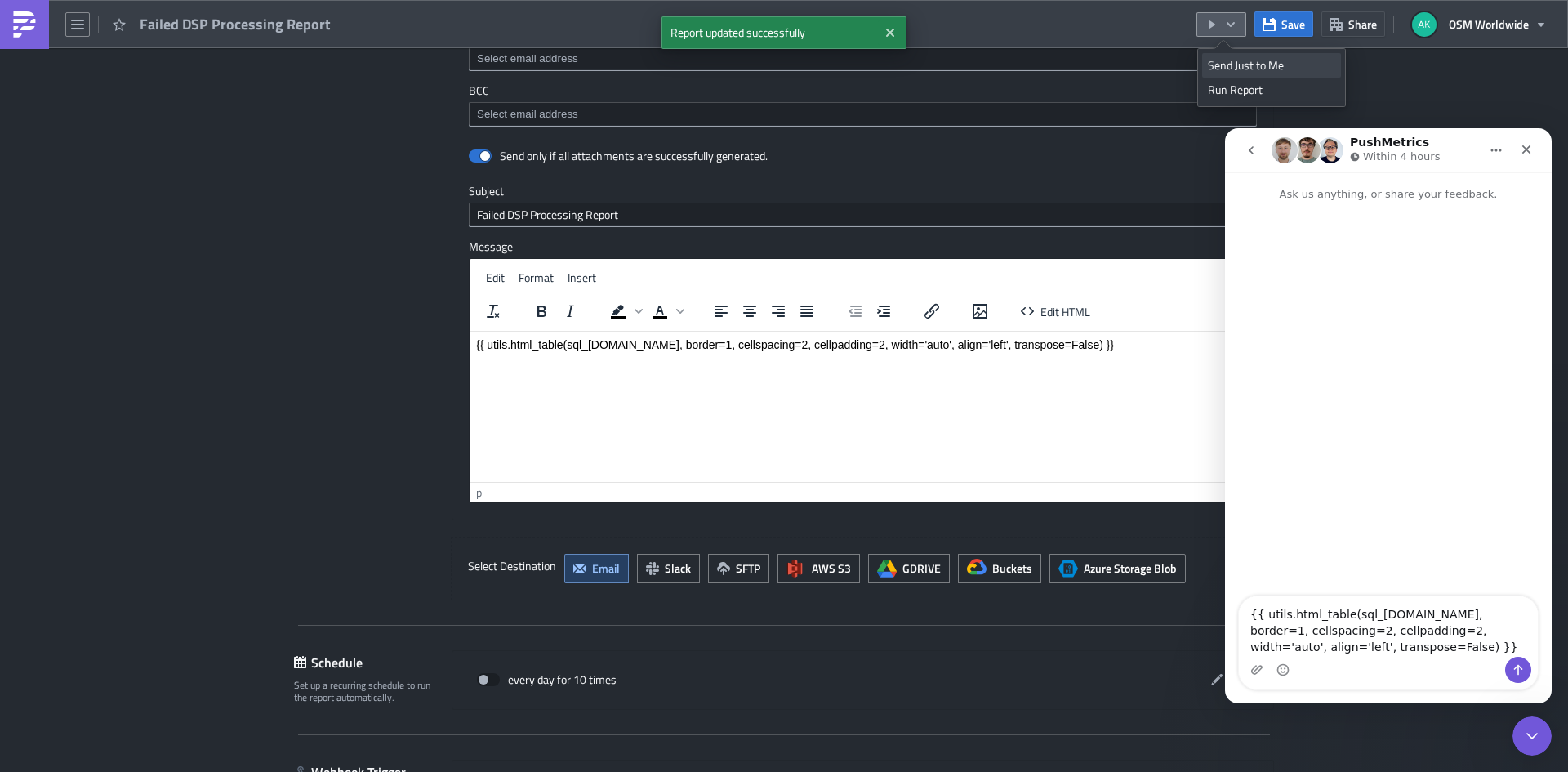
click at [1232, 60] on div "Send Just to Me" at bounding box center [1272, 65] width 128 height 16
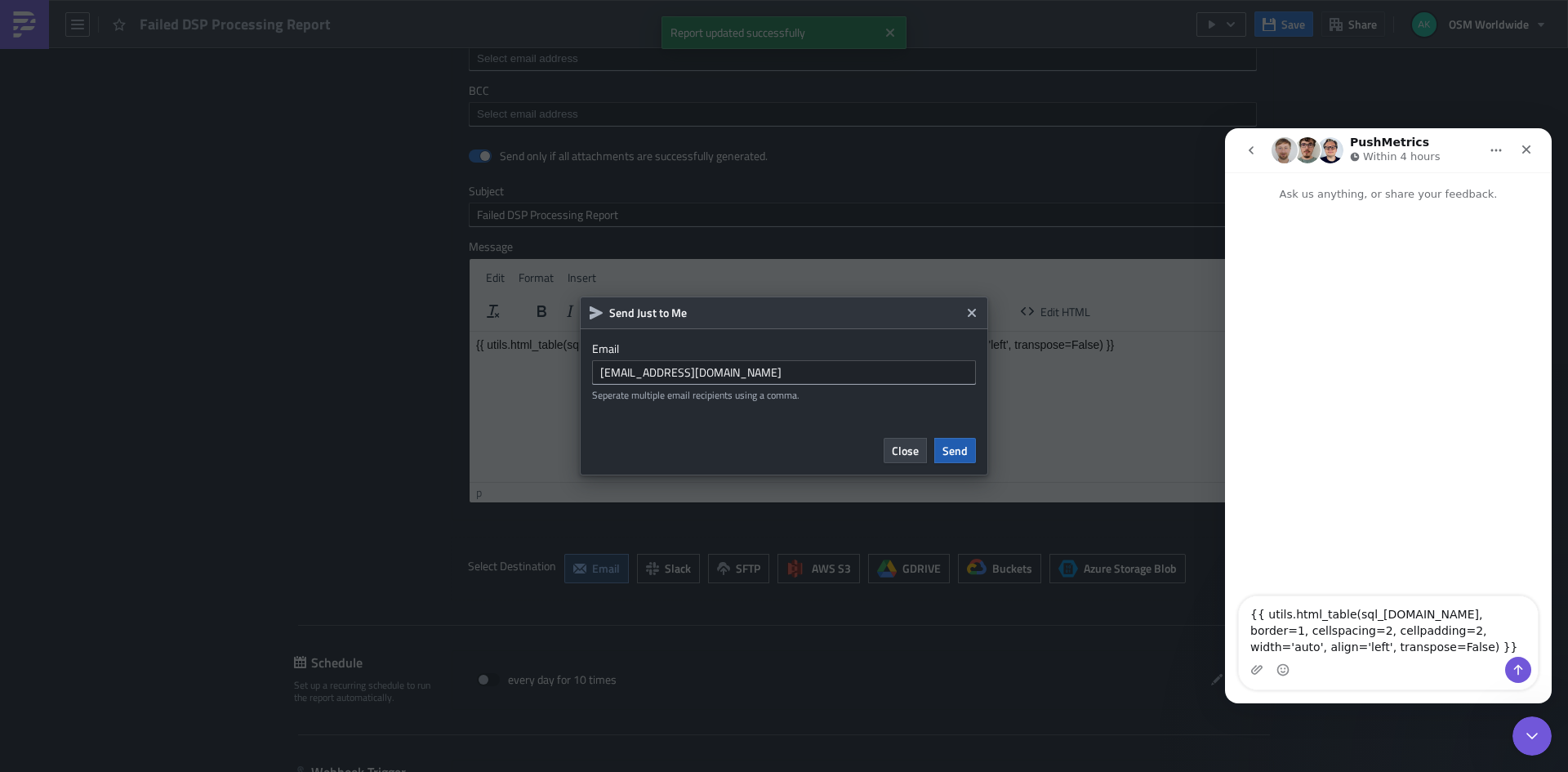
click at [961, 448] on span "Send" at bounding box center [955, 450] width 25 height 17
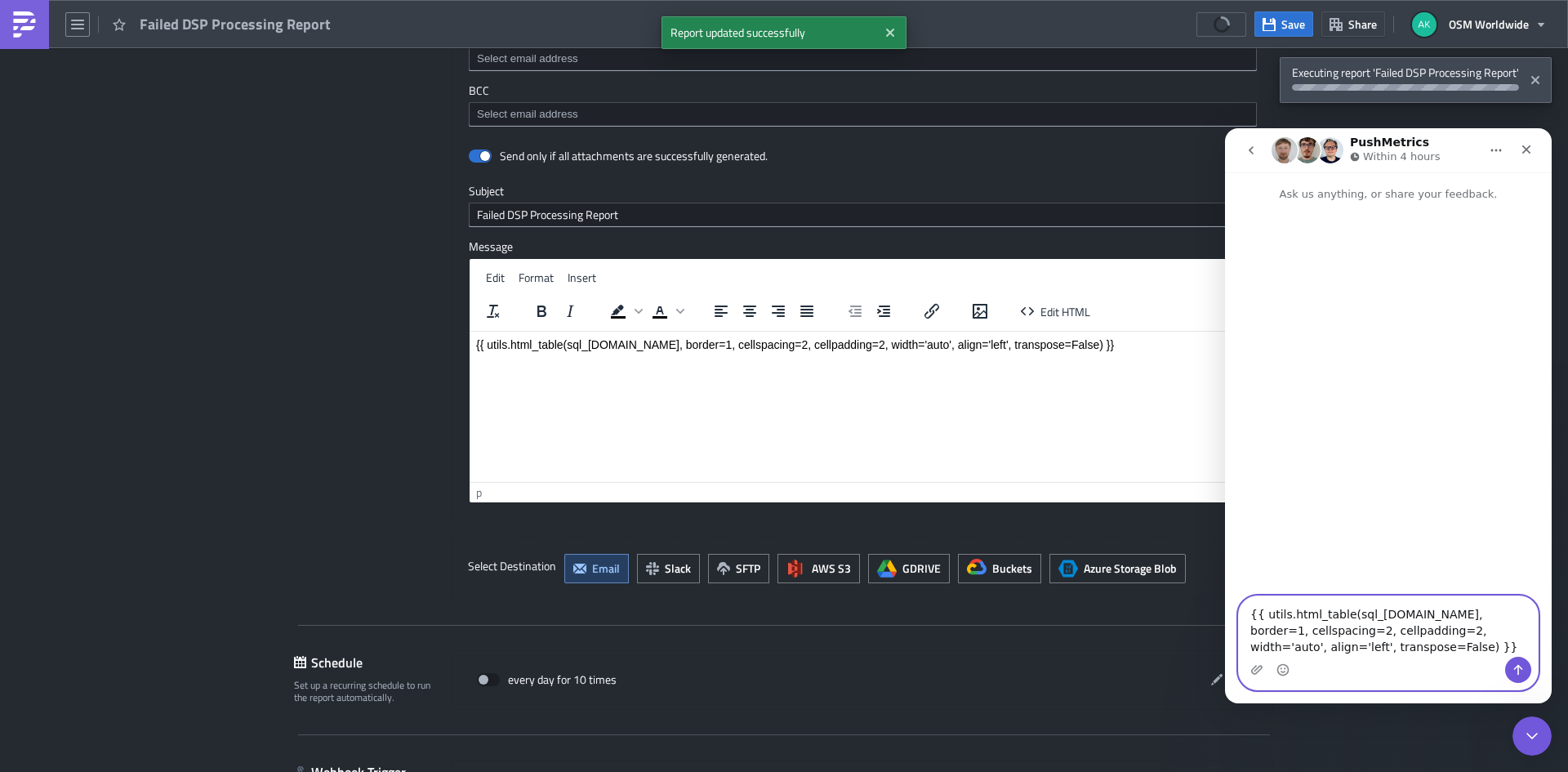
click at [1288, 643] on textarea "{{ utils.html_table(sql_[DOMAIN_NAME], border=1, cellspacing=2, cellpadding=2, …" at bounding box center [1388, 627] width 299 height 60
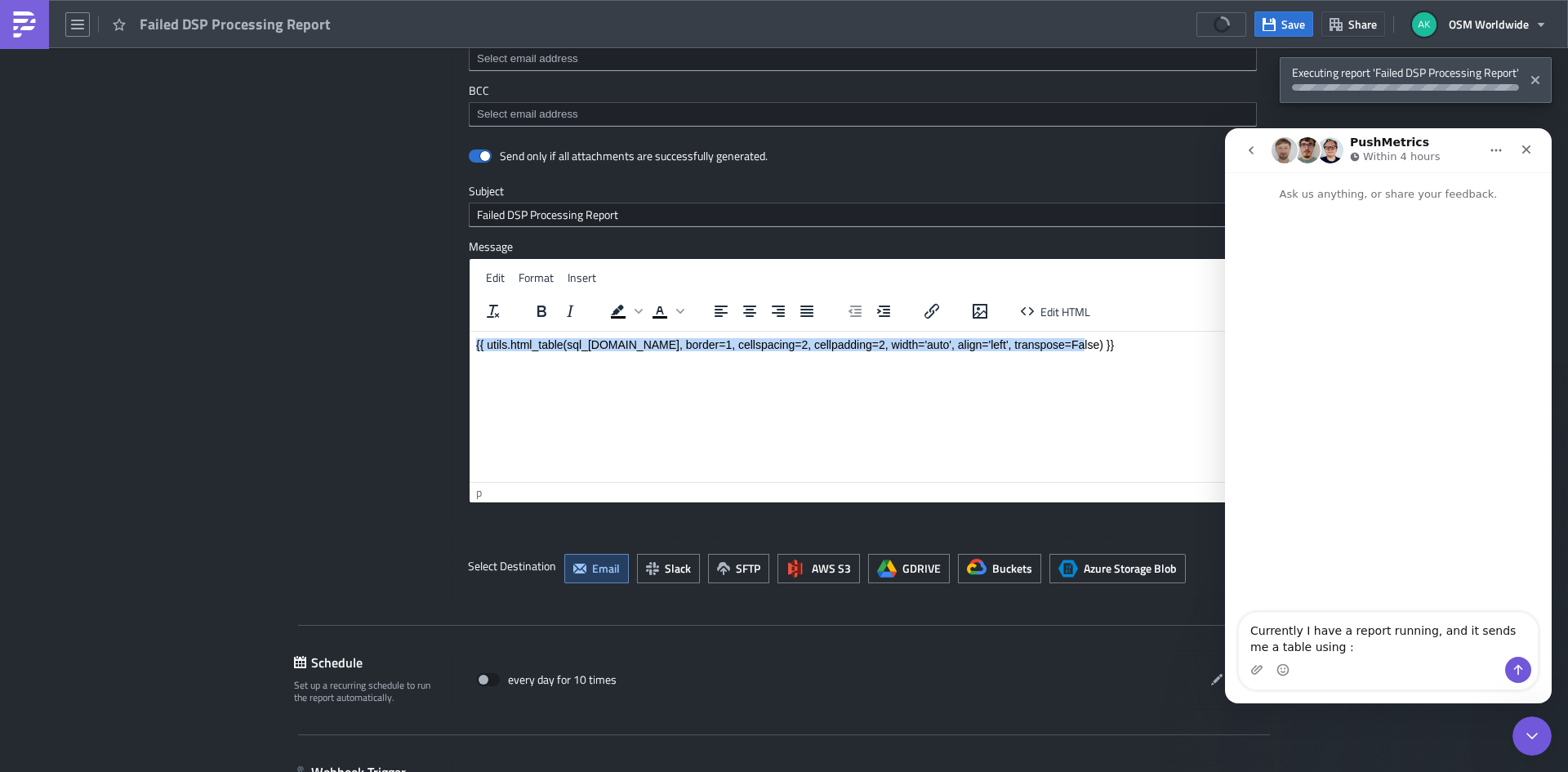
drag, startPoint x: 1060, startPoint y: 344, endPoint x: 776, endPoint y: 610, distance: 389.1
click at [470, 331] on html "{{ utils.html_table(sql_[DOMAIN_NAME], border=1, cellspacing=2, cellpadding=2, …" at bounding box center [863, 344] width 787 height 26
copy p "{{ utils.html_table(sql_[DOMAIN_NAME], border=1, cellspacing=2, cellpadding=2, …"
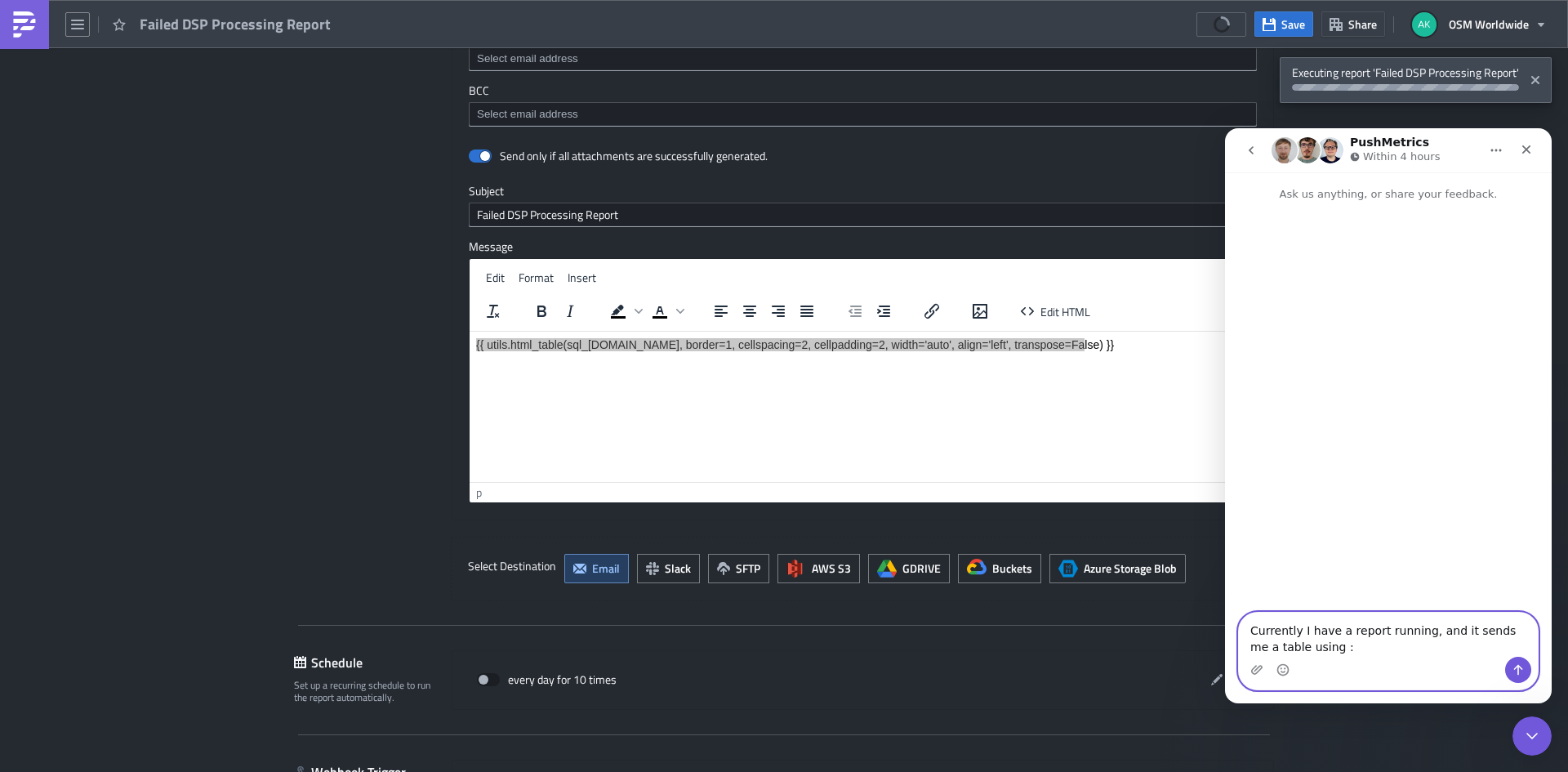
click at [1319, 649] on textarea "Currently I have a report running, and it sends me a table using :" at bounding box center [1388, 634] width 299 height 44
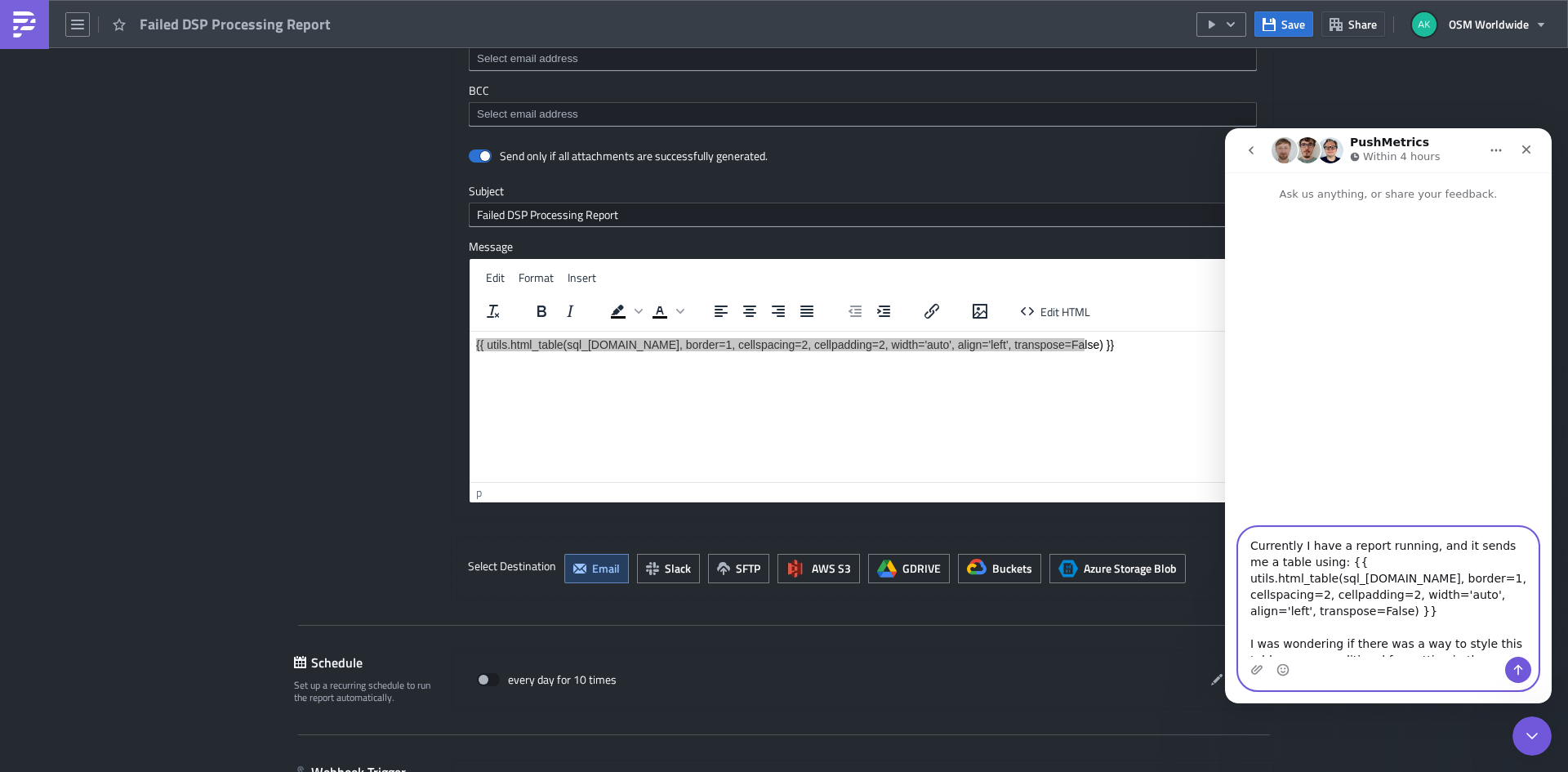
type textarea "Currently I have a report running, and it sends me a table using: {{ utils.html…"
click at [1518, 666] on icon "Send a message…" at bounding box center [1519, 670] width 9 height 10
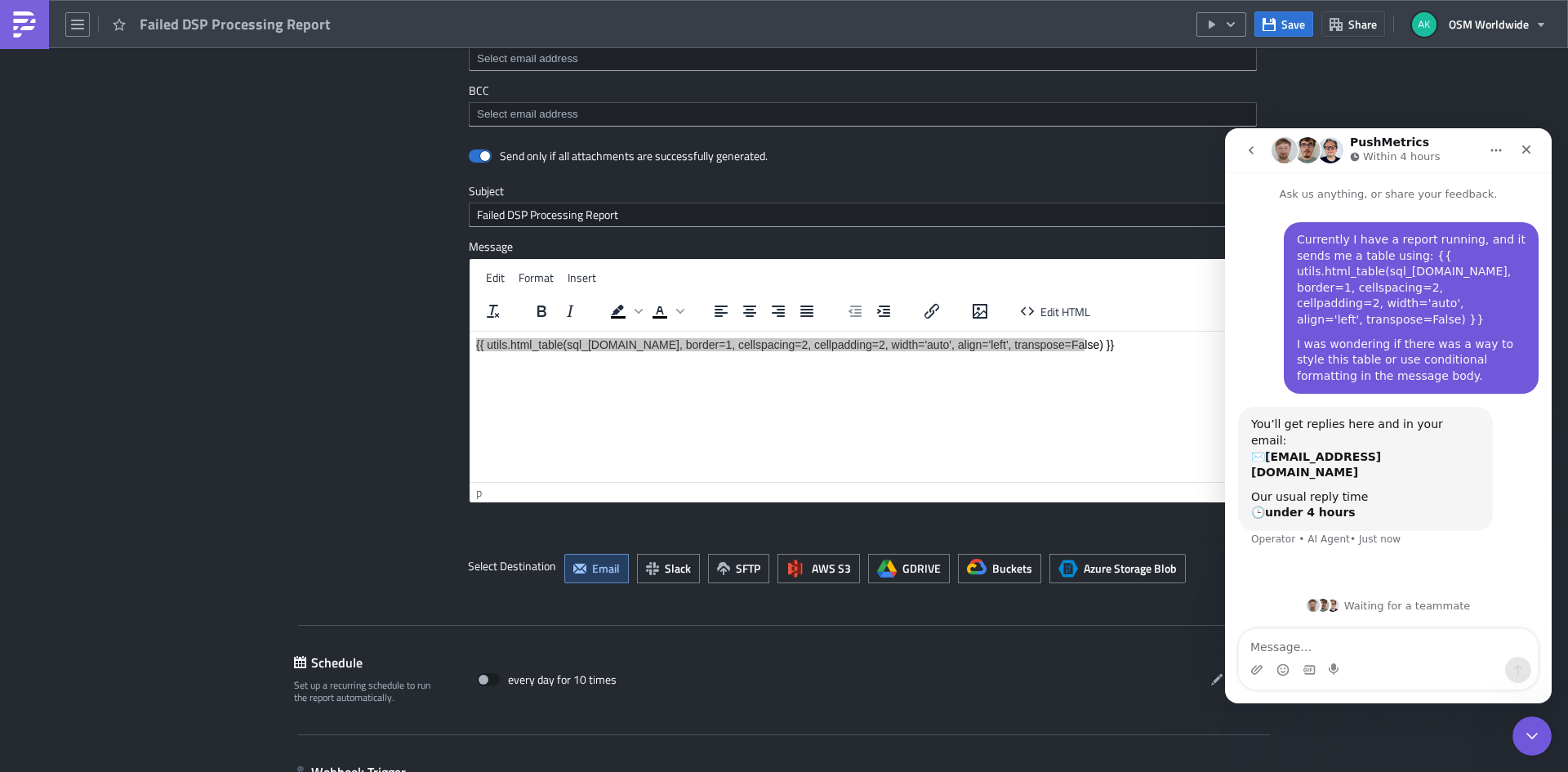
click at [1485, 367] on div "I was wondering if there was a way to style this table or use conditional forma…" at bounding box center [1411, 360] width 229 height 48
drag, startPoint x: 1485, startPoint y: 367, endPoint x: 1449, endPoint y: 516, distance: 153.3
click at [1449, 516] on div "You’ll get replies here and in your email: ✉️ akoonsvitsky@osmworldwide.com Our…" at bounding box center [1388, 487] width 301 height 160
click at [1256, 149] on icon "go back" at bounding box center [1251, 150] width 13 height 13
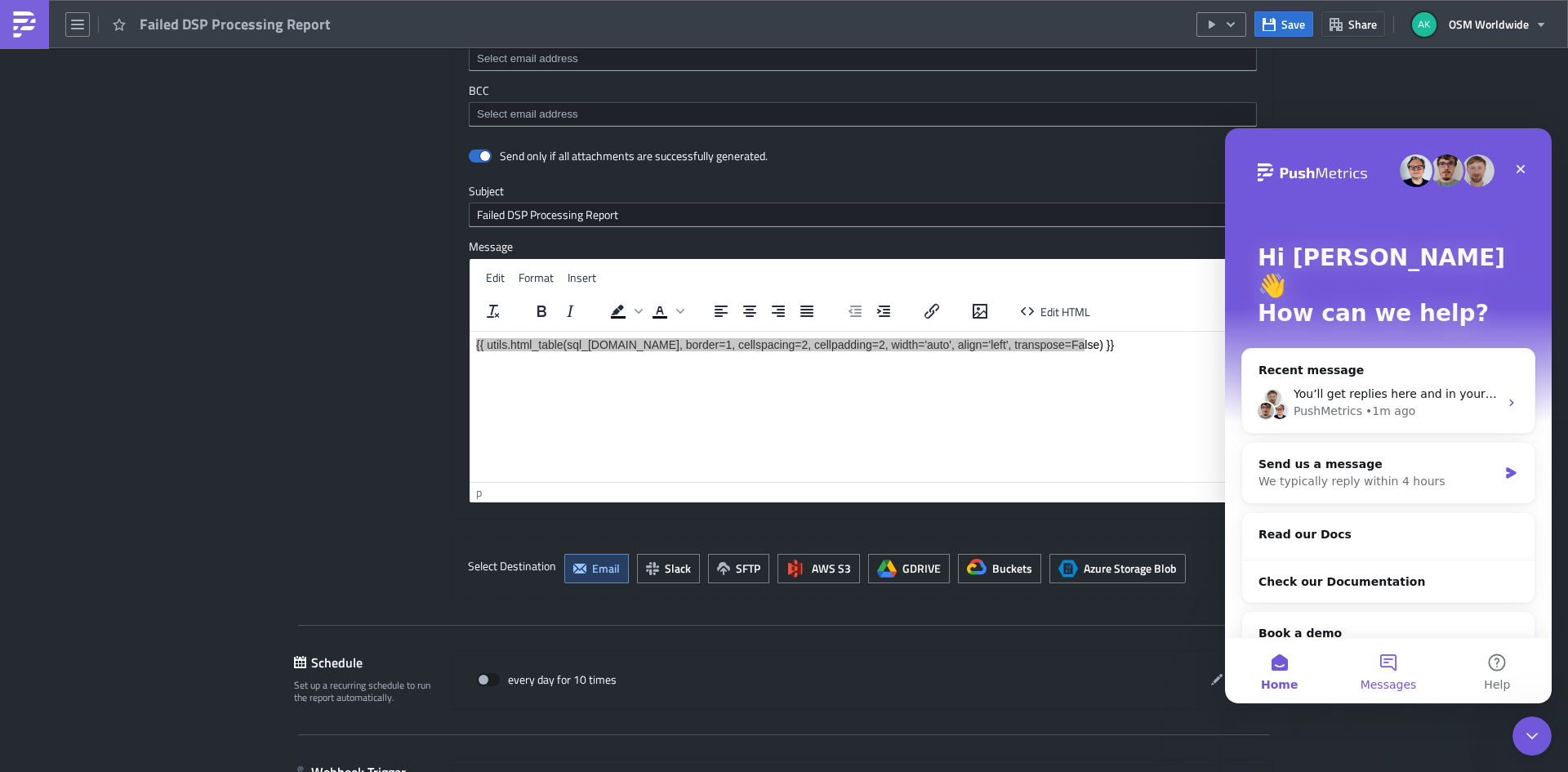
click at [1401, 688] on span "Messages" at bounding box center [1389, 685] width 56 height 11
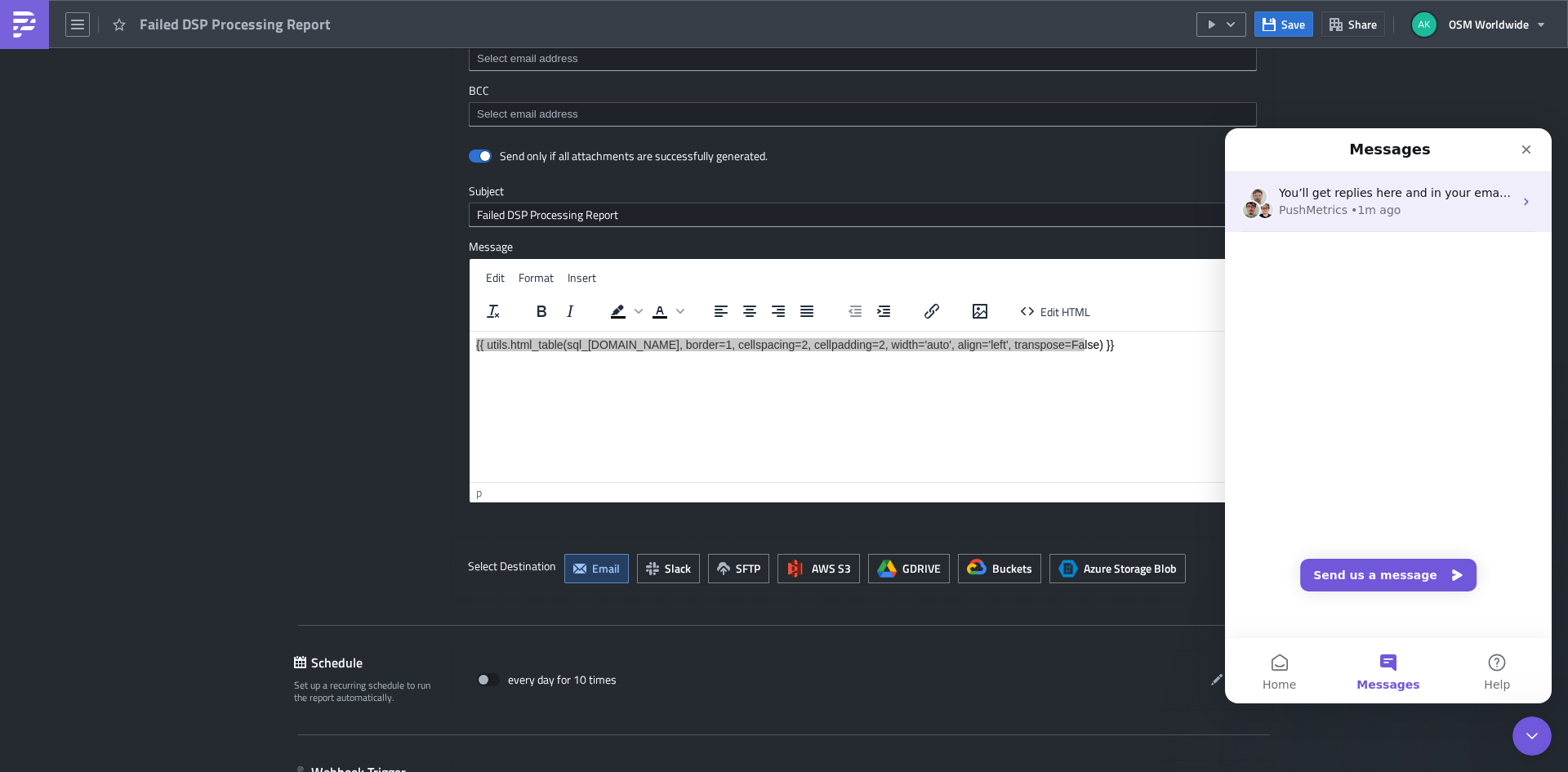
click at [1452, 206] on div "PushMetrics • 1m ago" at bounding box center [1396, 210] width 234 height 17
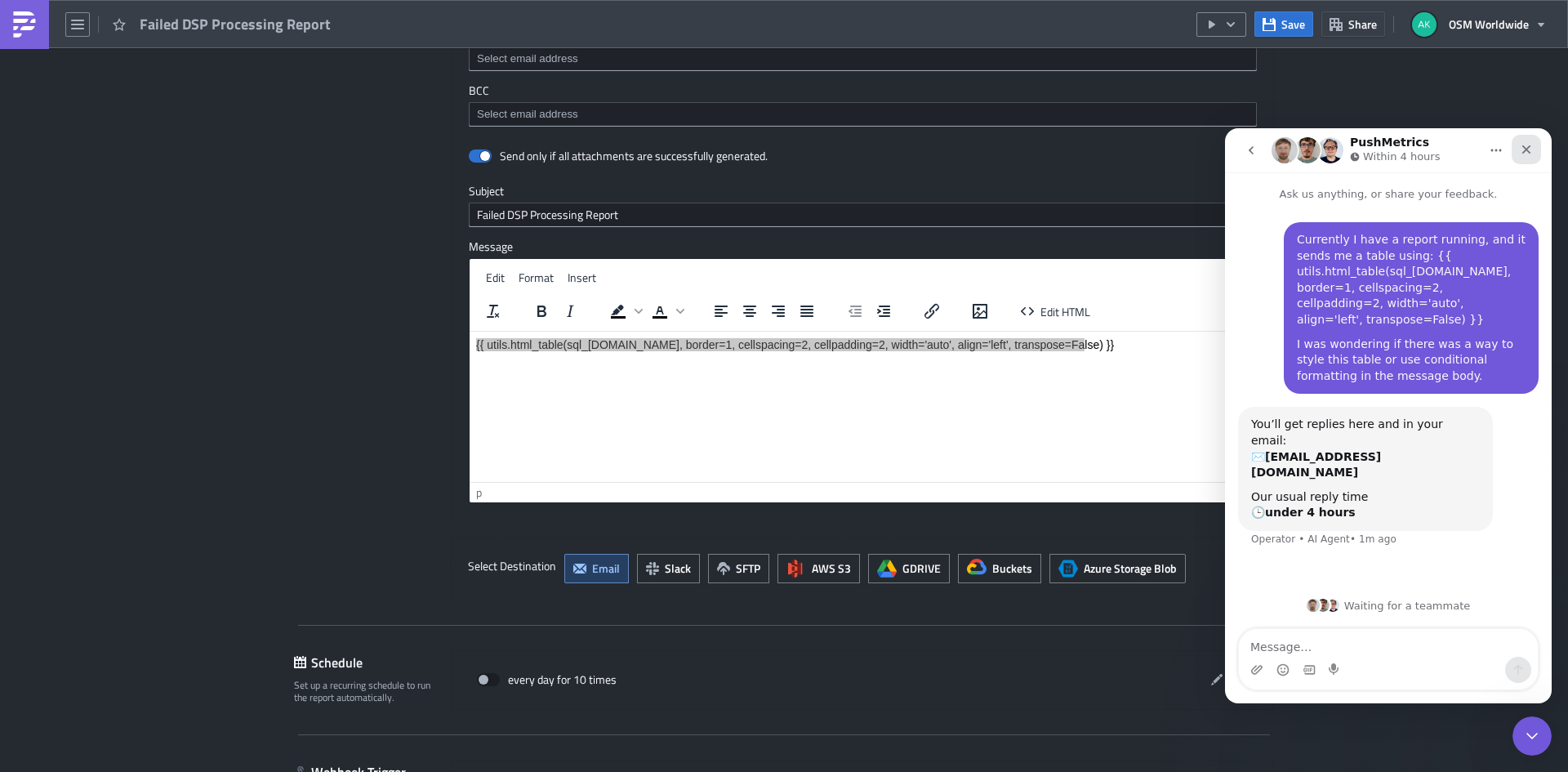
click at [1528, 153] on icon "Close" at bounding box center [1527, 149] width 13 height 13
